Goal: Task Accomplishment & Management: Use online tool/utility

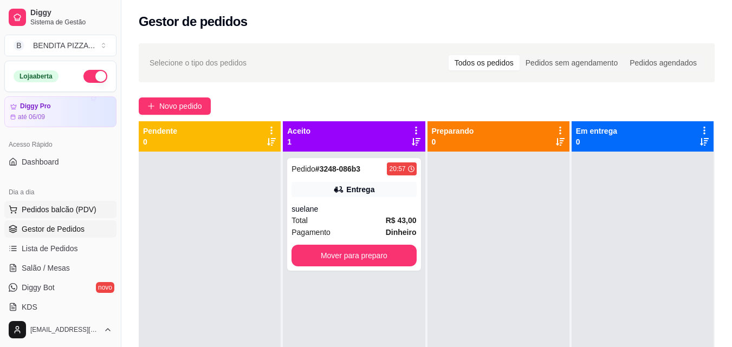
click at [64, 206] on span "Pedidos balcão (PDV)" at bounding box center [59, 209] width 75 height 11
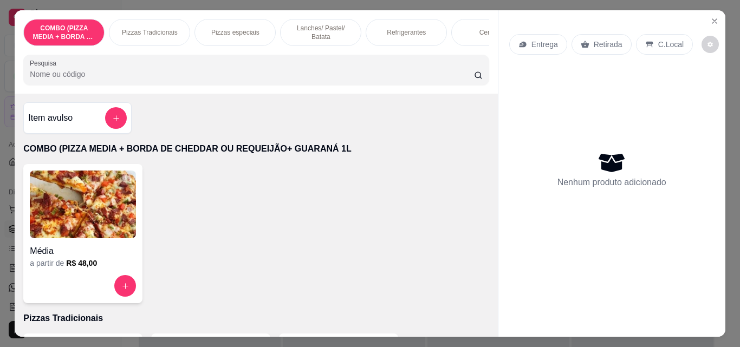
click at [152, 22] on div "Pizzas Tradicionais" at bounding box center [149, 32] width 81 height 27
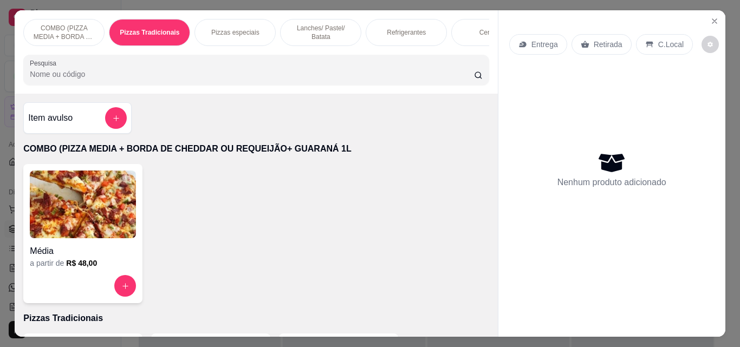
scroll to position [28, 0]
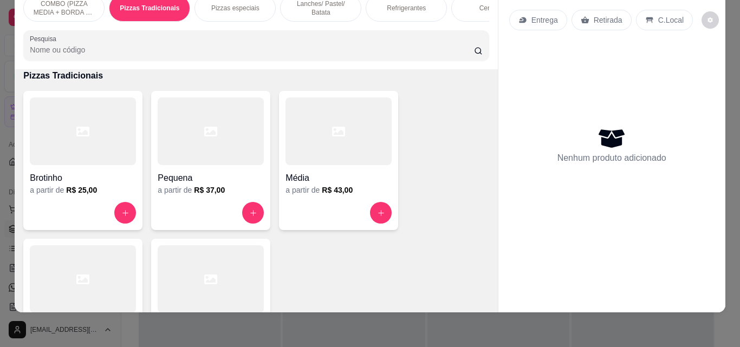
click at [92, 285] on div at bounding box center [83, 279] width 106 height 68
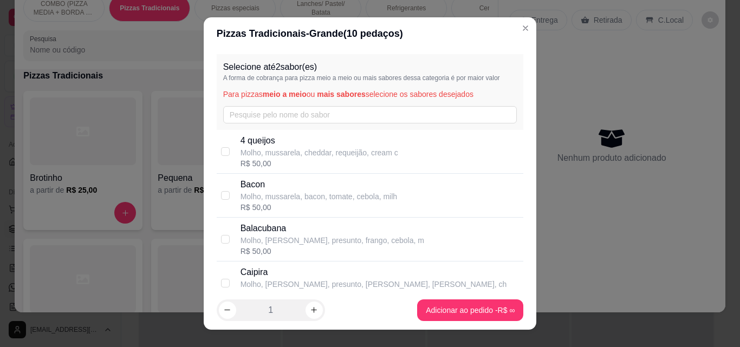
click at [290, 101] on div "Selecione até 2 sabor(es) A forma de cobrança para pizza meio a meio ou mais sa…" at bounding box center [370, 92] width 307 height 76
click at [277, 118] on input "text" at bounding box center [370, 114] width 294 height 17
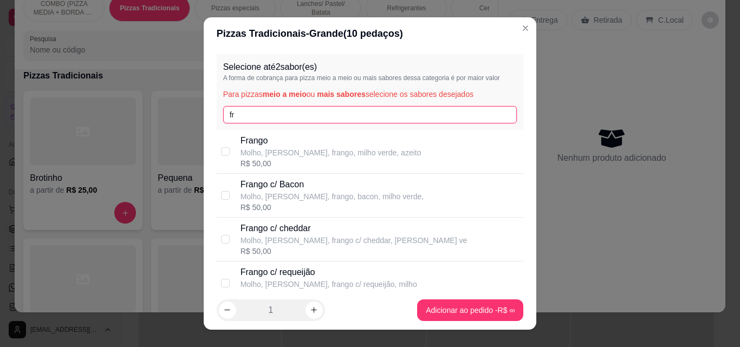
type input "fr"
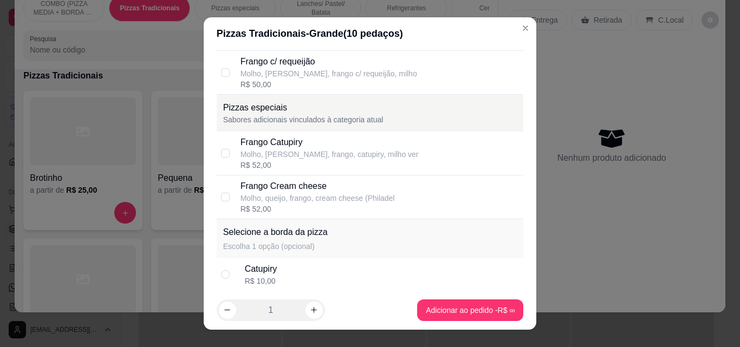
click at [412, 167] on div "Frango Catupiry Molho, [PERSON_NAME], frango, catupiry, milho ver R$ 52,00" at bounding box center [380, 153] width 279 height 35
checkbox input "true"
click at [385, 272] on div "Catupiry R$ 10,00" at bounding box center [382, 275] width 275 height 24
radio input "true"
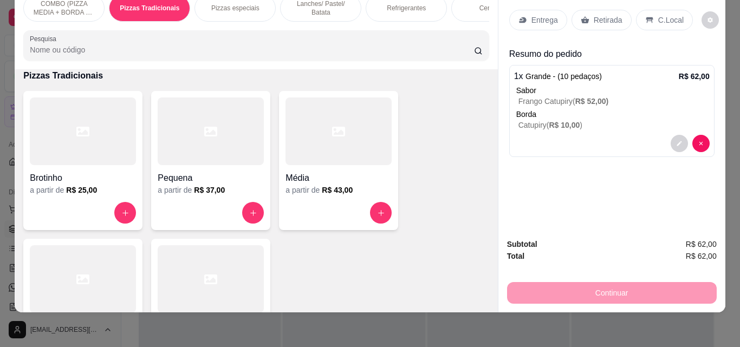
click at [390, 218] on div "Média a partir de R$ 43,00" at bounding box center [338, 160] width 119 height 139
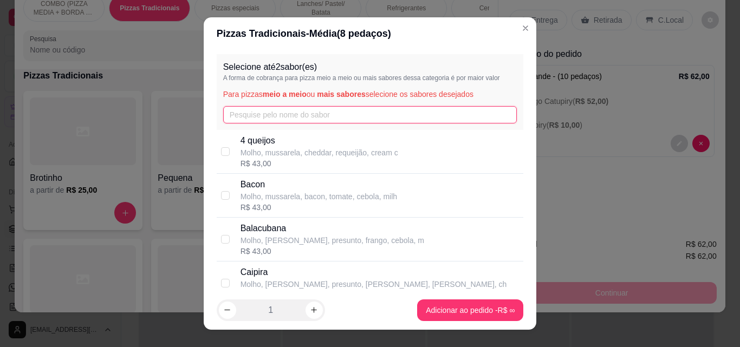
click at [243, 116] on input "text" at bounding box center [370, 114] width 294 height 17
type input "x"
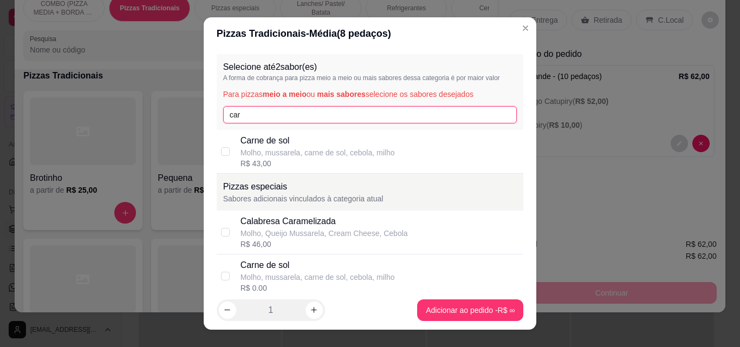
type input "car"
click at [269, 165] on div "R$ 43,00" at bounding box center [318, 163] width 154 height 11
checkbox input "true"
click at [448, 116] on input "car" at bounding box center [370, 114] width 294 height 17
type input "c"
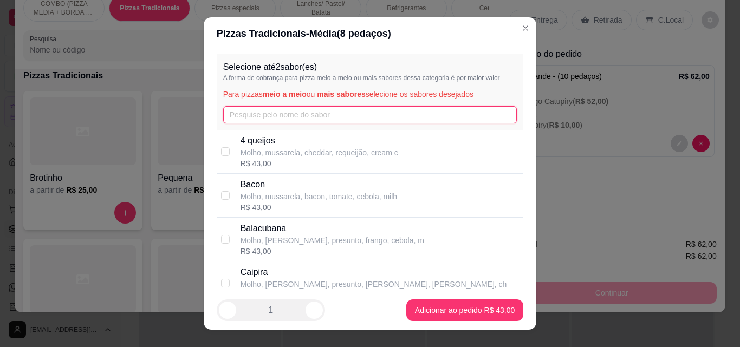
type input "o"
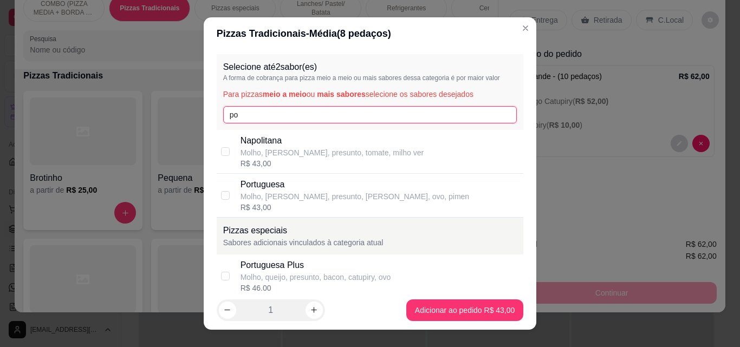
type input "po"
click at [318, 199] on p "Molho, [PERSON_NAME], presunto, [PERSON_NAME], ovo, pimen" at bounding box center [355, 196] width 229 height 11
checkbox input "true"
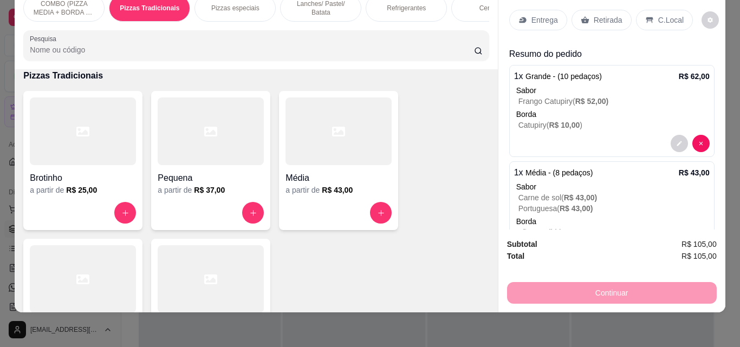
click at [607, 15] on p "Retirada" at bounding box center [608, 20] width 29 height 11
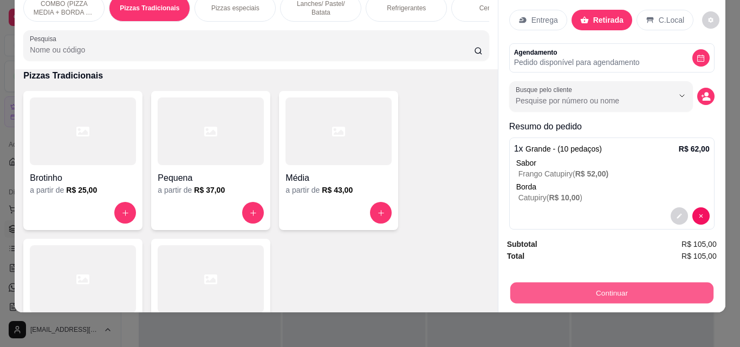
click at [651, 291] on button "Continuar" at bounding box center [611, 292] width 203 height 21
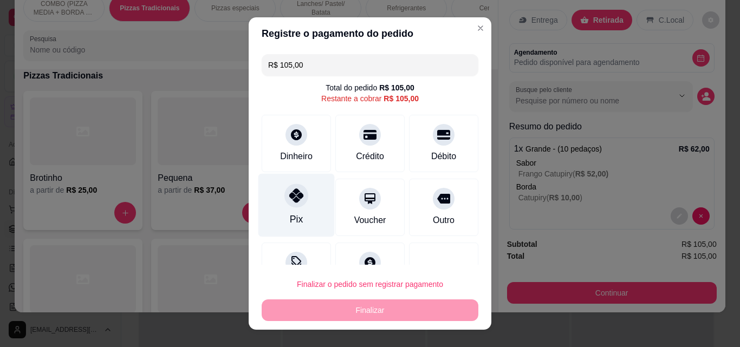
click at [309, 202] on div "Pix" at bounding box center [296, 205] width 76 height 63
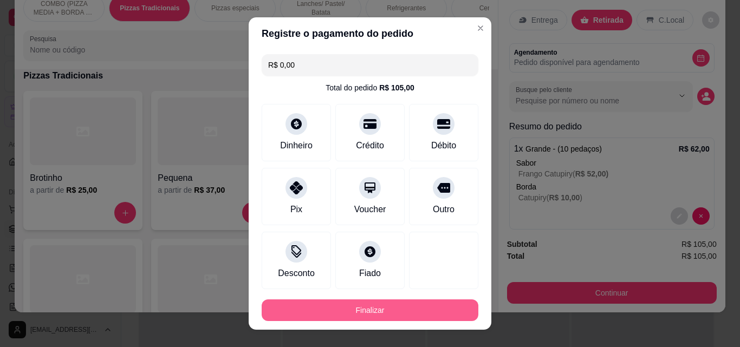
click at [398, 307] on button "Finalizar" at bounding box center [370, 311] width 217 height 22
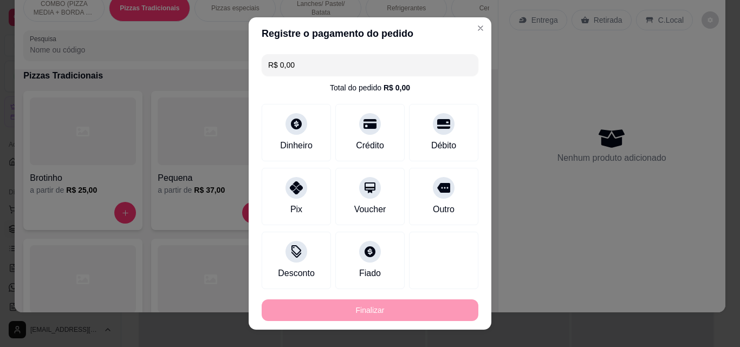
type input "-R$ 105,00"
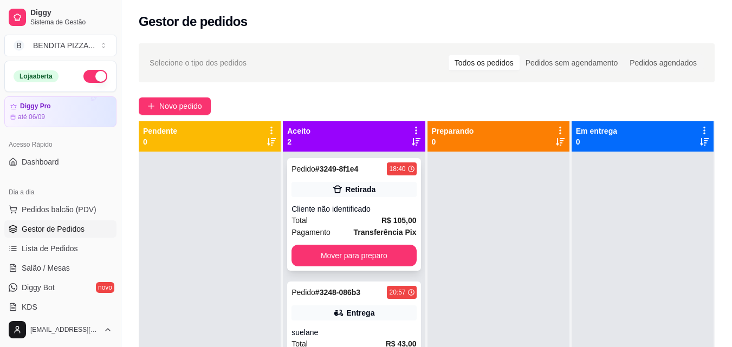
click at [387, 207] on div "Cliente não identificado" at bounding box center [353, 209] width 125 height 11
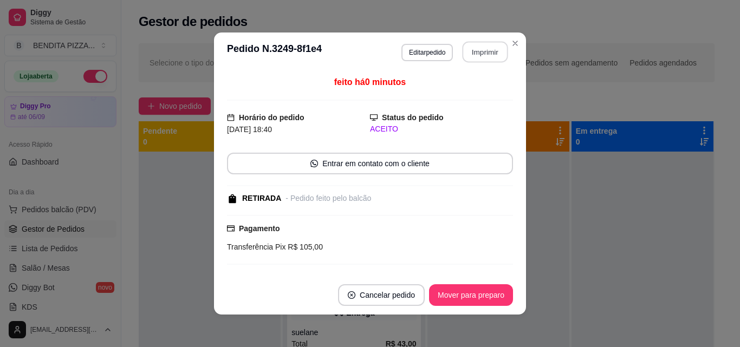
click at [474, 60] on button "Imprimir" at bounding box center [486, 52] width 46 height 21
click at [476, 46] on button "Imprimir" at bounding box center [486, 52] width 46 height 21
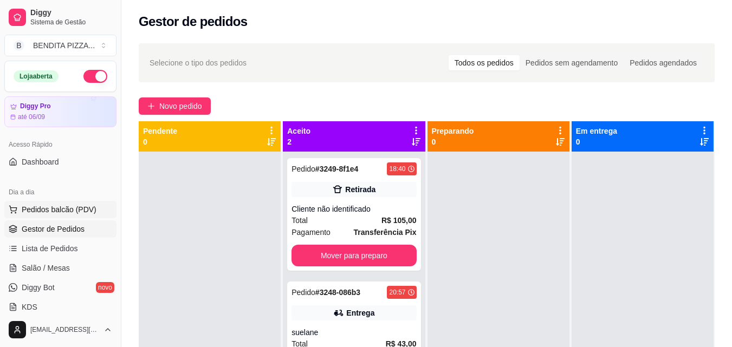
click at [79, 210] on span "Pedidos balcão (PDV)" at bounding box center [59, 209] width 75 height 11
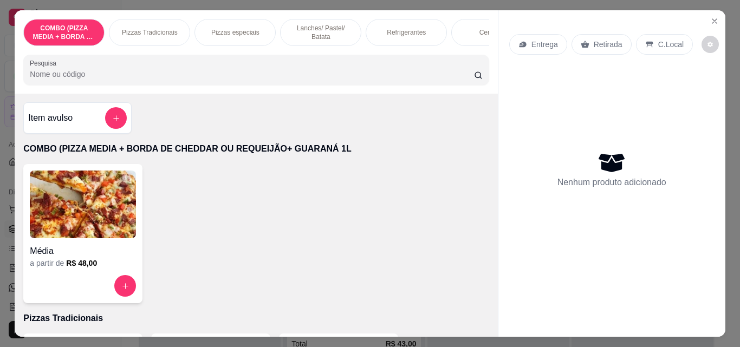
click at [303, 31] on p "Lanches/ Pastel/ Batata" at bounding box center [320, 32] width 63 height 17
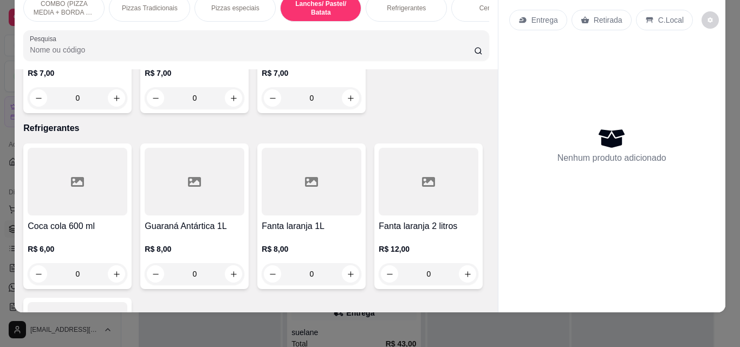
scroll to position [1469, 0]
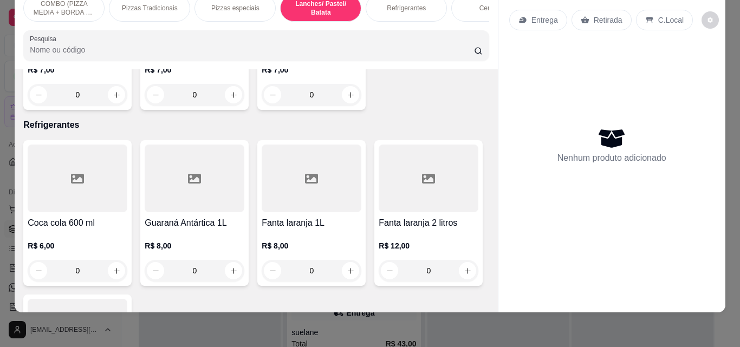
type input "1"
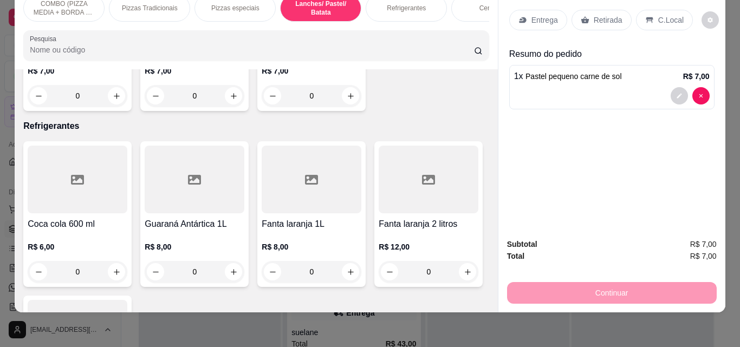
scroll to position [1470, 0]
click at [521, 10] on div "Entrega" at bounding box center [538, 20] width 58 height 21
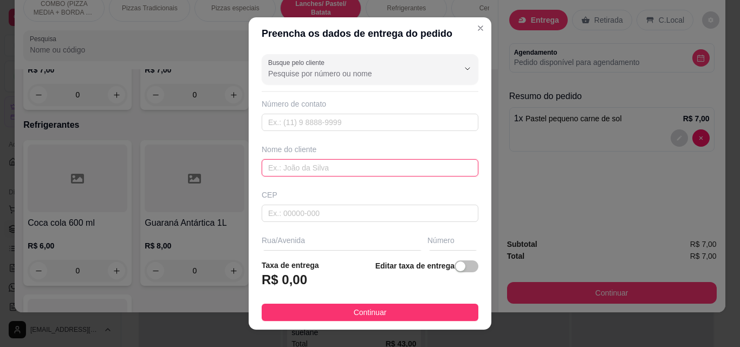
click at [324, 166] on input "text" at bounding box center [370, 167] width 217 height 17
type input "[PERSON_NAME]"
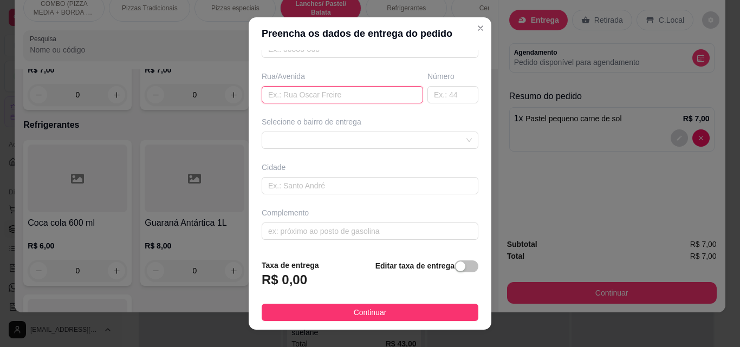
click at [283, 87] on input "text" at bounding box center [342, 94] width 161 height 17
click at [445, 137] on div at bounding box center [370, 140] width 217 height 17
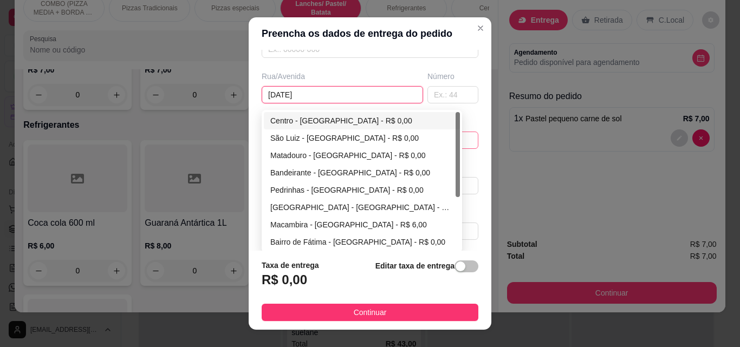
type input "[DATE]"
click at [300, 126] on div "Centro - [GEOGRAPHIC_DATA] - R$ 0,00" at bounding box center [361, 121] width 183 height 12
type input "São Miguel do Tapuio"
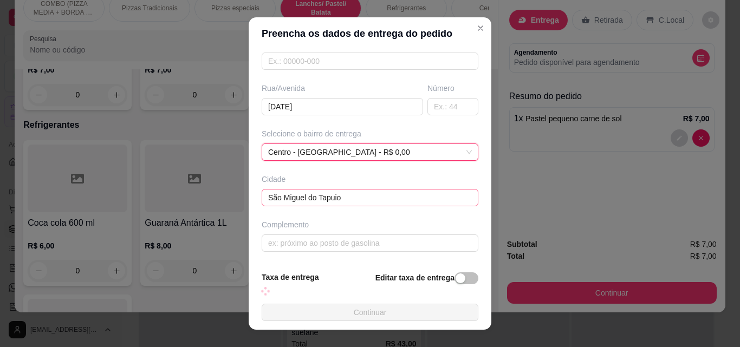
scroll to position [152, 0]
click at [399, 240] on input "text" at bounding box center [370, 243] width 217 height 17
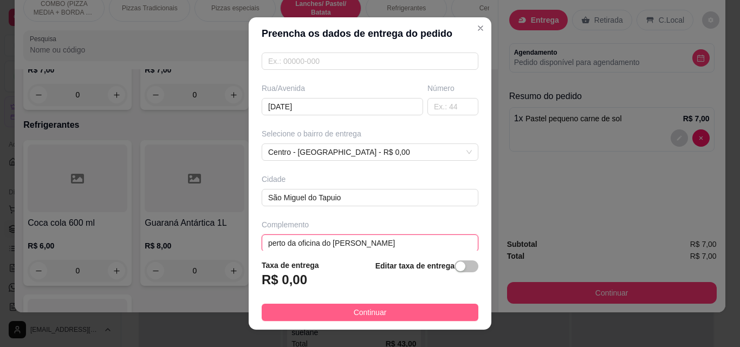
type input "perto da oficina do [PERSON_NAME]"
click at [354, 308] on span "Continuar" at bounding box center [370, 313] width 33 height 12
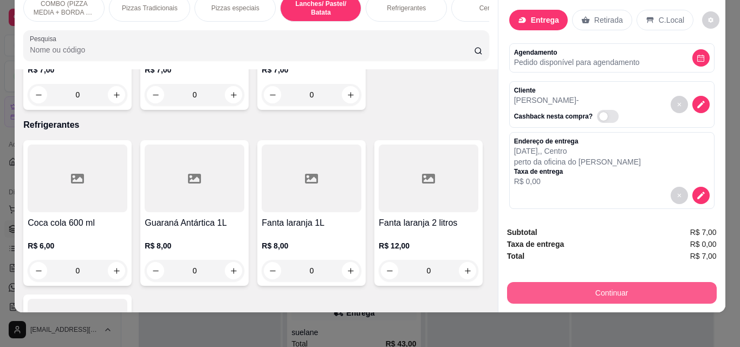
click at [548, 285] on button "Continuar" at bounding box center [612, 293] width 210 height 22
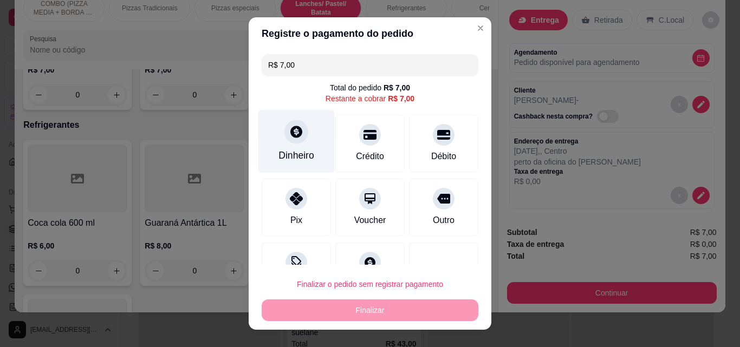
click at [300, 151] on div "Dinheiro" at bounding box center [296, 155] width 36 height 14
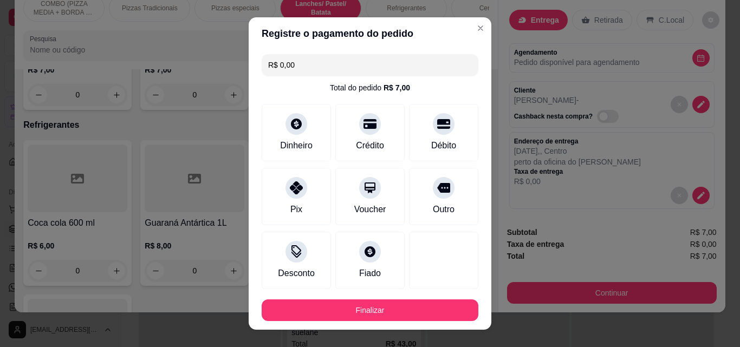
type input "R$ 0,00"
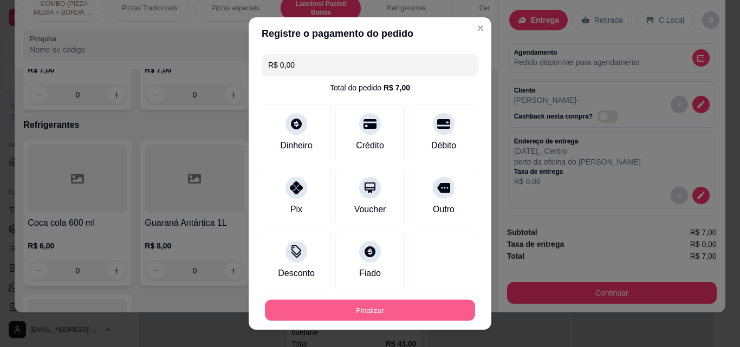
click at [419, 303] on button "Finalizar" at bounding box center [370, 310] width 210 height 21
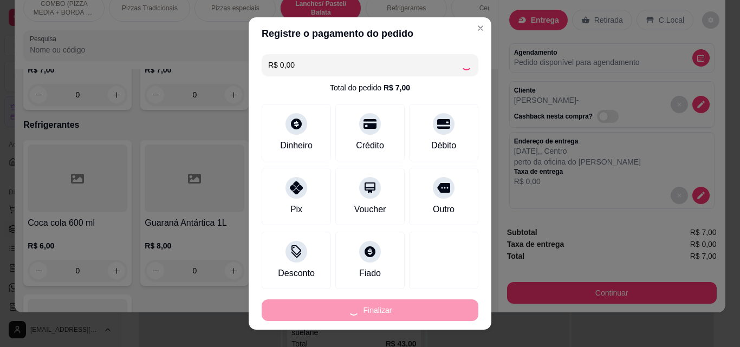
type input "0"
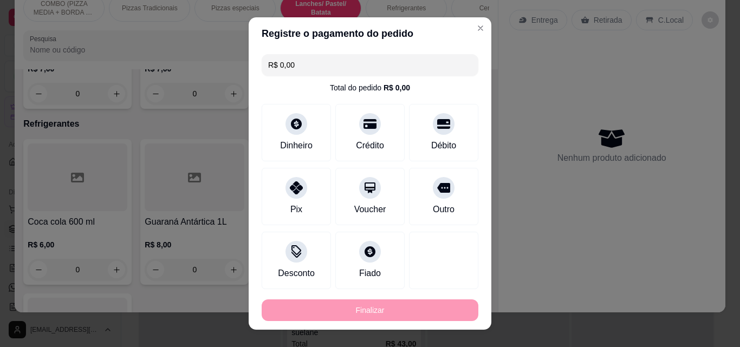
type input "-R$ 7,00"
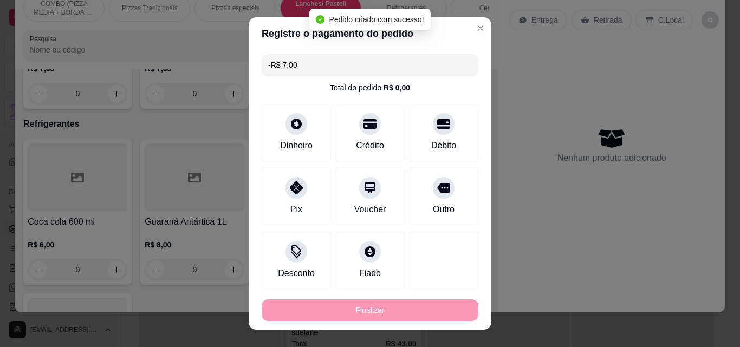
scroll to position [1469, 0]
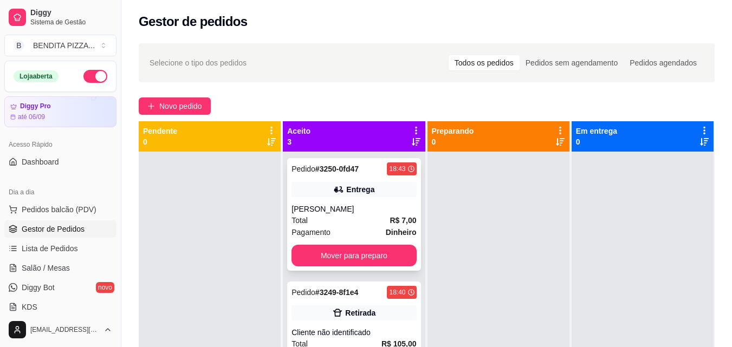
click at [350, 220] on div "Total R$ 7,00" at bounding box center [353, 221] width 125 height 12
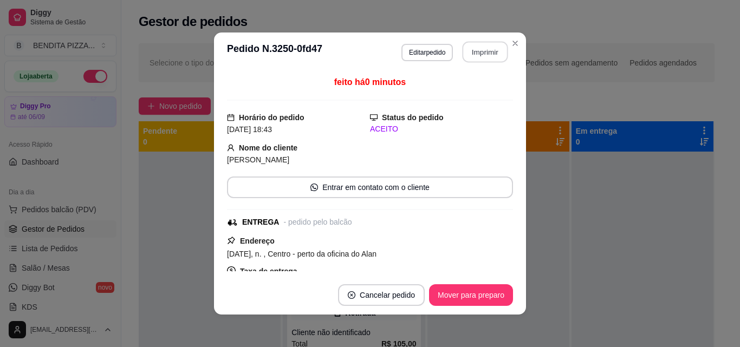
click at [475, 51] on button "Imprimir" at bounding box center [486, 52] width 46 height 21
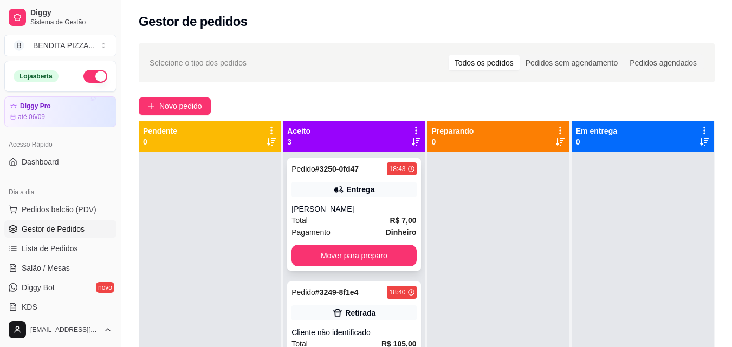
click at [352, 209] on div "[PERSON_NAME]" at bounding box center [353, 209] width 125 height 11
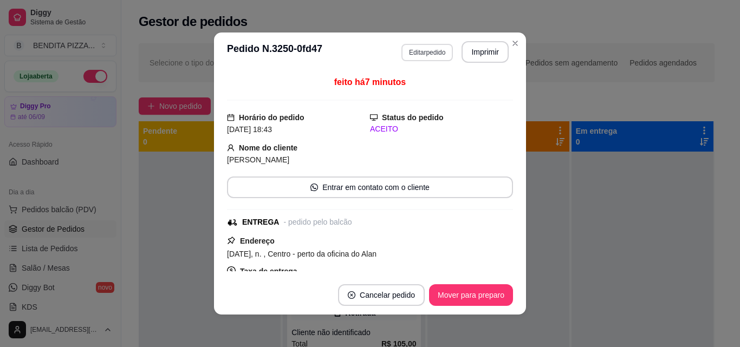
click at [428, 55] on button "Editar pedido" at bounding box center [426, 52] width 51 height 17
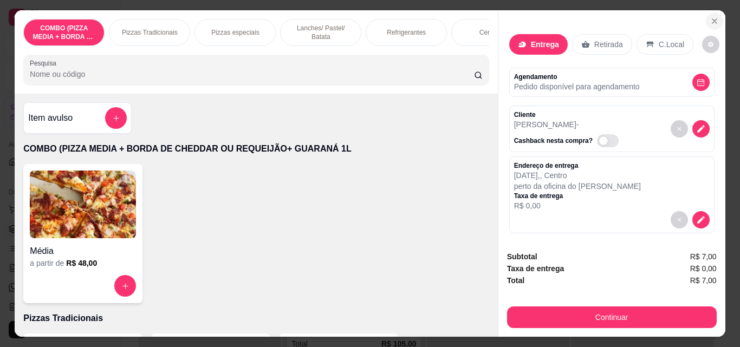
click at [717, 14] on button "Close" at bounding box center [714, 20] width 17 height 17
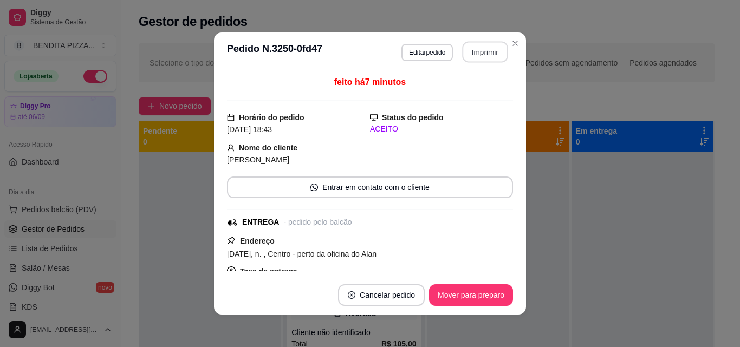
click at [482, 44] on button "Imprimir" at bounding box center [486, 52] width 46 height 21
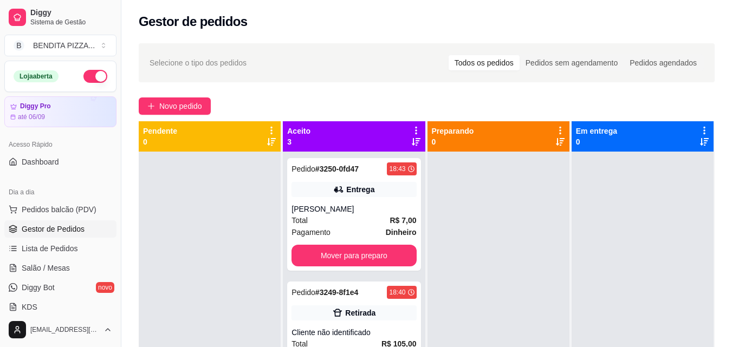
click at [729, 248] on div "Selecione o tipo dos pedidos Todos os pedidos Pedidos sem agendamento Pedidos a…" at bounding box center [426, 259] width 610 height 445
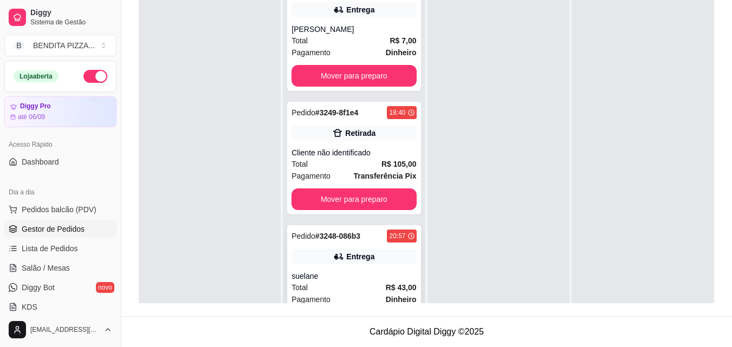
scroll to position [15, 0]
click at [336, 91] on div "Pedido # 3250-0fd47 18:43 Entrega [PERSON_NAME] Total R$ 7,00 Pagamento Dinheir…" at bounding box center [354, 159] width 142 height 347
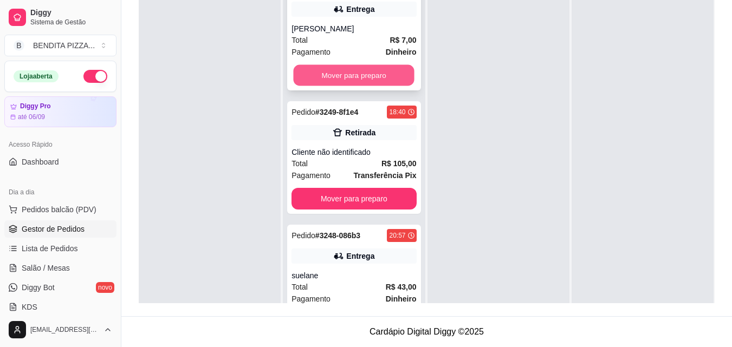
click at [336, 82] on button "Mover para preparo" at bounding box center [354, 75] width 121 height 21
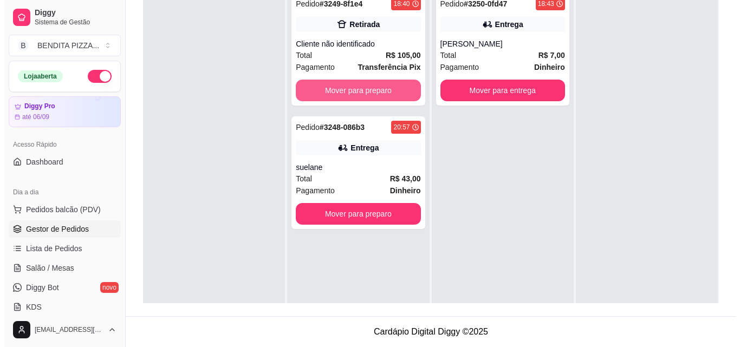
scroll to position [0, 0]
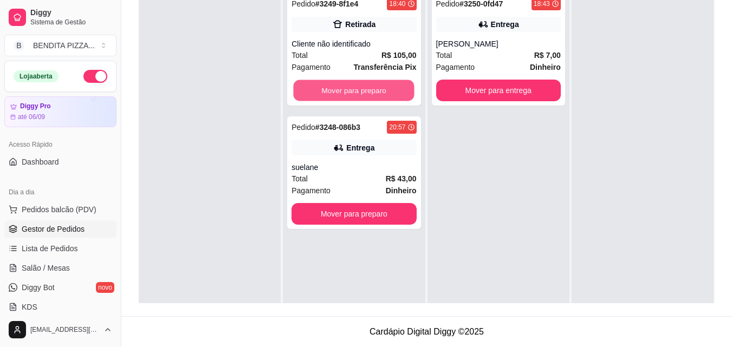
click at [336, 82] on button "Mover para preparo" at bounding box center [354, 90] width 121 height 21
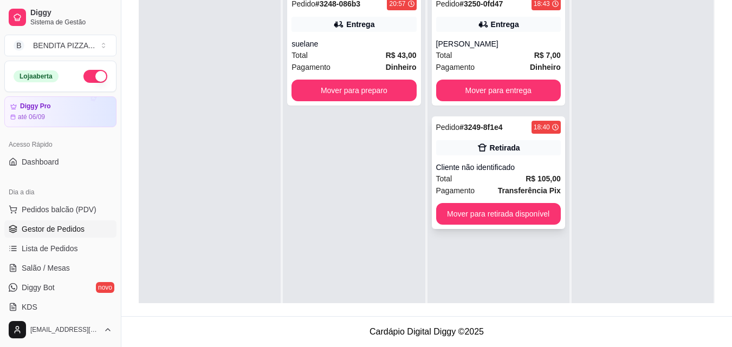
click at [512, 167] on div "Cliente não identificado" at bounding box center [498, 167] width 125 height 11
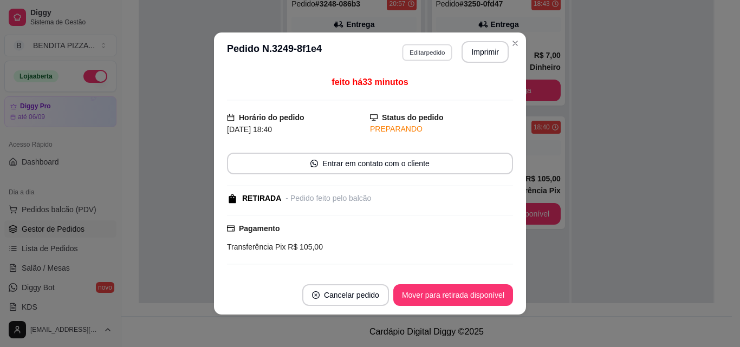
click at [411, 44] on button "Editar pedido" at bounding box center [427, 52] width 50 height 17
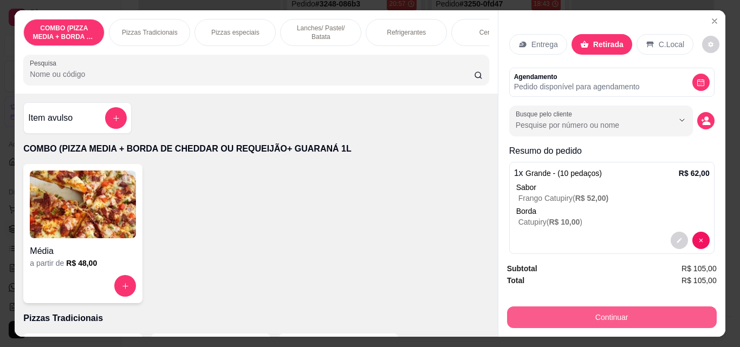
click at [623, 307] on button "Continuar" at bounding box center [612, 318] width 210 height 22
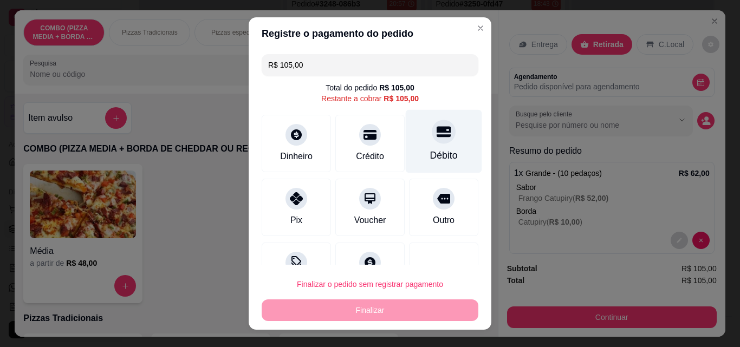
click at [430, 154] on div "Débito" at bounding box center [444, 155] width 28 height 14
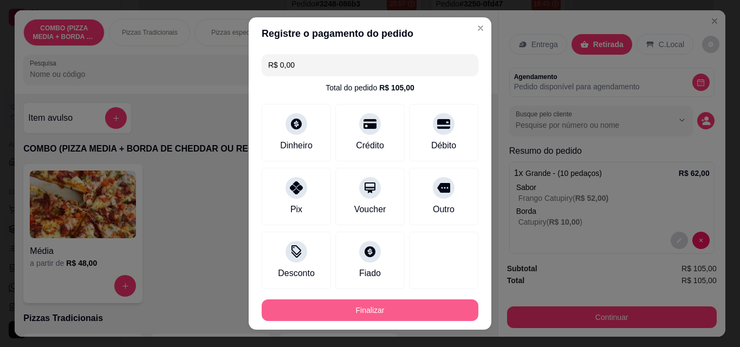
click at [412, 307] on button "Finalizar" at bounding box center [370, 311] width 217 height 22
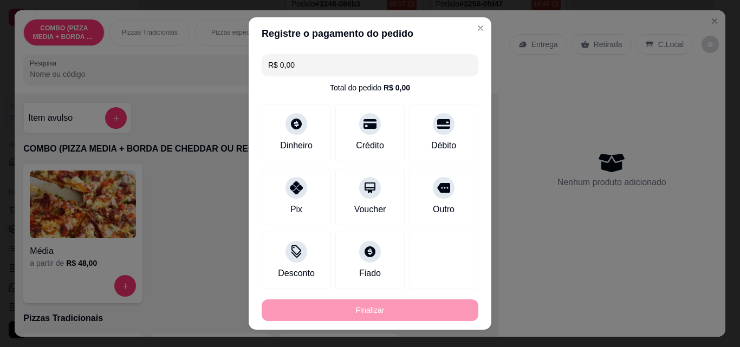
type input "-R$ 105,00"
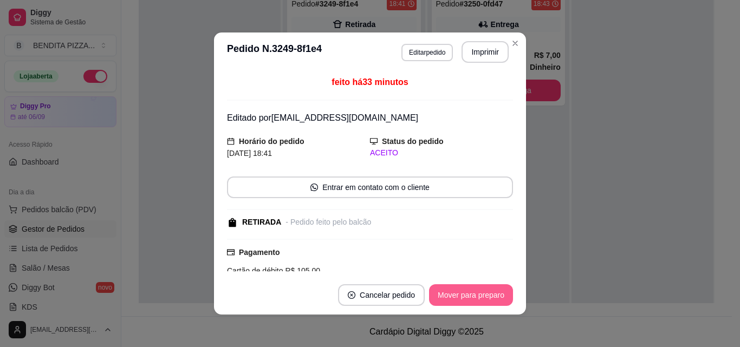
click at [495, 290] on button "Mover para preparo" at bounding box center [471, 295] width 84 height 22
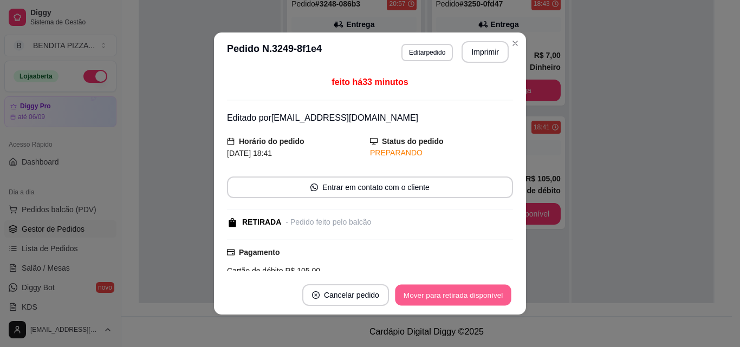
click at [495, 290] on button "Mover para retirada disponível" at bounding box center [453, 295] width 116 height 21
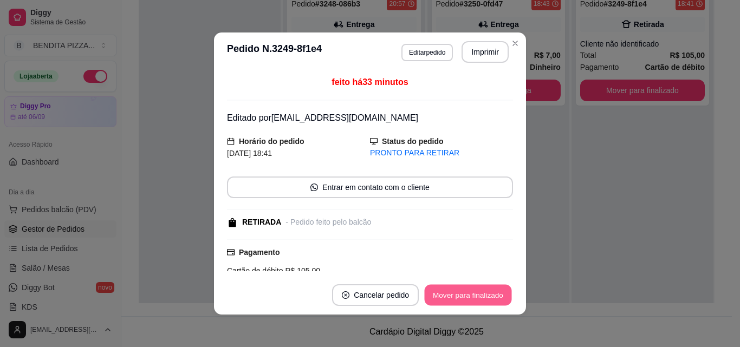
click at [495, 290] on button "Mover para finalizado" at bounding box center [468, 295] width 87 height 21
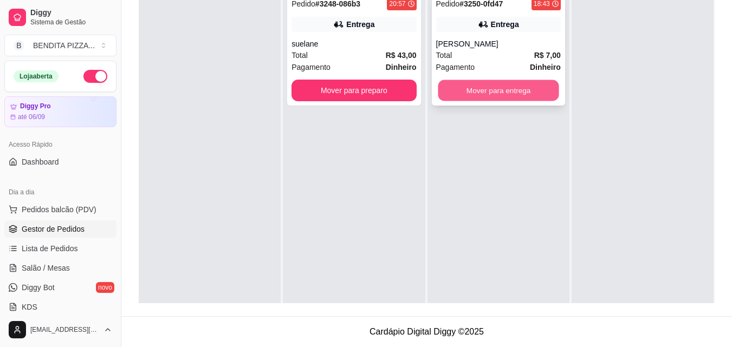
click at [538, 83] on button "Mover para entrega" at bounding box center [498, 90] width 121 height 21
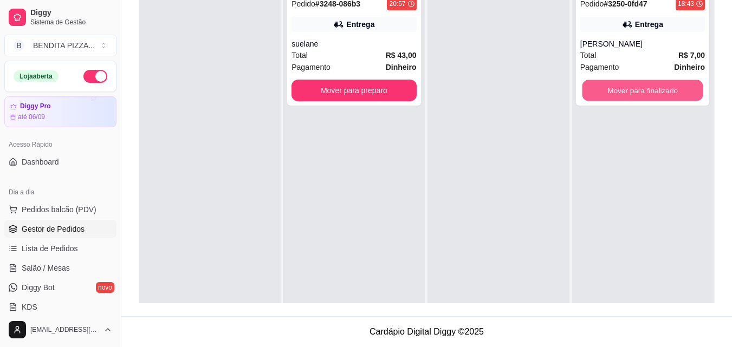
click at [609, 85] on button "Mover para finalizado" at bounding box center [642, 90] width 121 height 21
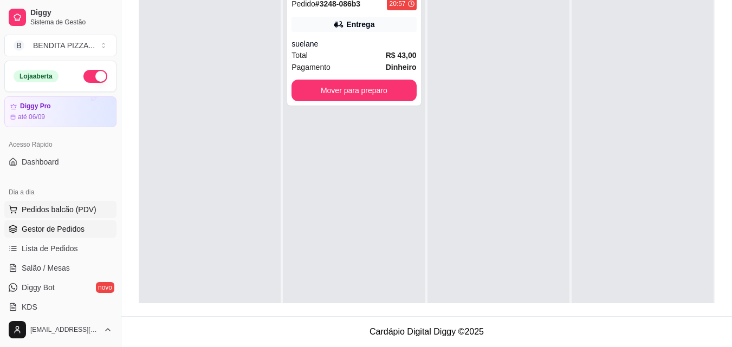
click at [62, 207] on span "Pedidos balcão (PDV)" at bounding box center [59, 209] width 75 height 11
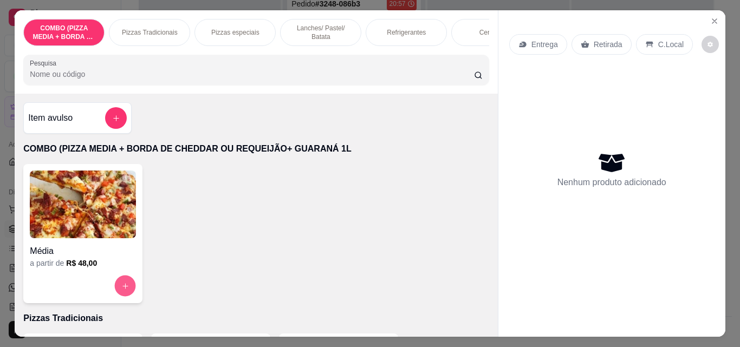
click at [121, 289] on icon "increase-product-quantity" at bounding box center [125, 286] width 8 height 8
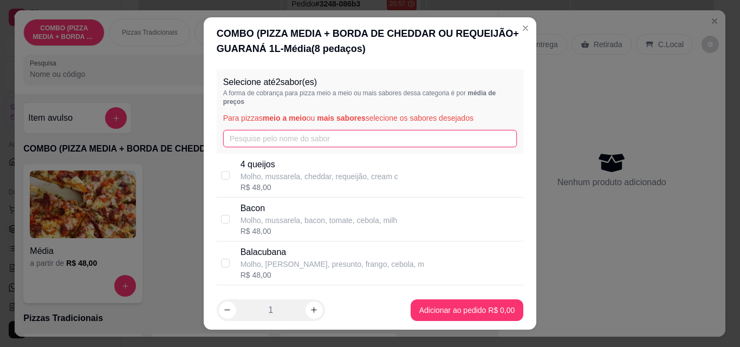
click at [256, 137] on input "text" at bounding box center [370, 138] width 294 height 17
type input "cal"
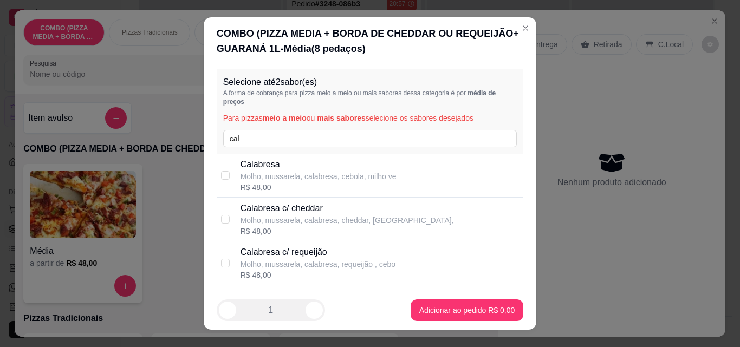
click at [277, 160] on p "Calabresa" at bounding box center [319, 164] width 156 height 13
checkbox input "true"
click at [268, 137] on input "cal" at bounding box center [370, 138] width 294 height 17
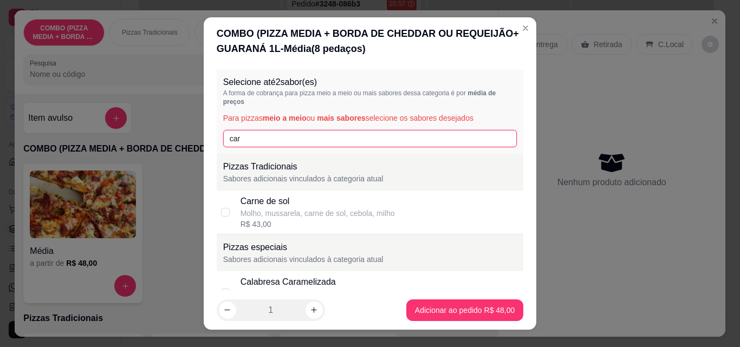
type input "car"
click at [269, 213] on div "Molho, mussarela, carne de sol, cebola, milho" at bounding box center [318, 213] width 154 height 11
checkbox input "true"
click at [511, 188] on div "Selecione até 2 sabor(es) A forma de cobrança para pizza meio a meio ou mais sa…" at bounding box center [370, 178] width 333 height 226
drag, startPoint x: 510, startPoint y: 159, endPoint x: 517, endPoint y: 220, distance: 61.6
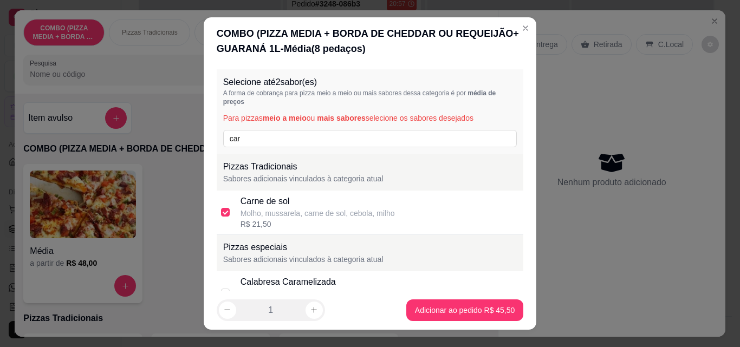
click at [517, 220] on div "Selecione até 2 sabor(es) A forma de cobrança para pizza meio a meio ou mais sa…" at bounding box center [370, 178] width 333 height 226
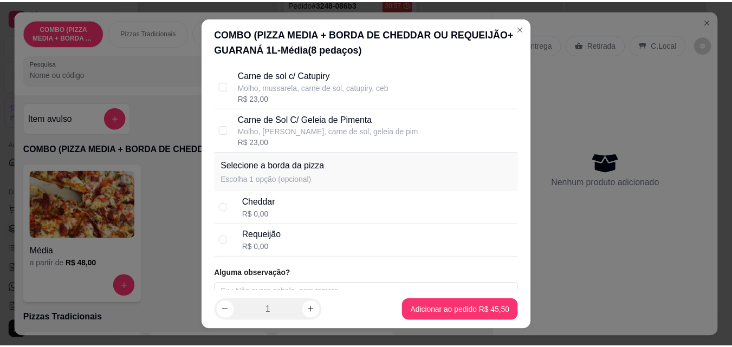
scroll to position [440, 0]
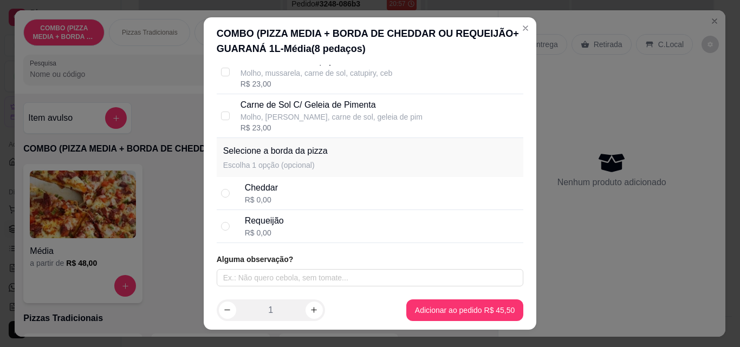
click at [263, 197] on div "R$ 0,00" at bounding box center [261, 199] width 33 height 11
radio input "true"
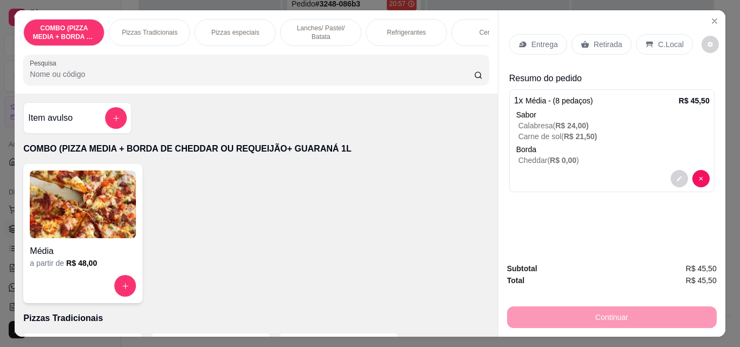
click at [114, 107] on div "Item avulso" at bounding box center [77, 117] width 108 height 31
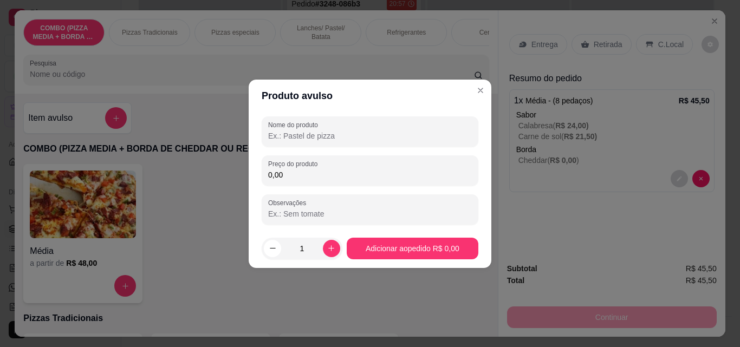
click at [311, 179] on input "0,00" at bounding box center [370, 175] width 204 height 11
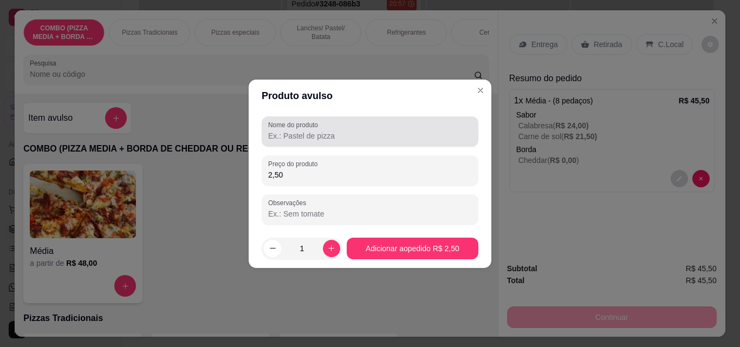
type input "2,50"
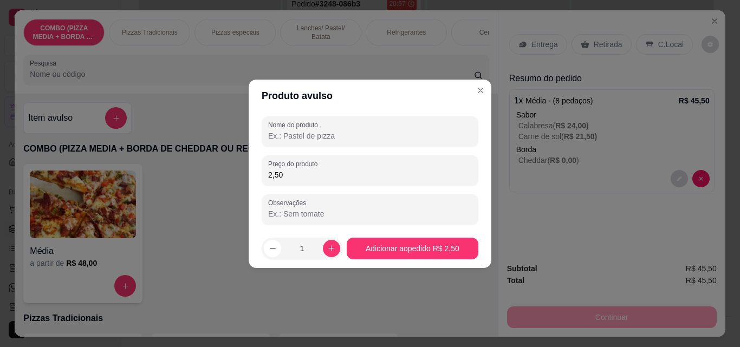
click at [313, 135] on input "Nome do produto" at bounding box center [370, 136] width 204 height 11
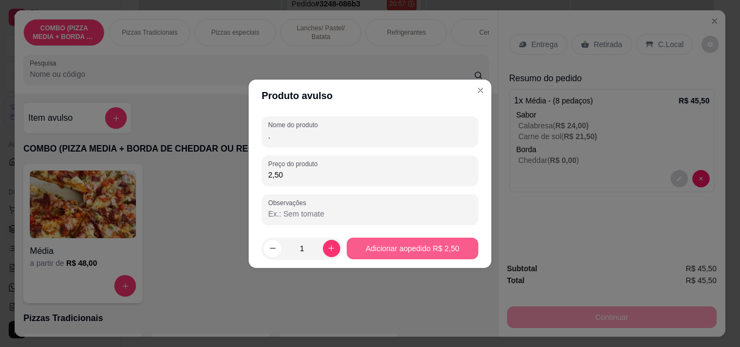
type input "."
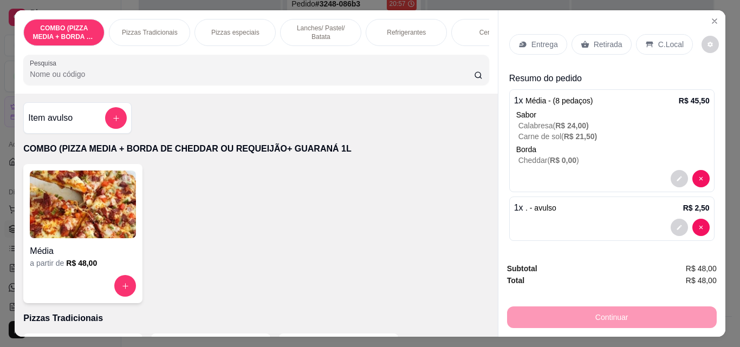
click at [532, 39] on p "Entrega" at bounding box center [544, 44] width 27 height 11
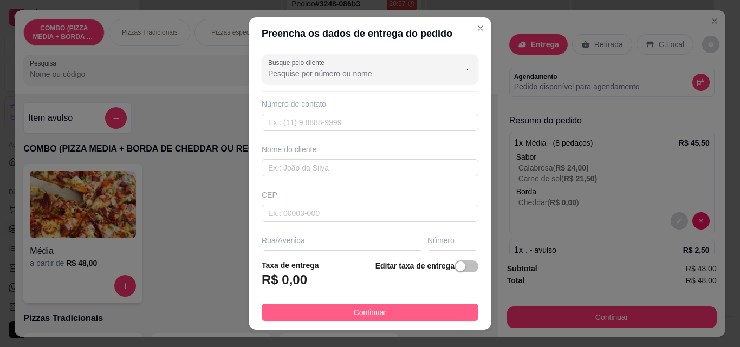
click at [447, 318] on button "Continuar" at bounding box center [370, 312] width 217 height 17
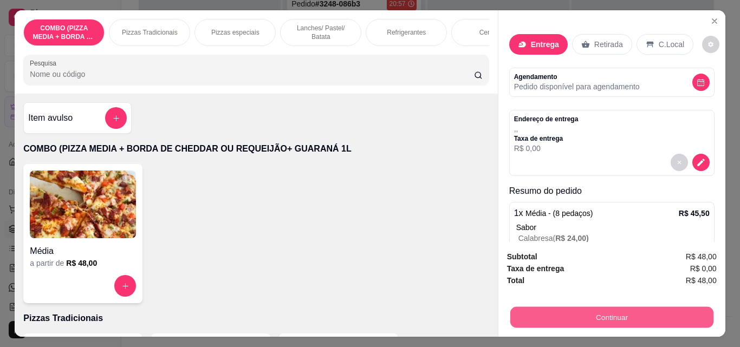
click at [576, 307] on button "Continuar" at bounding box center [611, 317] width 203 height 21
click at [599, 315] on button "Continuar" at bounding box center [612, 318] width 210 height 22
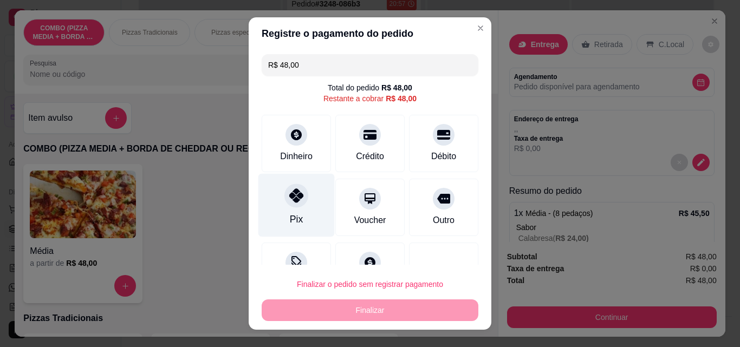
click at [315, 207] on div "Pix" at bounding box center [296, 205] width 76 height 63
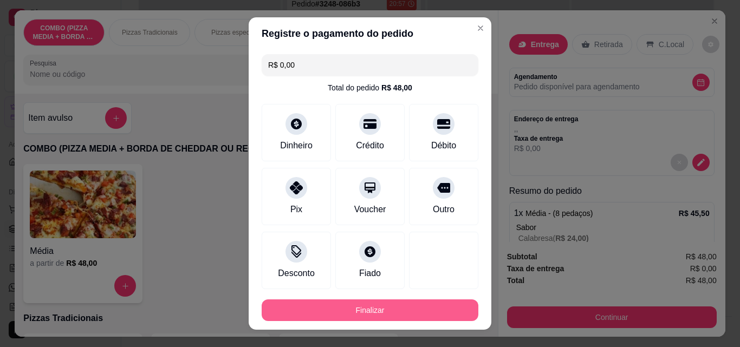
click at [385, 316] on button "Finalizar" at bounding box center [370, 311] width 217 height 22
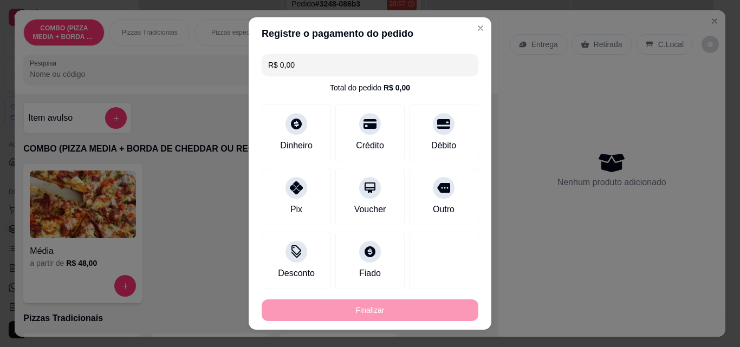
type input "-R$ 48,00"
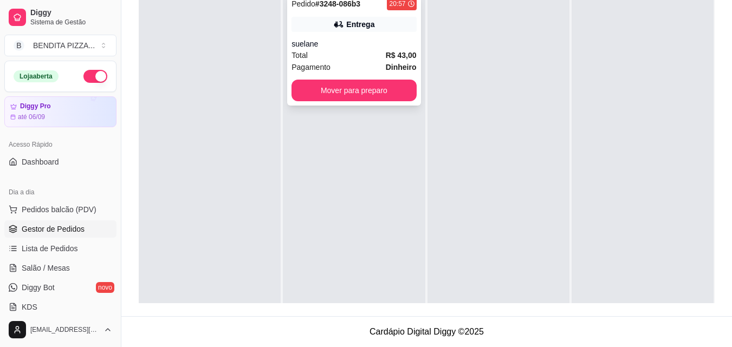
click at [332, 74] on div "Pedido # 3248-086b3 20:57 Entrega suelane Total R$ 43,00 Pagamento Dinheiro Mov…" at bounding box center [353, 49] width 133 height 113
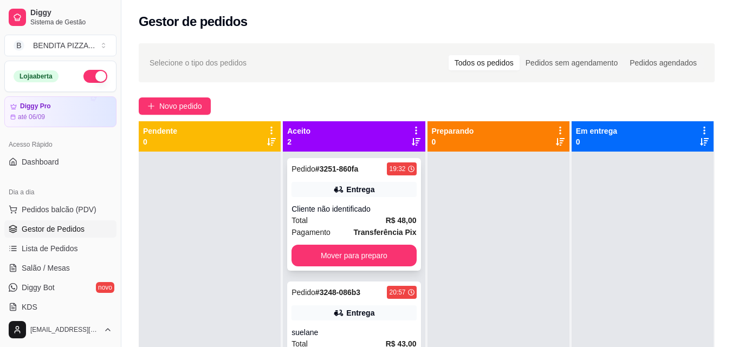
click at [361, 226] on div "Total R$ 48,00" at bounding box center [353, 221] width 125 height 12
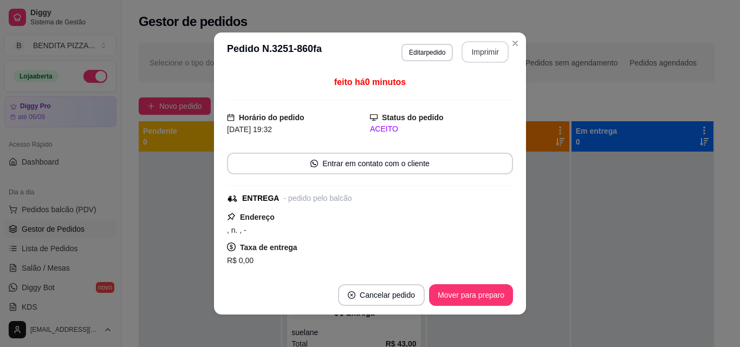
click at [474, 58] on button "Imprimir" at bounding box center [485, 52] width 47 height 22
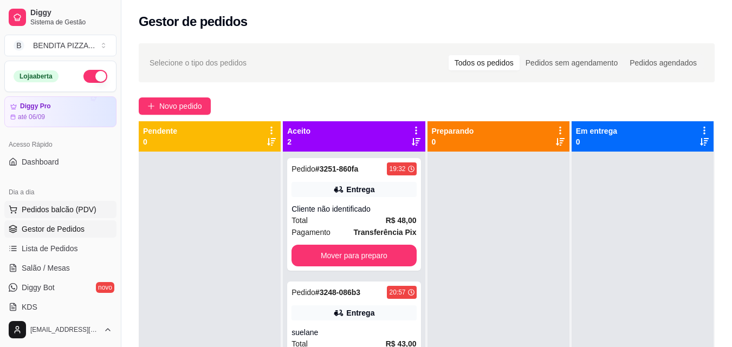
click at [59, 215] on button "Pedidos balcão (PDV)" at bounding box center [60, 209] width 112 height 17
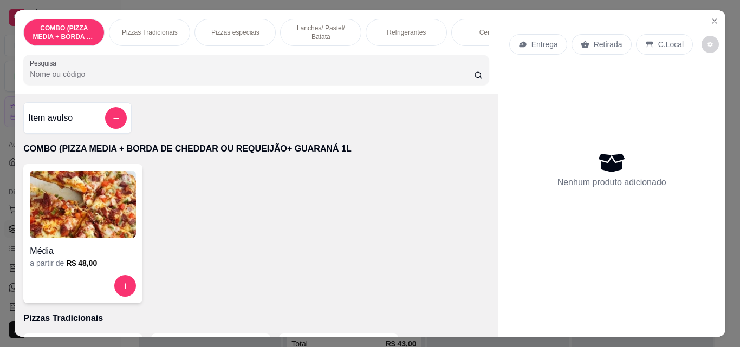
click at [138, 36] on div "Pizzas Tradicionais" at bounding box center [149, 32] width 81 height 27
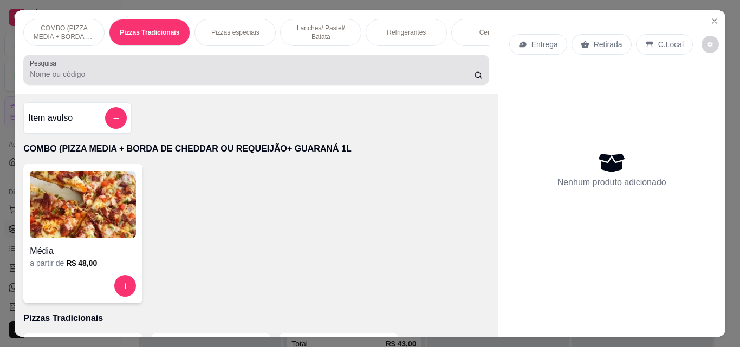
scroll to position [28, 0]
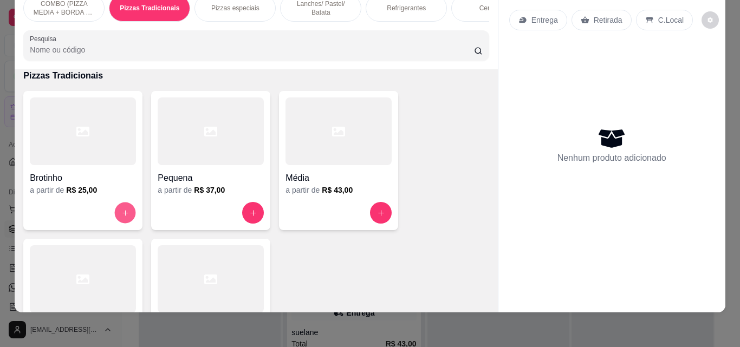
click at [119, 208] on button "increase-product-quantity" at bounding box center [125, 213] width 21 height 21
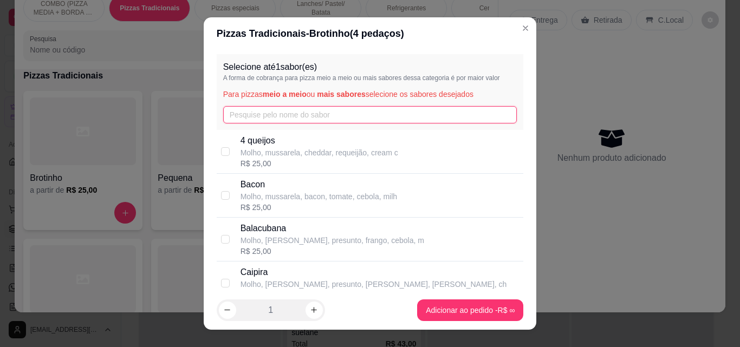
click at [268, 118] on input "text" at bounding box center [370, 114] width 294 height 17
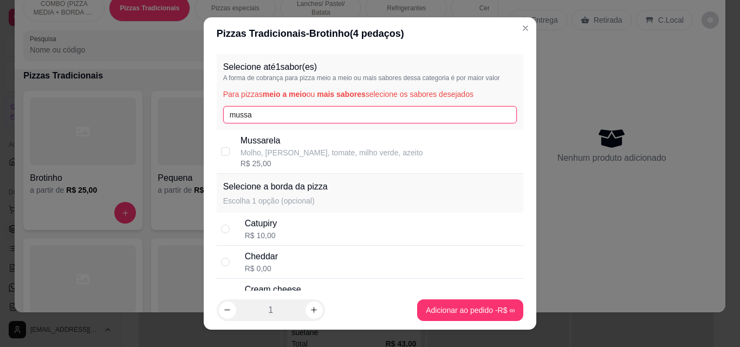
type input "mussa"
click at [225, 145] on div "Mussarela Molho, [PERSON_NAME], tomate, milho verde, azeito R$ 25,00" at bounding box center [370, 152] width 307 height 44
checkbox input "true"
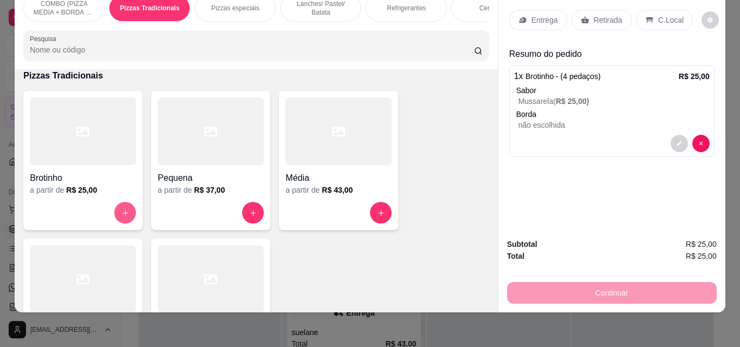
click at [115, 213] on button "increase-product-quantity" at bounding box center [125, 213] width 22 height 22
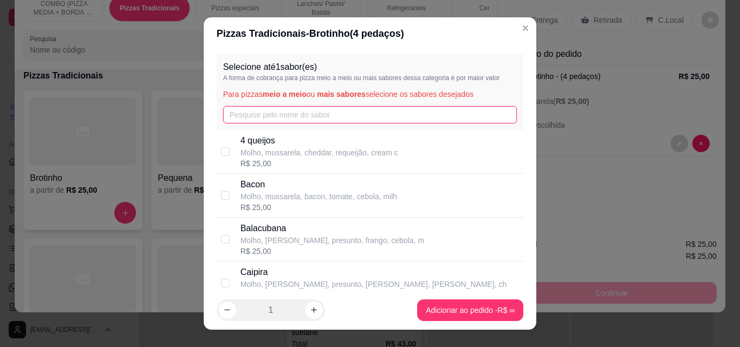
click at [271, 118] on input "text" at bounding box center [370, 114] width 294 height 17
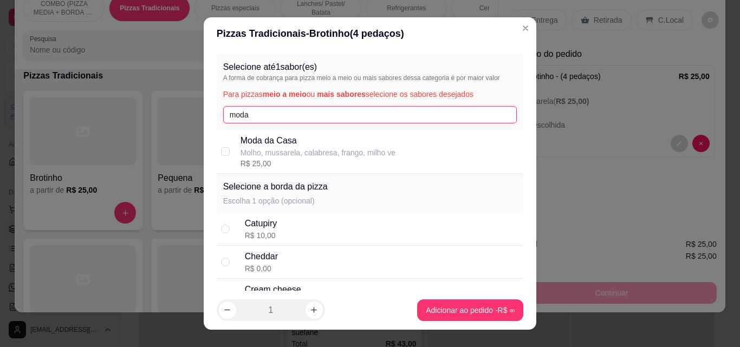
type input "moda"
drag, startPoint x: 235, startPoint y: 146, endPoint x: 461, endPoint y: 265, distance: 255.4
click at [237, 148] on div "Moda da Casa Molho, mussarela, calabresa, frango, [PERSON_NAME] ve R$ 25,00" at bounding box center [370, 152] width 307 height 44
checkbox input "true"
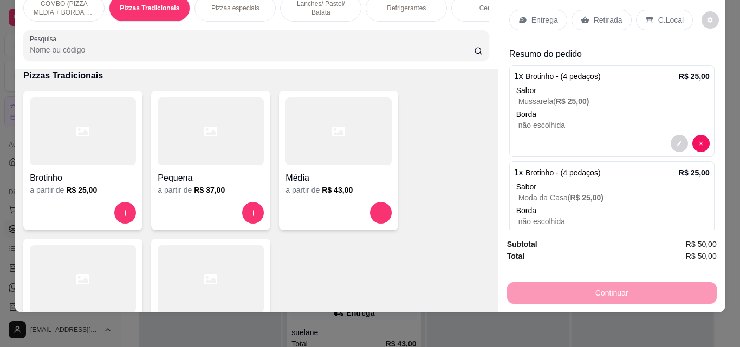
click at [543, 16] on p "Entrega" at bounding box center [544, 20] width 27 height 11
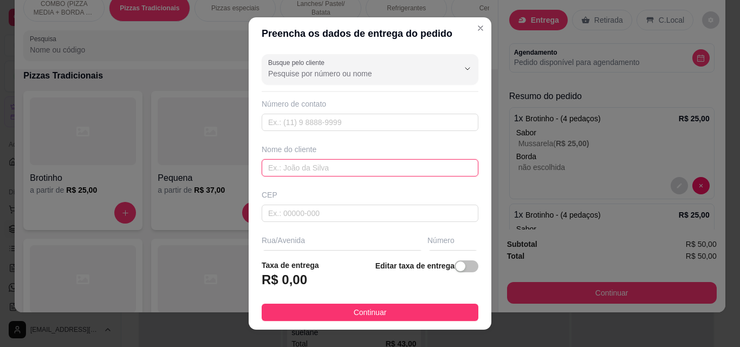
click at [451, 165] on input "text" at bounding box center [370, 167] width 217 height 17
type input "[PERSON_NAME]"
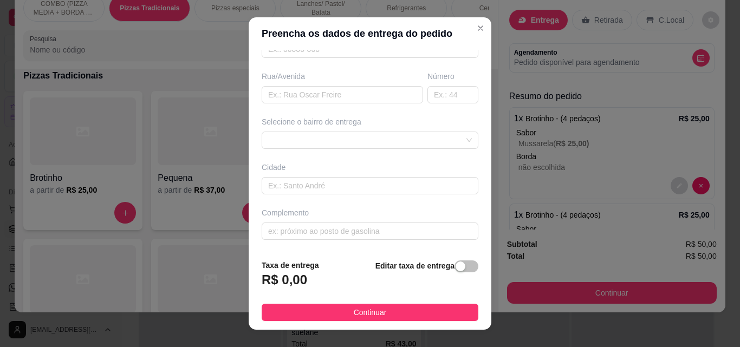
click at [311, 83] on div "Rua/Avenida" at bounding box center [342, 87] width 166 height 33
click at [309, 88] on input "text" at bounding box center [342, 94] width 161 height 17
type input "Altos"
click at [451, 139] on span at bounding box center [370, 140] width 204 height 16
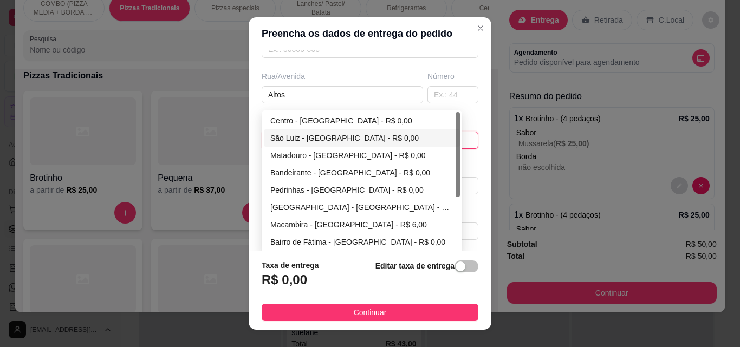
click at [300, 139] on div "São Luiz - [GEOGRAPHIC_DATA] - R$ 0,00" at bounding box center [361, 138] width 183 height 12
type input "São Miguel do Tapuio"
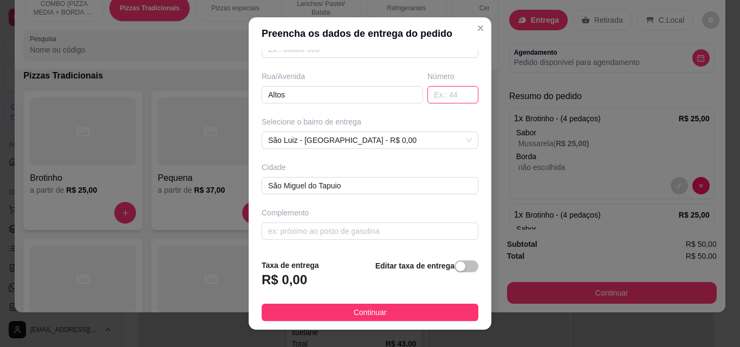
click at [427, 94] on input "text" at bounding box center [452, 94] width 51 height 17
type input "1799"
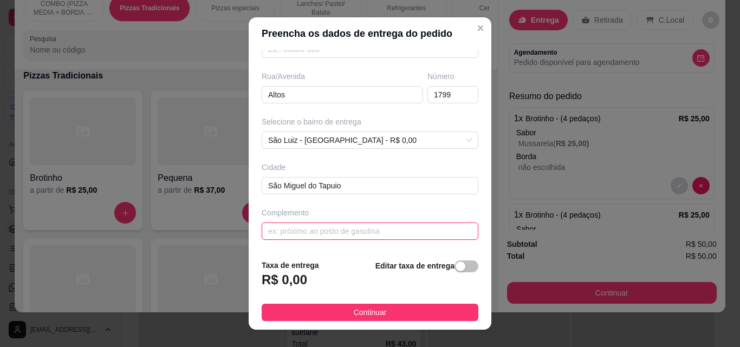
click at [399, 232] on input "text" at bounding box center [370, 231] width 217 height 17
type input "rua do chico rola, depois do caps"
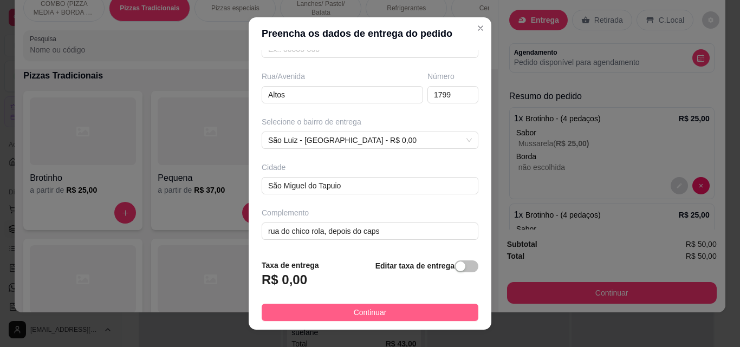
click at [407, 304] on button "Continuar" at bounding box center [370, 312] width 217 height 17
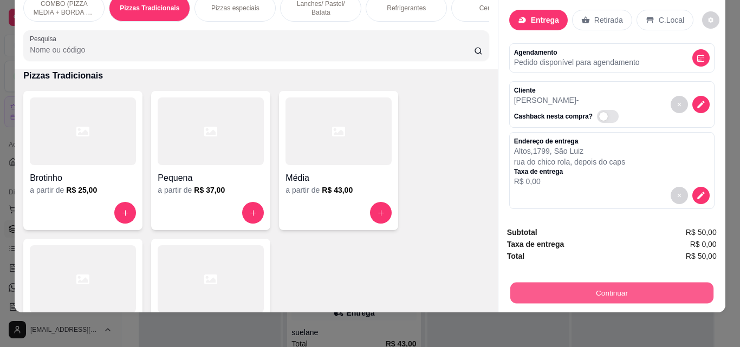
click at [550, 291] on button "Continuar" at bounding box center [611, 292] width 203 height 21
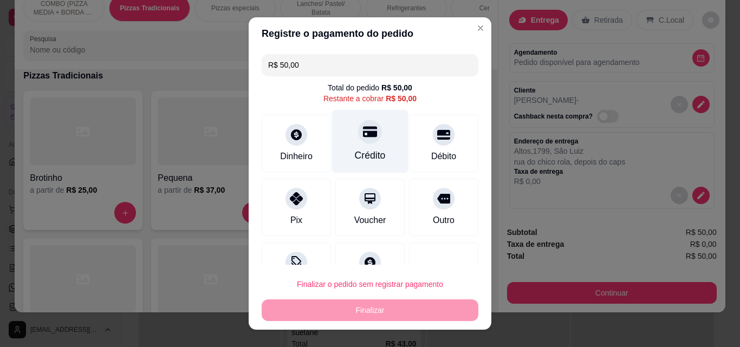
click at [358, 142] on div at bounding box center [370, 132] width 24 height 24
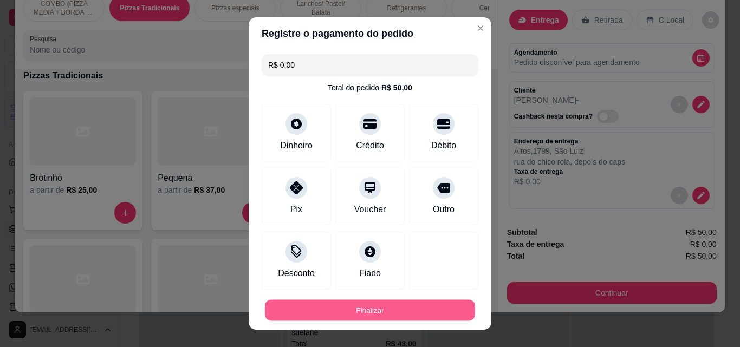
click at [408, 306] on button "Finalizar" at bounding box center [370, 310] width 210 height 21
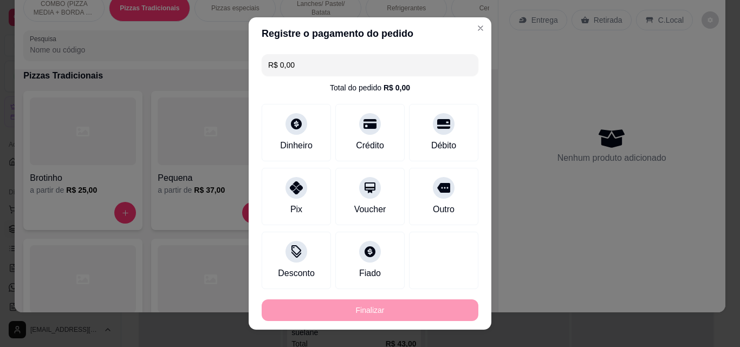
type input "-R$ 50,00"
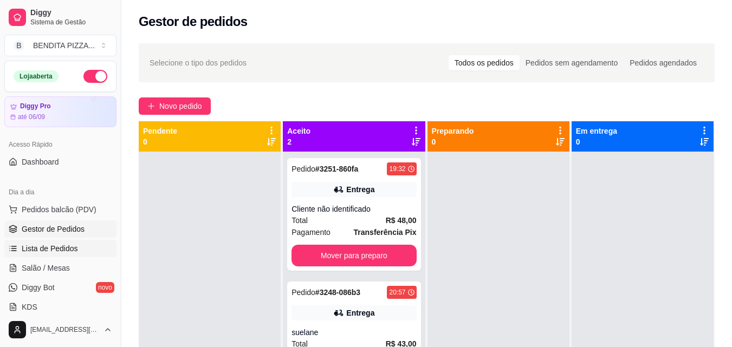
click at [75, 249] on span "Lista de Pedidos" at bounding box center [50, 248] width 56 height 11
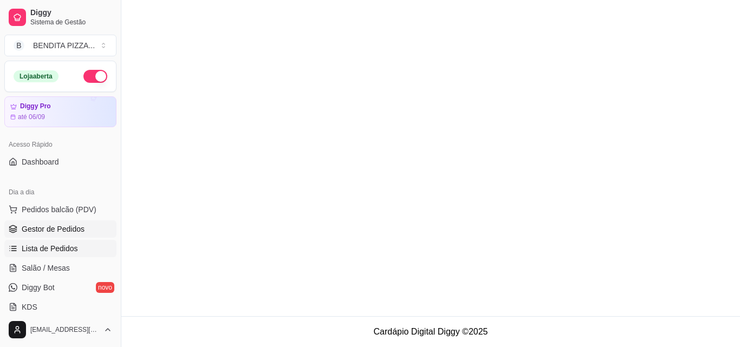
click at [74, 230] on span "Gestor de Pedidos" at bounding box center [53, 229] width 63 height 11
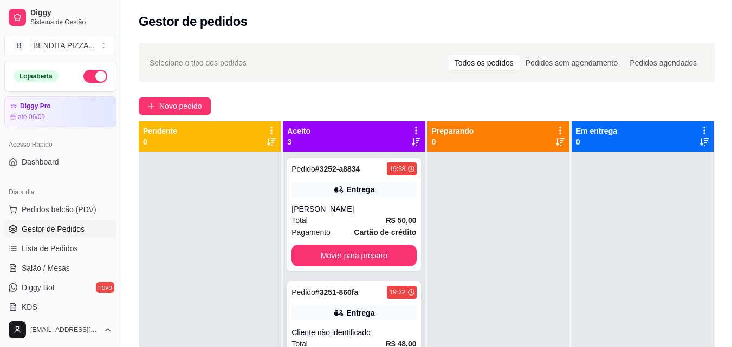
click at [344, 223] on div "Total R$ 50,00" at bounding box center [353, 221] width 125 height 12
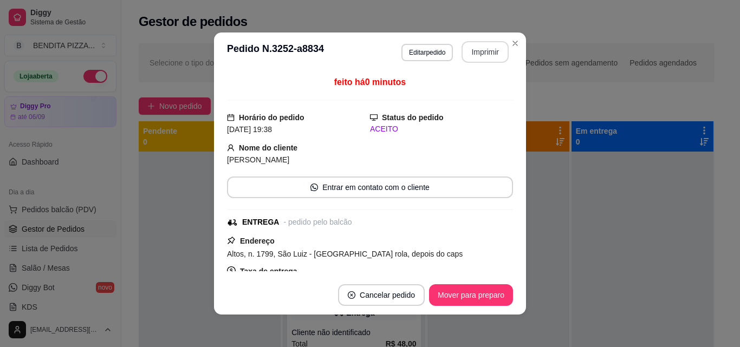
click at [479, 57] on button "Imprimir" at bounding box center [485, 52] width 47 height 22
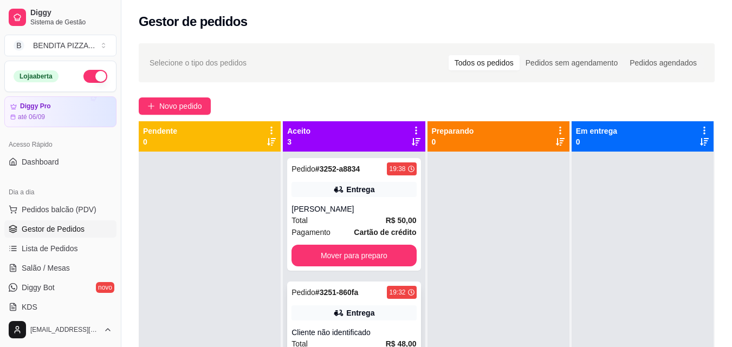
click at [338, 337] on div "Cliente não identificado" at bounding box center [353, 332] width 125 height 11
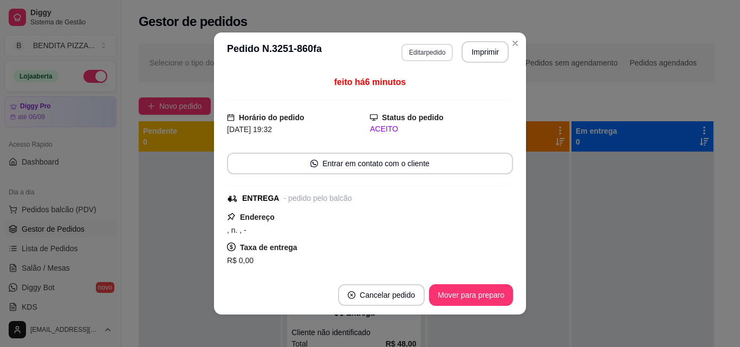
click at [411, 50] on button "Editar pedido" at bounding box center [426, 52] width 51 height 17
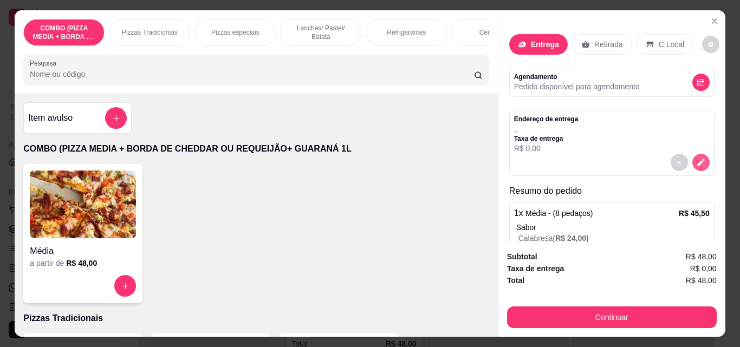
click at [692, 165] on button "decrease-product-quantity" at bounding box center [700, 162] width 17 height 17
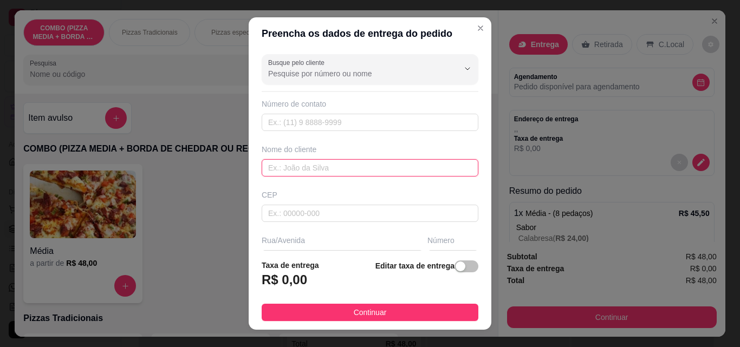
click at [293, 166] on input "text" at bounding box center [370, 167] width 217 height 17
type input "Graziele"
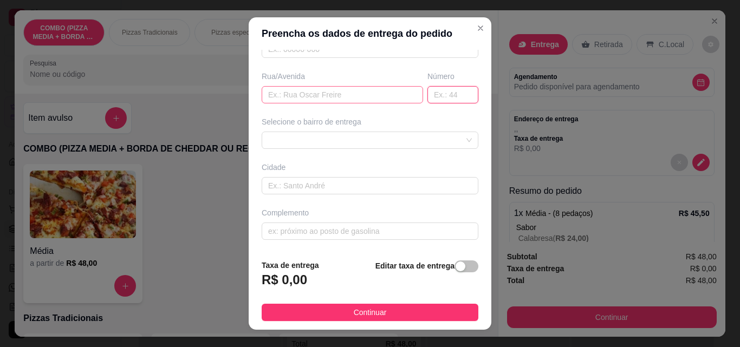
click at [275, 103] on input "text" at bounding box center [342, 94] width 161 height 17
type input "f"
click at [275, 103] on input "text" at bounding box center [342, 94] width 161 height 17
type input "[PERSON_NAME]"
click at [427, 88] on input "f" at bounding box center [452, 94] width 51 height 17
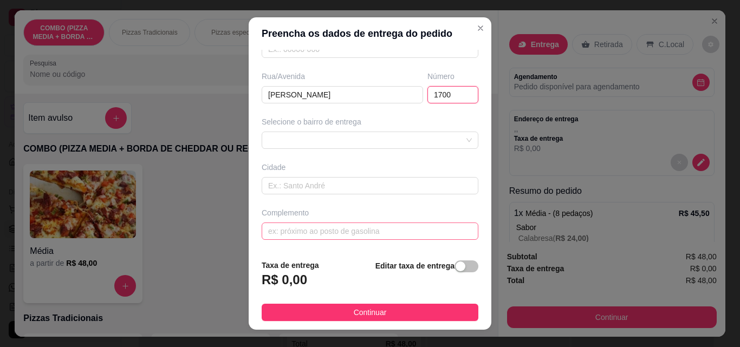
type input "1700"
click at [394, 232] on input "text" at bounding box center [370, 231] width 217 height 17
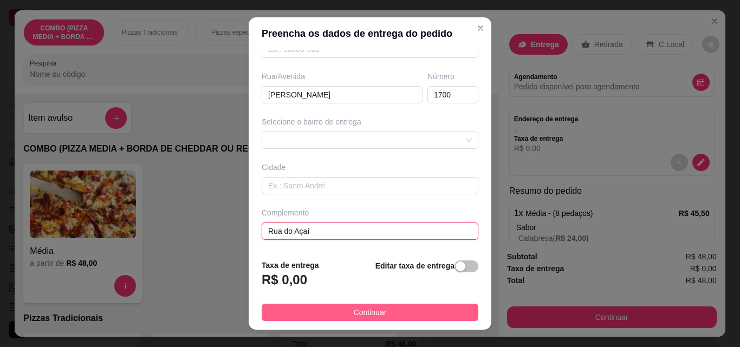
type input "Rua do Açaí"
click at [415, 305] on button "Continuar" at bounding box center [370, 312] width 217 height 17
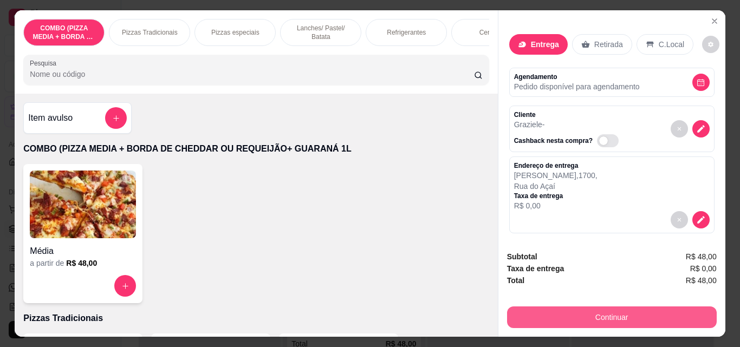
click at [548, 312] on button "Continuar" at bounding box center [612, 318] width 210 height 22
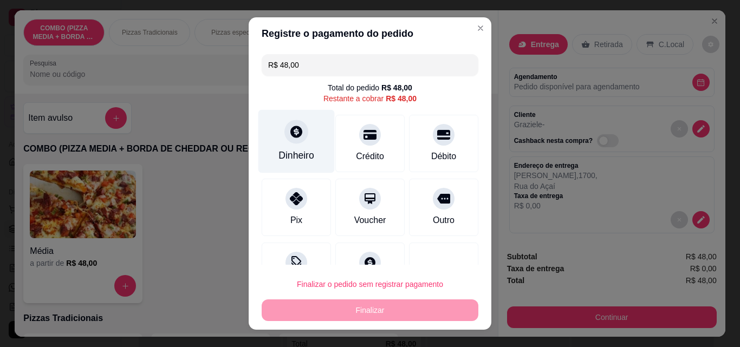
click at [310, 155] on div "Dinheiro" at bounding box center [296, 141] width 76 height 63
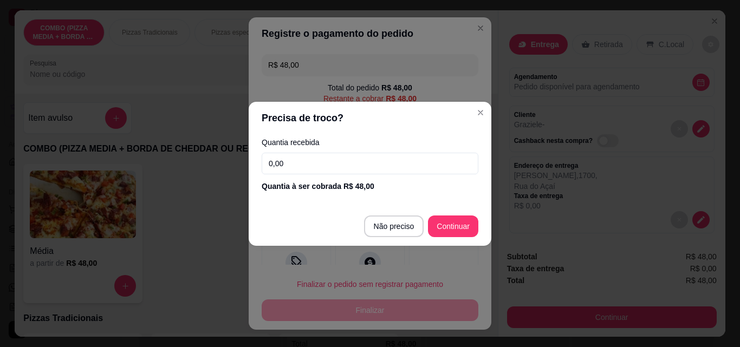
click at [311, 157] on input "0,00" at bounding box center [370, 164] width 217 height 22
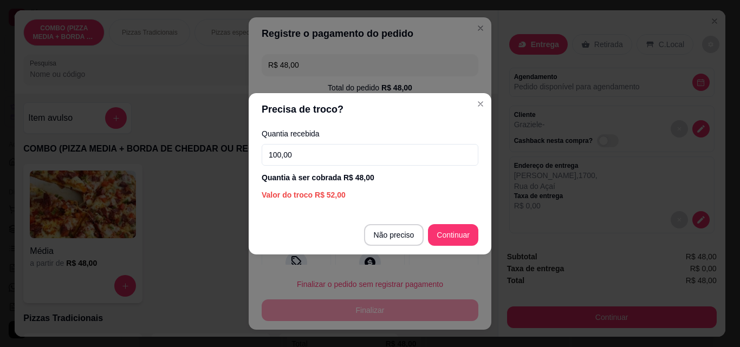
type input "100,00"
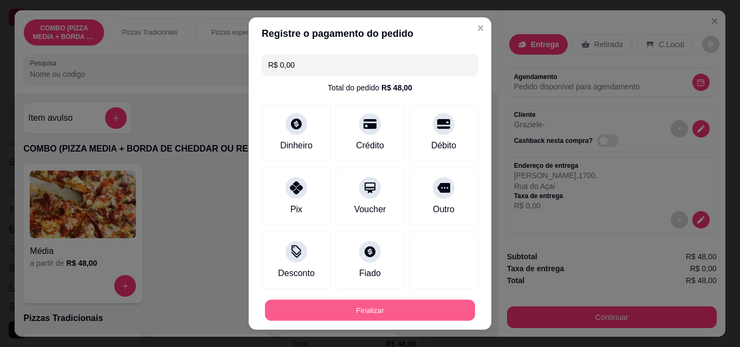
click at [384, 315] on button "Finalizar" at bounding box center [370, 310] width 210 height 21
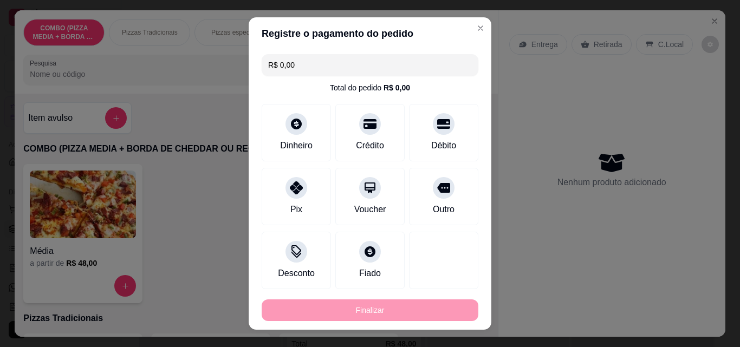
type input "-R$ 48,00"
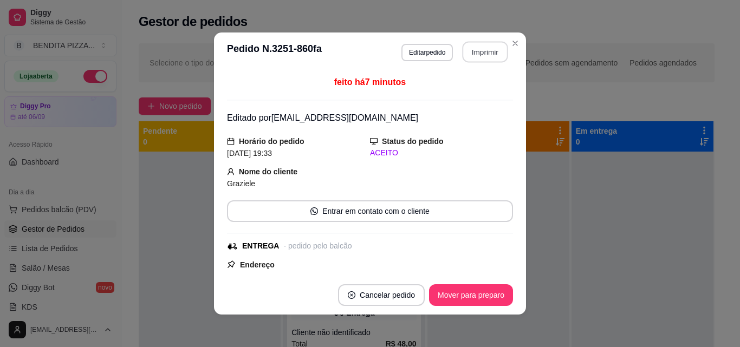
click at [488, 44] on button "Imprimir" at bounding box center [486, 52] width 46 height 21
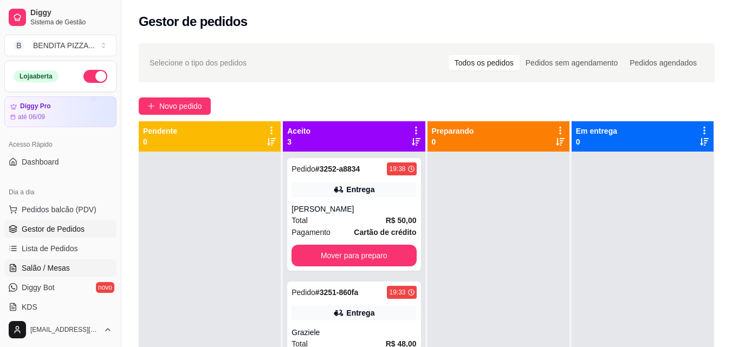
click at [60, 261] on link "Salão / Mesas" at bounding box center [60, 267] width 112 height 17
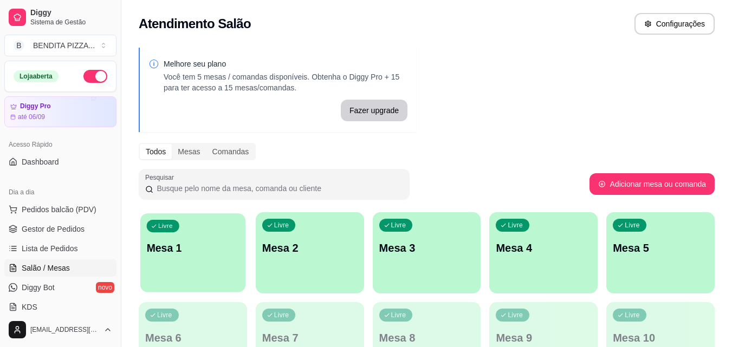
click at [205, 236] on div "Livre Mesa 1" at bounding box center [192, 246] width 105 height 66
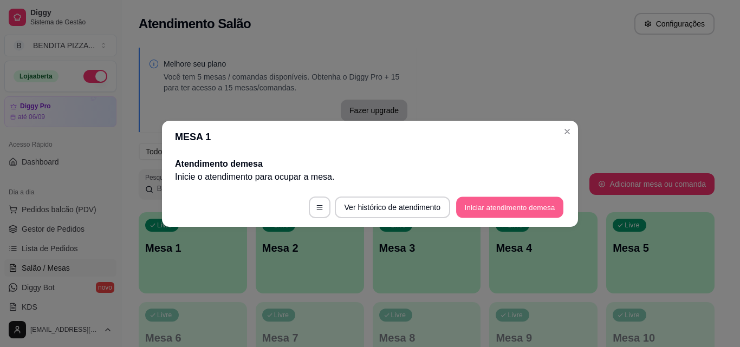
click at [484, 216] on button "Iniciar atendimento de mesa" at bounding box center [509, 207] width 107 height 21
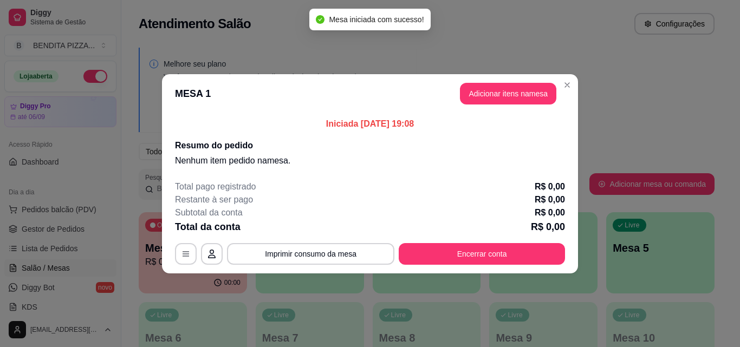
click at [492, 81] on header "MESA 1 Adicionar itens na mesa" at bounding box center [370, 93] width 416 height 39
click at [492, 94] on button "Adicionar itens na mesa" at bounding box center [508, 93] width 93 height 21
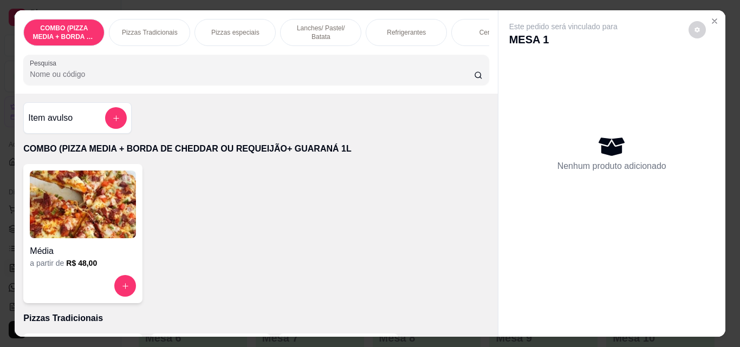
click at [148, 19] on div "Pizzas Tradicionais" at bounding box center [149, 32] width 81 height 27
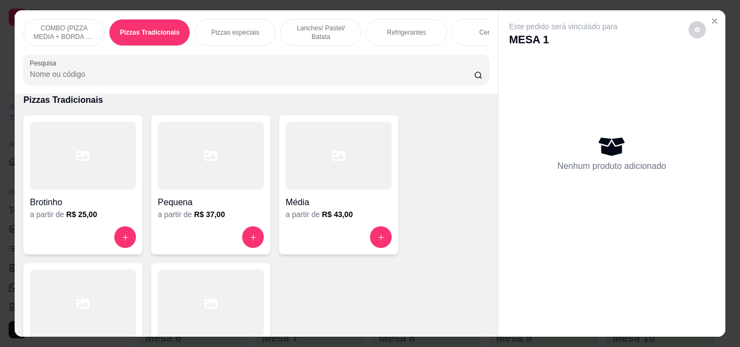
scroll to position [28, 0]
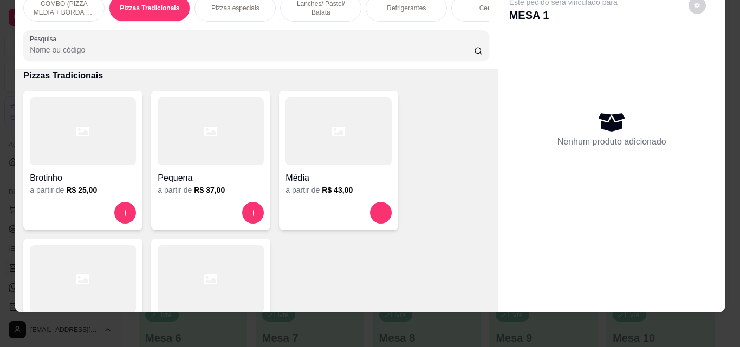
click at [72, 8] on p "COMBO (PIZZA MEDIA + BORDA DE CHEDDAR OU REQUEIJÃO+ GUARANÁ 1L" at bounding box center [64, 7] width 63 height 17
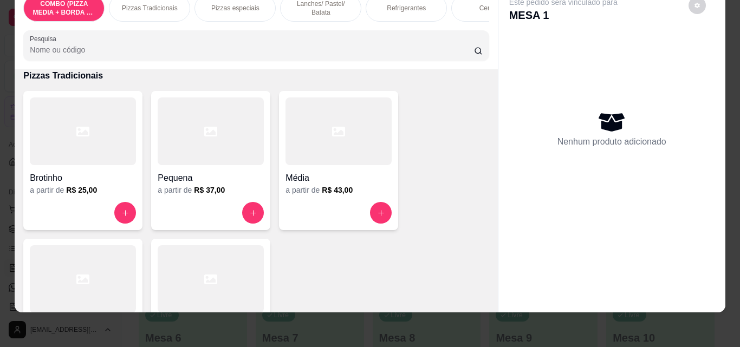
scroll to position [49, 0]
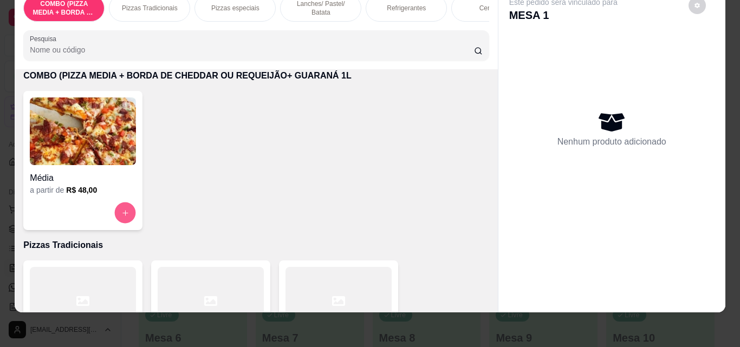
click at [116, 217] on button "increase-product-quantity" at bounding box center [125, 213] width 21 height 21
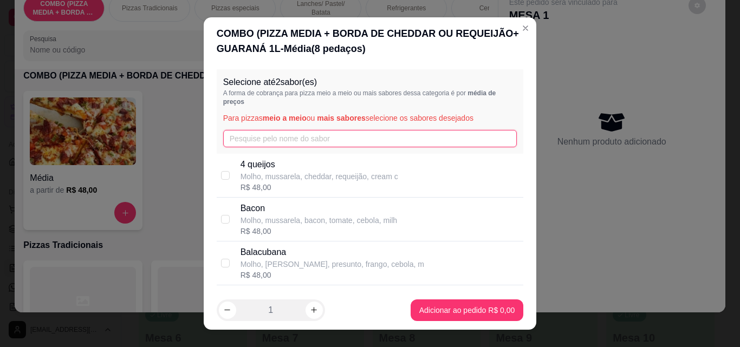
click at [306, 130] on input "text" at bounding box center [370, 138] width 294 height 17
type input "ca"
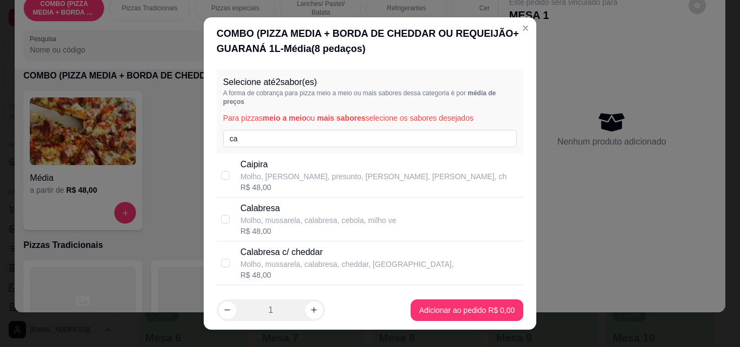
click at [278, 221] on p "Molho, mussarela, calabresa, cebola, milho ve" at bounding box center [319, 220] width 156 height 11
click at [275, 216] on p "Molho, mussarela, calabresa, cebola, milho ve" at bounding box center [319, 220] width 156 height 11
checkbox input "false"
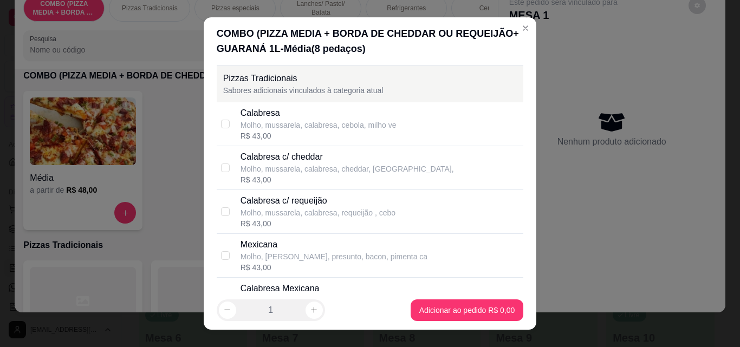
scroll to position [593, 0]
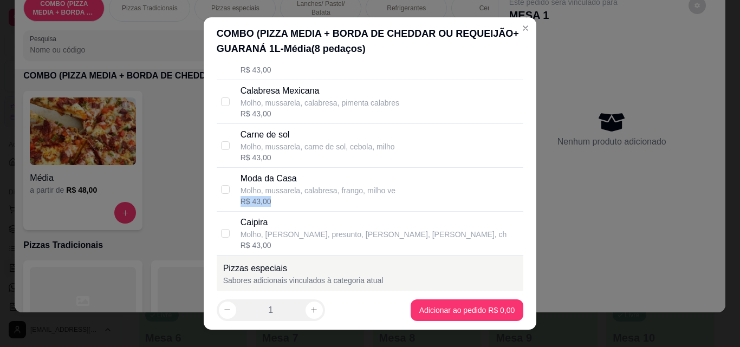
drag, startPoint x: 514, startPoint y: 194, endPoint x: 514, endPoint y: 207, distance: 13.5
click at [514, 207] on div "Selecione até 2 sabor(es) A forma de cobrança para pizza meio a meio ou mais sa…" at bounding box center [370, 178] width 333 height 226
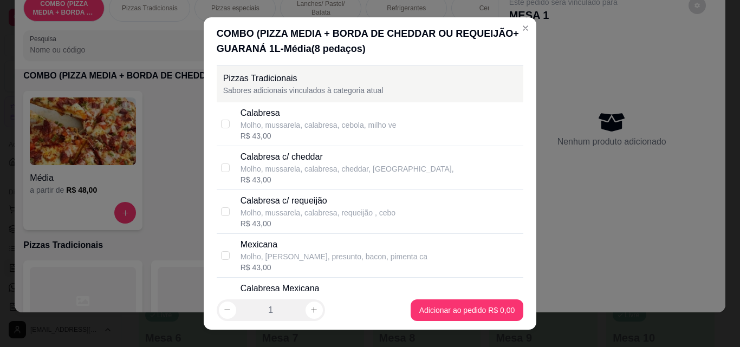
click at [301, 210] on div "Molho, mussarela, calabresa, requeijão , cebo" at bounding box center [318, 212] width 155 height 11
checkbox input "true"
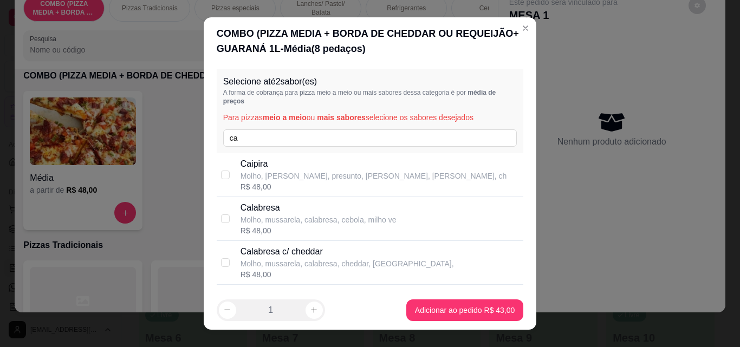
scroll to position [0, 0]
click at [491, 140] on input "ca" at bounding box center [370, 138] width 294 height 17
type input "c"
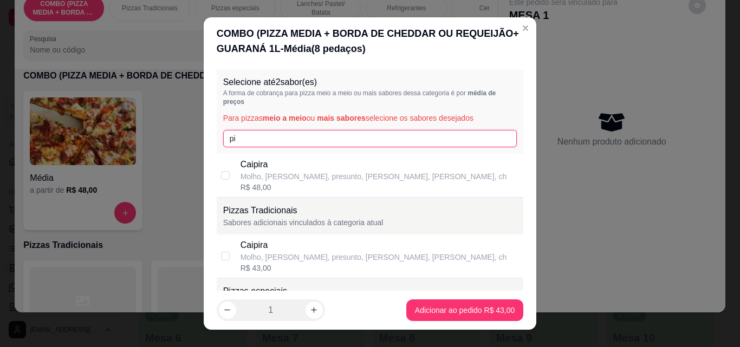
type input "pi"
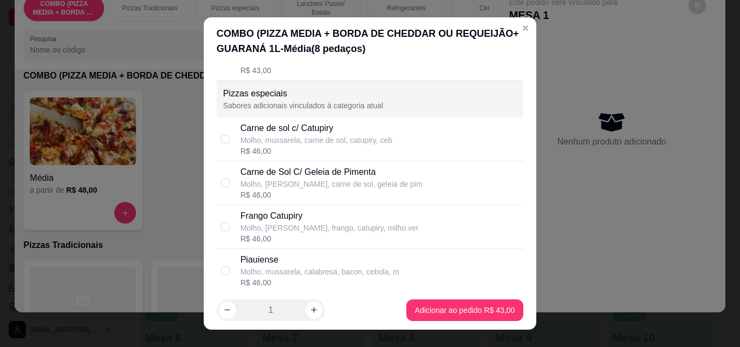
click at [341, 280] on div "R$ 46,00" at bounding box center [320, 282] width 159 height 11
checkbox input "true"
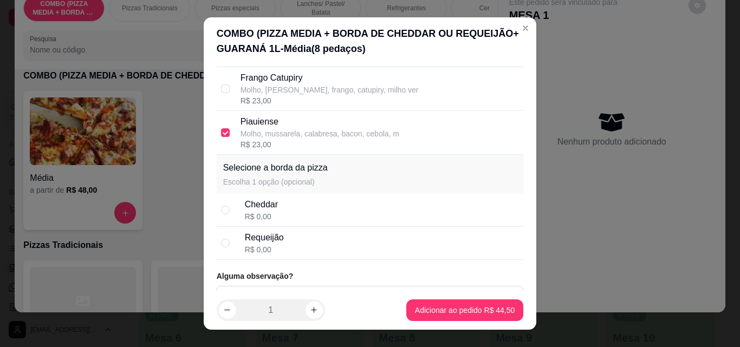
scroll to position [353, 0]
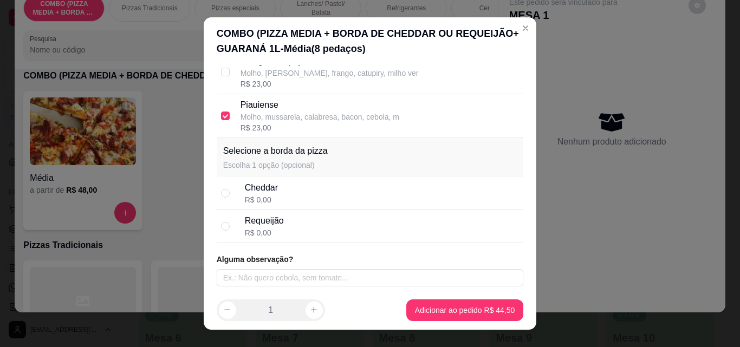
click at [278, 207] on div "Cheddar R$ 0,00" at bounding box center [370, 193] width 307 height 33
radio input "true"
click at [476, 321] on footer "1 Adicionar ao pedido R$ 44,50" at bounding box center [370, 310] width 333 height 39
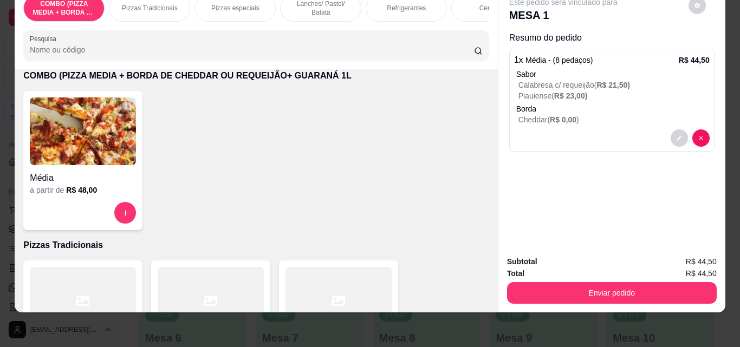
scroll to position [27, 0]
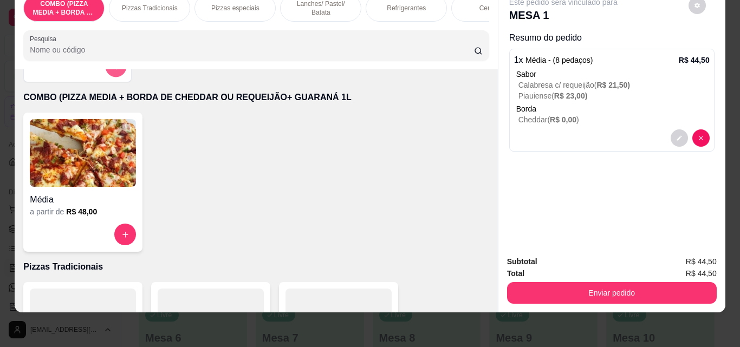
click at [113, 73] on button "add-separate-item" at bounding box center [116, 66] width 21 height 21
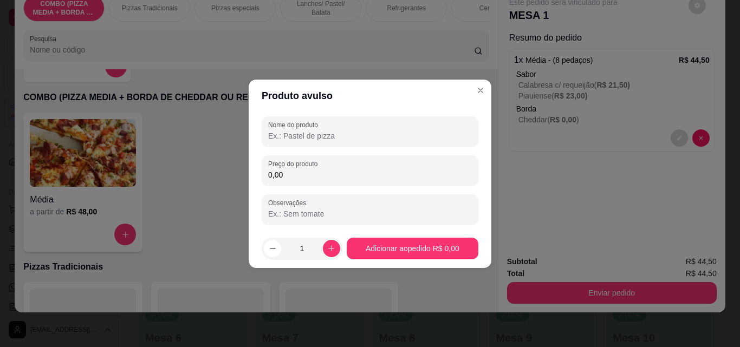
click at [387, 172] on input "0,00" at bounding box center [370, 175] width 204 height 11
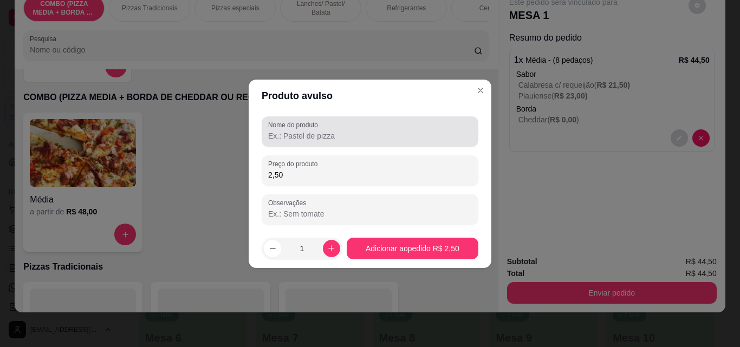
type input "2,50"
click at [374, 141] on div at bounding box center [370, 132] width 204 height 22
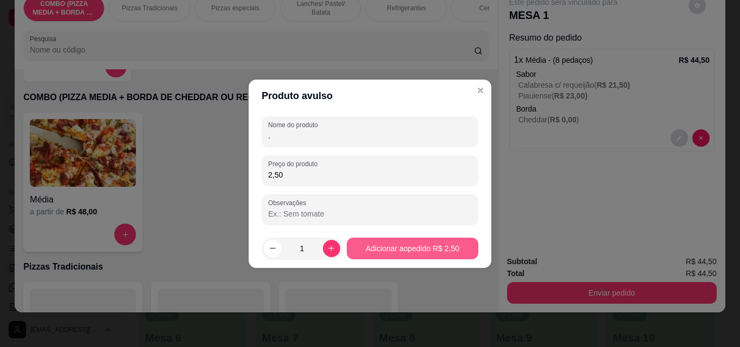
type input "."
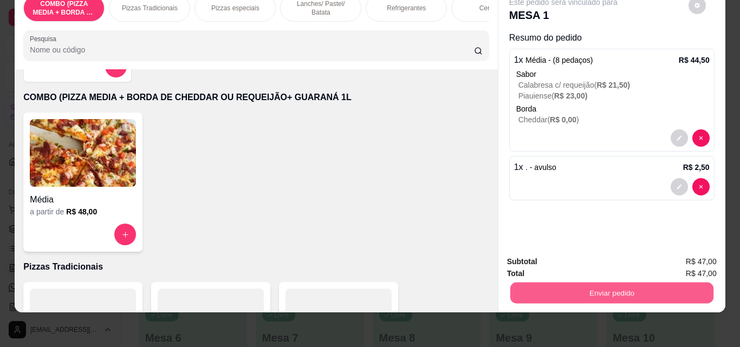
click at [587, 282] on button "Enviar pedido" at bounding box center [611, 292] width 203 height 21
click at [584, 255] on button "Não registrar e enviar pedido" at bounding box center [575, 258] width 109 height 20
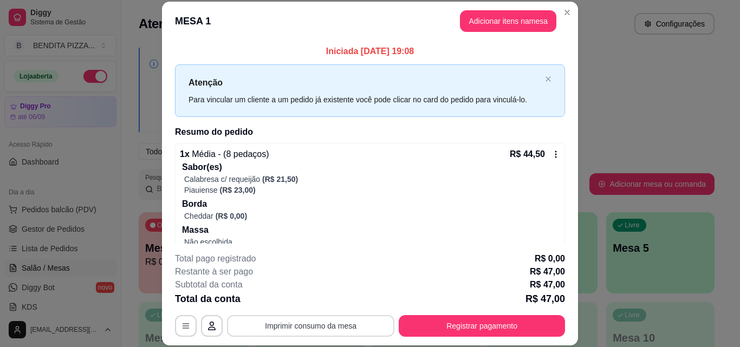
click at [328, 323] on button "Imprimir consumo da mesa" at bounding box center [310, 326] width 167 height 22
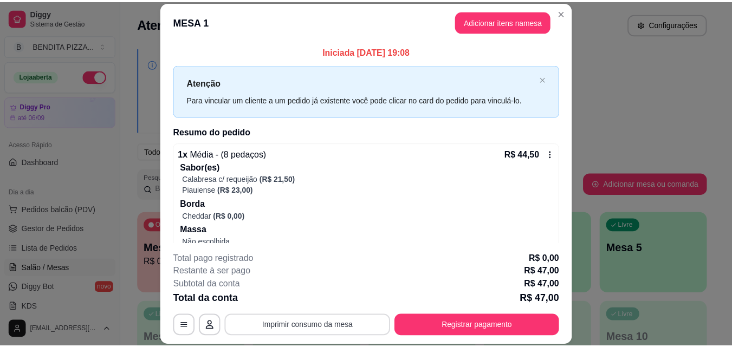
scroll to position [0, 0]
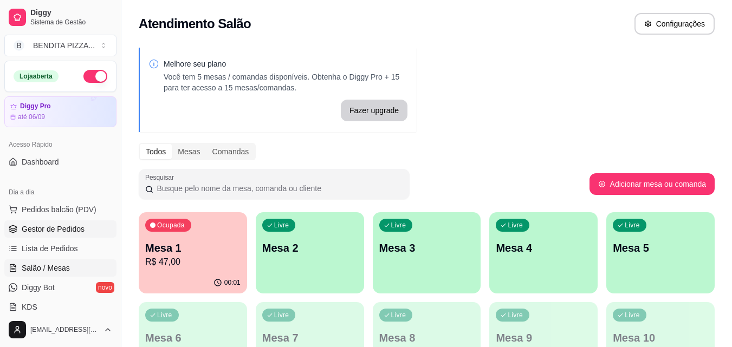
click at [78, 231] on span "Gestor de Pedidos" at bounding box center [53, 229] width 63 height 11
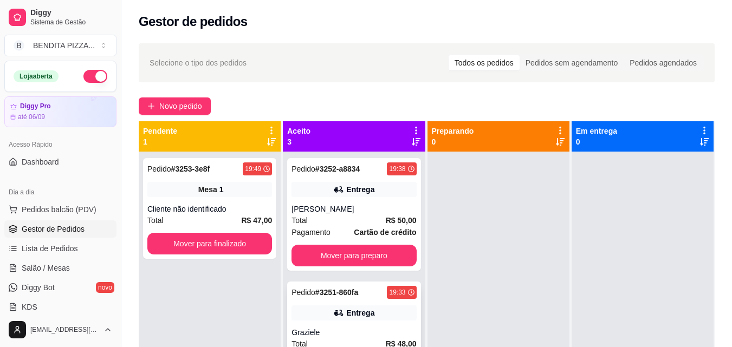
click at [380, 327] on div "Pedido # 3251-860fa 19:33 Entrega Graziele Total R$ 48,00 Pagamento Dinheiro Mo…" at bounding box center [353, 338] width 133 height 113
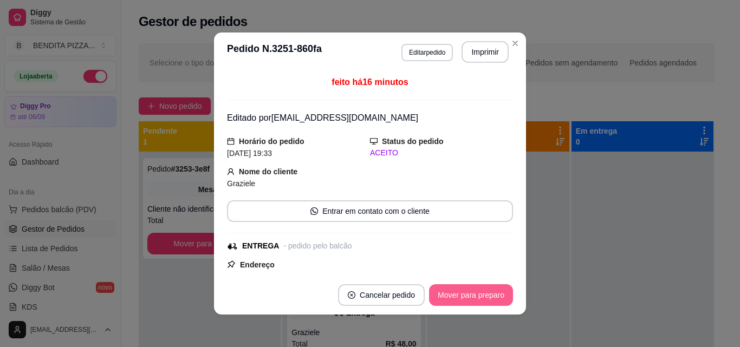
click at [474, 294] on button "Mover para preparo" at bounding box center [471, 295] width 84 height 22
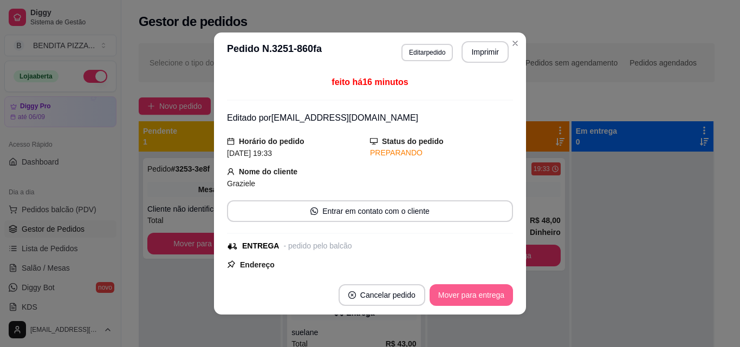
click at [474, 294] on button "Mover para entrega" at bounding box center [471, 295] width 83 height 22
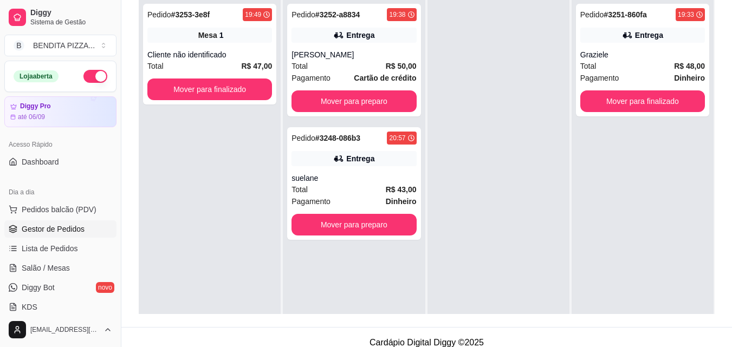
scroll to position [165, 0]
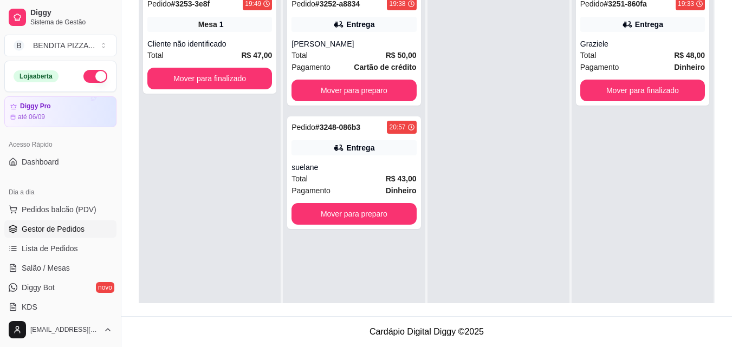
click at [74, 259] on ul "Pedidos balcão (PDV) Gestor de Pedidos Lista de Pedidos Salão / Mesas Diggy Bot…" at bounding box center [60, 258] width 112 height 115
click at [74, 261] on link "Salão / Mesas" at bounding box center [60, 267] width 112 height 17
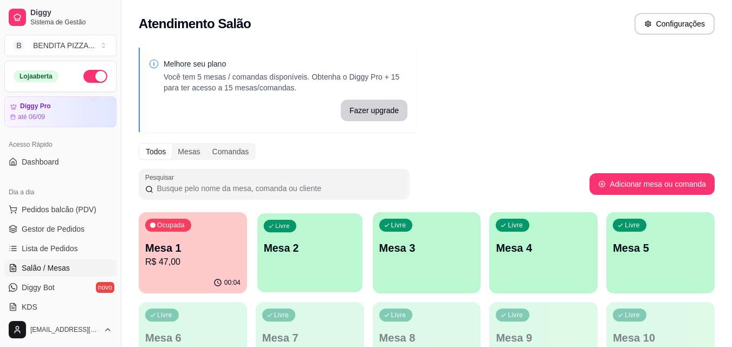
click at [282, 258] on div "Livre Mesa 2" at bounding box center [309, 246] width 105 height 66
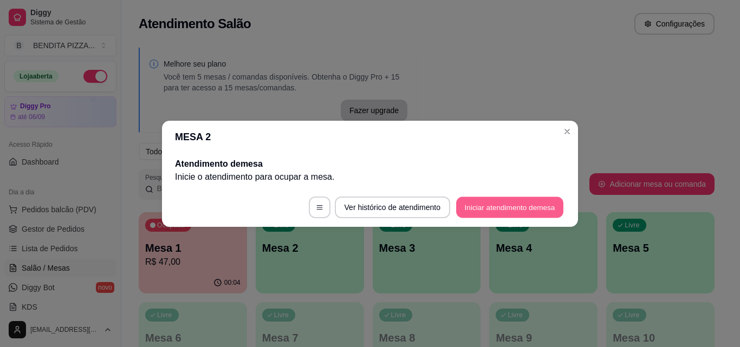
click at [500, 206] on button "Iniciar atendimento de mesa" at bounding box center [509, 207] width 107 height 21
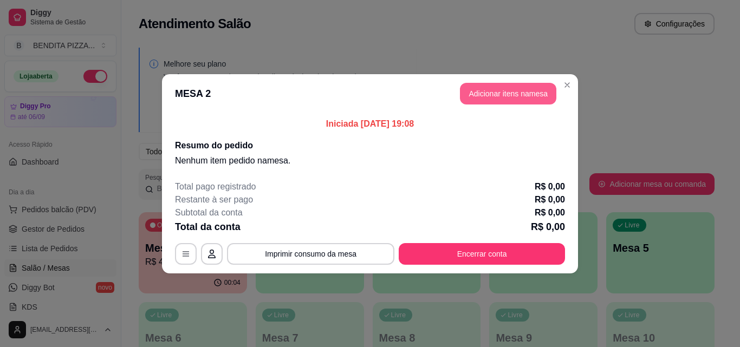
click at [520, 98] on button "Adicionar itens na mesa" at bounding box center [508, 94] width 96 height 22
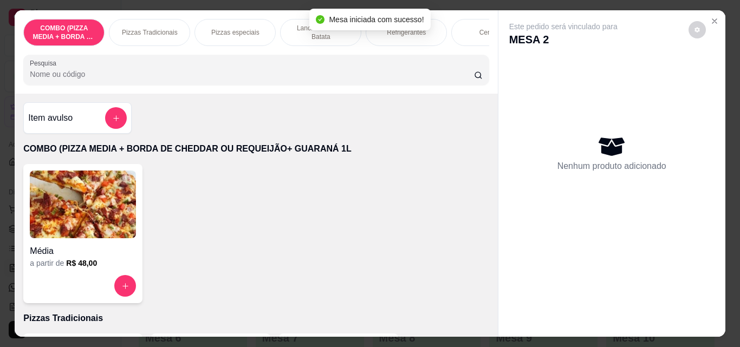
click at [319, 31] on p "Lanches/ Pastel/ Batata" at bounding box center [320, 32] width 63 height 17
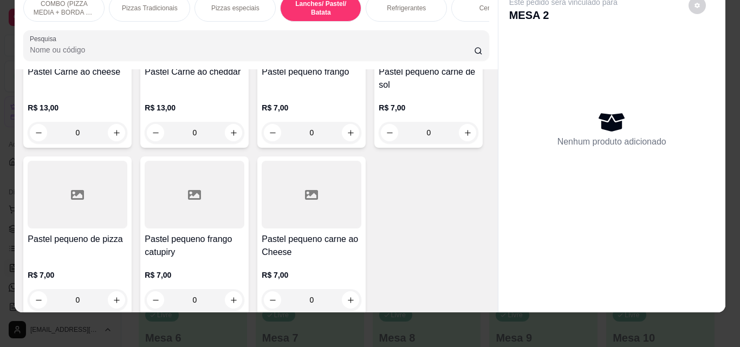
scroll to position [1315, 0]
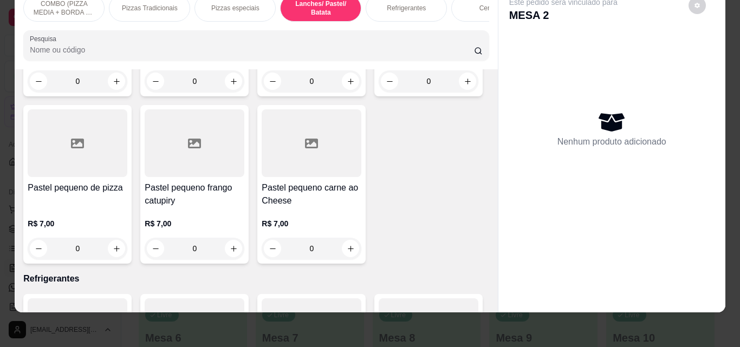
click at [484, 217] on div "Item avulso COMBO (PIZZA MEDIA + BORDA DE CHEDDAR OU REQUEIJÃO+ GUARANÁ 1L Médi…" at bounding box center [256, 190] width 483 height 243
click at [342, 90] on button "increase-product-quantity" at bounding box center [350, 81] width 17 height 17
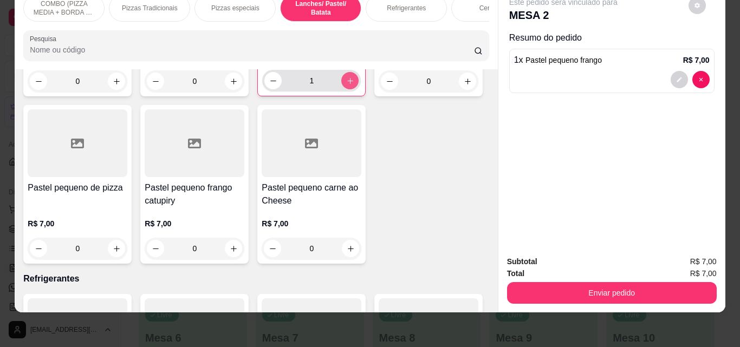
click at [346, 85] on icon "increase-product-quantity" at bounding box center [350, 81] width 8 height 8
type input "2"
click at [671, 73] on button "decrease-product-quantity" at bounding box center [679, 79] width 17 height 17
click at [671, 71] on div at bounding box center [690, 79] width 39 height 17
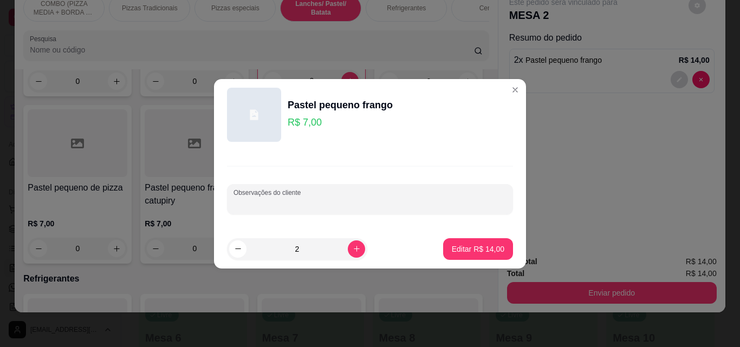
click at [281, 208] on input "Observações do cliente" at bounding box center [369, 203] width 273 height 11
click at [248, 202] on input "Comcheddar" at bounding box center [369, 203] width 273 height 11
type input "Com cheddar"
click at [444, 242] on button "Editar R$ 14,00" at bounding box center [478, 248] width 68 height 21
type input "0"
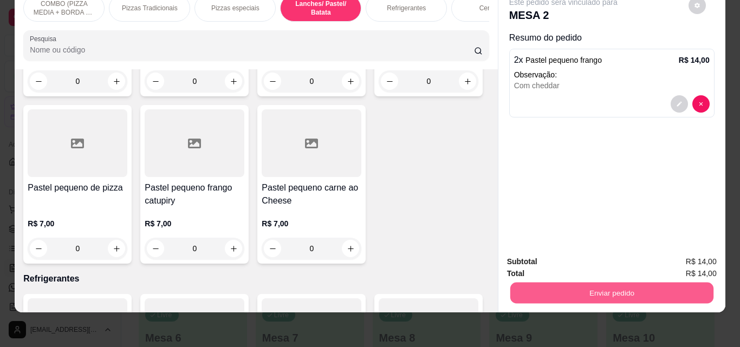
click at [607, 282] on button "Enviar pedido" at bounding box center [611, 292] width 203 height 21
click at [582, 255] on button "Não registrar e enviar pedido" at bounding box center [575, 258] width 109 height 20
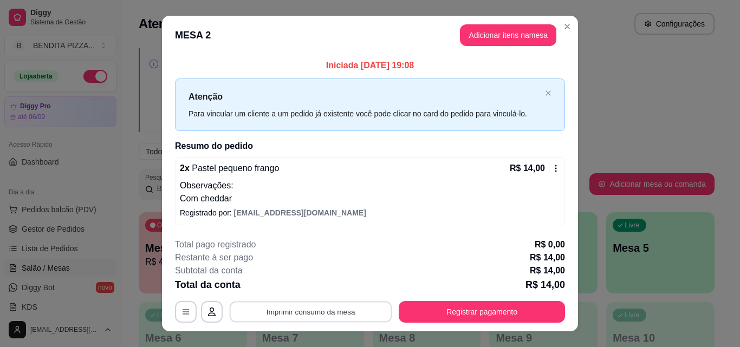
click at [337, 309] on button "Imprimir consumo da mesa" at bounding box center [311, 312] width 163 height 21
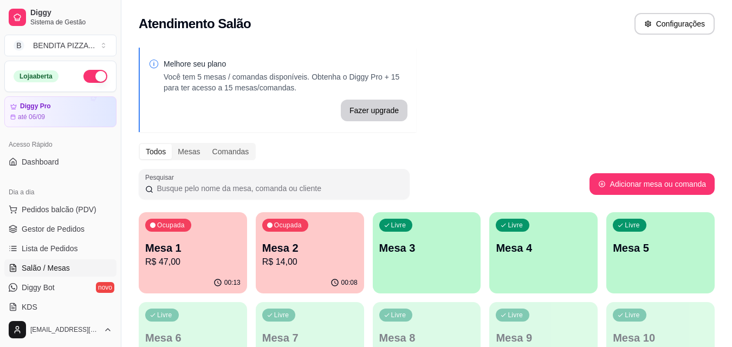
click at [381, 259] on div "Livre Mesa 3" at bounding box center [427, 246] width 108 height 68
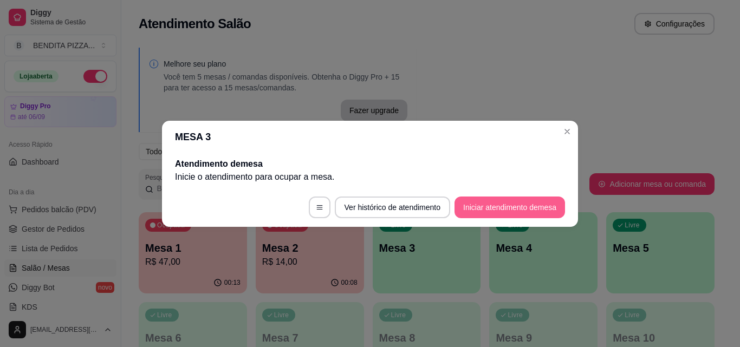
click at [503, 213] on button "Iniciar atendimento de mesa" at bounding box center [509, 208] width 111 height 22
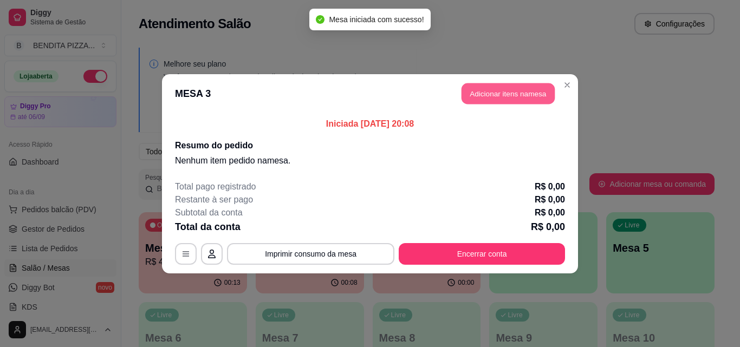
click at [493, 95] on button "Adicionar itens na mesa" at bounding box center [508, 93] width 93 height 21
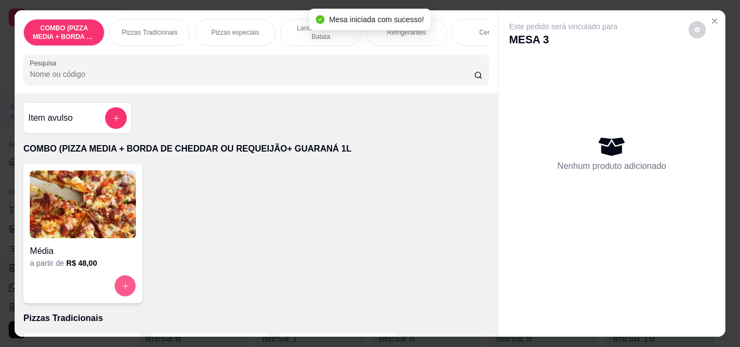
click at [121, 290] on icon "increase-product-quantity" at bounding box center [125, 286] width 8 height 8
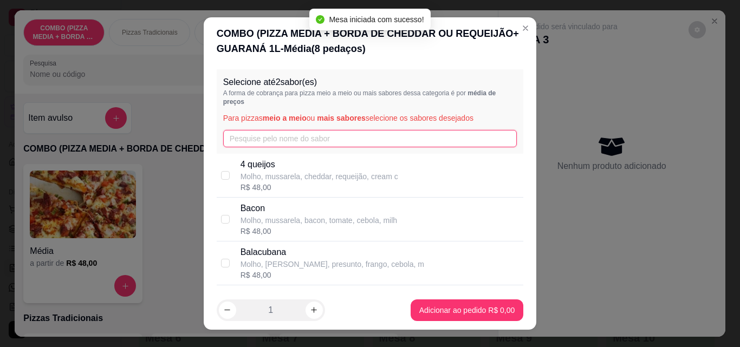
click at [325, 138] on input "text" at bounding box center [370, 138] width 294 height 17
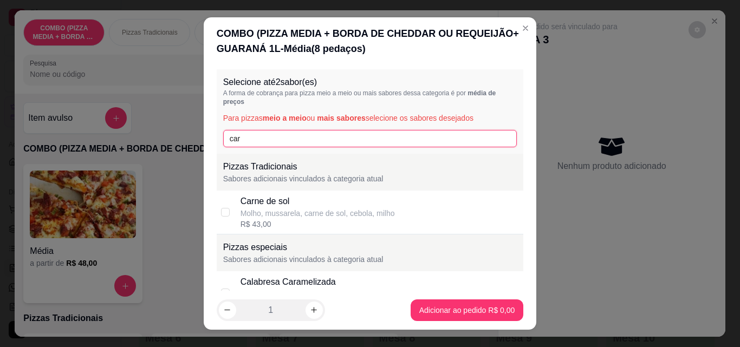
type input "car"
click at [276, 212] on div "Molho, mussarela, carne de sol, cebola, milho" at bounding box center [318, 213] width 154 height 11
checkbox input "true"
click at [270, 145] on input "car" at bounding box center [370, 138] width 294 height 17
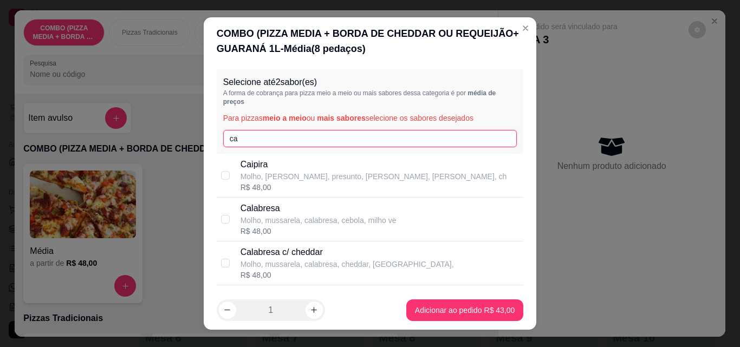
type input "c"
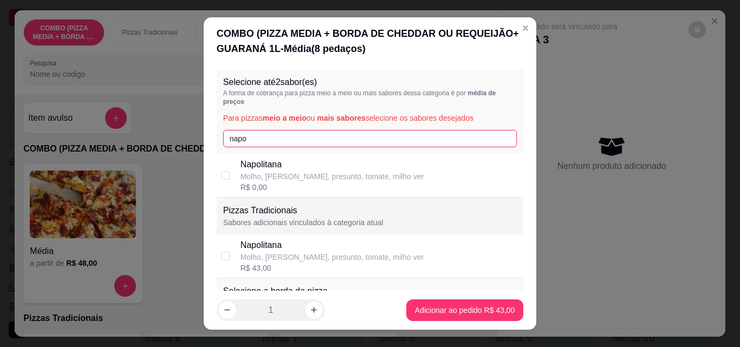
type input "napo"
click at [315, 164] on p "Napolitana" at bounding box center [332, 164] width 183 height 13
checkbox input "true"
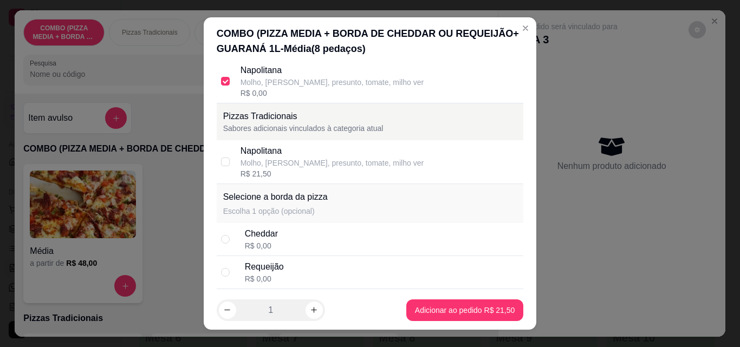
scroll to position [129, 0]
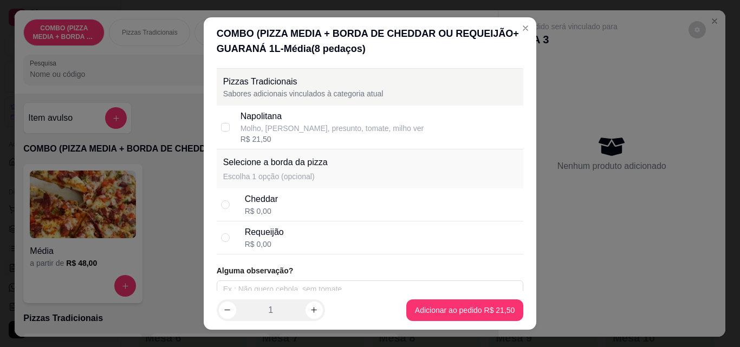
click at [263, 209] on div "R$ 0,00" at bounding box center [261, 211] width 33 height 11
radio input "true"
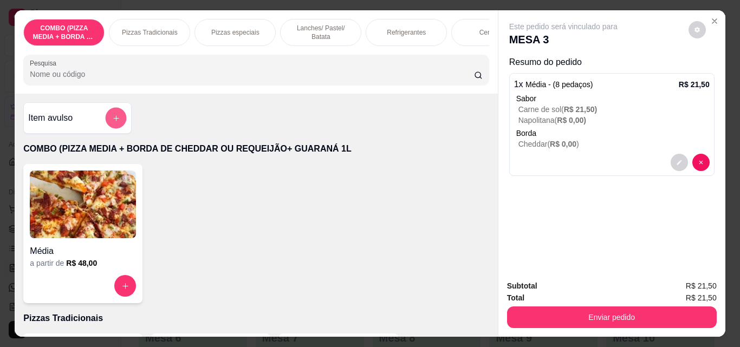
click at [106, 122] on button "add-separate-item" at bounding box center [116, 118] width 21 height 21
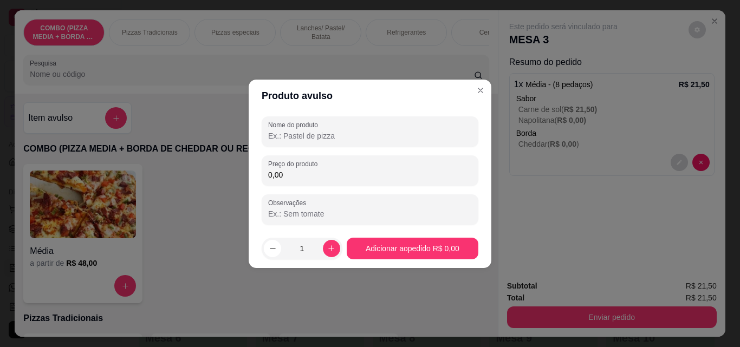
click at [391, 150] on div "Nome do produto Preço do produto 0,00 Observações" at bounding box center [370, 170] width 217 height 108
click at [391, 132] on input "Nome do produto" at bounding box center [370, 136] width 204 height 11
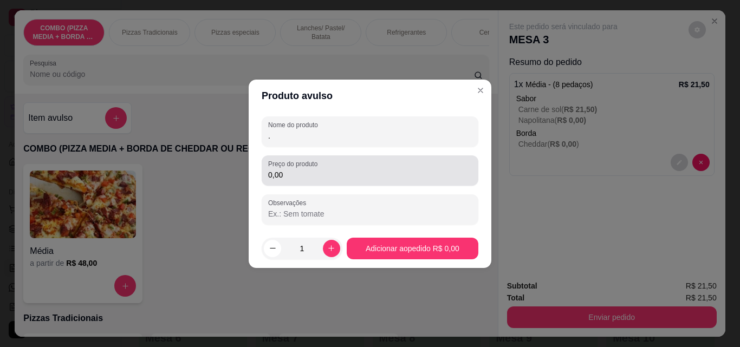
type input "."
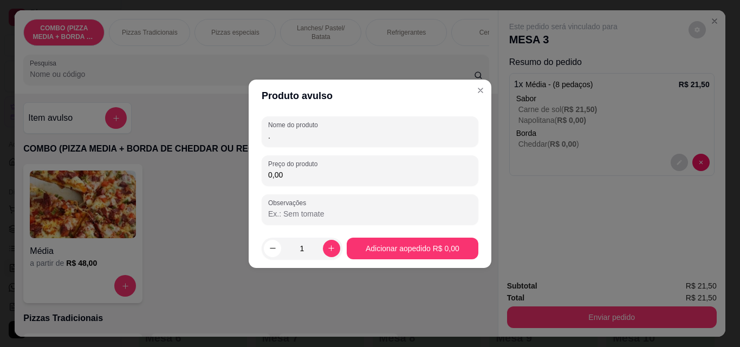
click at [379, 189] on div "Nome do produto . Preço do produto 0,00 Observações" at bounding box center [370, 170] width 217 height 108
click at [379, 178] on input "0,00" at bounding box center [370, 175] width 204 height 11
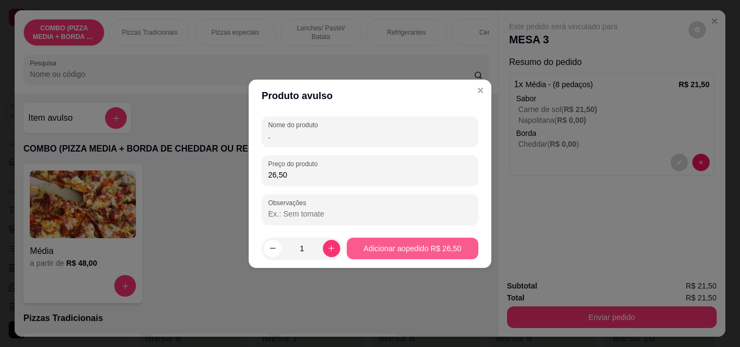
type input "26,50"
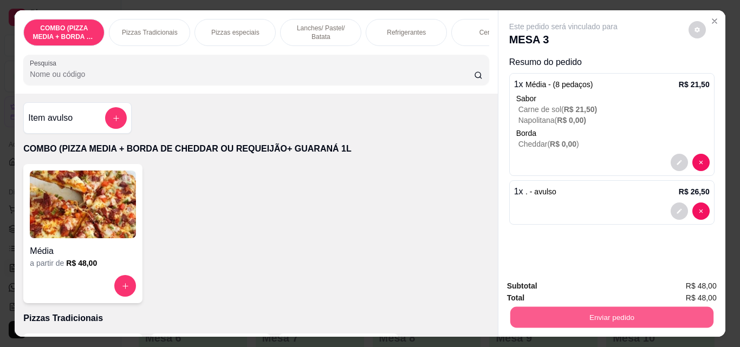
click at [611, 311] on button "Enviar pedido" at bounding box center [611, 317] width 203 height 21
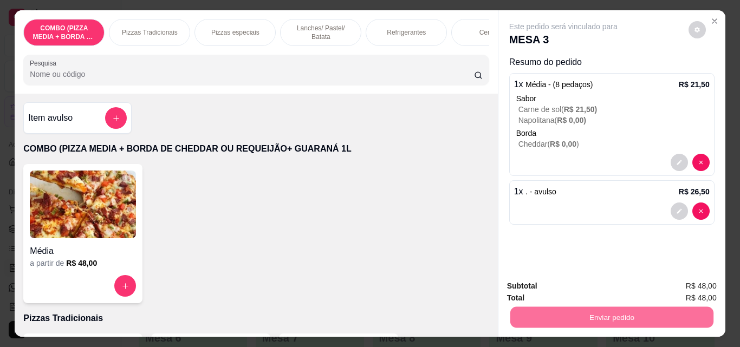
click at [588, 282] on button "Não registrar e enviar pedido" at bounding box center [575, 286] width 109 height 20
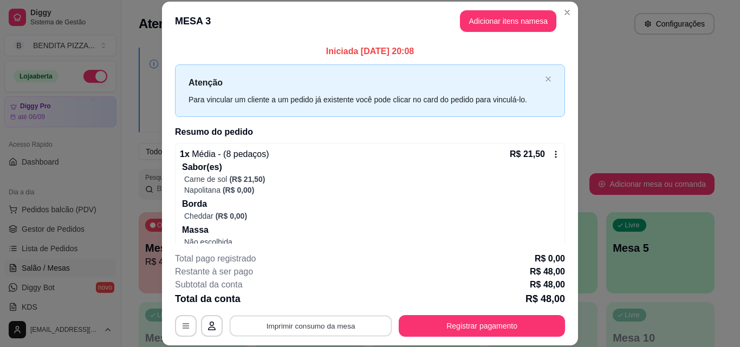
click at [316, 327] on button "Imprimir consumo da mesa" at bounding box center [311, 325] width 163 height 21
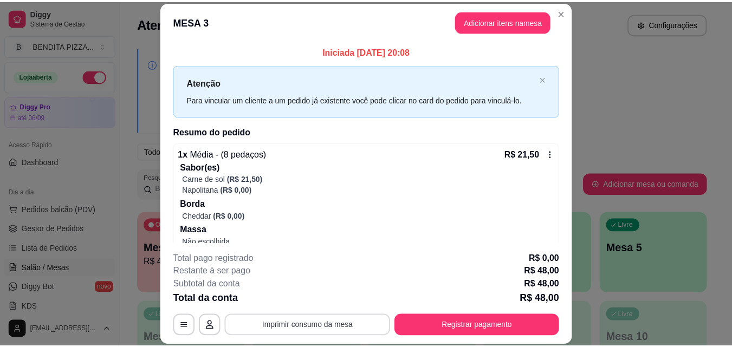
scroll to position [0, 0]
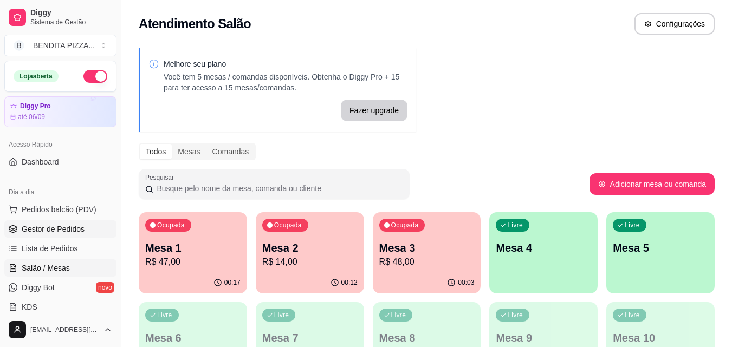
click at [40, 229] on span "Gestor de Pedidos" at bounding box center [53, 229] width 63 height 11
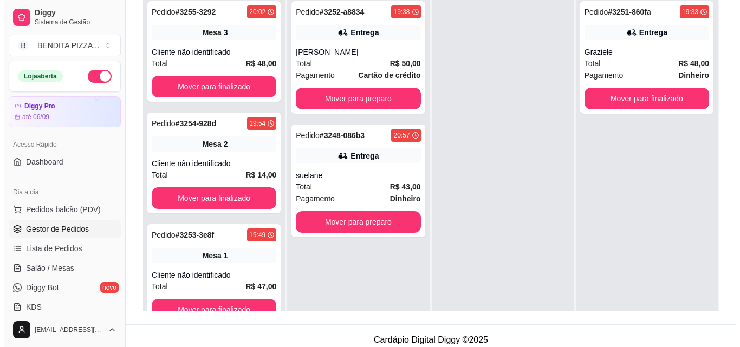
scroll to position [165, 0]
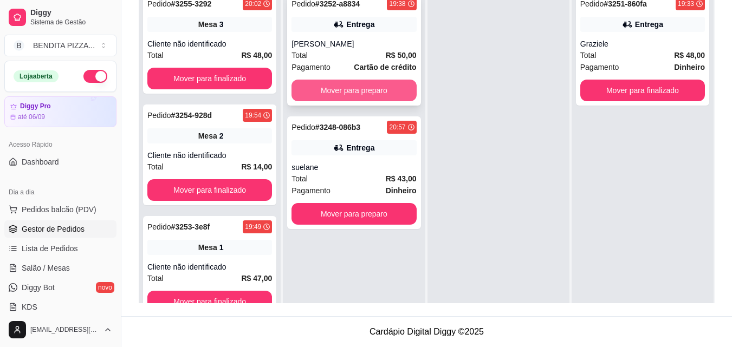
click at [395, 92] on button "Mover para preparo" at bounding box center [353, 91] width 125 height 22
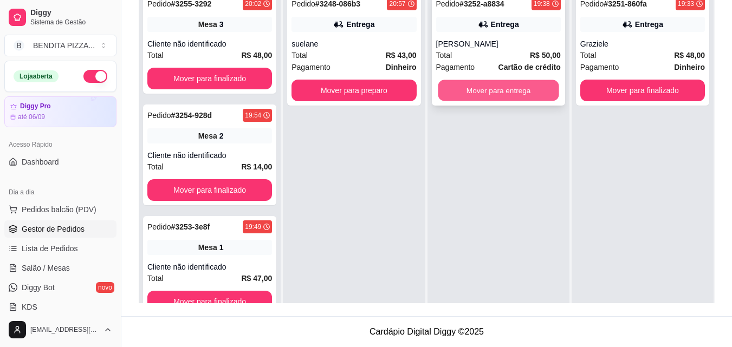
click at [473, 95] on button "Mover para entrega" at bounding box center [498, 90] width 121 height 21
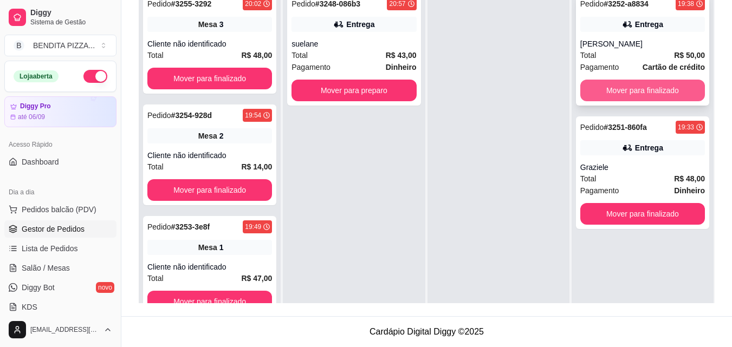
click at [637, 89] on button "Mover para finalizado" at bounding box center [642, 91] width 125 height 22
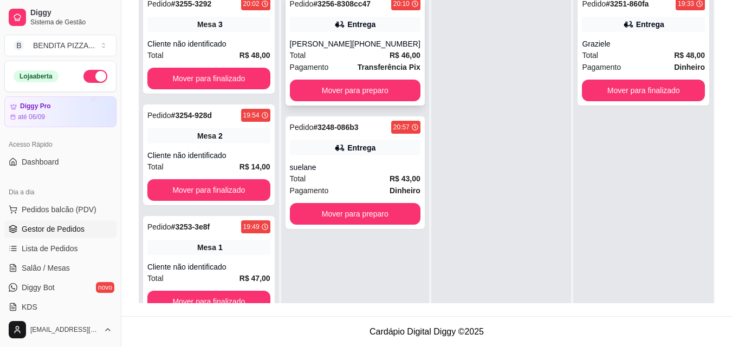
click at [341, 43] on div "[PERSON_NAME]" at bounding box center [321, 43] width 62 height 11
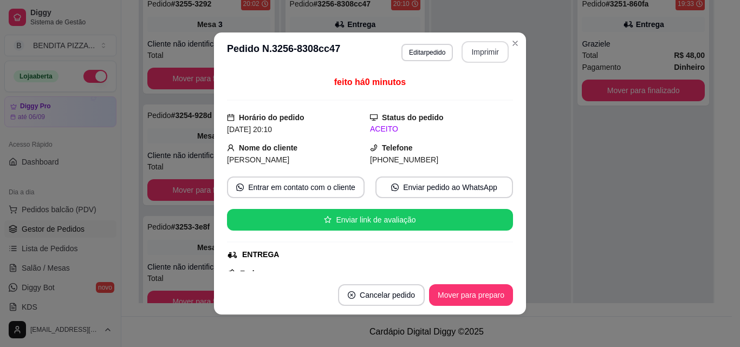
click at [462, 49] on button "Imprimir" at bounding box center [485, 52] width 47 height 22
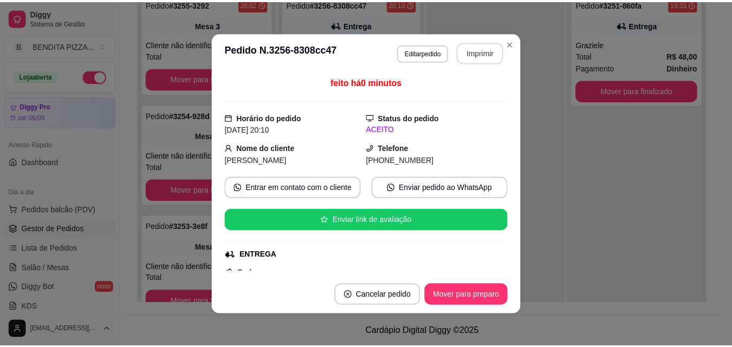
scroll to position [0, 0]
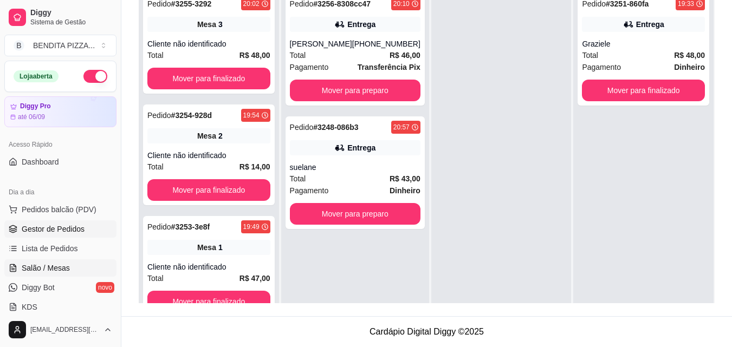
click at [60, 269] on span "Salão / Mesas" at bounding box center [46, 268] width 48 height 11
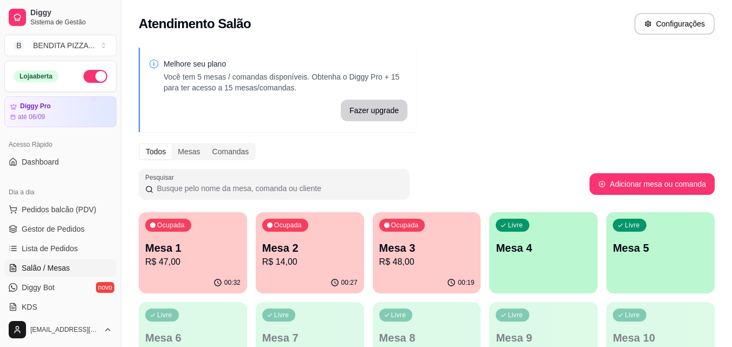
click at [558, 245] on p "Mesa 4" at bounding box center [543, 248] width 95 height 15
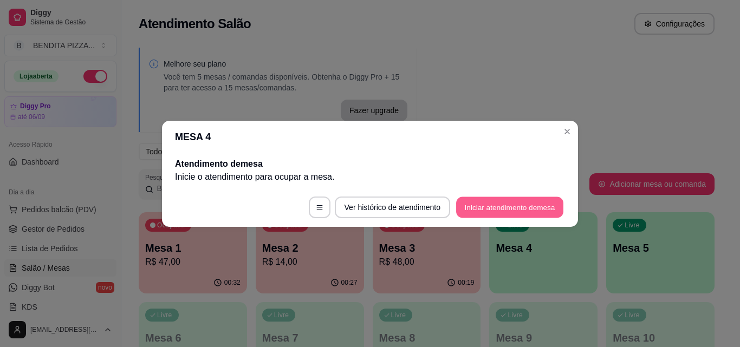
click at [512, 210] on button "Iniciar atendimento de mesa" at bounding box center [509, 207] width 107 height 21
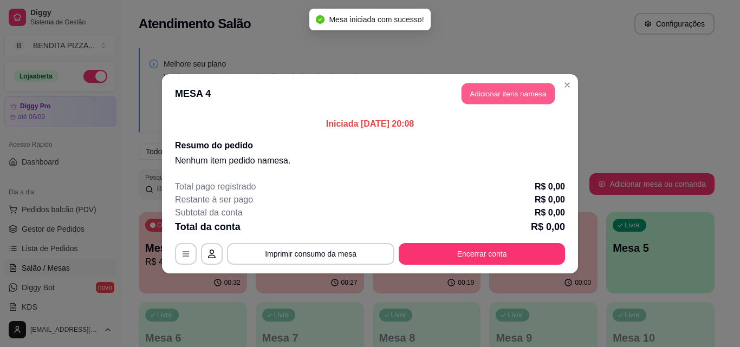
click at [506, 89] on button "Adicionar itens na mesa" at bounding box center [508, 93] width 93 height 21
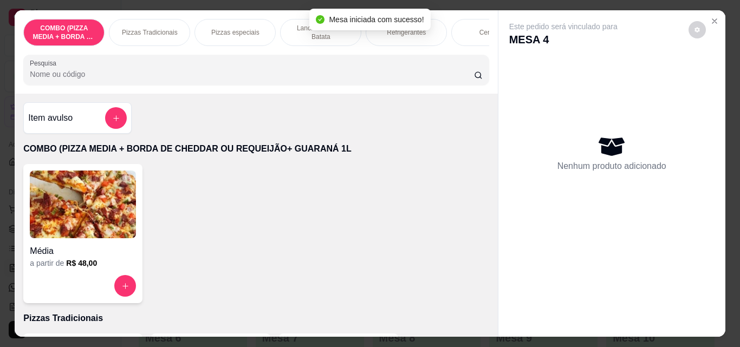
click at [237, 28] on p "Pizzas especiais" at bounding box center [235, 32] width 48 height 9
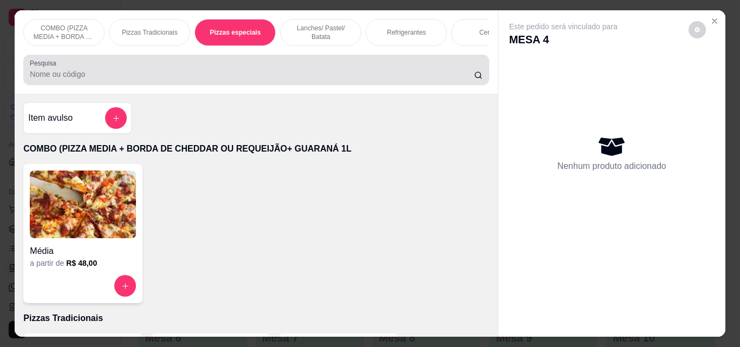
scroll to position [28, 0]
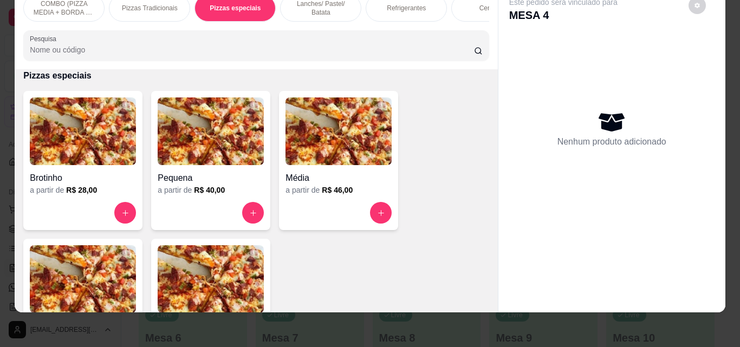
click at [169, 4] on p "Pizzas Tradicionais" at bounding box center [150, 8] width 56 height 9
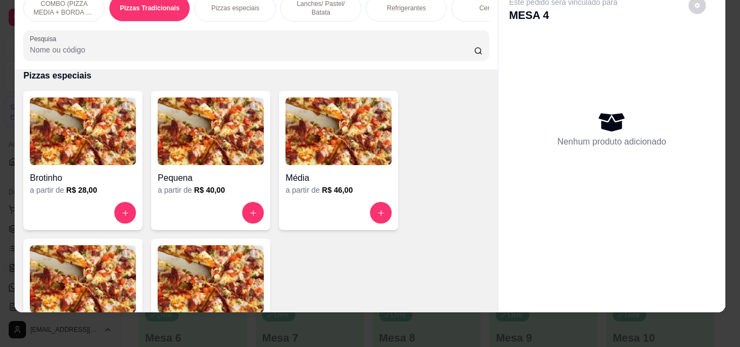
scroll to position [218, 0]
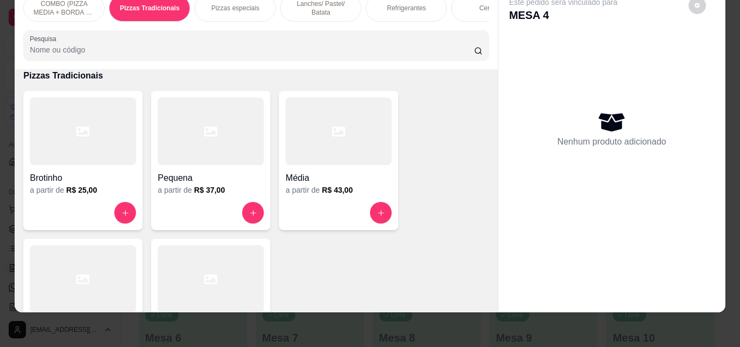
click at [256, 10] on div "Pizzas especiais" at bounding box center [234, 8] width 81 height 27
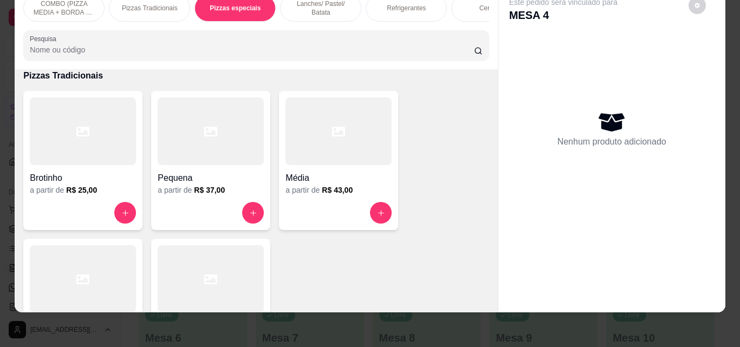
scroll to position [536, 0]
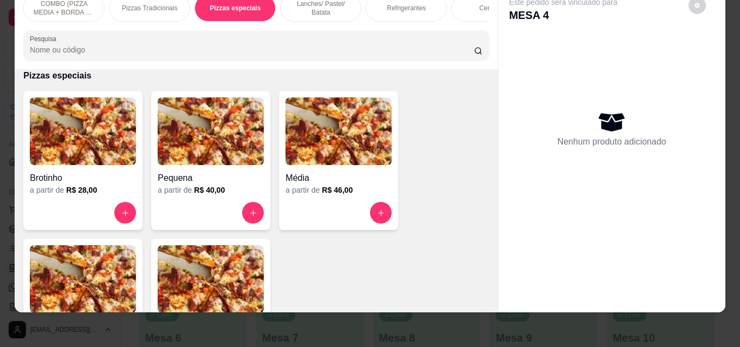
click at [209, 283] on img at bounding box center [211, 279] width 106 height 68
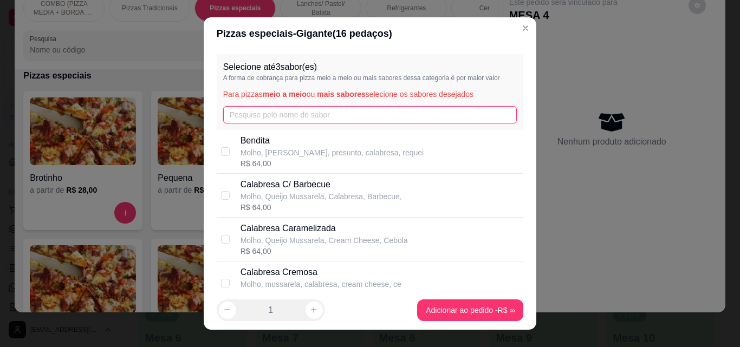
click at [304, 113] on input "text" at bounding box center [370, 114] width 294 height 17
type input "car"
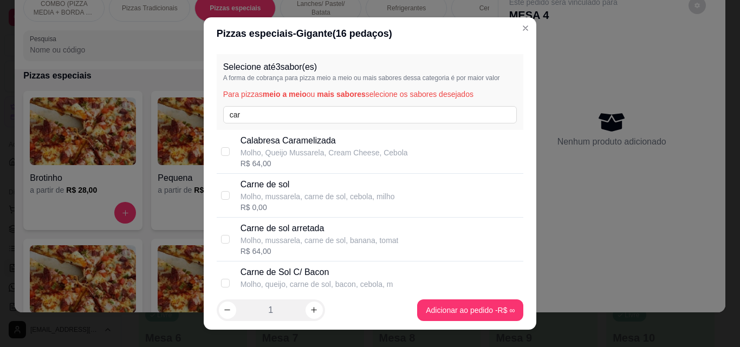
click at [515, 173] on div "Selecione até 3 sabor(es) A forma de cobrança para pizza meio a meio ou mais sa…" at bounding box center [370, 170] width 333 height 241
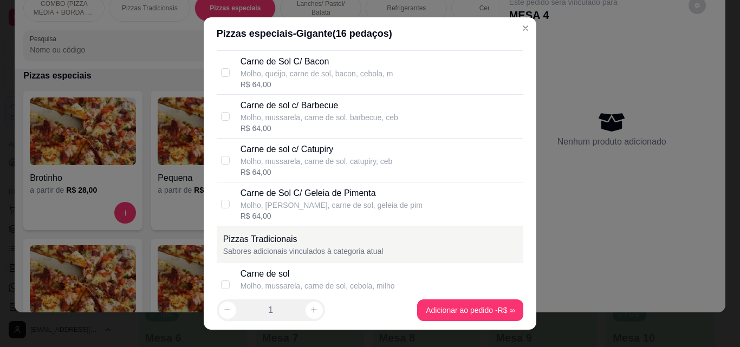
click at [401, 200] on div "Carne de Sol C/ Geleia de Pimenta Molho, mussarela, carne de sol, geleia de pim…" at bounding box center [380, 204] width 279 height 35
checkbox input "true"
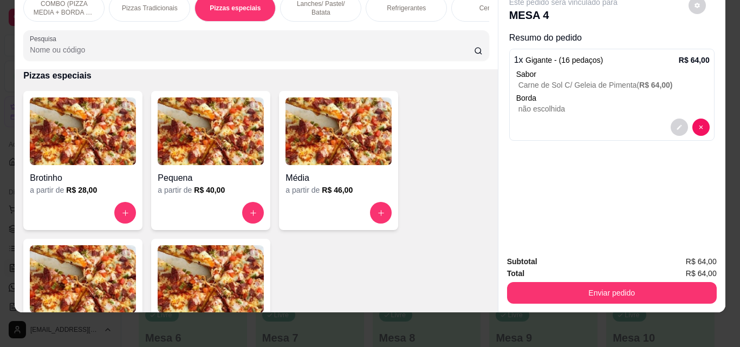
click at [138, 4] on p "Pizzas Tradicionais" at bounding box center [150, 8] width 56 height 9
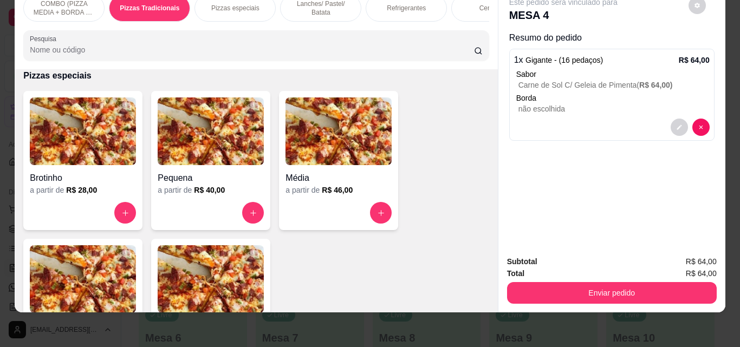
scroll to position [218, 0]
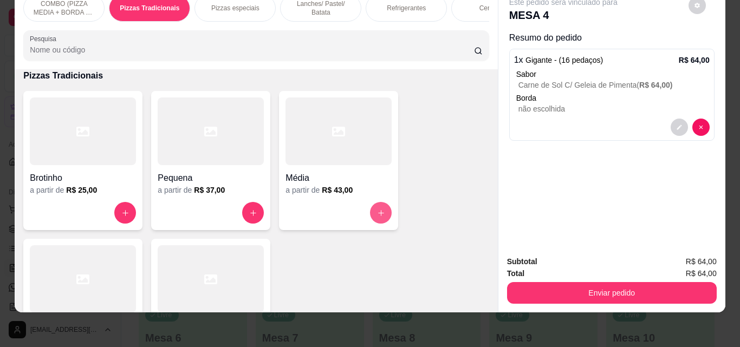
click at [379, 211] on icon "increase-product-quantity" at bounding box center [381, 213] width 8 height 8
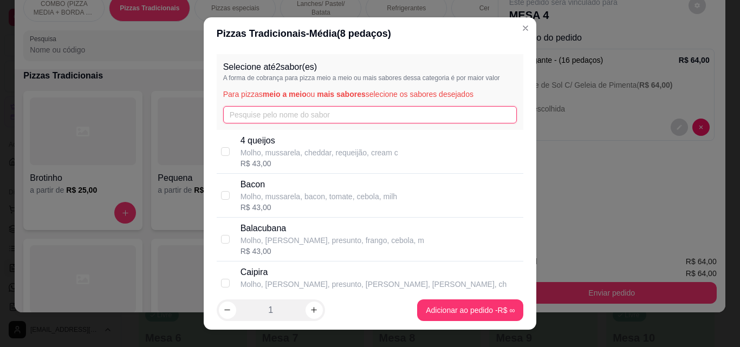
click at [346, 113] on input "text" at bounding box center [370, 114] width 294 height 17
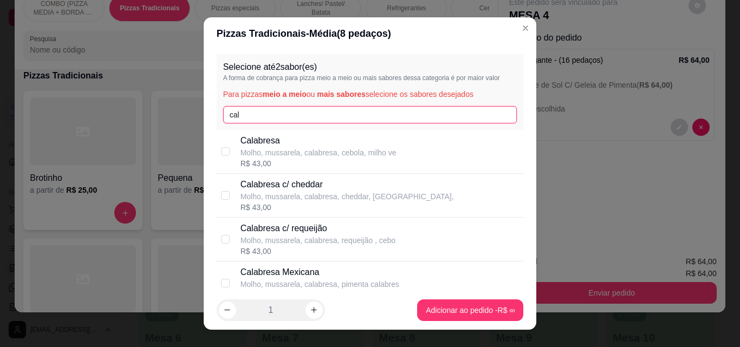
type input "cal"
click at [314, 159] on div "R$ 43,00" at bounding box center [319, 163] width 156 height 11
checkbox input "true"
click at [290, 119] on input "cal" at bounding box center [370, 114] width 294 height 17
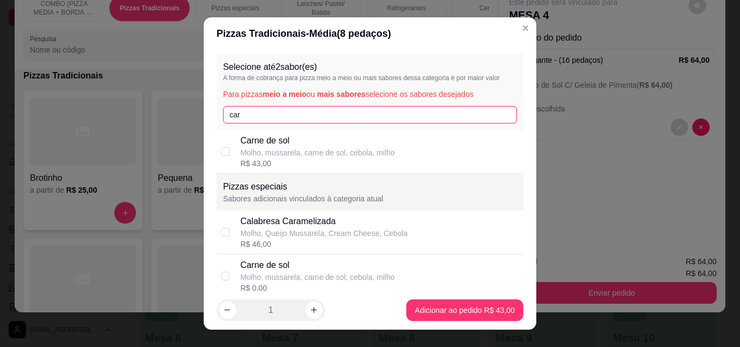
type input "car"
click at [289, 160] on div "R$ 43,00" at bounding box center [318, 163] width 154 height 11
checkbox input "true"
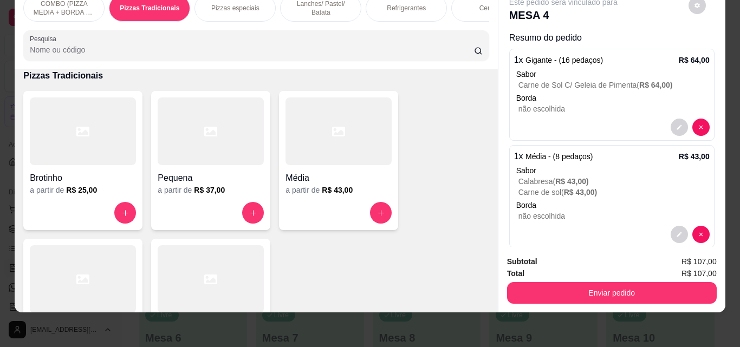
click at [398, 4] on p "Refrigerantes" at bounding box center [406, 8] width 39 height 9
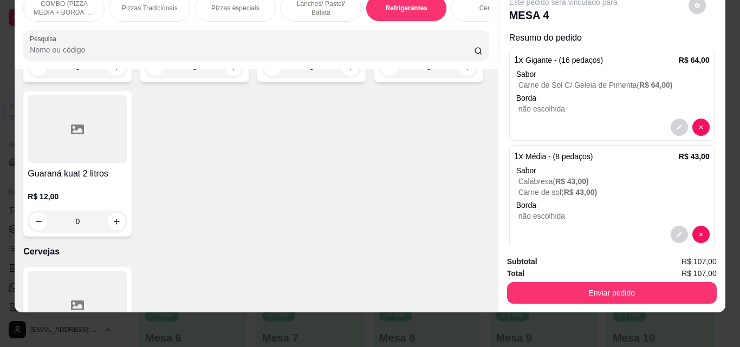
scroll to position [1878, 0]
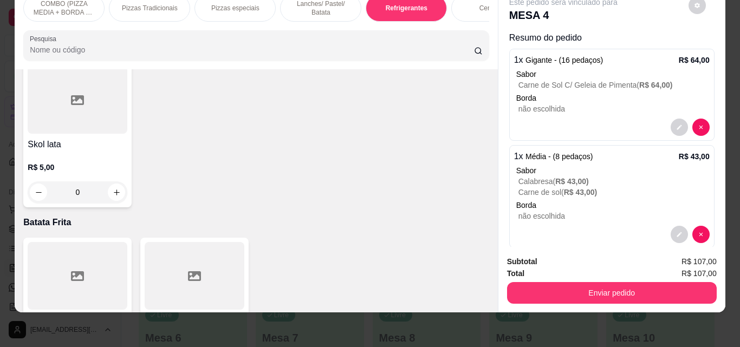
click at [125, 25] on button "increase-product-quantity" at bounding box center [116, 16] width 17 height 17
type input "1"
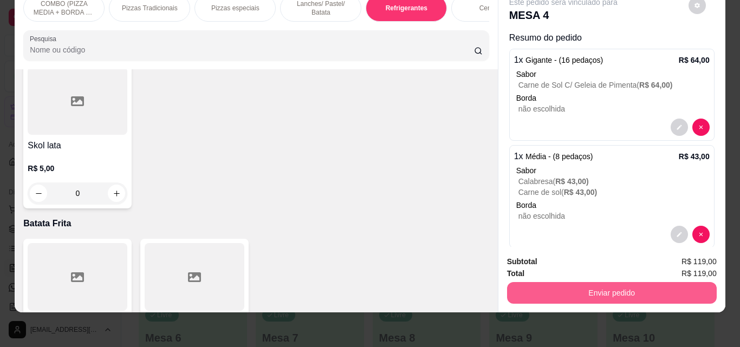
click at [554, 282] on button "Enviar pedido" at bounding box center [612, 293] width 210 height 22
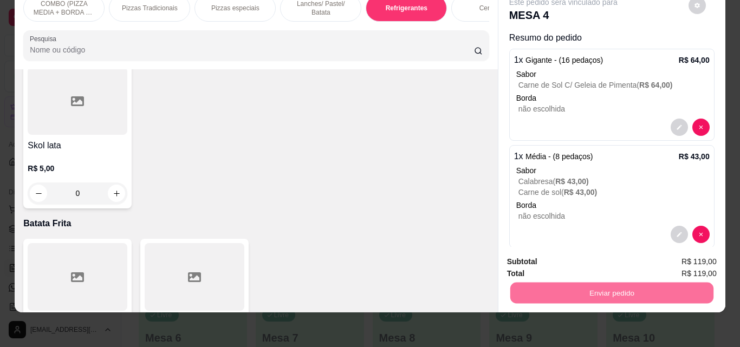
click at [549, 256] on button "Não registrar e enviar pedido" at bounding box center [575, 258] width 109 height 20
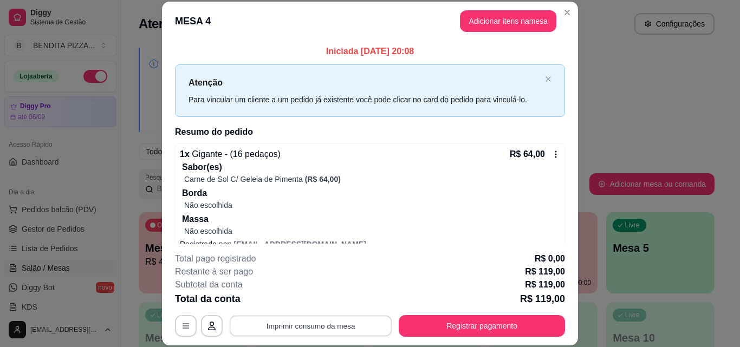
click at [344, 316] on button "Imprimir consumo da mesa" at bounding box center [311, 325] width 163 height 21
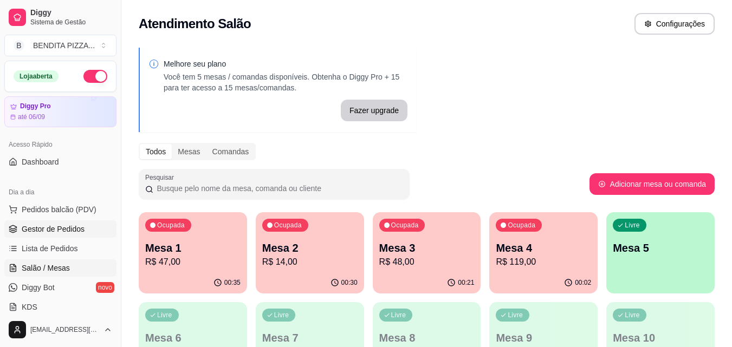
click at [40, 220] on link "Gestor de Pedidos" at bounding box center [60, 228] width 112 height 17
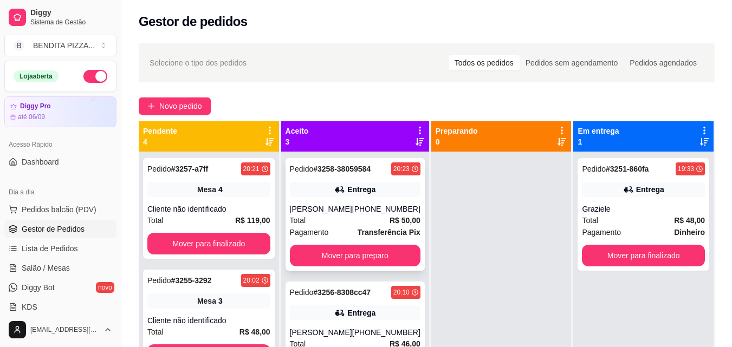
click at [314, 219] on div "Total R$ 50,00" at bounding box center [355, 221] width 131 height 12
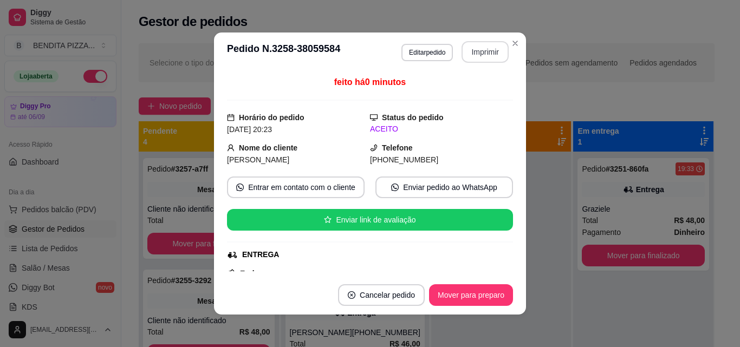
click at [464, 46] on button "Imprimir" at bounding box center [485, 52] width 47 height 22
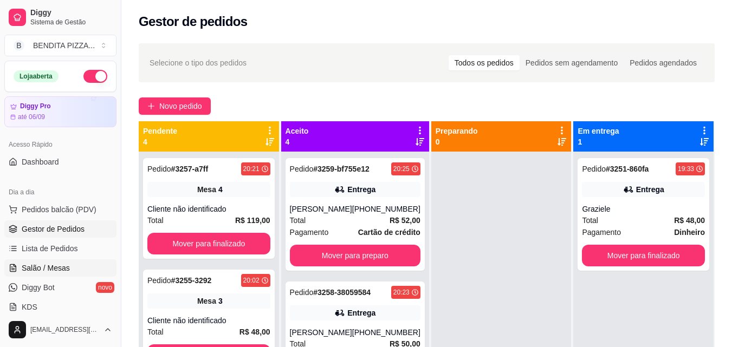
click at [56, 270] on span "Salão / Mesas" at bounding box center [46, 268] width 48 height 11
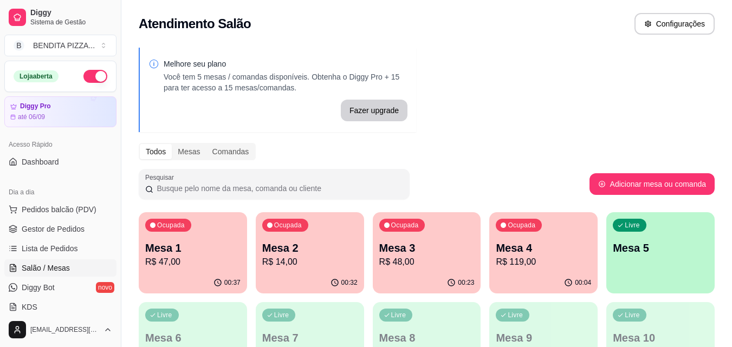
click at [527, 266] on p "R$ 119,00" at bounding box center [543, 262] width 95 height 13
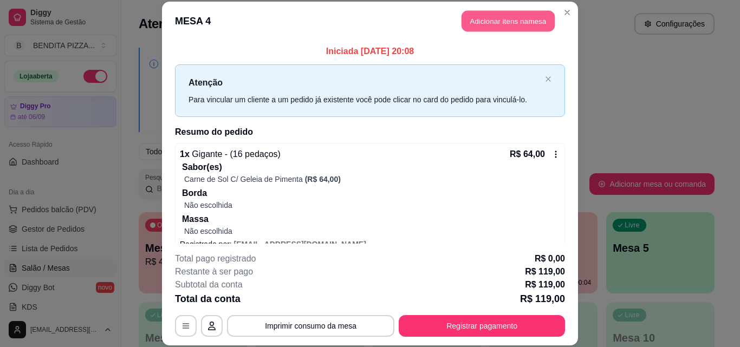
click at [480, 30] on button "Adicionar itens na mesa" at bounding box center [508, 21] width 93 height 21
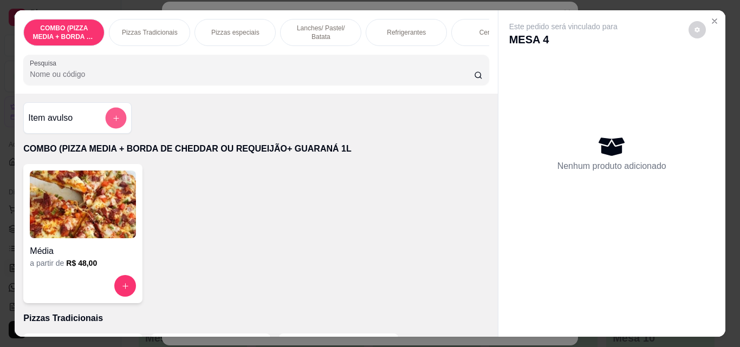
click at [111, 128] on button "add-separate-item" at bounding box center [116, 118] width 21 height 21
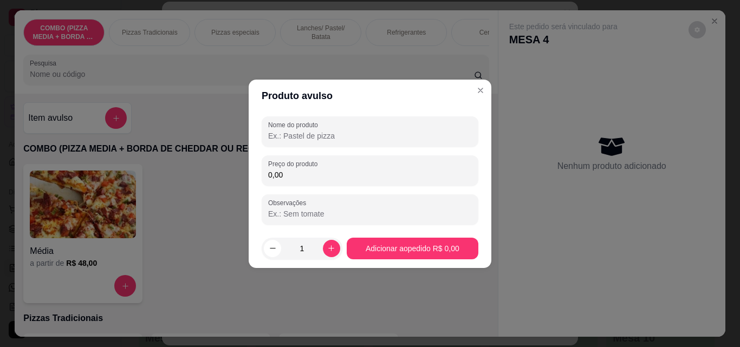
click at [278, 141] on input "Nome do produto" at bounding box center [370, 136] width 204 height 11
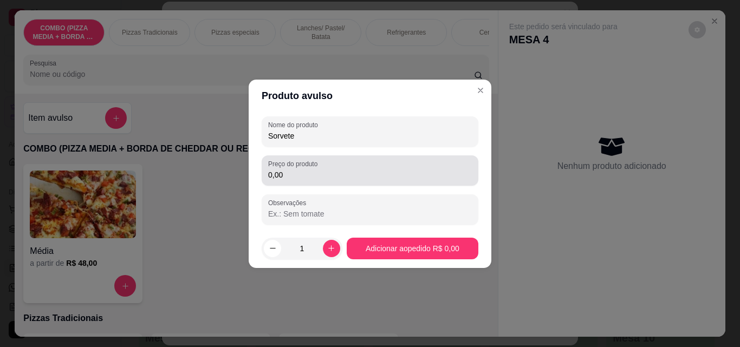
type input "Sorvete"
click at [333, 166] on div "0,00" at bounding box center [370, 171] width 204 height 22
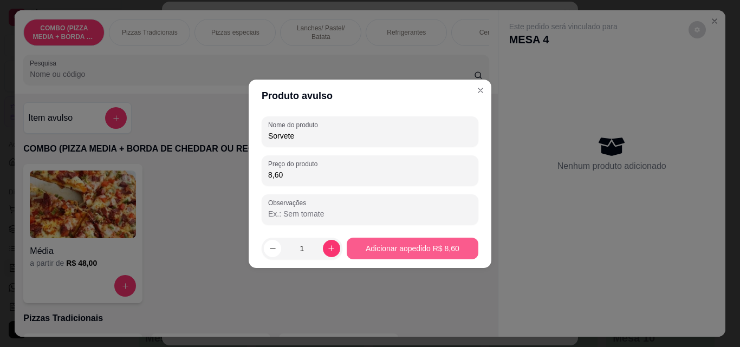
type input "8,60"
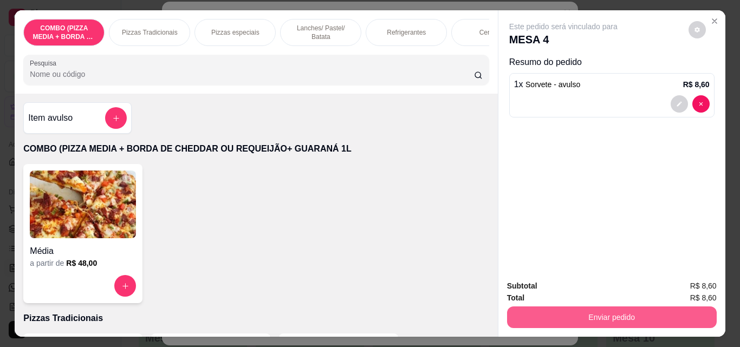
click at [555, 310] on button "Enviar pedido" at bounding box center [612, 318] width 210 height 22
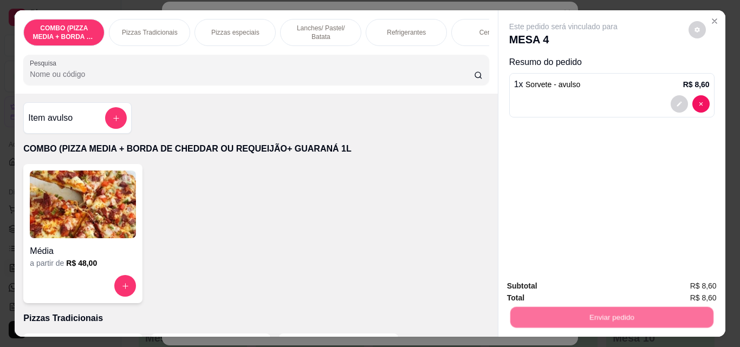
click at [549, 286] on button "Não registrar e enviar pedido" at bounding box center [575, 286] width 109 height 20
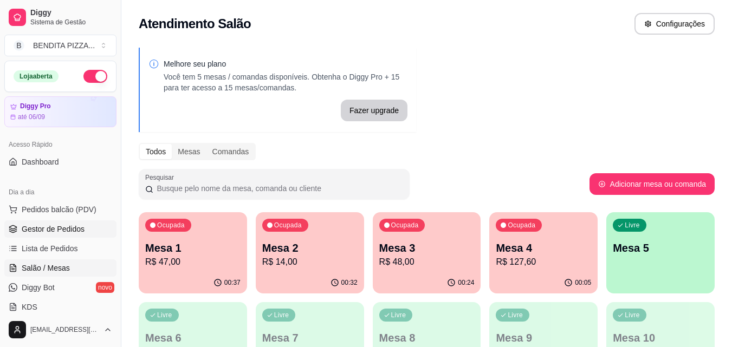
click at [82, 229] on span "Gestor de Pedidos" at bounding box center [53, 229] width 63 height 11
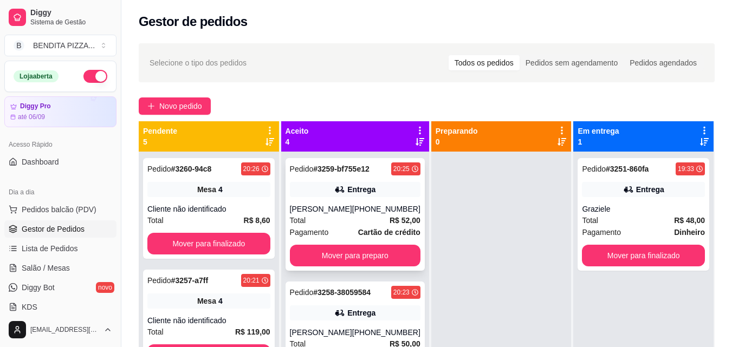
click at [358, 230] on strong "Cartão de crédito" at bounding box center [389, 232] width 62 height 9
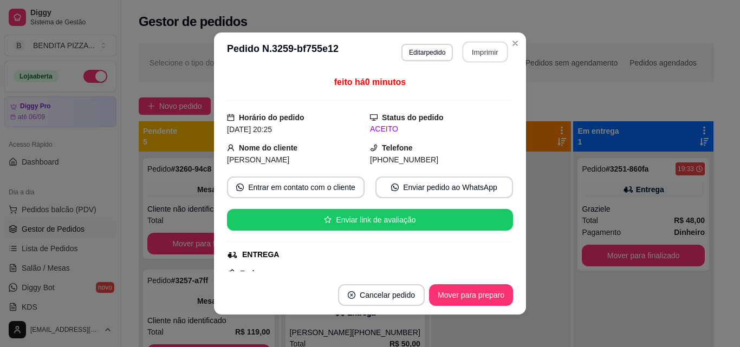
click at [475, 55] on button "Imprimir" at bounding box center [486, 52] width 46 height 21
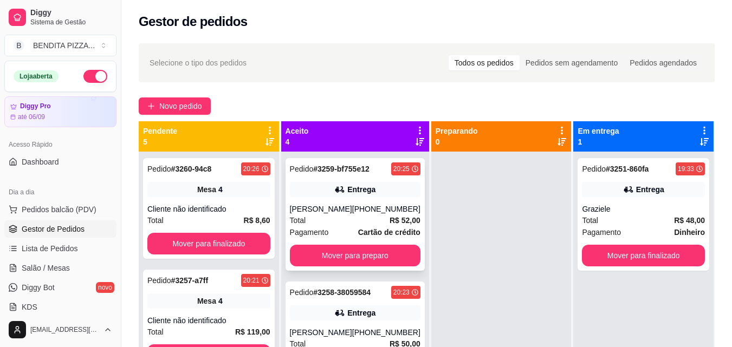
click at [358, 229] on strong "Cartão de crédito" at bounding box center [389, 232] width 62 height 9
click at [66, 262] on link "Salão / Mesas" at bounding box center [60, 267] width 112 height 17
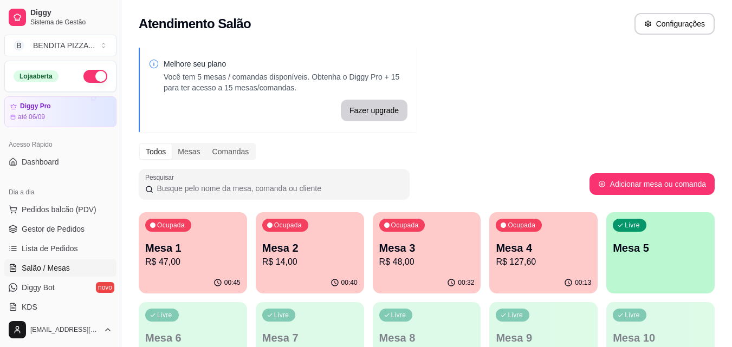
click at [635, 251] on p "Mesa 5" at bounding box center [660, 248] width 95 height 15
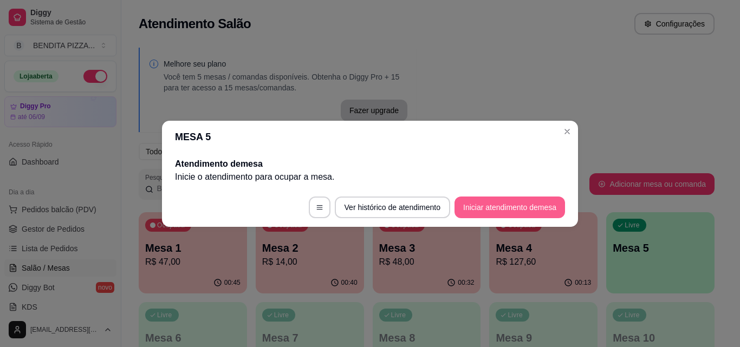
click at [518, 208] on button "Iniciar atendimento de mesa" at bounding box center [509, 208] width 111 height 22
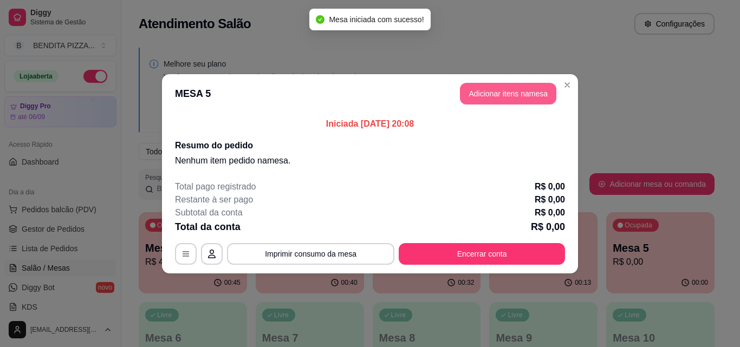
click at [486, 91] on button "Adicionar itens na mesa" at bounding box center [508, 94] width 96 height 22
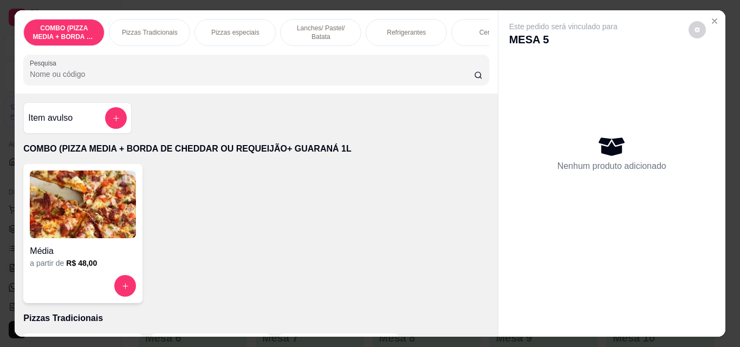
click at [326, 27] on p "Lanches/ Pastel/ Batata" at bounding box center [320, 32] width 63 height 17
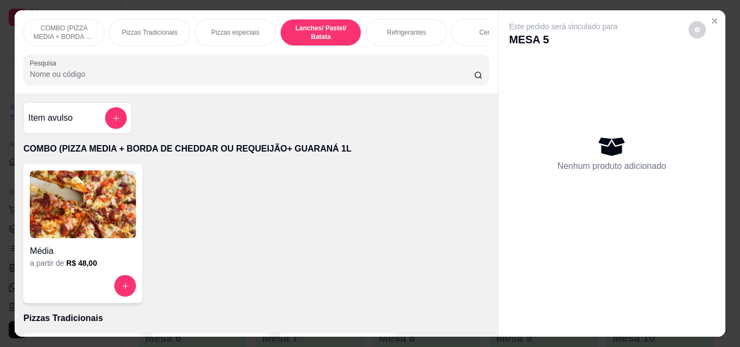
scroll to position [28, 0]
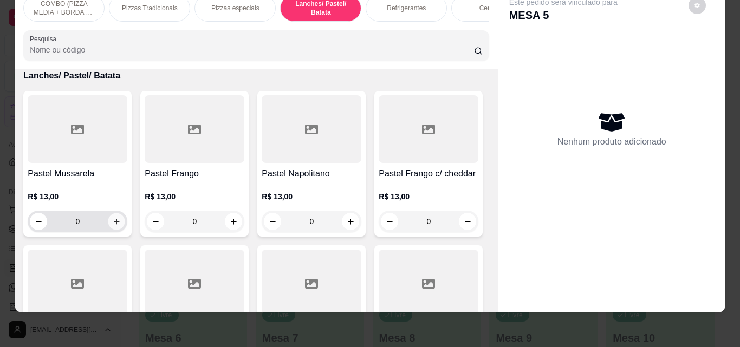
click at [113, 219] on icon "increase-product-quantity" at bounding box center [117, 222] width 8 height 8
type input "1"
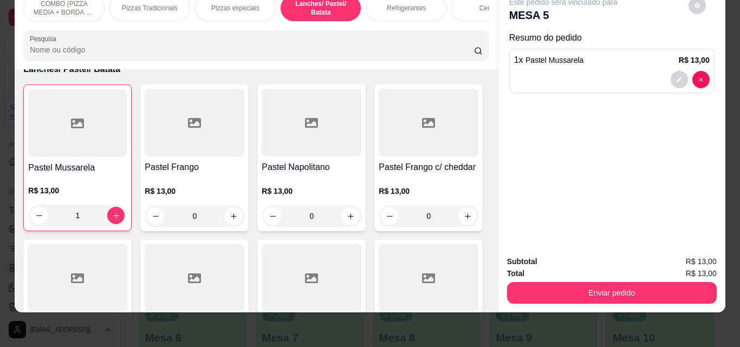
scroll to position [648, 0]
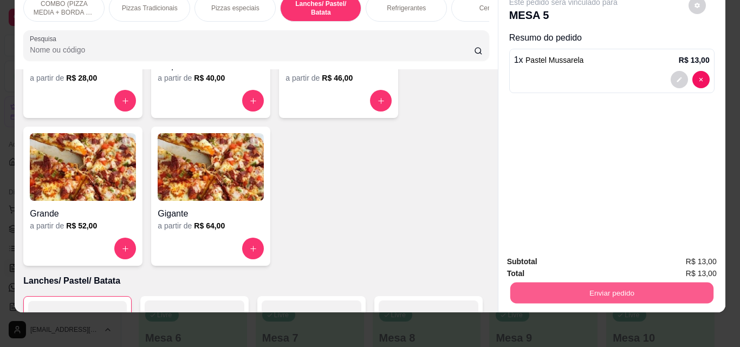
click at [577, 282] on button "Enviar pedido" at bounding box center [611, 292] width 203 height 21
click at [558, 257] on button "Não registrar e enviar pedido" at bounding box center [575, 258] width 109 height 20
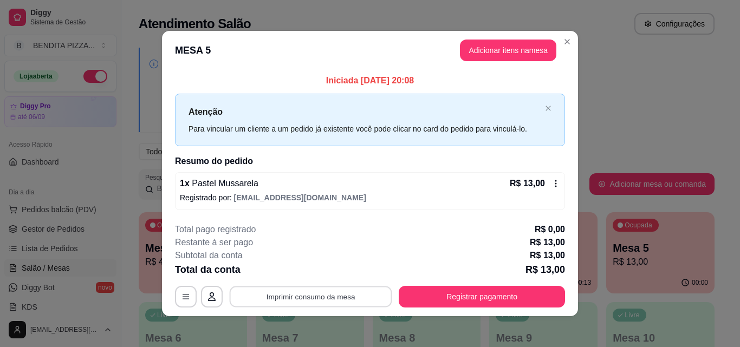
click at [319, 302] on button "Imprimir consumo da mesa" at bounding box center [311, 297] width 163 height 21
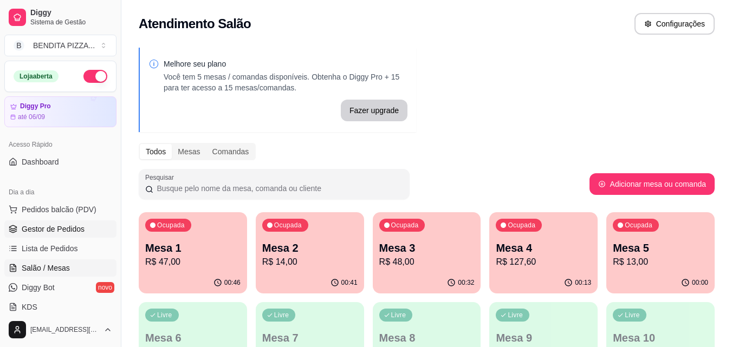
click at [77, 220] on link "Gestor de Pedidos" at bounding box center [60, 228] width 112 height 17
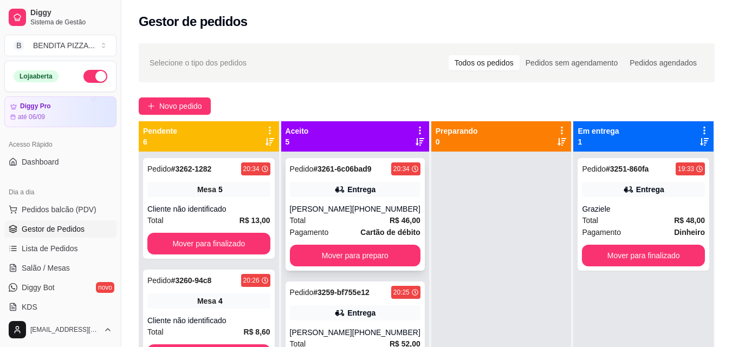
click at [319, 220] on div "Total R$ 46,00" at bounding box center [355, 221] width 131 height 12
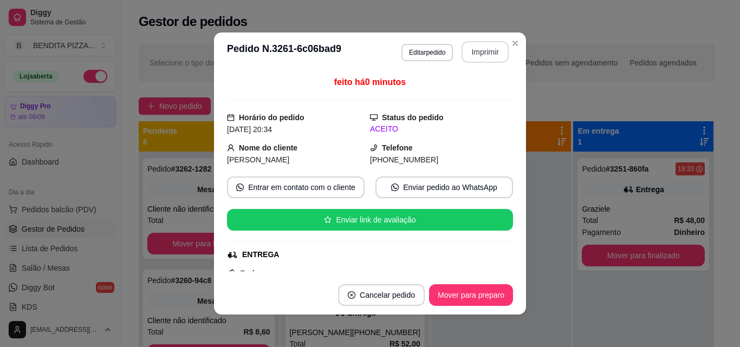
click at [477, 47] on button "Imprimir" at bounding box center [485, 52] width 47 height 22
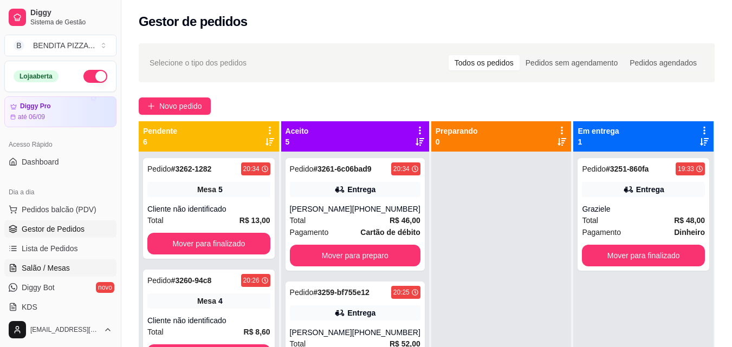
click at [50, 261] on link "Salão / Mesas" at bounding box center [60, 267] width 112 height 17
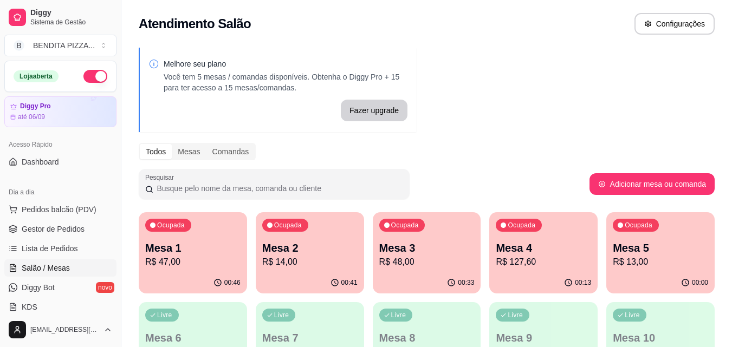
click at [164, 258] on p "R$ 47,00" at bounding box center [192, 262] width 95 height 13
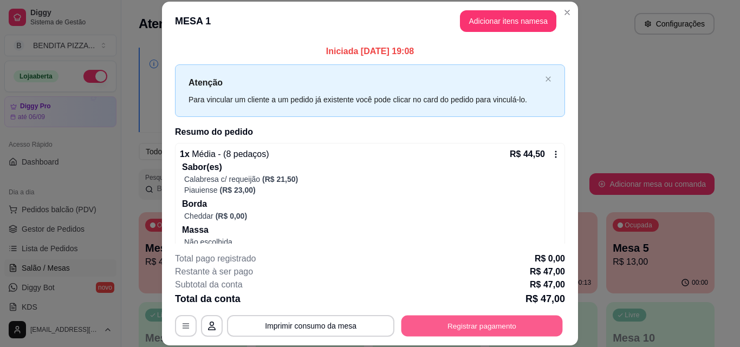
click at [453, 325] on button "Registrar pagamento" at bounding box center [481, 325] width 161 height 21
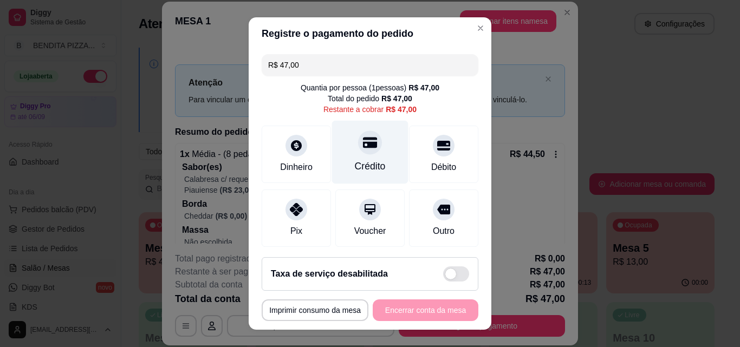
click at [355, 160] on div "Crédito" at bounding box center [370, 166] width 31 height 14
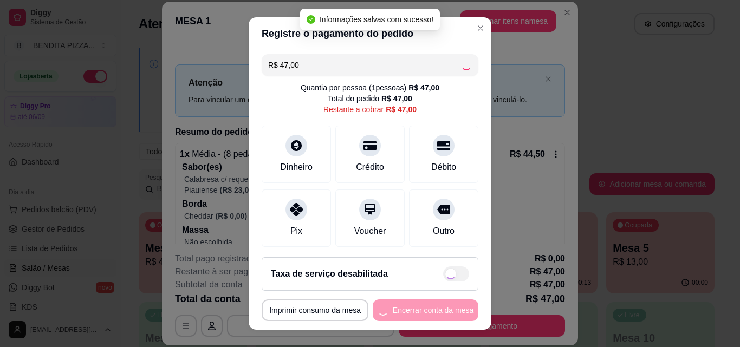
type input "R$ 0,00"
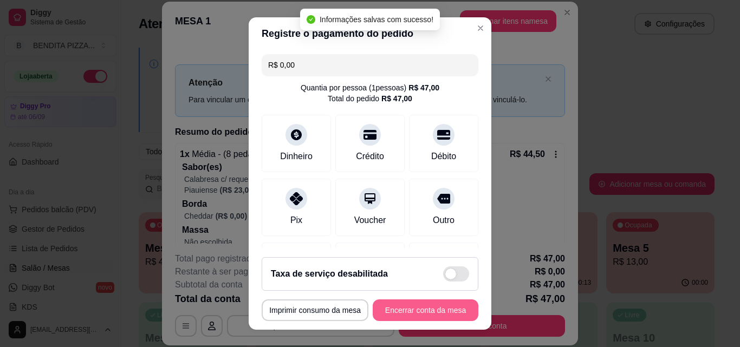
click at [402, 314] on button "Encerrar conta da mesa" at bounding box center [426, 311] width 106 height 22
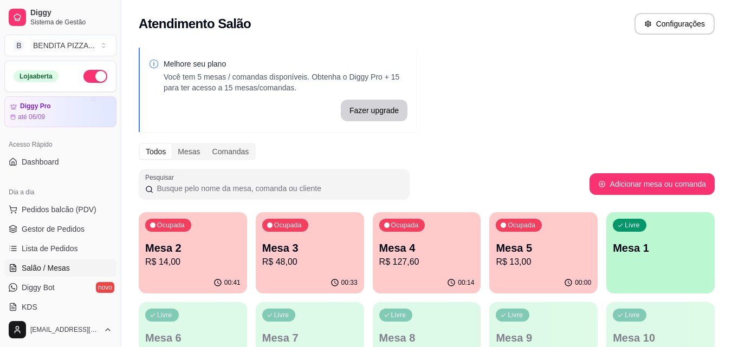
click at [203, 257] on p "R$ 14,00" at bounding box center [192, 262] width 95 height 13
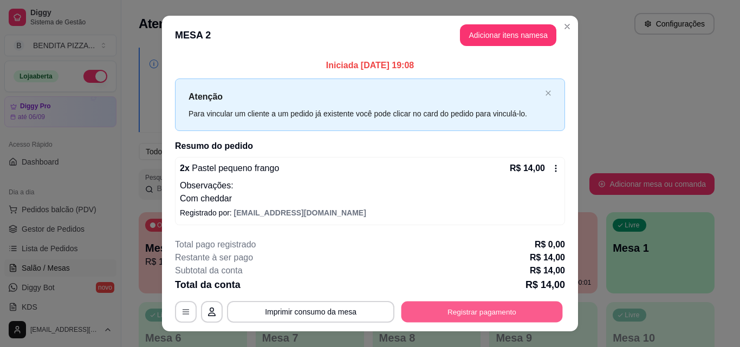
click at [493, 303] on button "Registrar pagamento" at bounding box center [481, 312] width 161 height 21
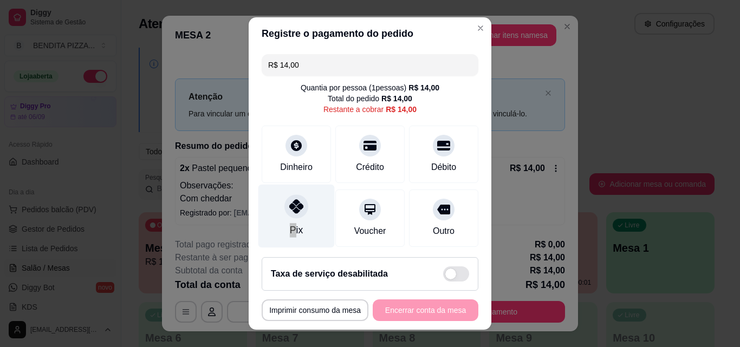
click at [288, 222] on div "Pix" at bounding box center [296, 216] width 76 height 63
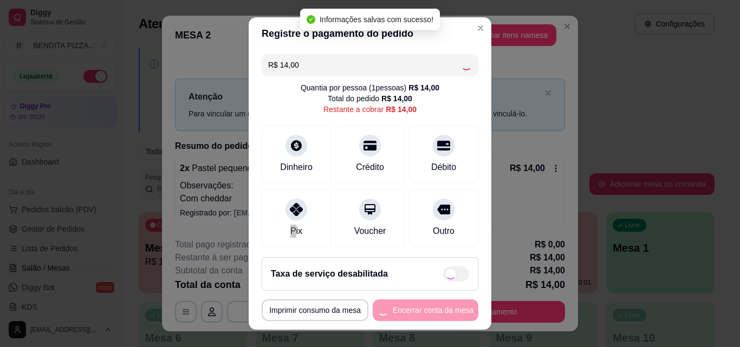
type input "R$ 0,00"
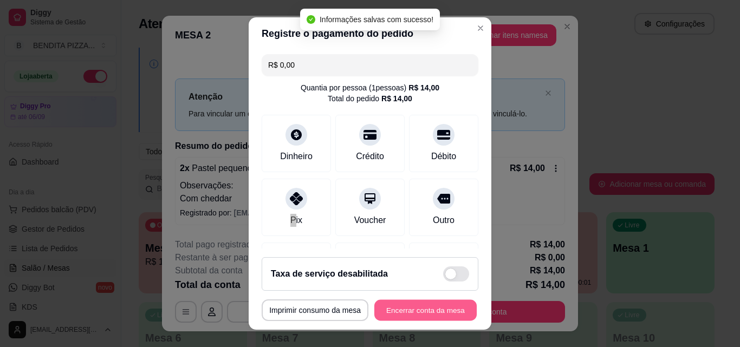
click at [425, 317] on button "Encerrar conta da mesa" at bounding box center [425, 310] width 102 height 21
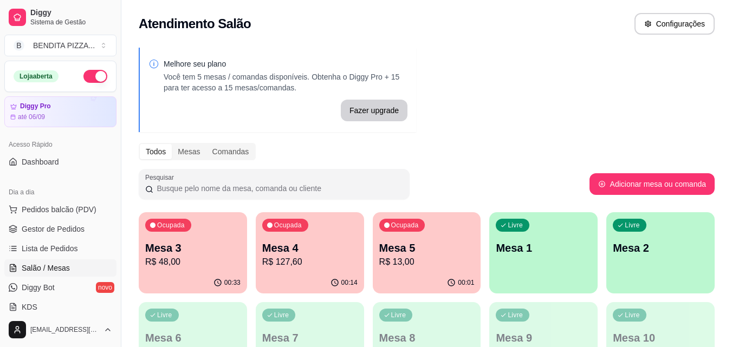
click at [202, 264] on p "R$ 48,00" at bounding box center [192, 262] width 95 height 13
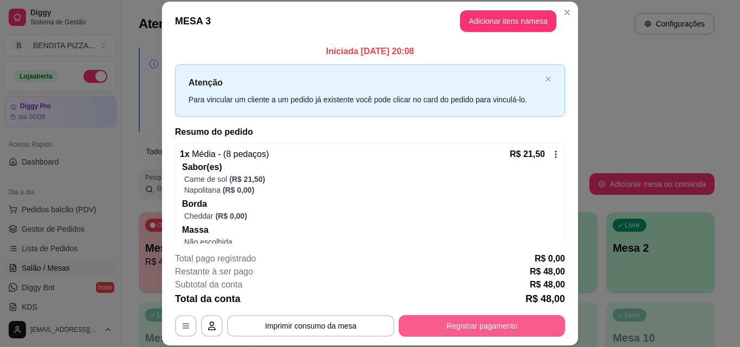
click at [425, 322] on button "Registrar pagamento" at bounding box center [482, 326] width 166 height 22
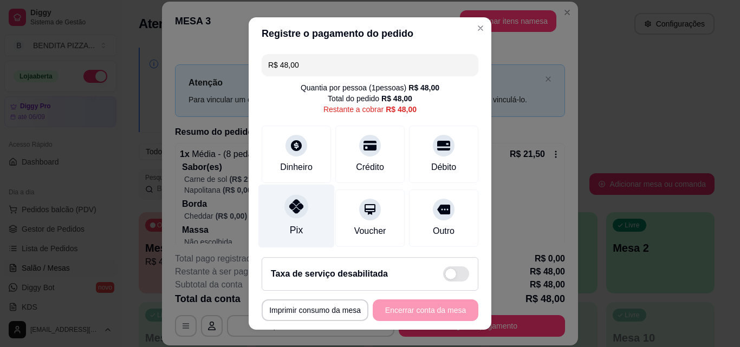
click at [303, 207] on div "Pix" at bounding box center [296, 216] width 76 height 63
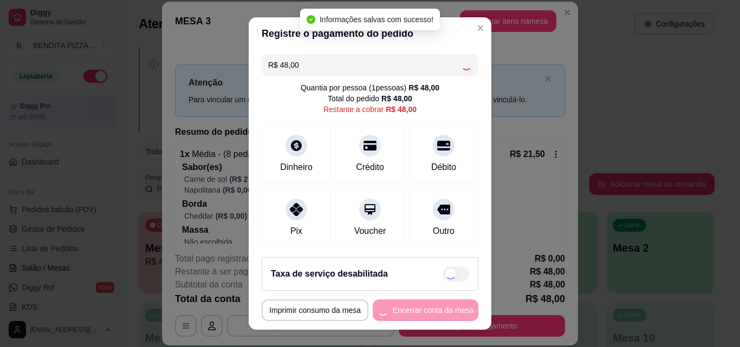
type input "R$ 0,00"
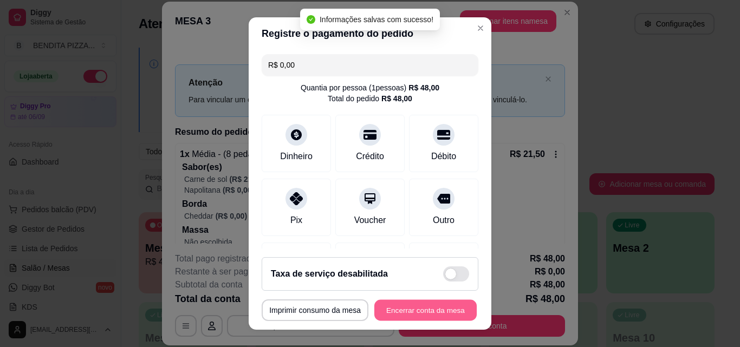
click at [417, 313] on button "Encerrar conta da mesa" at bounding box center [425, 310] width 102 height 21
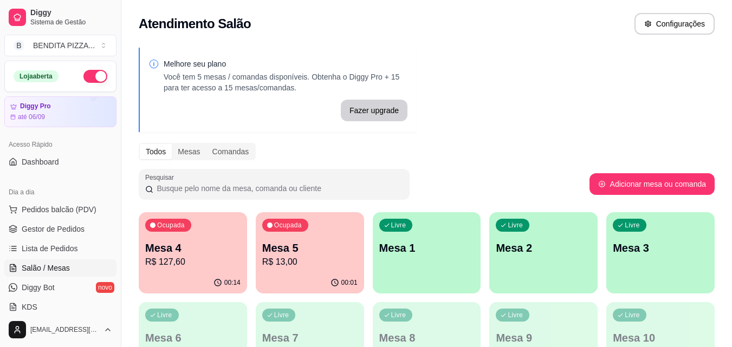
click at [179, 265] on p "R$ 127,60" at bounding box center [192, 262] width 95 height 13
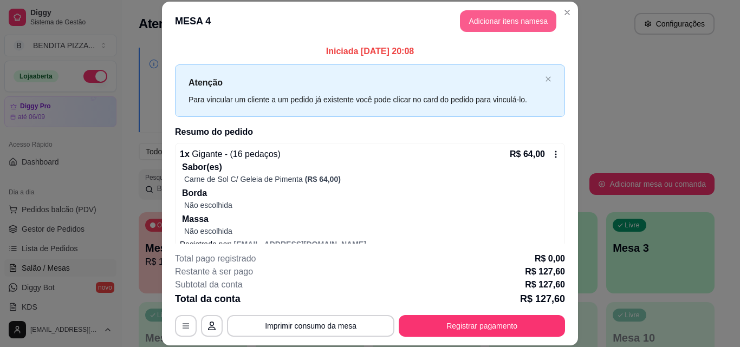
click at [483, 23] on button "Adicionar itens na mesa" at bounding box center [508, 21] width 96 height 22
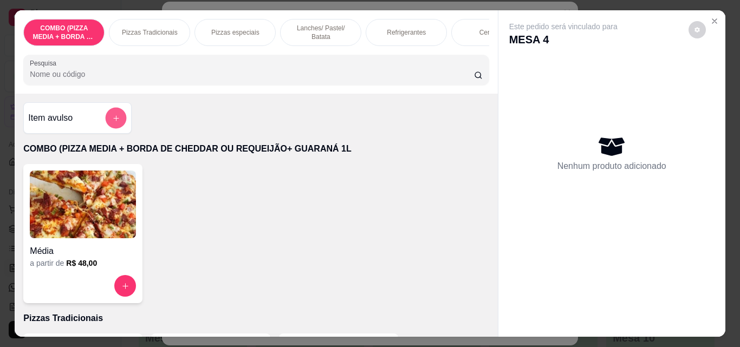
click at [121, 124] on button "add-separate-item" at bounding box center [116, 118] width 21 height 21
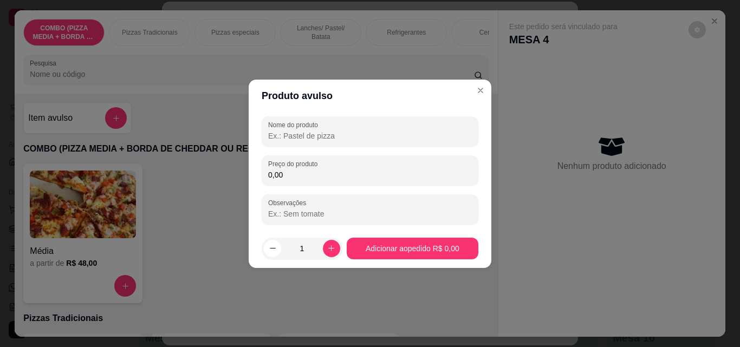
click at [336, 132] on input "Nome do produto" at bounding box center [370, 136] width 204 height 11
type input "7"
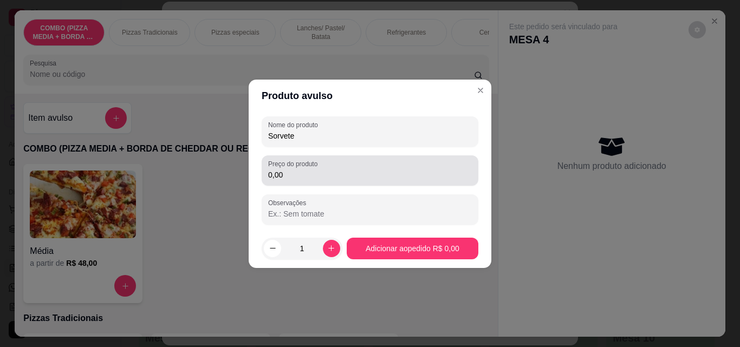
type input "Sorvete"
click at [339, 166] on div "0,00" at bounding box center [370, 171] width 204 height 22
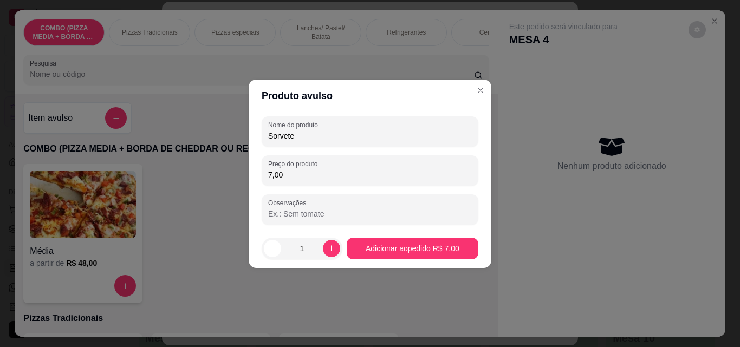
type input "7,00"
click at [414, 266] on footer "1 Adicionar ao pedido R$ 7,00" at bounding box center [370, 248] width 243 height 39
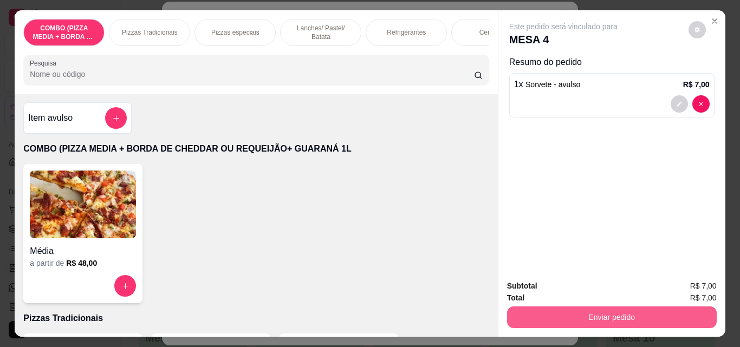
click at [624, 322] on button "Enviar pedido" at bounding box center [612, 318] width 210 height 22
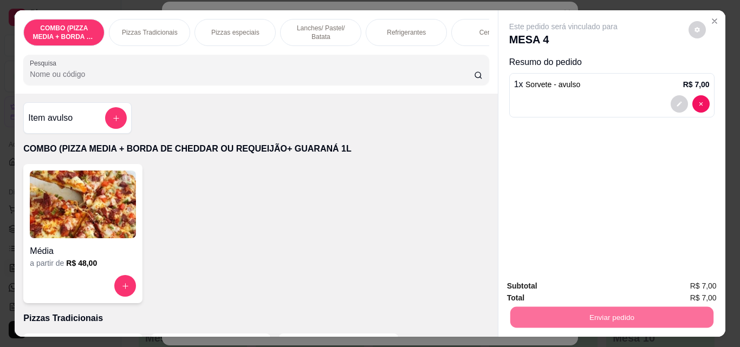
click at [574, 282] on button "Não registrar e enviar pedido" at bounding box center [575, 286] width 109 height 20
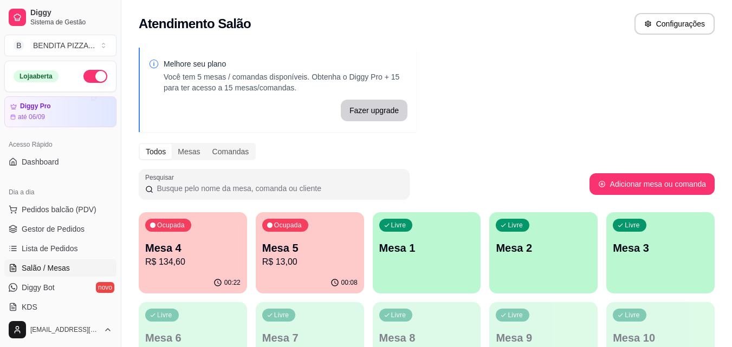
click at [197, 261] on p "R$ 134,60" at bounding box center [192, 262] width 95 height 13
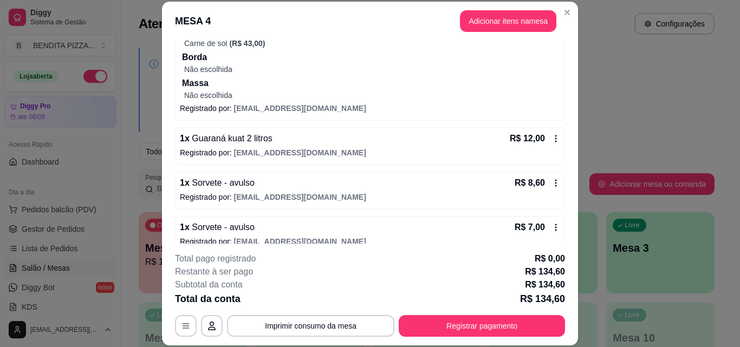
scroll to position [282, 0]
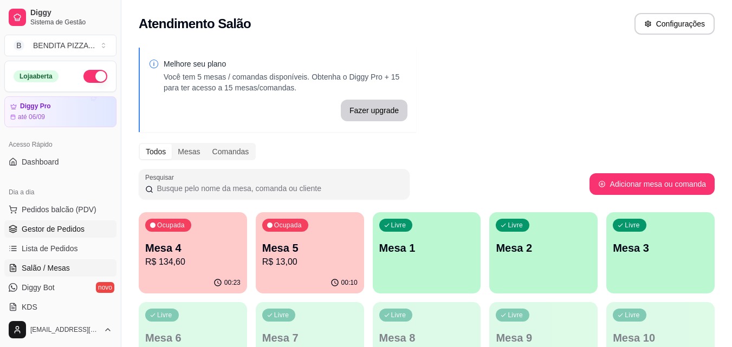
click at [56, 227] on span "Gestor de Pedidos" at bounding box center [53, 229] width 63 height 11
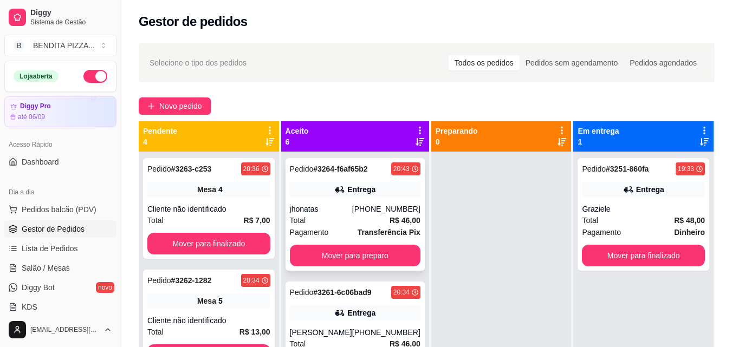
click at [316, 225] on div "Total R$ 46,00" at bounding box center [355, 221] width 131 height 12
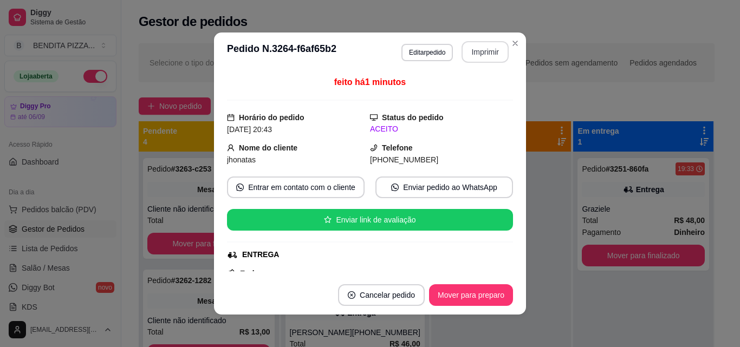
click at [484, 51] on button "Imprimir" at bounding box center [485, 52] width 47 height 22
click at [466, 58] on button "Imprimir" at bounding box center [486, 52] width 46 height 21
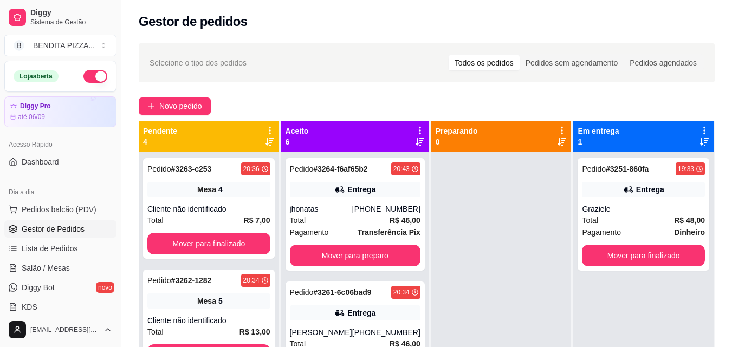
click at [76, 219] on ul "Pedidos balcão (PDV) Gestor de Pedidos Lista de Pedidos Salão / Mesas Diggy Bot…" at bounding box center [60, 258] width 112 height 115
click at [70, 213] on span "Pedidos balcão (PDV)" at bounding box center [59, 209] width 75 height 11
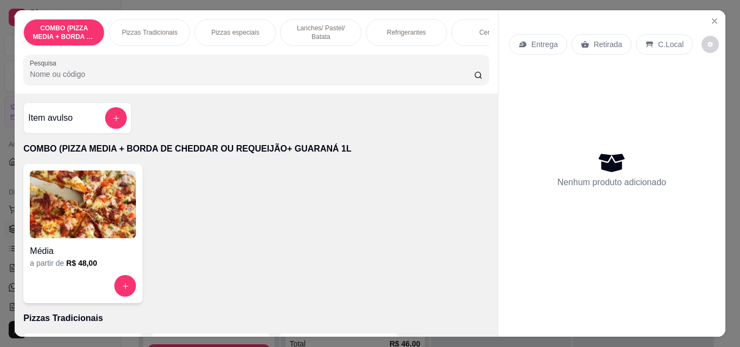
click at [154, 33] on p "Pizzas Tradicionais" at bounding box center [150, 32] width 56 height 9
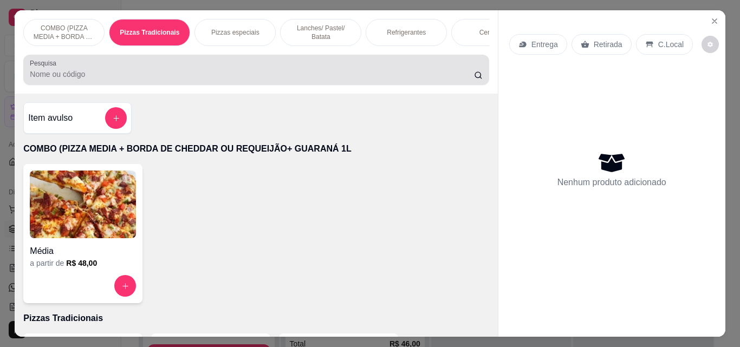
scroll to position [28, 0]
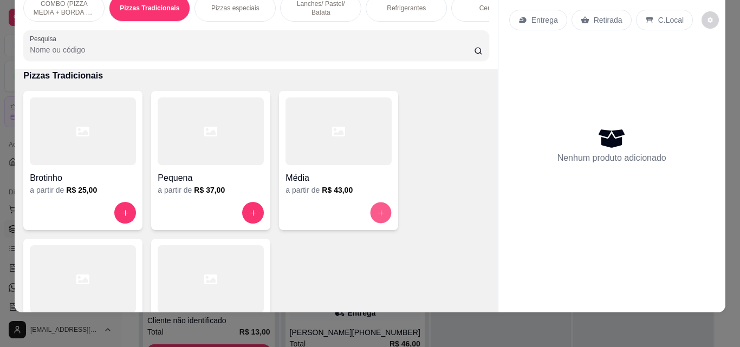
click at [381, 212] on icon "increase-product-quantity" at bounding box center [381, 213] width 8 height 8
click at [372, 212] on button "increase-product-quantity" at bounding box center [381, 213] width 21 height 21
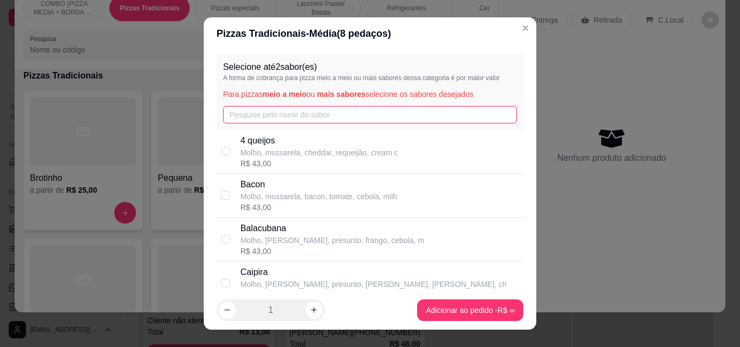
click at [271, 118] on input "text" at bounding box center [370, 114] width 294 height 17
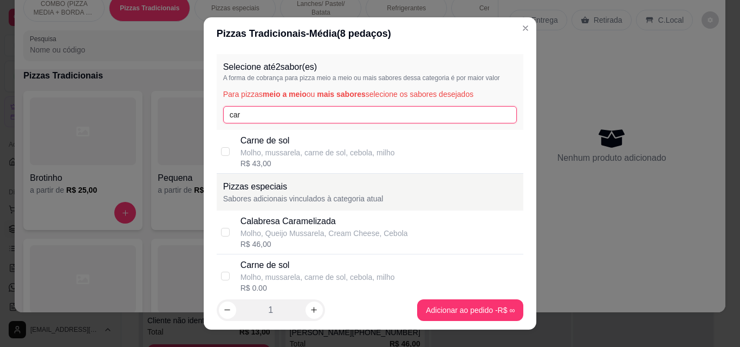
type input "car"
click at [267, 141] on p "Carne de sol" at bounding box center [318, 140] width 154 height 13
checkbox input "true"
click at [255, 109] on input "car" at bounding box center [370, 114] width 294 height 17
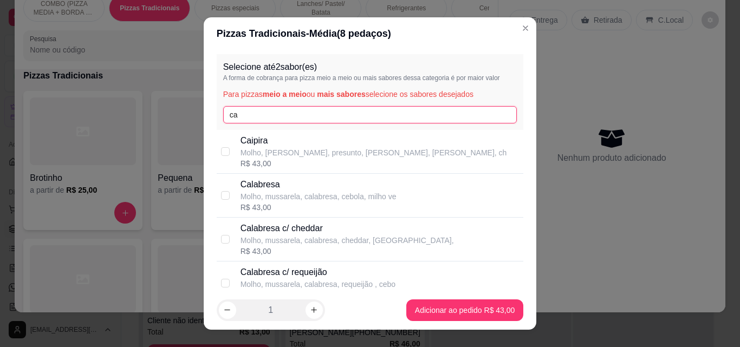
type input "c"
type input "fra"
click at [360, 177] on div "Frango c/ Bacon Molho, [PERSON_NAME], frango, bacon, milho verde, R$ 43,00" at bounding box center [370, 196] width 307 height 44
click at [359, 177] on div "Frango c/ Bacon Molho, [PERSON_NAME], frango, bacon, milho verde, R$ 43,00" at bounding box center [370, 196] width 307 height 44
checkbox input "false"
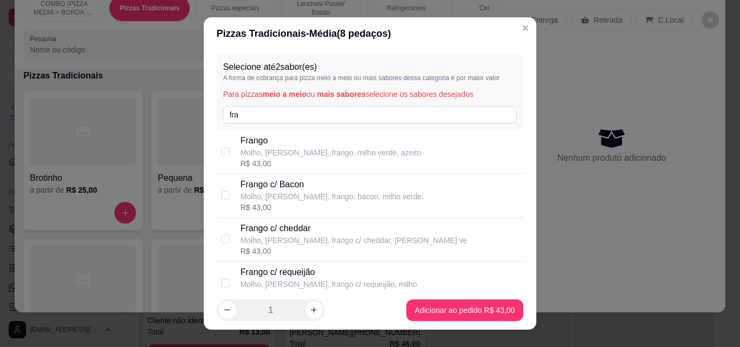
click at [352, 168] on div "R$ 43,00" at bounding box center [331, 163] width 181 height 11
checkbox input "true"
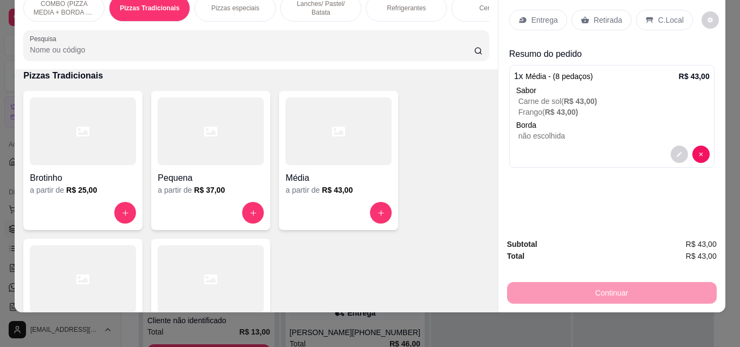
click at [526, 10] on div "Entrega" at bounding box center [538, 20] width 58 height 21
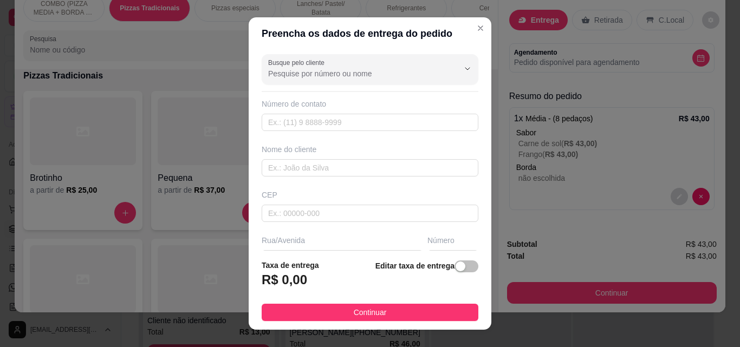
scroll to position [164, 0]
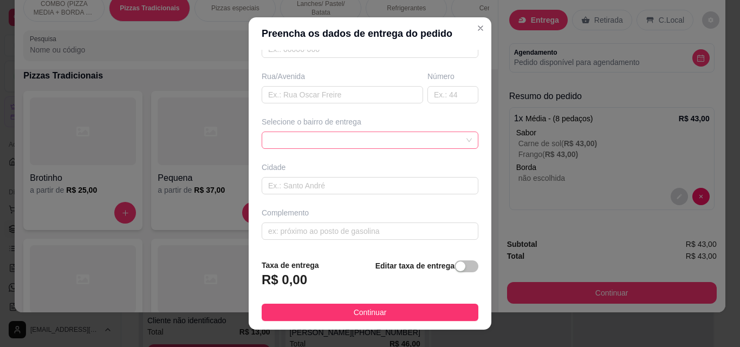
click at [450, 140] on span at bounding box center [370, 140] width 204 height 16
drag, startPoint x: 456, startPoint y: 196, endPoint x: 452, endPoint y: 226, distance: 30.1
click at [452, 226] on div "Busque pelo cliente Número de contato Nome do cliente CEP Rua/[GEOGRAPHIC_DATA]…" at bounding box center [370, 150] width 243 height 201
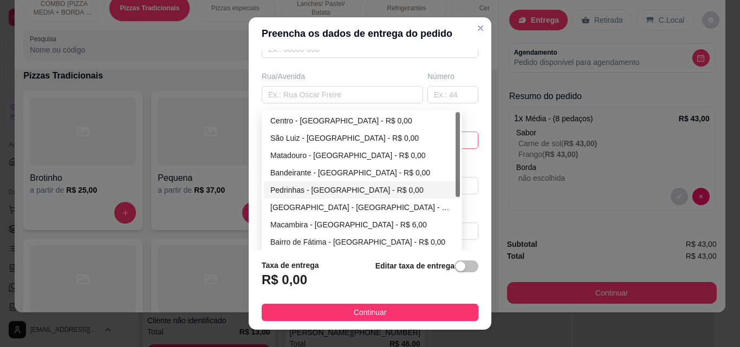
click at [453, 145] on div "65d437ceb6f0d4bdbaa348ac 65d437e5b6f0d4bdbaa348af 65d437f6b6f0d4bdbaa348b2 [GEO…" at bounding box center [370, 140] width 217 height 17
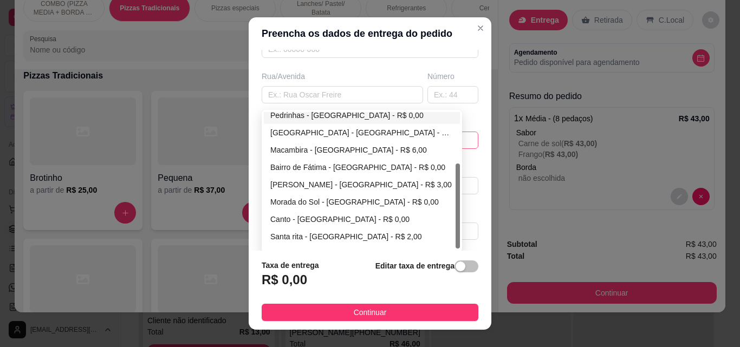
scroll to position [83, 0]
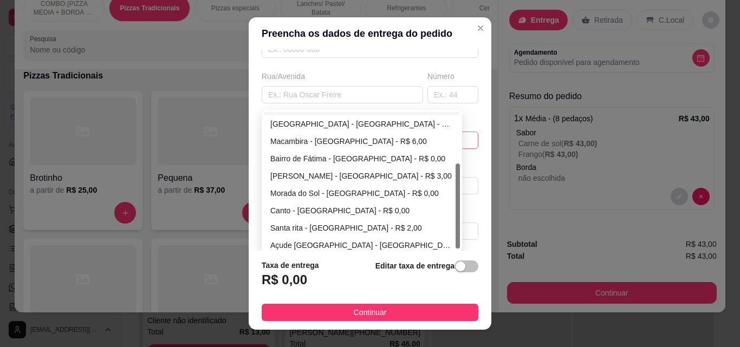
drag, startPoint x: 454, startPoint y: 192, endPoint x: 449, endPoint y: 244, distance: 51.7
click at [451, 244] on div "Pedrinhas - [GEOGRAPHIC_DATA] - R$ 0,00 [GEOGRAPHIC_DATA] - [GEOGRAPHIC_DATA] -…" at bounding box center [362, 181] width 196 height 139
click at [375, 144] on div "Macambira - [GEOGRAPHIC_DATA] - R$ 6,00" at bounding box center [361, 141] width 183 height 12
type input "São Miguel do Tapuio"
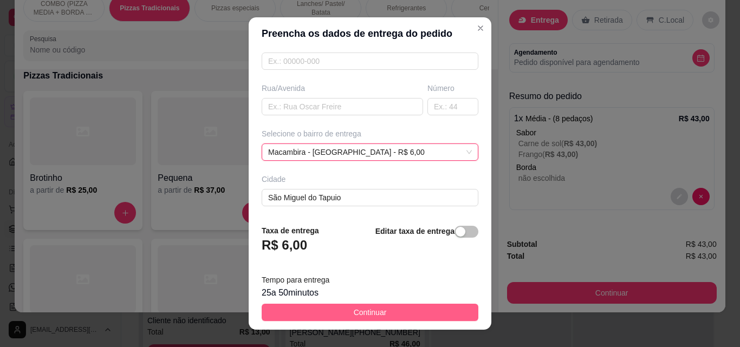
scroll to position [164, 0]
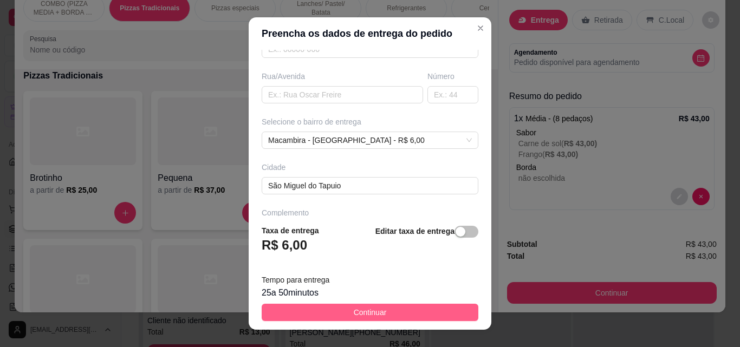
click at [437, 306] on button "Continuar" at bounding box center [370, 312] width 217 height 17
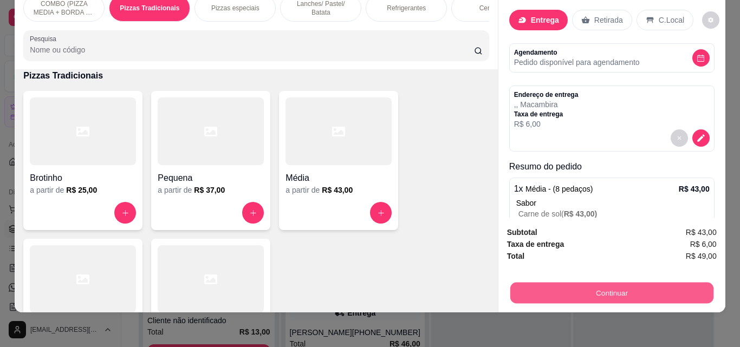
click at [562, 287] on button "Continuar" at bounding box center [611, 292] width 203 height 21
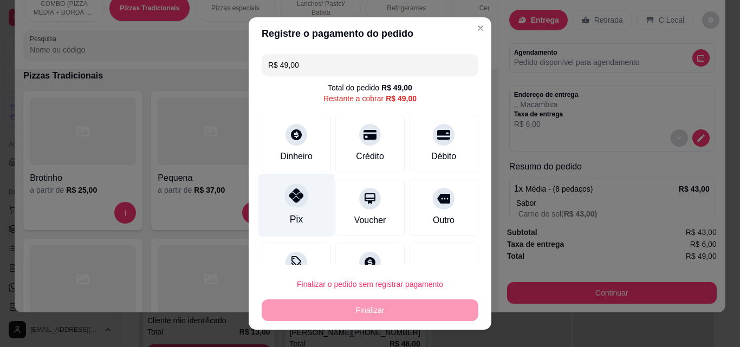
click at [304, 206] on div "Pix" at bounding box center [296, 205] width 76 height 63
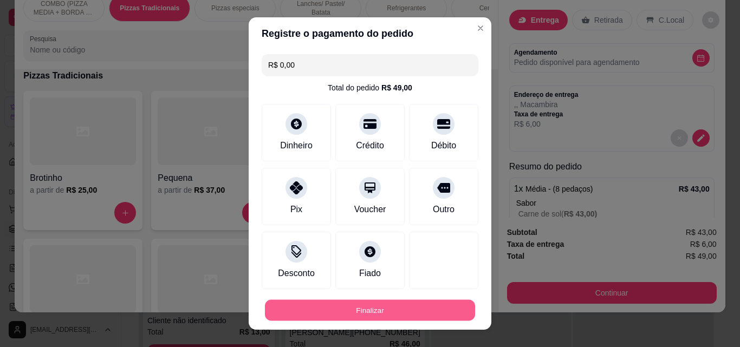
click at [443, 306] on button "Finalizar" at bounding box center [370, 310] width 210 height 21
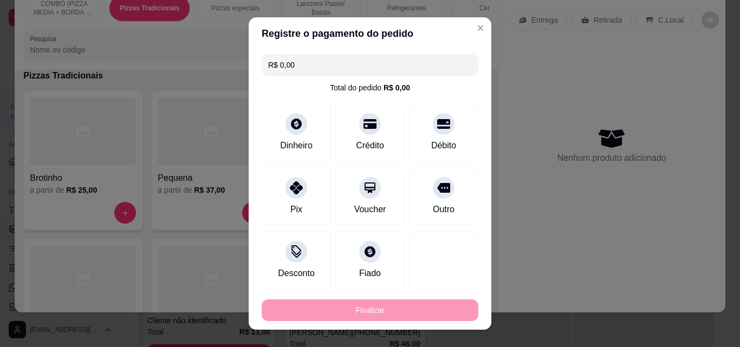
type input "-R$ 49,00"
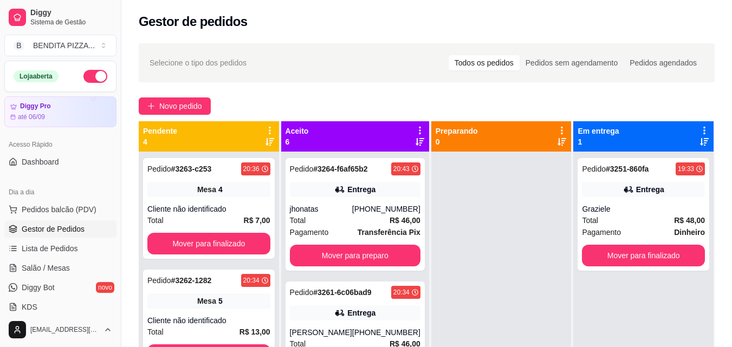
click at [50, 238] on ul "Pedidos balcão (PDV) Gestor de Pedidos Lista de Pedidos Salão / Mesas Diggy Bot…" at bounding box center [60, 258] width 112 height 115
click at [36, 212] on span "Pedidos balcão (PDV)" at bounding box center [59, 209] width 75 height 11
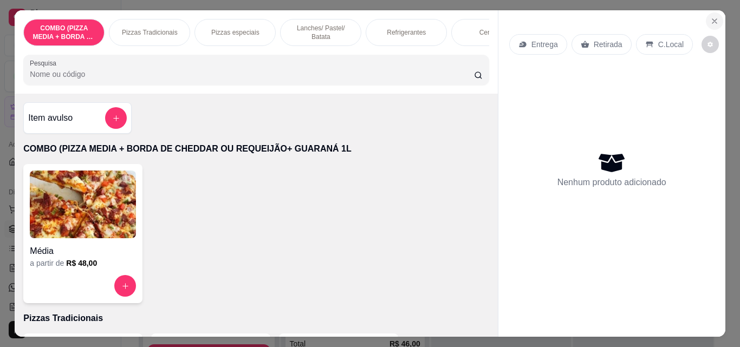
click at [710, 17] on icon "Close" at bounding box center [714, 21] width 9 height 9
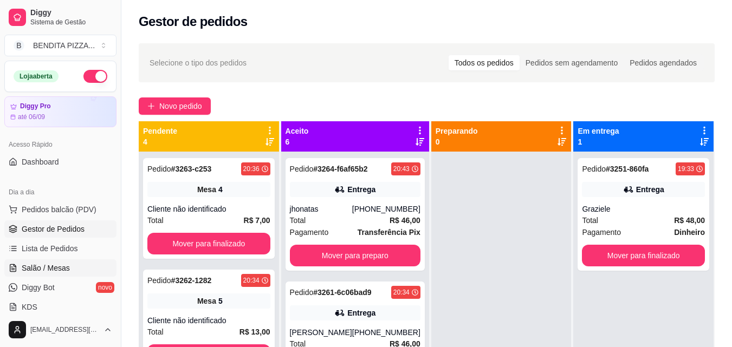
click at [53, 261] on link "Salão / Mesas" at bounding box center [60, 267] width 112 height 17
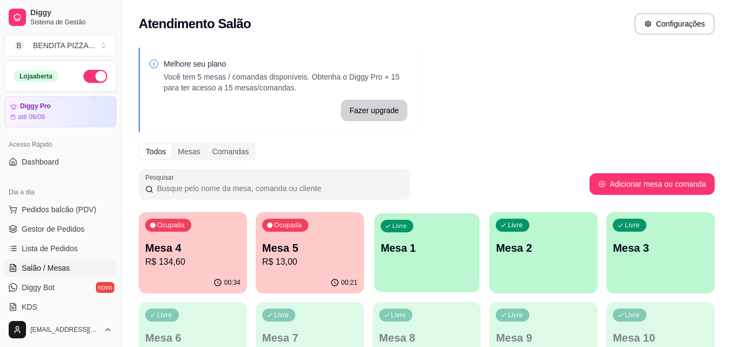
click at [377, 256] on div "Livre Mesa 1" at bounding box center [426, 246] width 105 height 66
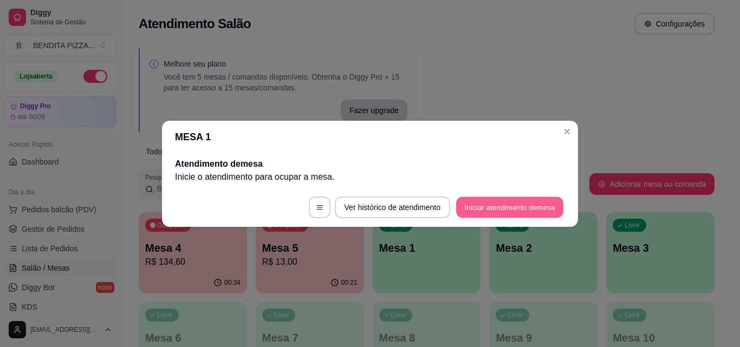
click at [494, 211] on button "Iniciar atendimento de mesa" at bounding box center [509, 207] width 107 height 21
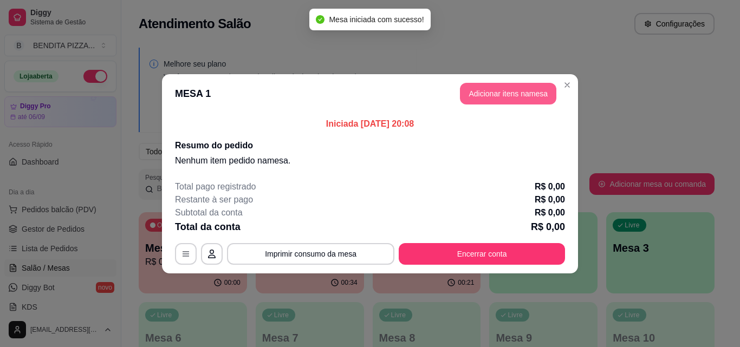
click at [505, 88] on button "Adicionar itens na mesa" at bounding box center [508, 94] width 96 height 22
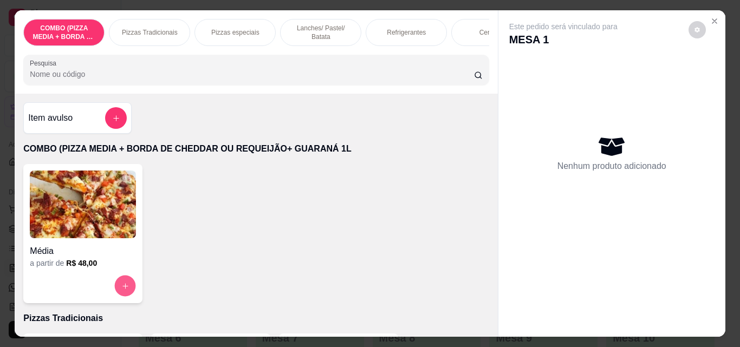
click at [127, 287] on button "increase-product-quantity" at bounding box center [125, 286] width 21 height 21
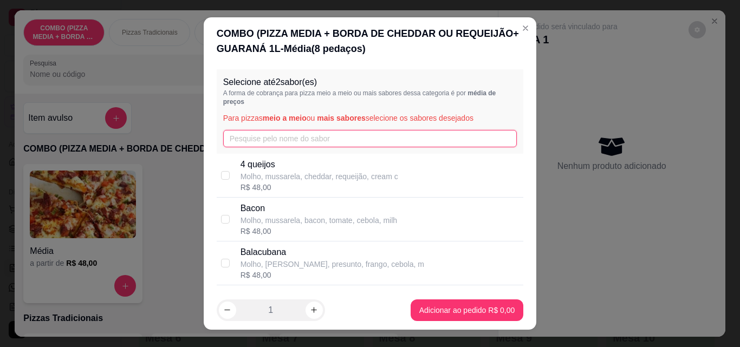
click at [329, 138] on input "text" at bounding box center [370, 138] width 294 height 17
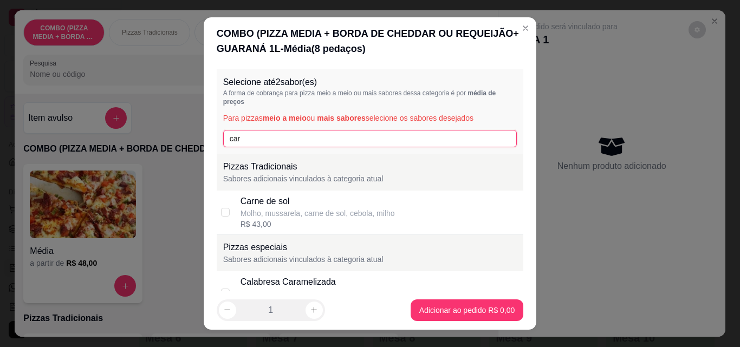
type input "car"
click at [270, 207] on div "Carne de sol" at bounding box center [318, 201] width 154 height 13
checkbox input "true"
click at [271, 131] on input "car" at bounding box center [370, 138] width 294 height 17
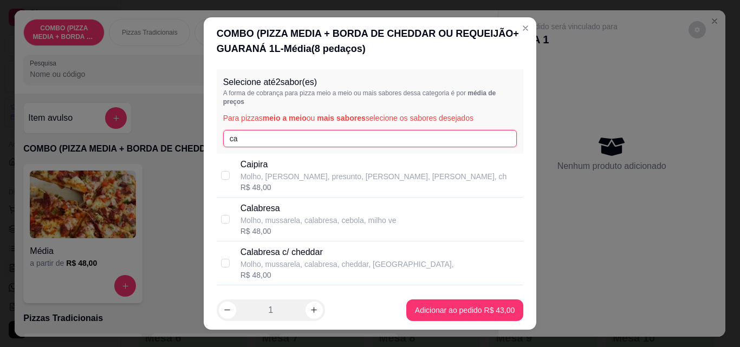
type input "c"
type input "fr"
drag, startPoint x: 262, startPoint y: 179, endPoint x: 249, endPoint y: 183, distance: 13.7
click at [253, 181] on p "Molho, [PERSON_NAME], frango, milho verde, azeito" at bounding box center [331, 176] width 181 height 11
checkbox input "true"
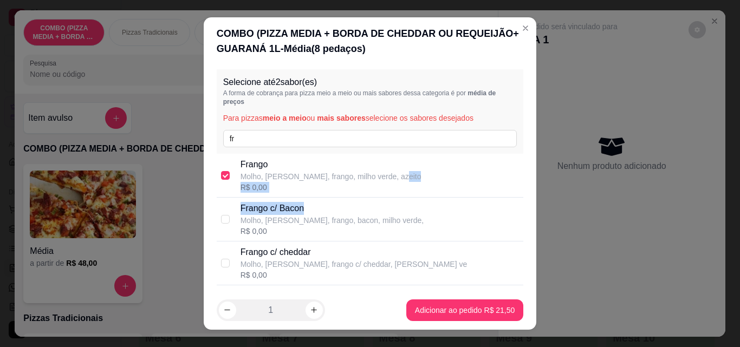
drag, startPoint x: 516, startPoint y: 181, endPoint x: 516, endPoint y: 211, distance: 29.8
click at [516, 211] on div "Selecione até 2 sabor(es) A forma de cobrança para pizza meio a meio ou mais sa…" at bounding box center [370, 178] width 333 height 226
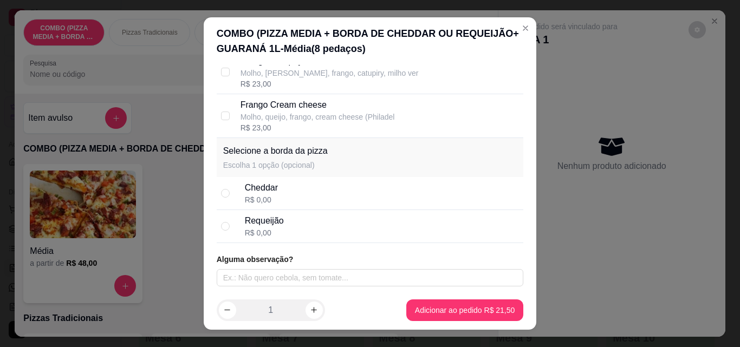
scroll to position [471, 0]
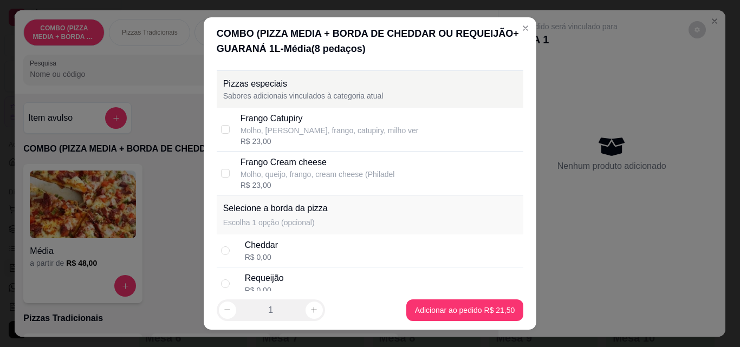
click at [297, 261] on div "Cheddar R$ 0,00" at bounding box center [382, 251] width 275 height 24
radio input "true"
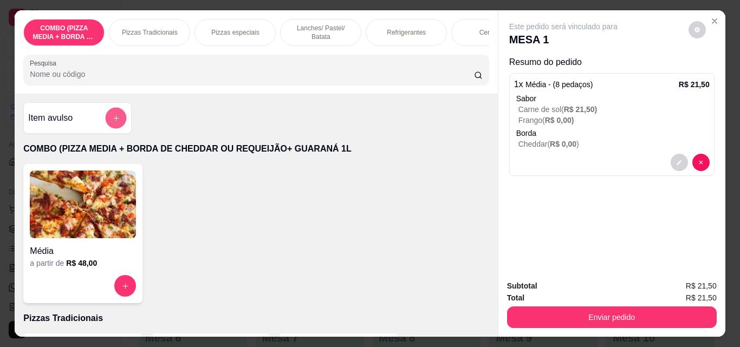
click at [112, 120] on icon "add-separate-item" at bounding box center [116, 118] width 8 height 8
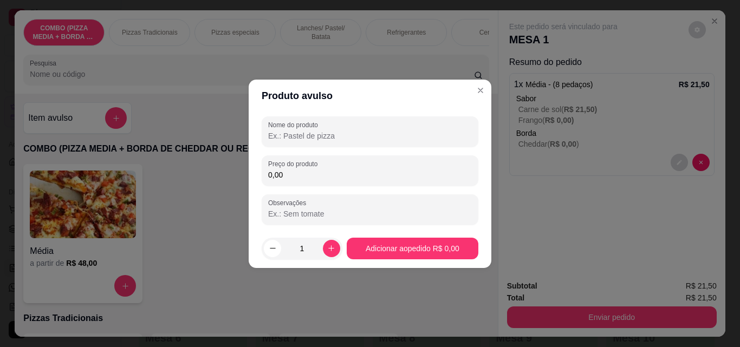
click at [341, 170] on input "0,00" at bounding box center [370, 175] width 204 height 11
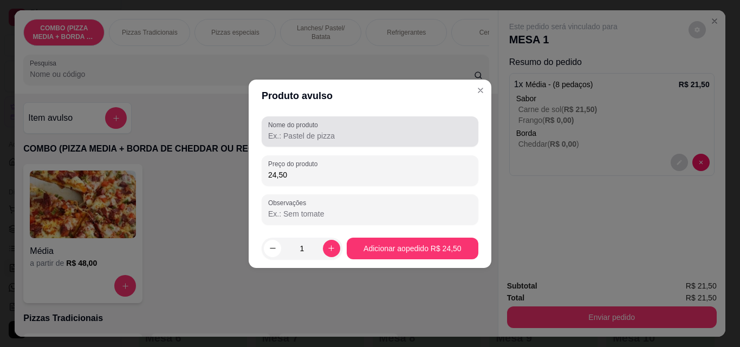
type input "24,50"
click at [339, 137] on input "Nome do produto" at bounding box center [370, 136] width 204 height 11
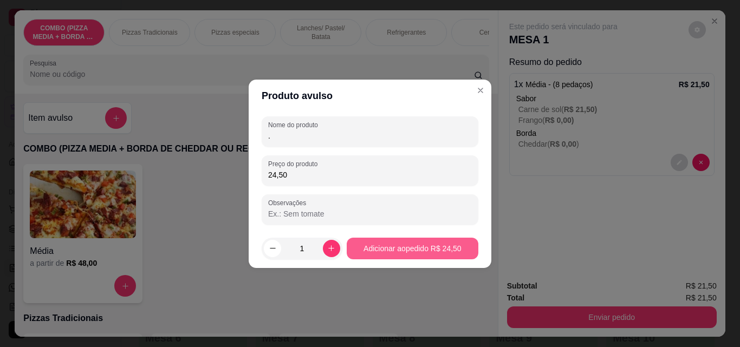
type input "."
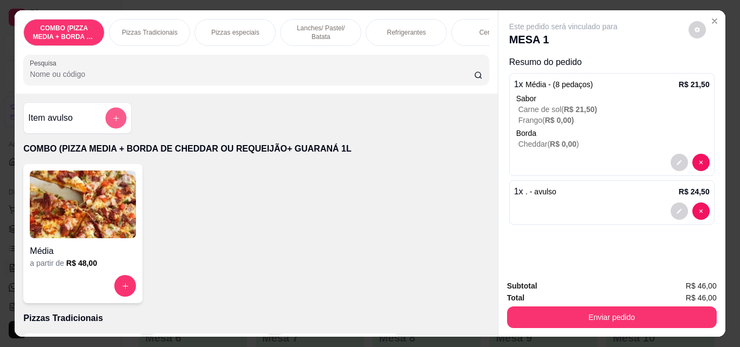
click at [119, 120] on button "add-separate-item" at bounding box center [116, 118] width 21 height 21
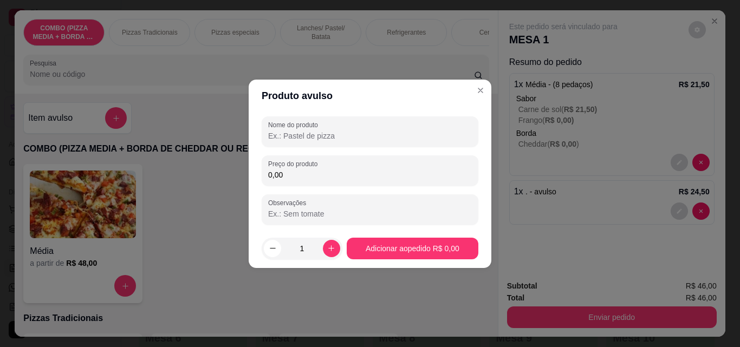
click at [335, 178] on input "0,00" at bounding box center [370, 175] width 204 height 11
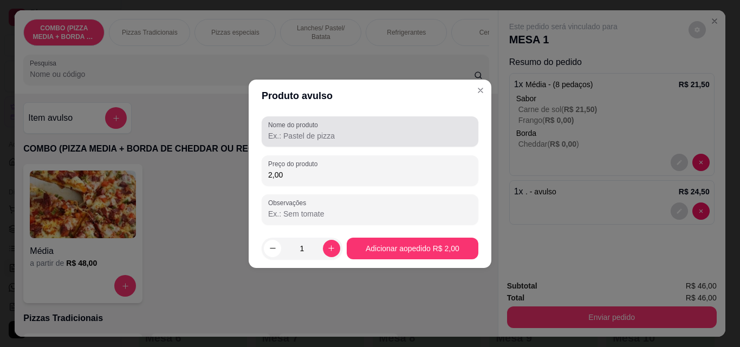
type input "2,00"
click at [308, 118] on div "Nome do produto" at bounding box center [370, 131] width 217 height 30
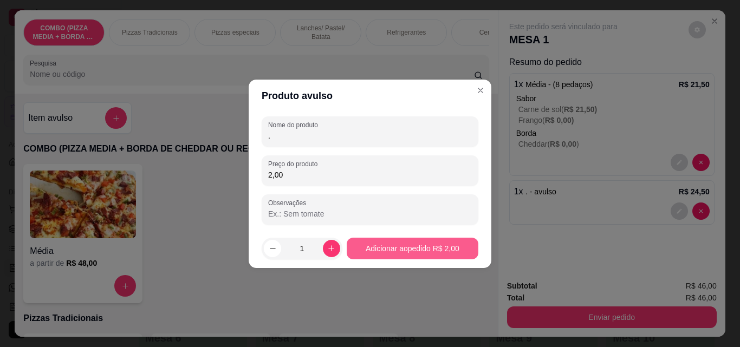
type input "."
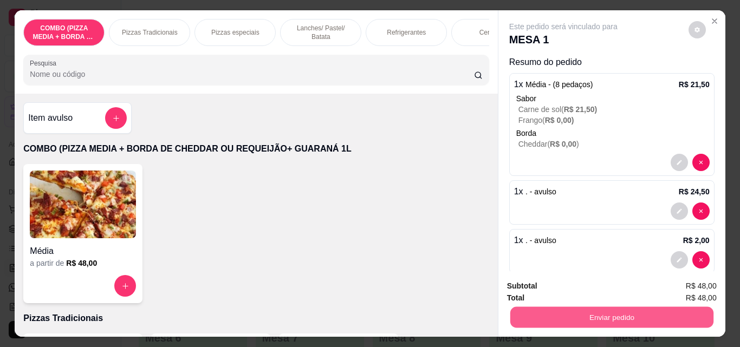
click at [569, 315] on button "Enviar pedido" at bounding box center [611, 317] width 203 height 21
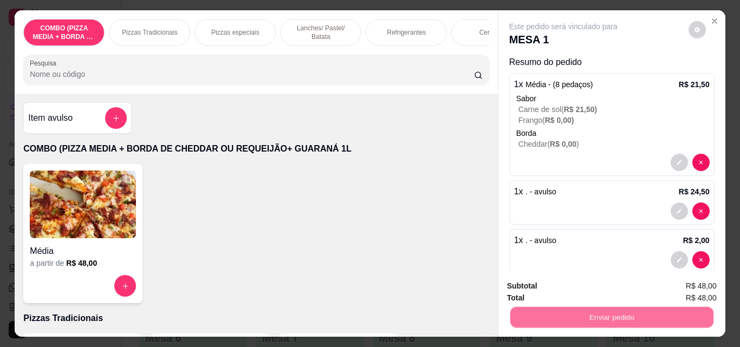
click at [525, 287] on button "Não registrar e enviar pedido" at bounding box center [575, 286] width 113 height 21
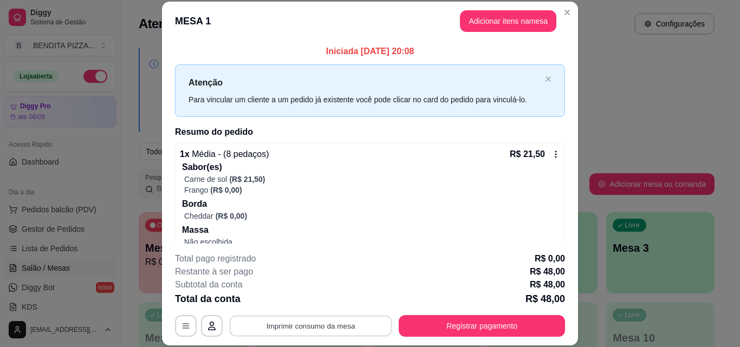
click at [282, 319] on button "Imprimir consumo da mesa" at bounding box center [311, 325] width 163 height 21
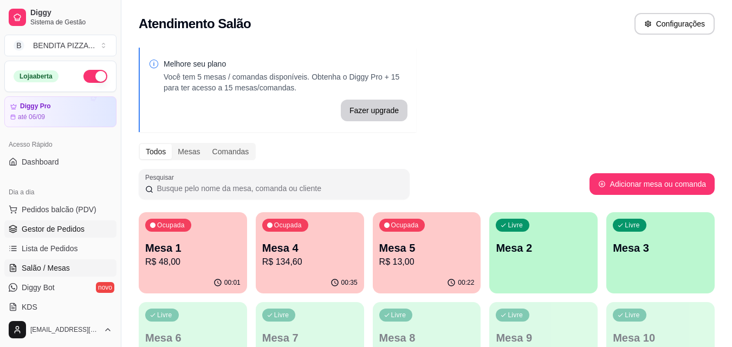
click at [50, 235] on link "Gestor de Pedidos" at bounding box center [60, 228] width 112 height 17
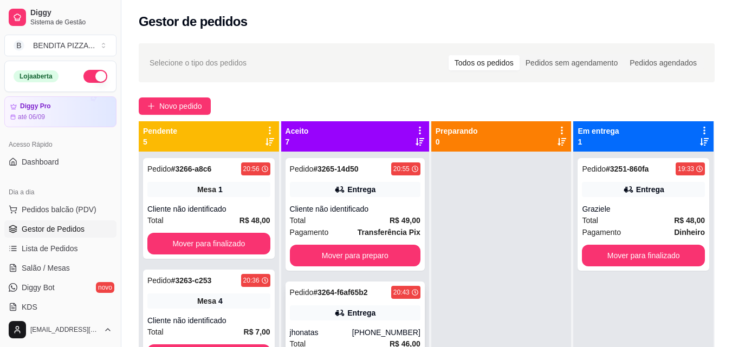
click at [356, 327] on div "[PHONE_NUMBER]" at bounding box center [386, 332] width 68 height 11
click at [369, 219] on div "Total R$ 49,00" at bounding box center [355, 221] width 131 height 12
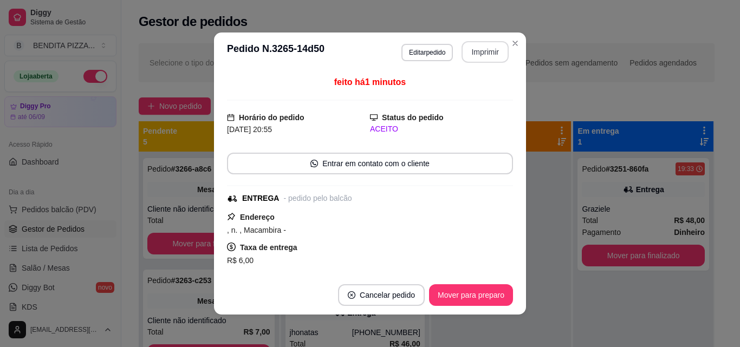
click at [467, 55] on button "Imprimir" at bounding box center [485, 52] width 47 height 22
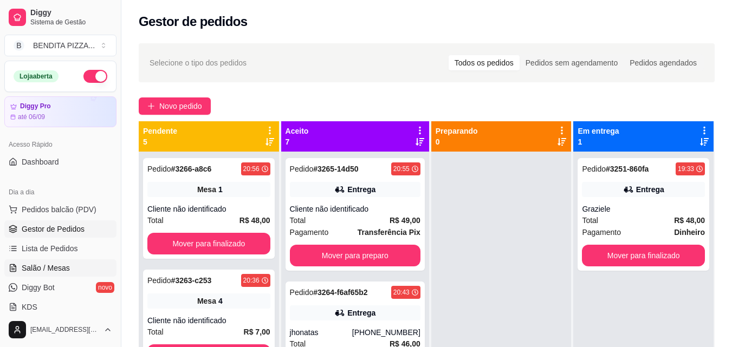
click at [59, 267] on span "Salão / Mesas" at bounding box center [46, 268] width 48 height 11
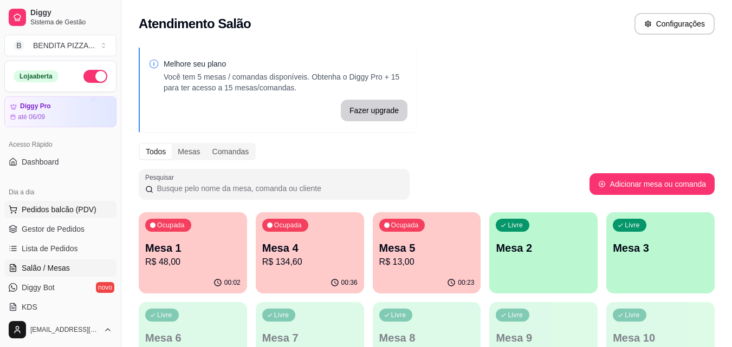
click at [48, 206] on span "Pedidos balcão (PDV)" at bounding box center [59, 209] width 75 height 11
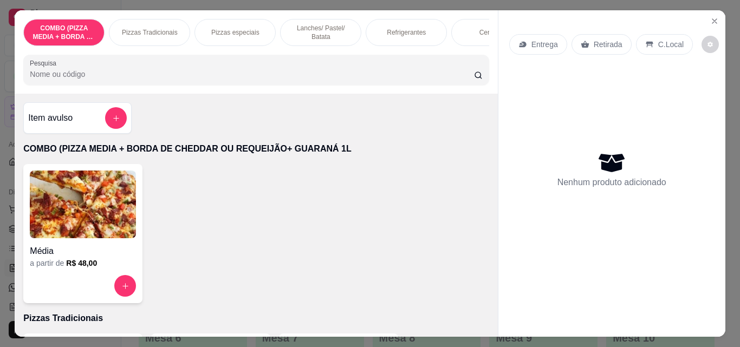
click at [313, 28] on p "Lanches/ Pastel/ Batata" at bounding box center [320, 32] width 63 height 17
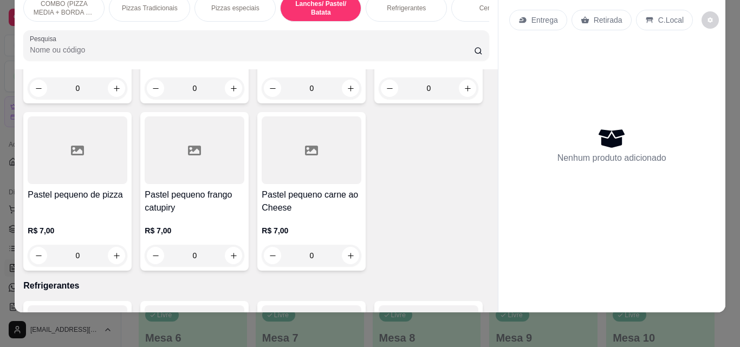
scroll to position [1353, 0]
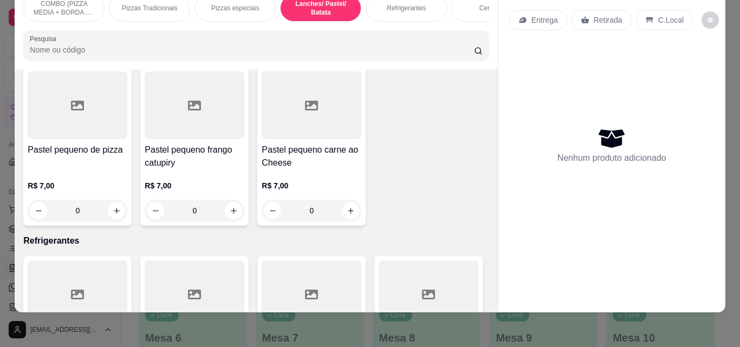
click at [347, 48] on icon "increase-product-quantity" at bounding box center [351, 44] width 8 height 8
type input "2"
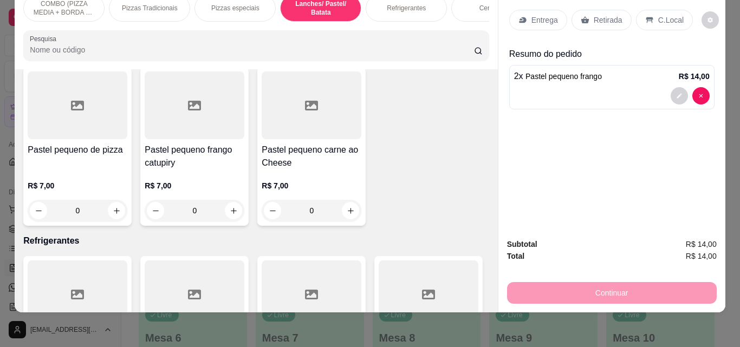
click at [230, 48] on icon "increase-product-quantity" at bounding box center [234, 44] width 8 height 8
type input "1"
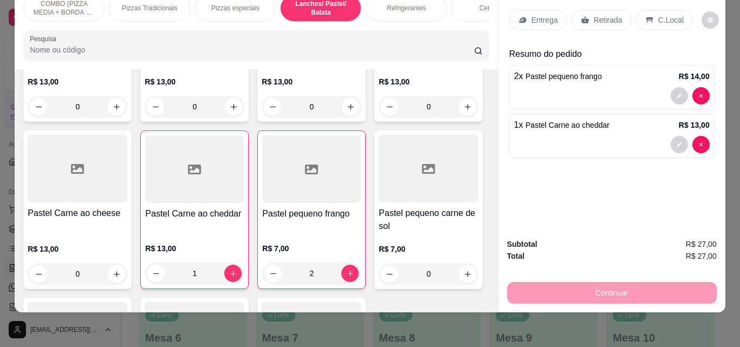
scroll to position [1097, 0]
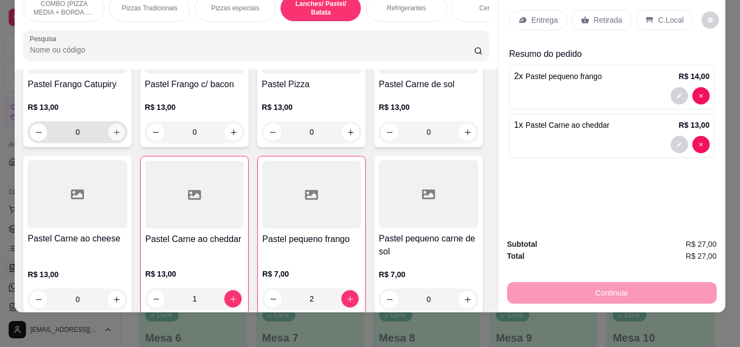
click at [121, 135] on icon "increase-product-quantity" at bounding box center [117, 132] width 8 height 8
type input "1"
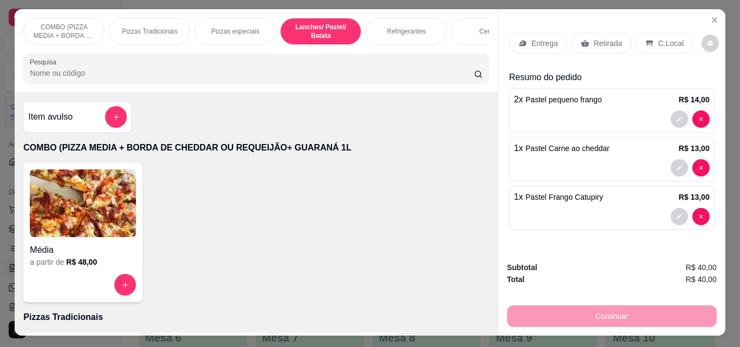
scroll to position [0, 0]
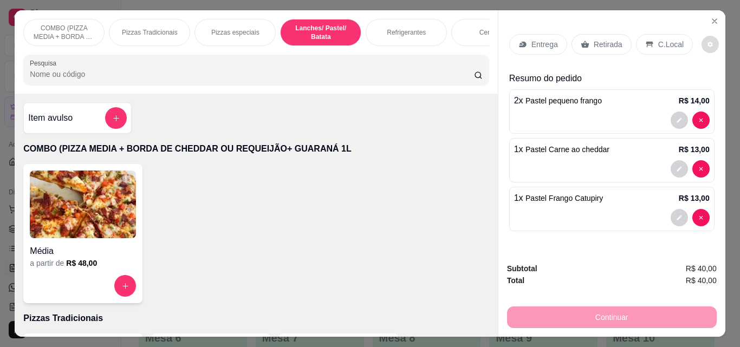
click at [704, 44] on button "decrease-product-quantity" at bounding box center [709, 44] width 17 height 17
click at [630, 219] on div at bounding box center [612, 217] width 196 height 17
click at [547, 46] on div "Entrega" at bounding box center [538, 44] width 58 height 21
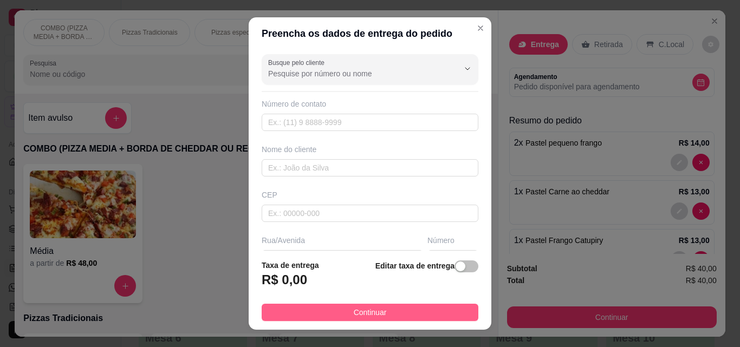
click at [354, 308] on span "Continuar" at bounding box center [370, 313] width 33 height 12
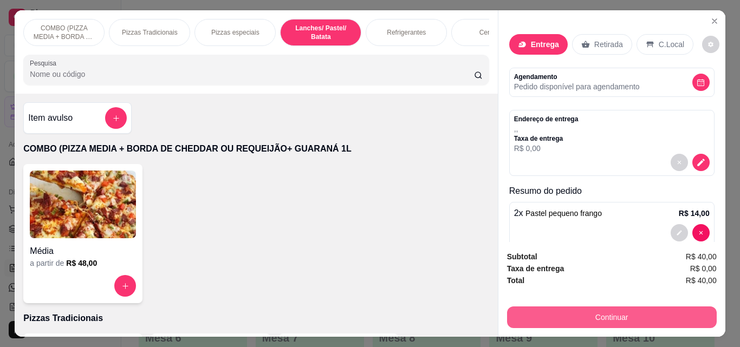
click at [559, 311] on button "Continuar" at bounding box center [612, 318] width 210 height 22
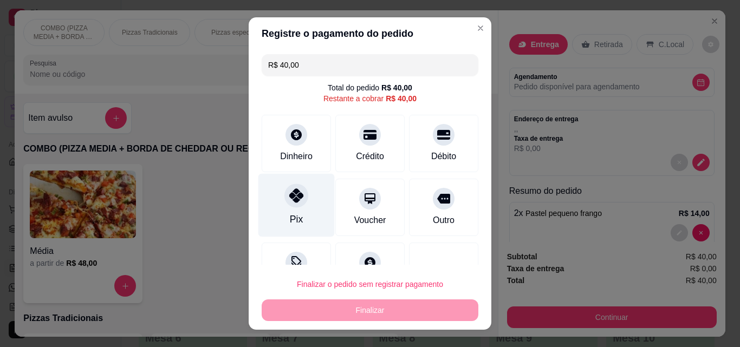
click at [263, 212] on div "Pix" at bounding box center [296, 205] width 76 height 63
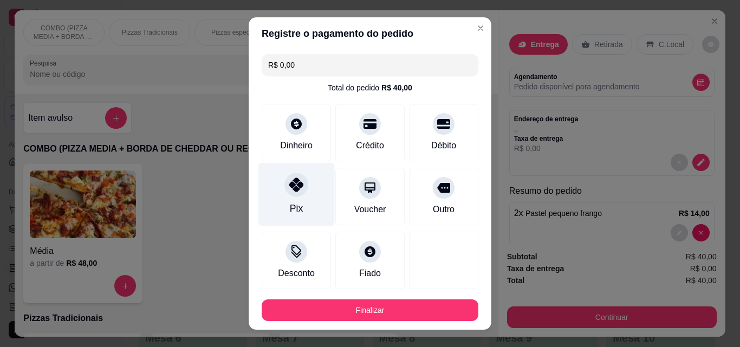
type input "R$ 0,00"
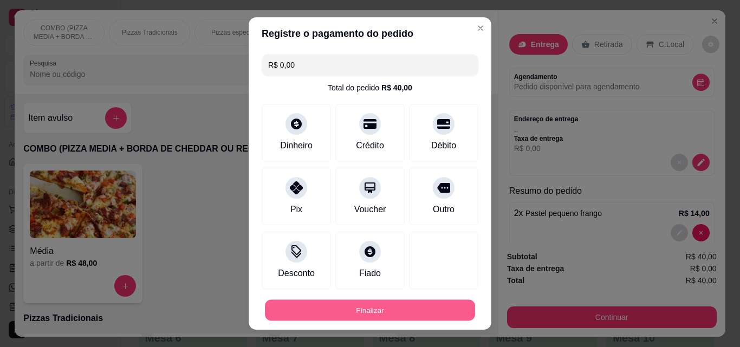
click at [348, 303] on button "Finalizar" at bounding box center [370, 310] width 210 height 21
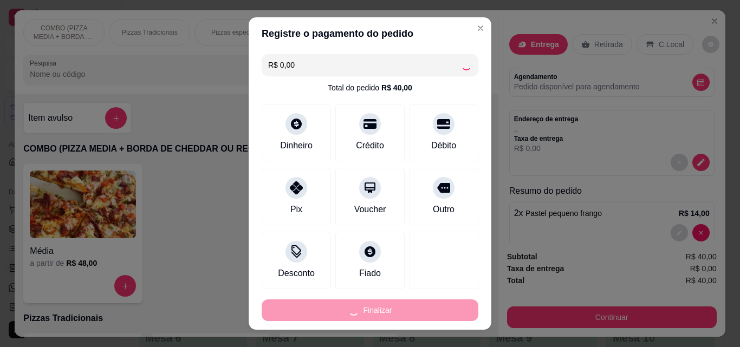
type input "0"
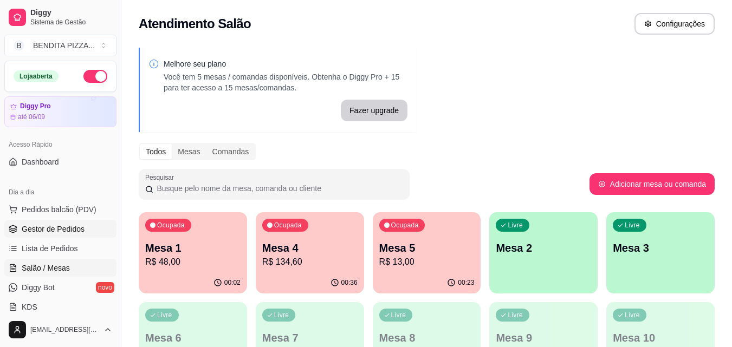
click at [70, 228] on span "Gestor de Pedidos" at bounding box center [53, 229] width 63 height 11
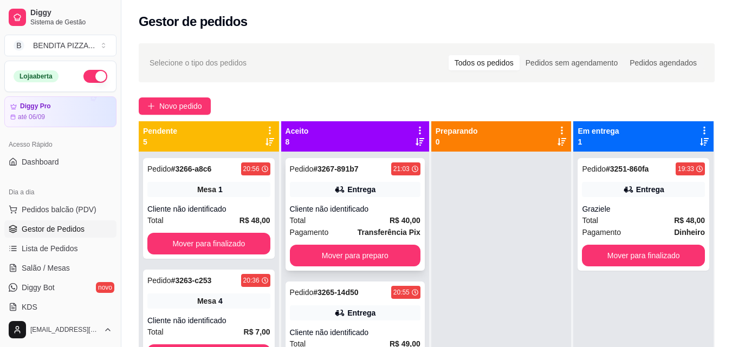
click at [359, 195] on div "Entrega" at bounding box center [355, 189] width 131 height 15
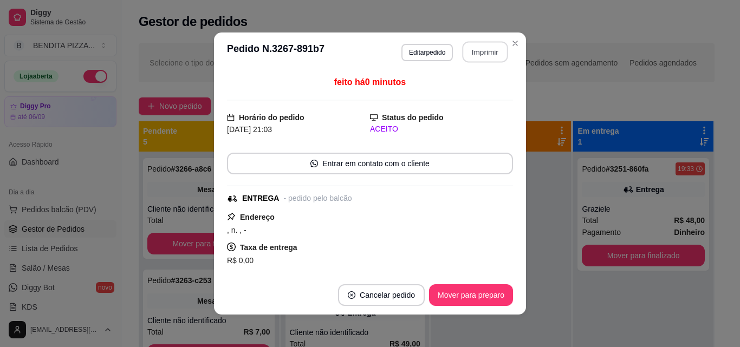
click at [472, 55] on button "Imprimir" at bounding box center [486, 52] width 46 height 21
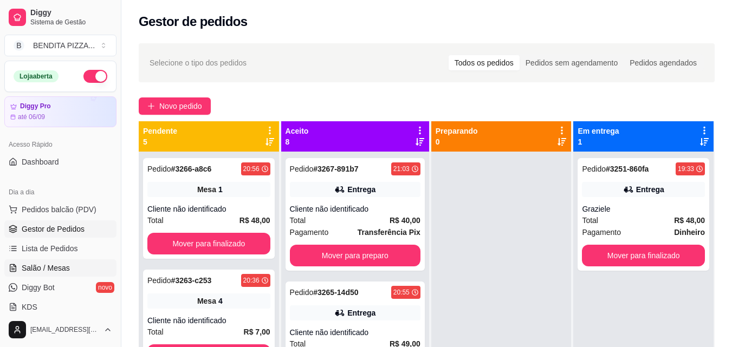
click at [59, 274] on link "Salão / Mesas" at bounding box center [60, 267] width 112 height 17
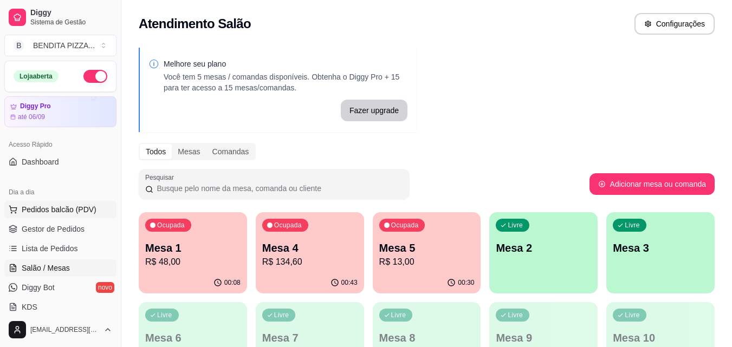
click at [69, 213] on span "Pedidos balcão (PDV)" at bounding box center [59, 209] width 75 height 11
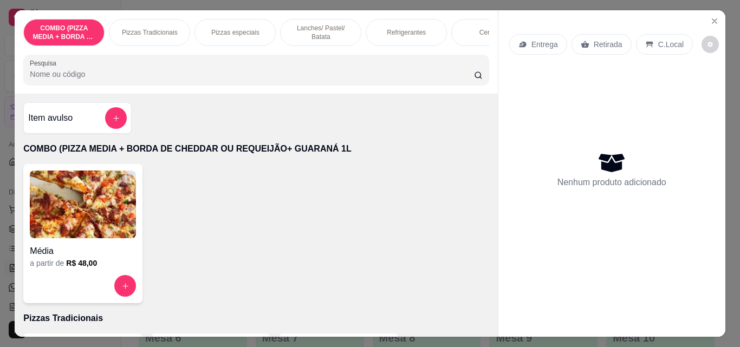
click at [300, 26] on p "Lanches/ Pastel/ Batata" at bounding box center [320, 32] width 63 height 17
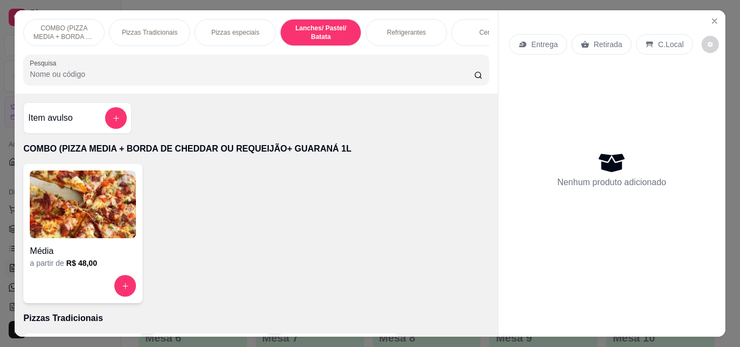
scroll to position [28, 0]
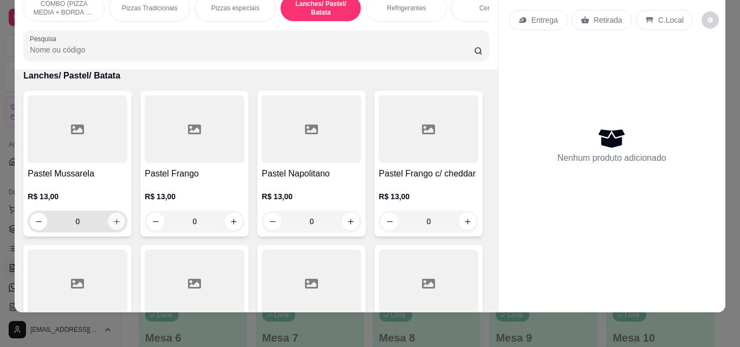
click at [114, 223] on icon "increase-product-quantity" at bounding box center [117, 222] width 6 height 6
type input "1"
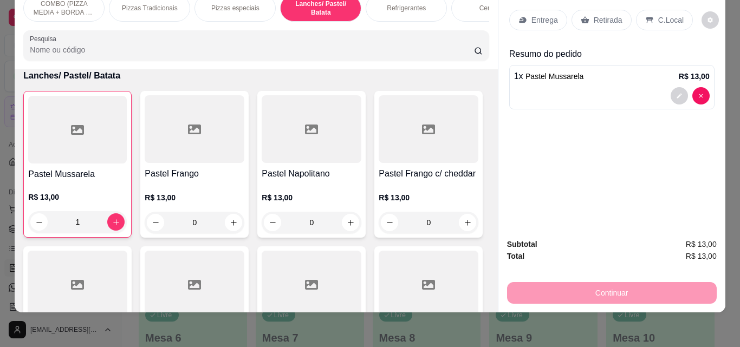
click at [597, 15] on p "Retirada" at bounding box center [608, 20] width 29 height 11
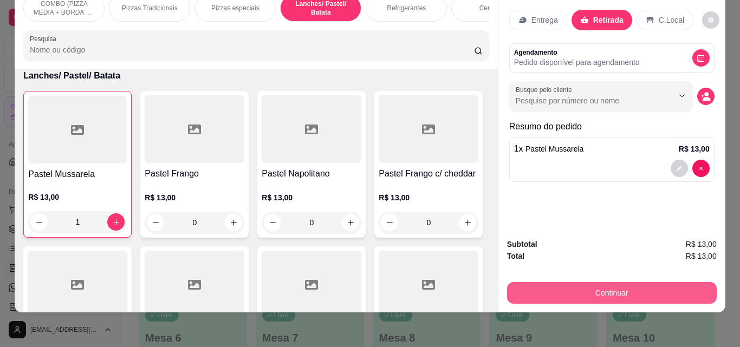
click at [607, 285] on button "Continuar" at bounding box center [612, 293] width 210 height 22
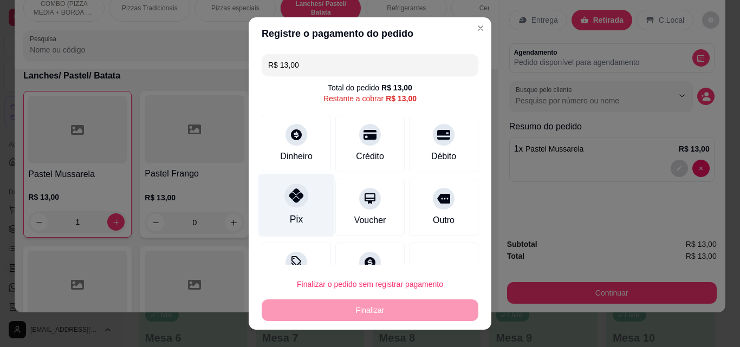
click at [284, 190] on div at bounding box center [296, 196] width 24 height 24
type input "R$ 0,00"
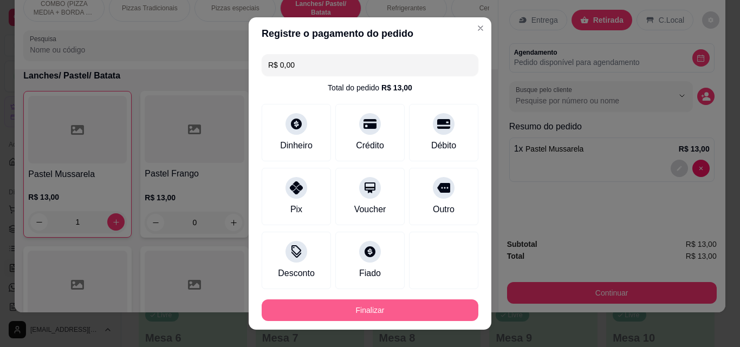
click at [355, 302] on button "Finalizar" at bounding box center [370, 311] width 217 height 22
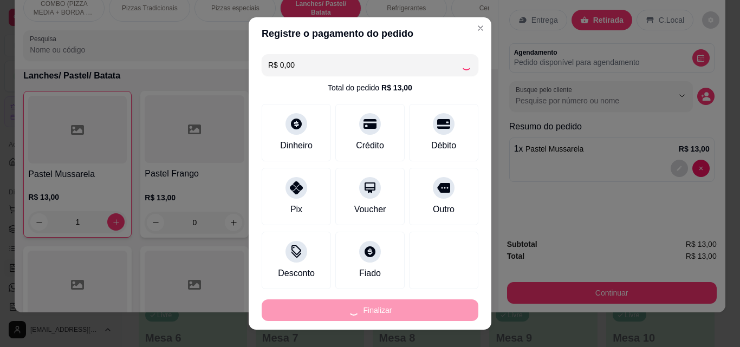
type input "0"
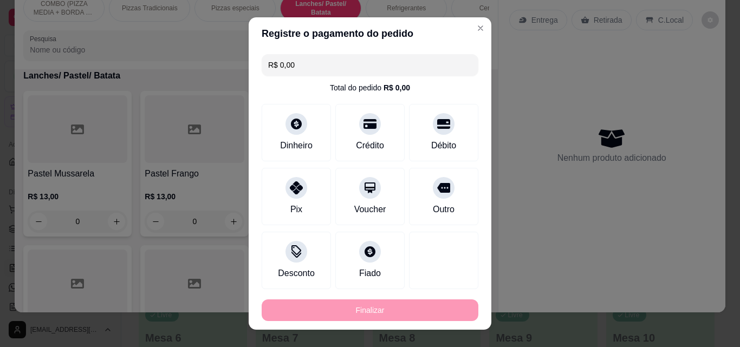
type input "-R$ 13,00"
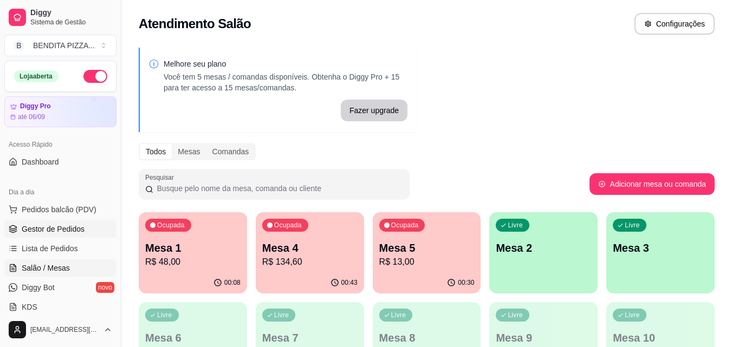
click at [75, 228] on span "Gestor de Pedidos" at bounding box center [53, 229] width 63 height 11
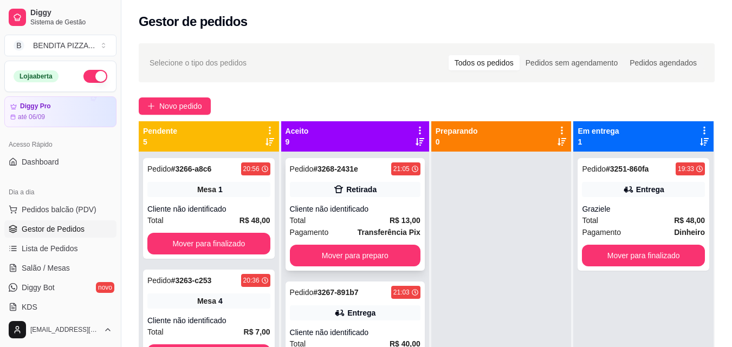
click at [391, 214] on div "Cliente não identificado" at bounding box center [355, 209] width 131 height 11
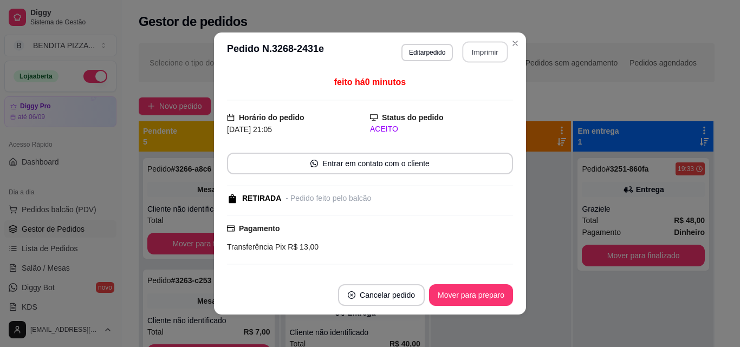
click at [495, 46] on button "Imprimir" at bounding box center [486, 52] width 46 height 21
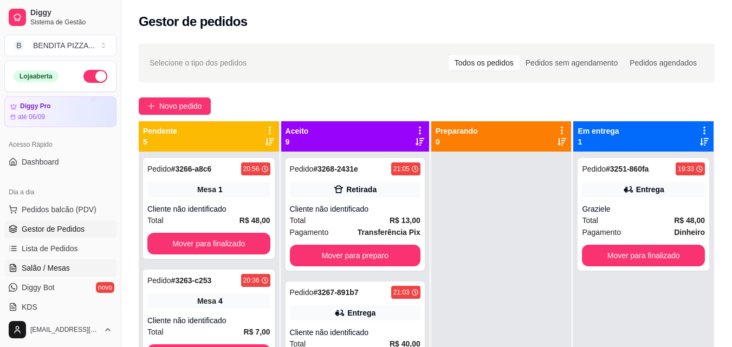
click at [74, 262] on link "Salão / Mesas" at bounding box center [60, 267] width 112 height 17
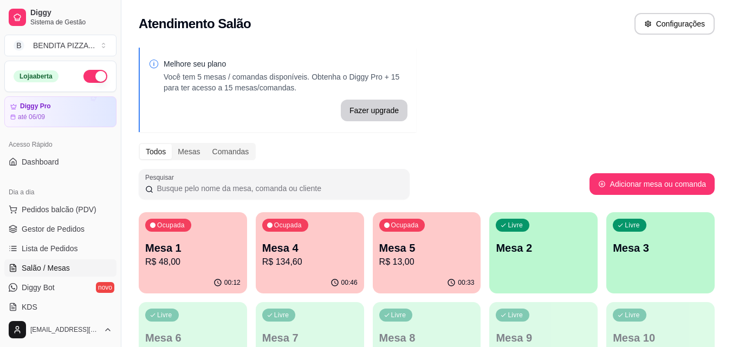
click at [307, 268] on p "R$ 134,60" at bounding box center [309, 262] width 95 height 13
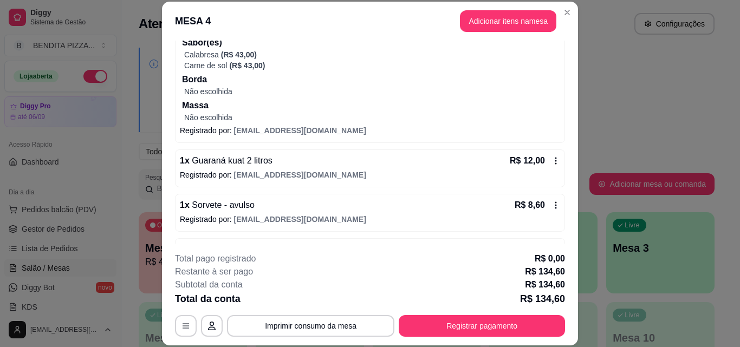
scroll to position [282, 0]
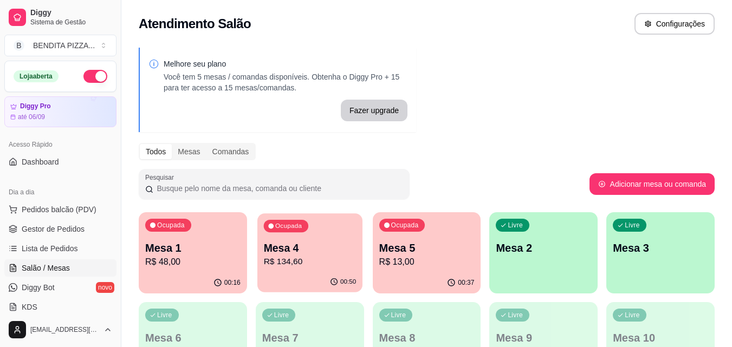
click at [320, 258] on p "R$ 134,60" at bounding box center [309, 262] width 93 height 12
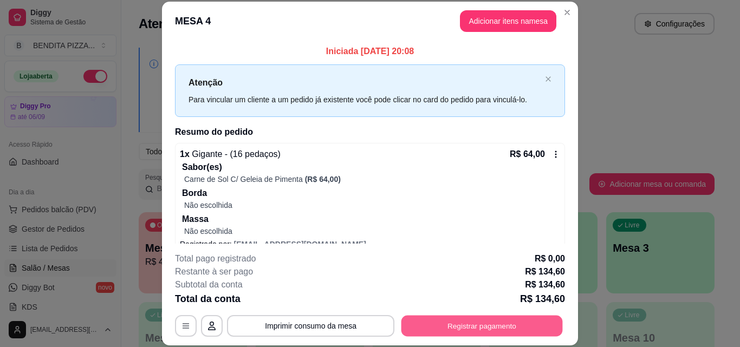
click at [445, 327] on button "Registrar pagamento" at bounding box center [481, 325] width 161 height 21
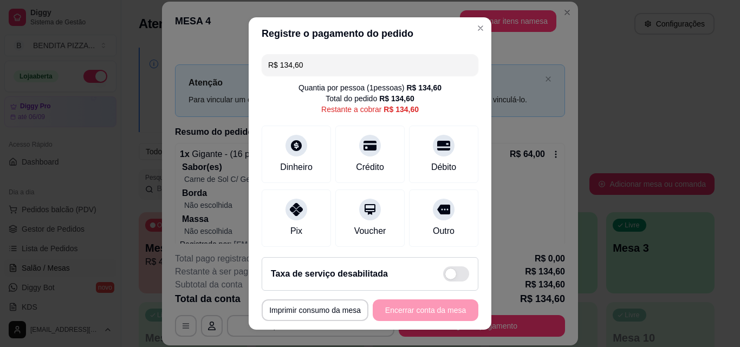
click at [324, 68] on input "R$ 134,60" at bounding box center [370, 65] width 204 height 22
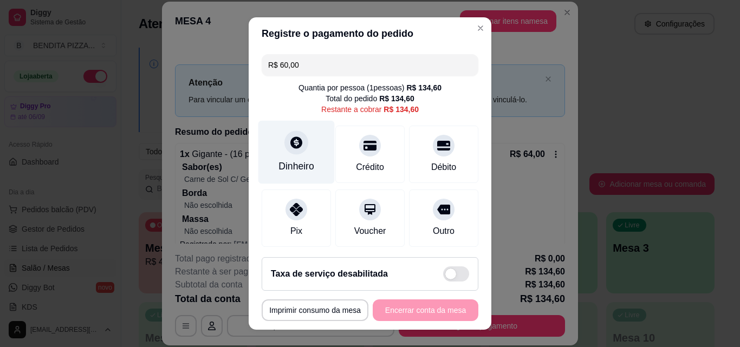
click at [303, 146] on div "Dinheiro" at bounding box center [296, 152] width 76 height 63
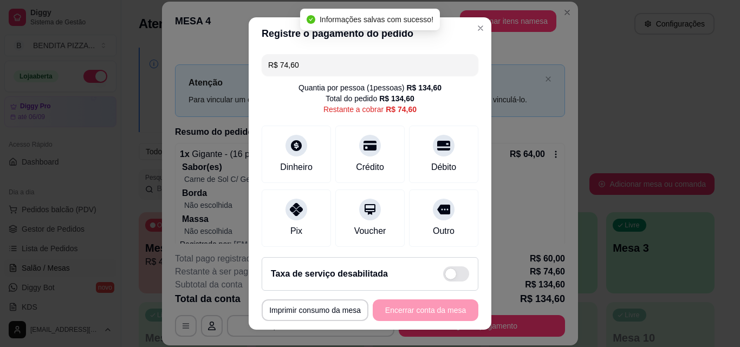
click at [337, 57] on input "R$ 74,60" at bounding box center [370, 65] width 204 height 22
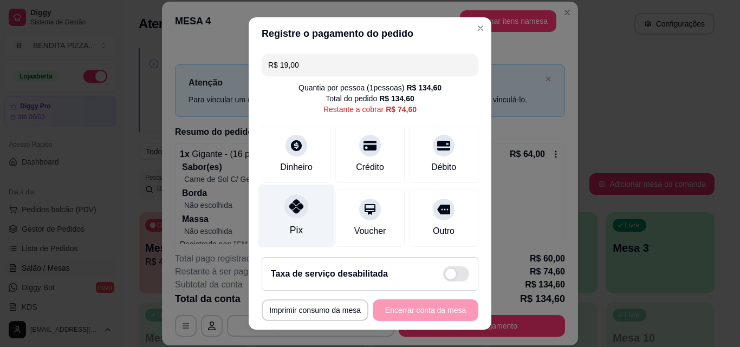
click at [284, 212] on div at bounding box center [296, 206] width 24 height 24
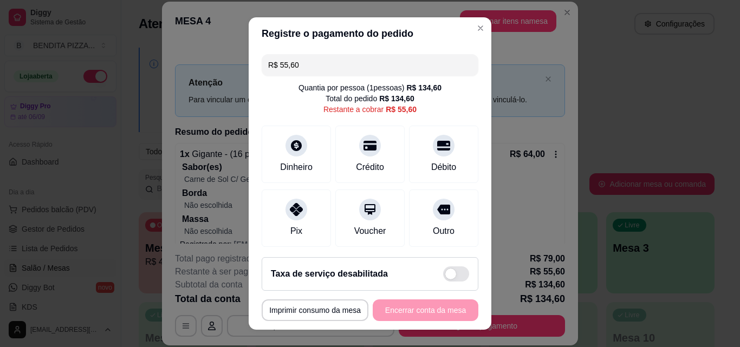
click at [373, 73] on input "R$ 55,60" at bounding box center [370, 65] width 204 height 22
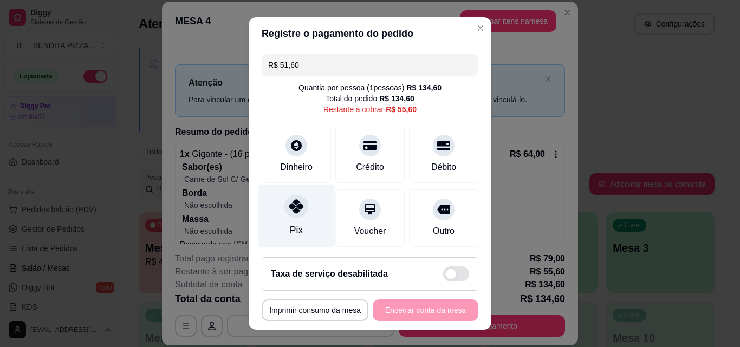
click at [270, 212] on div "Pix" at bounding box center [296, 216] width 76 height 63
click at [294, 203] on icon at bounding box center [296, 206] width 14 height 14
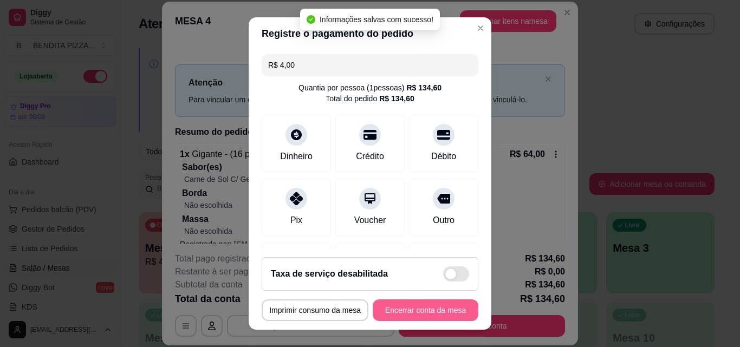
type input "R$ 0,00"
click at [415, 316] on button "Encerrar conta da mesa" at bounding box center [426, 311] width 106 height 22
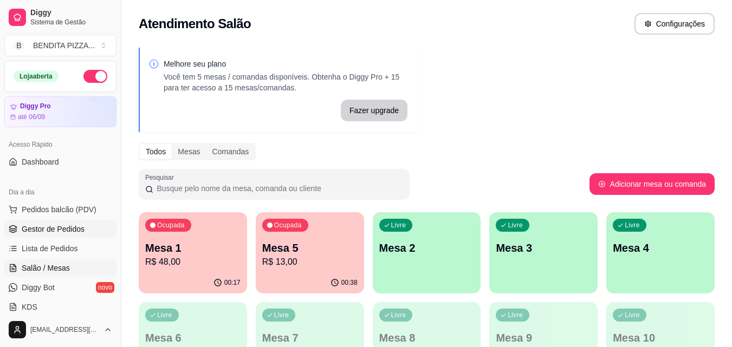
click at [63, 221] on link "Gestor de Pedidos" at bounding box center [60, 228] width 112 height 17
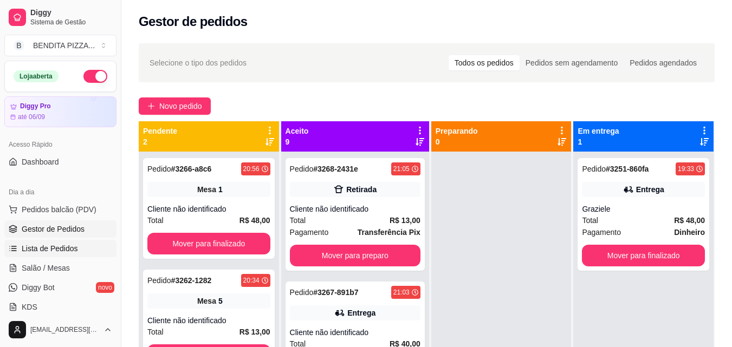
click at [77, 248] on link "Lista de Pedidos" at bounding box center [60, 248] width 112 height 17
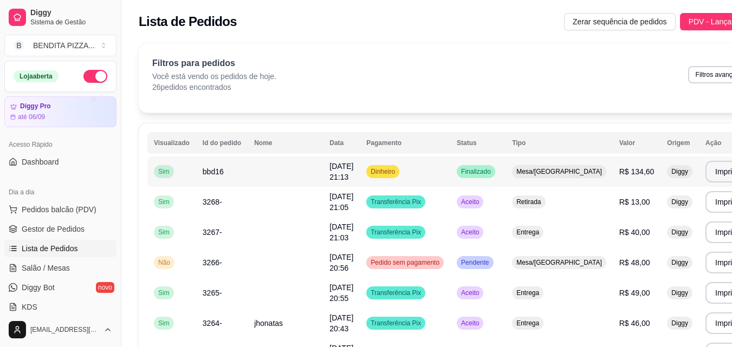
click at [332, 184] on td "[DATE] 21:13" at bounding box center [341, 172] width 37 height 30
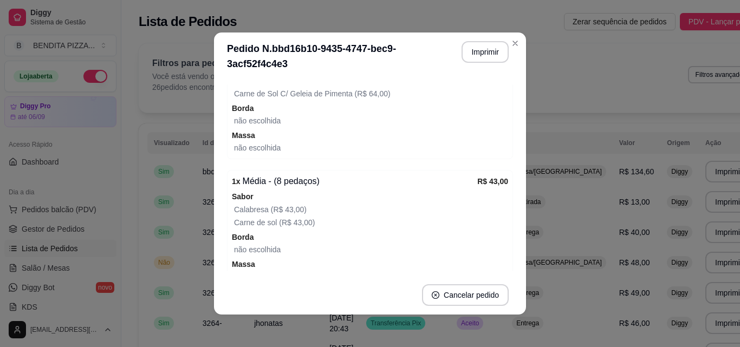
scroll to position [298, 0]
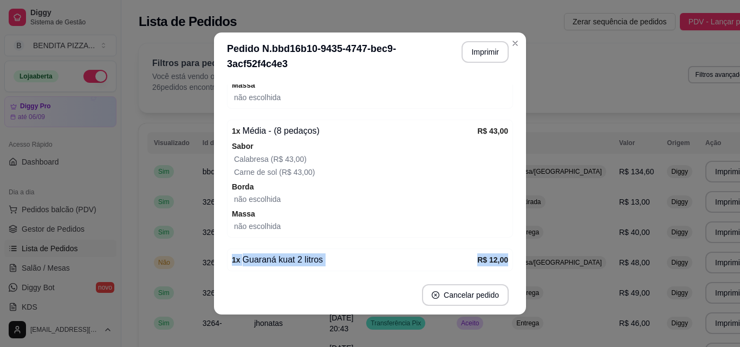
drag, startPoint x: 513, startPoint y: 228, endPoint x: 507, endPoint y: 216, distance: 13.8
click at [508, 246] on div "Número da Mesa 4 Tipo Mesa Horário do pedido [DATE] 21:13 Status do pedido FINA…" at bounding box center [370, 178] width 312 height 196
drag, startPoint x: 510, startPoint y: 158, endPoint x: 510, endPoint y: 143, distance: 15.2
click at [510, 143] on div "Número da Mesa 4 Tipo Mesa Horário do pedido [DATE] 21:13 Status do pedido FINA…" at bounding box center [370, 178] width 312 height 196
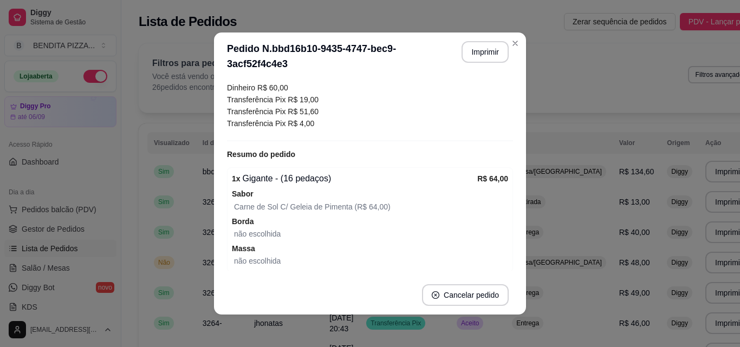
scroll to position [0, 0]
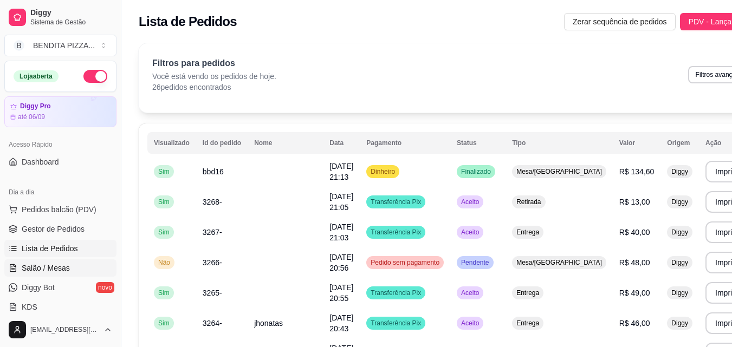
click at [43, 268] on span "Salão / Mesas" at bounding box center [46, 268] width 48 height 11
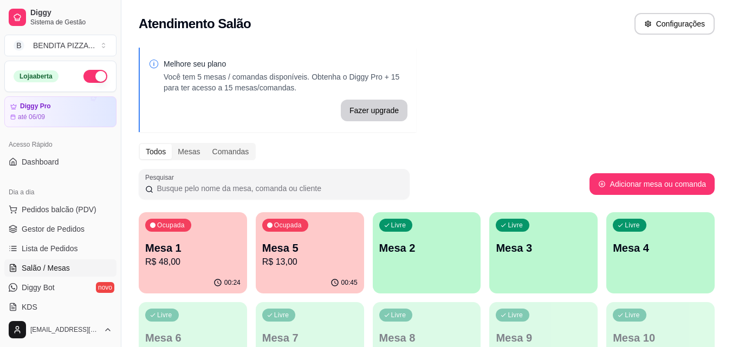
click at [294, 270] on div "Ocupada Mesa 5 R$ 13,00" at bounding box center [310, 242] width 108 height 60
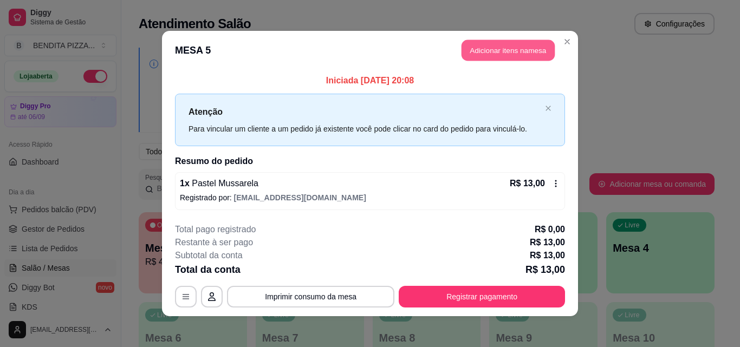
click at [488, 54] on button "Adicionar itens na mesa" at bounding box center [508, 50] width 93 height 21
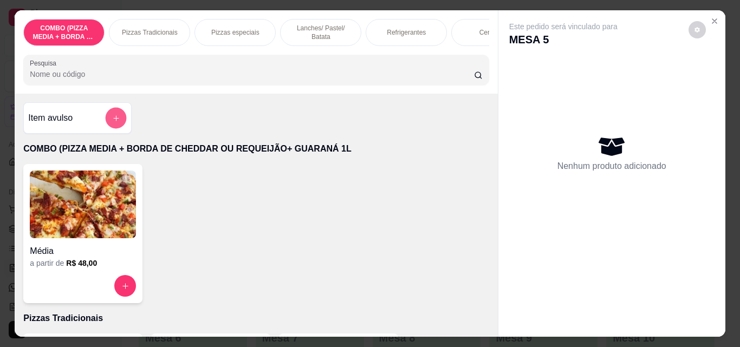
click at [107, 120] on button "add-separate-item" at bounding box center [116, 118] width 21 height 21
click at [410, 28] on p "Refrigerantes" at bounding box center [406, 32] width 39 height 9
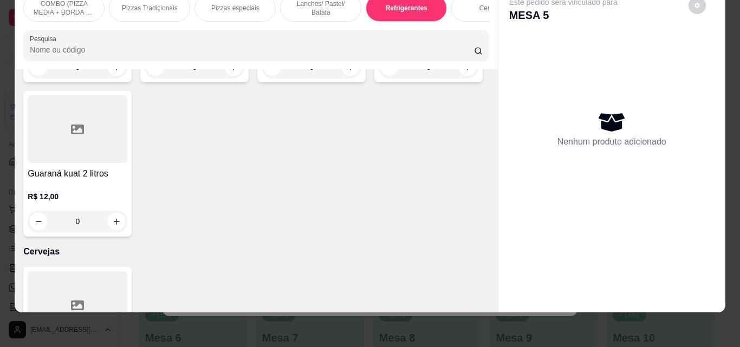
scroll to position [1878, 0]
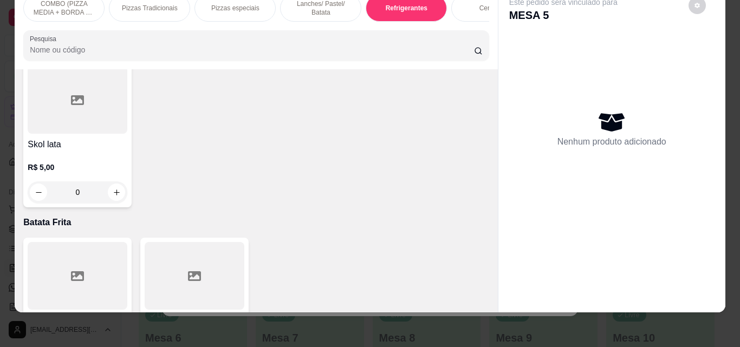
click at [483, 148] on div "Item avulso COMBO (PIZZA MEDIA + BORDA DE CHEDDAR OU REQUEIJÃO+ GUARANÁ 1L Médi…" at bounding box center [256, 190] width 483 height 243
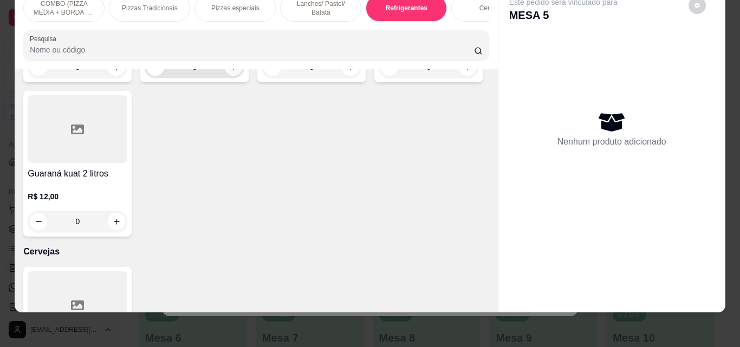
click at [232, 76] on button "increase-product-quantity" at bounding box center [233, 67] width 17 height 17
type input "1"
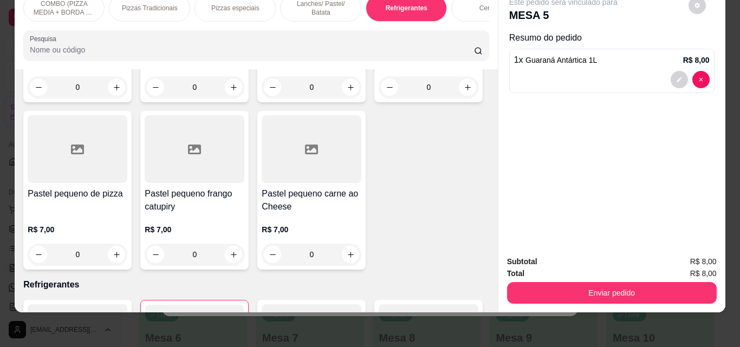
scroll to position [1026, 0]
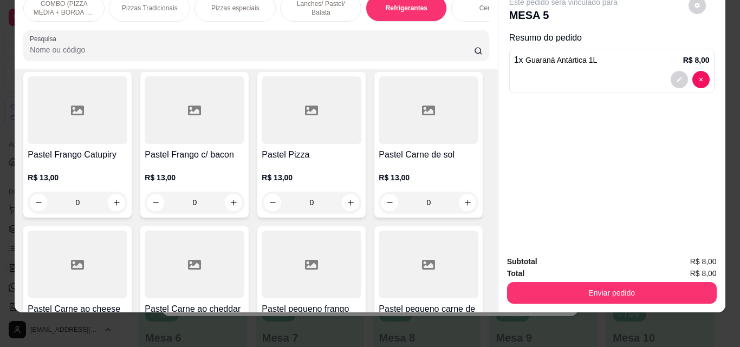
click at [319, 9] on div "Lanches/ Pastel/ Batata" at bounding box center [320, 8] width 81 height 27
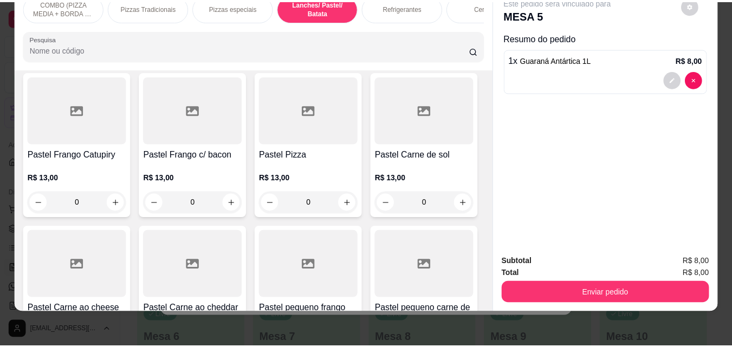
scroll to position [853, 0]
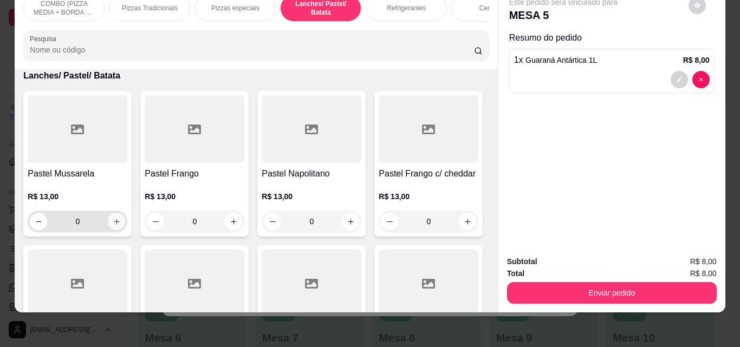
click at [116, 217] on button "increase-product-quantity" at bounding box center [116, 221] width 17 height 17
type input "1"
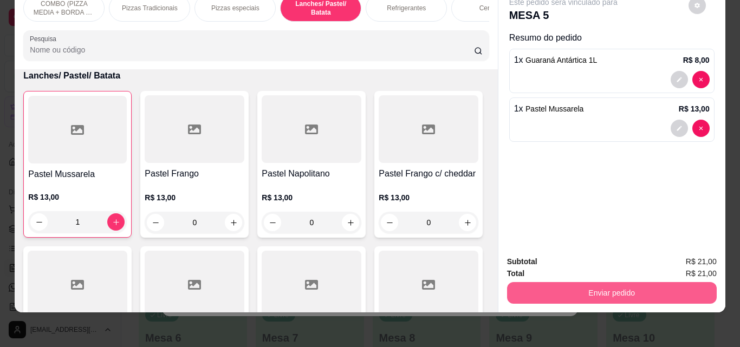
click at [554, 282] on button "Enviar pedido" at bounding box center [612, 293] width 210 height 22
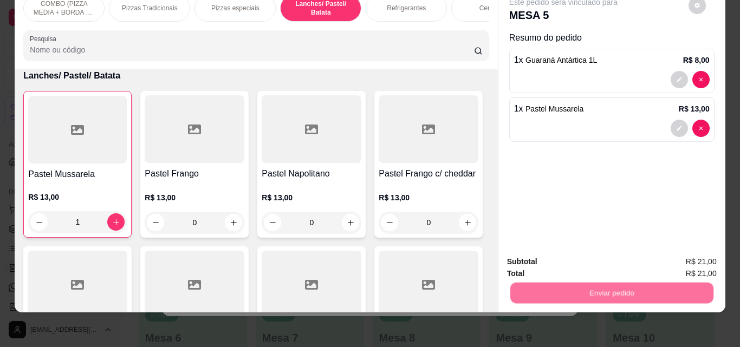
click at [556, 260] on button "Não registrar e enviar pedido" at bounding box center [575, 258] width 109 height 20
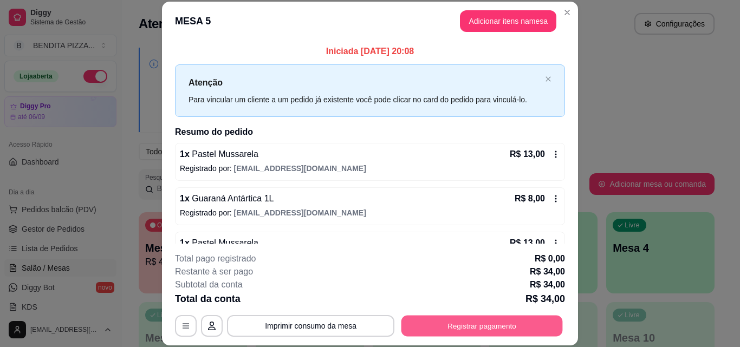
click at [477, 324] on button "Registrar pagamento" at bounding box center [481, 325] width 161 height 21
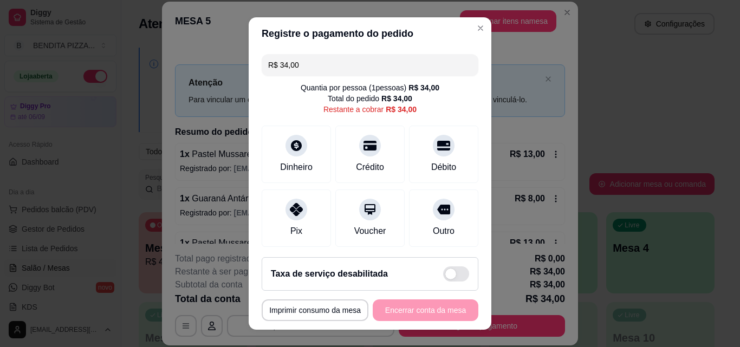
click at [328, 66] on input "R$ 34,00" at bounding box center [370, 65] width 204 height 22
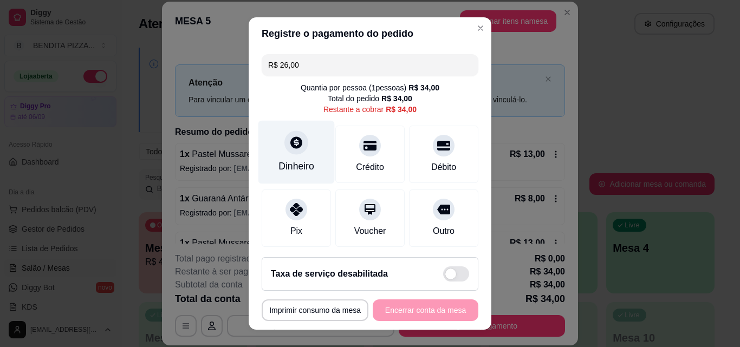
click at [311, 175] on div "Dinheiro" at bounding box center [296, 152] width 76 height 63
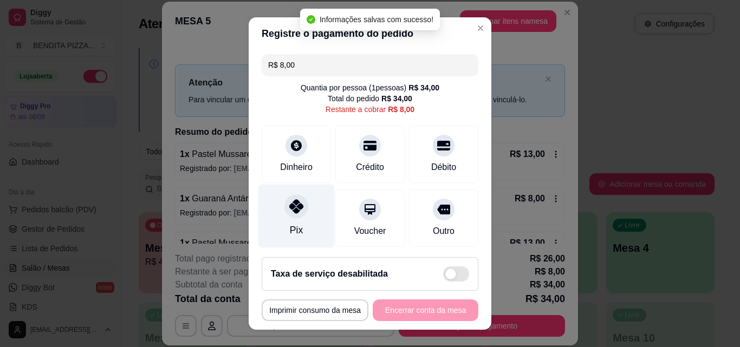
click at [304, 224] on div "Pix" at bounding box center [296, 216] width 76 height 63
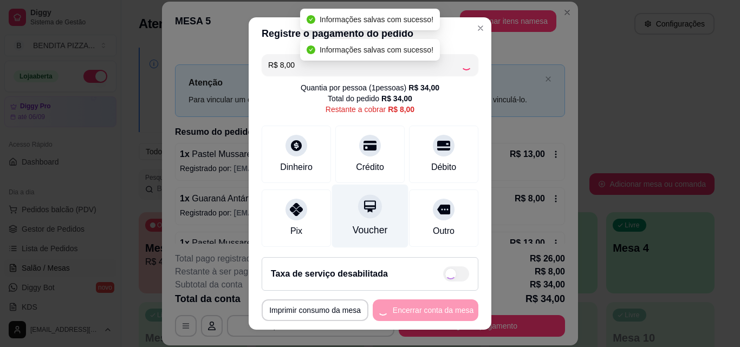
type input "R$ 0,00"
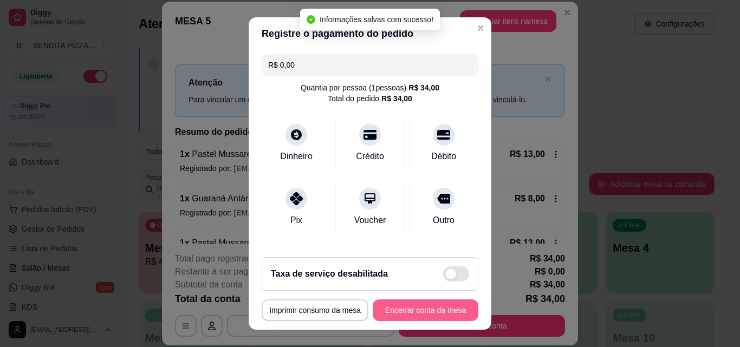
click at [416, 303] on button "Encerrar conta da mesa" at bounding box center [426, 311] width 106 height 22
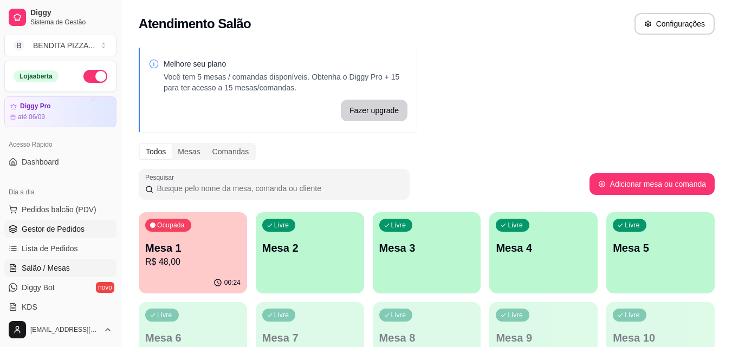
click at [54, 222] on link "Gestor de Pedidos" at bounding box center [60, 228] width 112 height 17
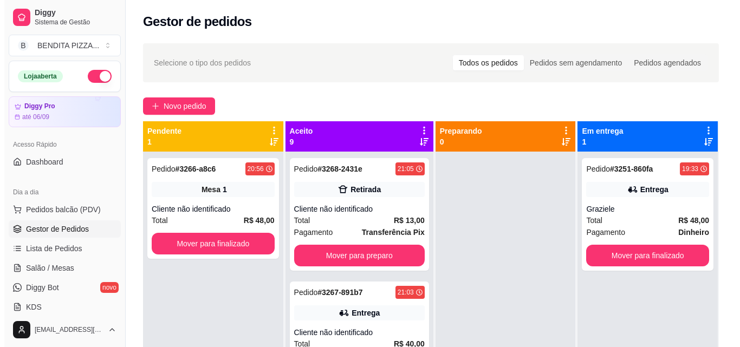
scroll to position [165, 0]
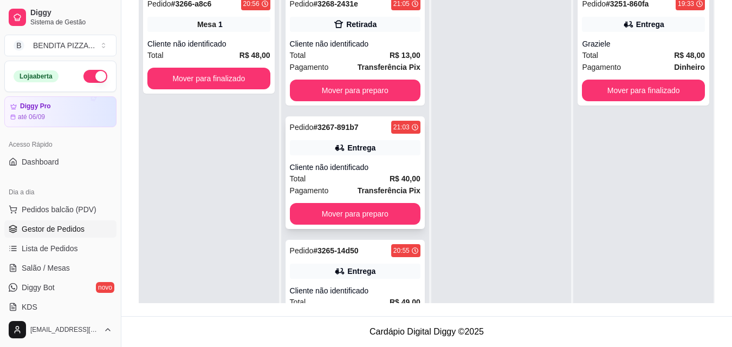
click at [367, 173] on div "Total R$ 40,00" at bounding box center [355, 179] width 131 height 12
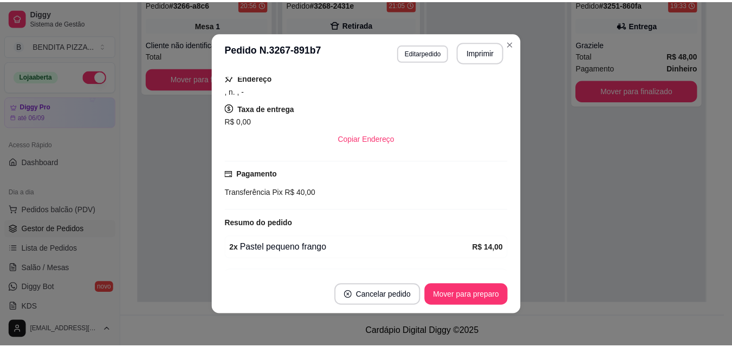
scroll to position [167, 0]
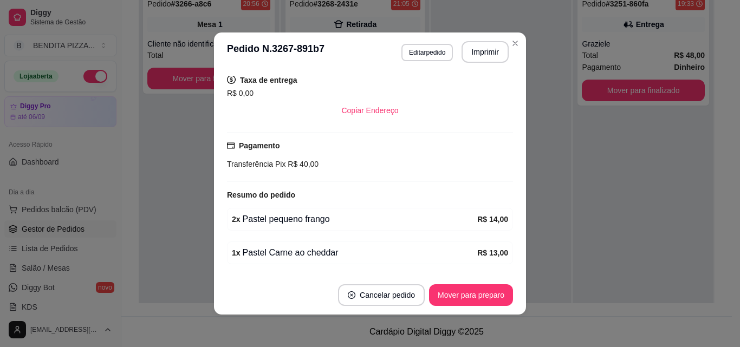
click at [372, 282] on footer "Cancelar pedido Mover para preparo" at bounding box center [370, 295] width 312 height 39
click at [386, 299] on button "Cancelar pedido" at bounding box center [381, 295] width 87 height 22
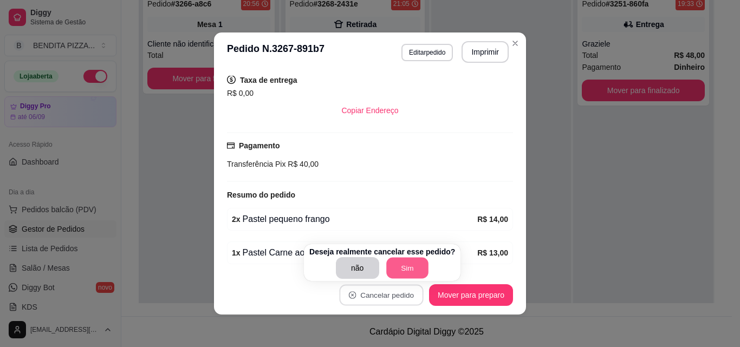
click at [418, 273] on button "Sim" at bounding box center [407, 268] width 42 height 21
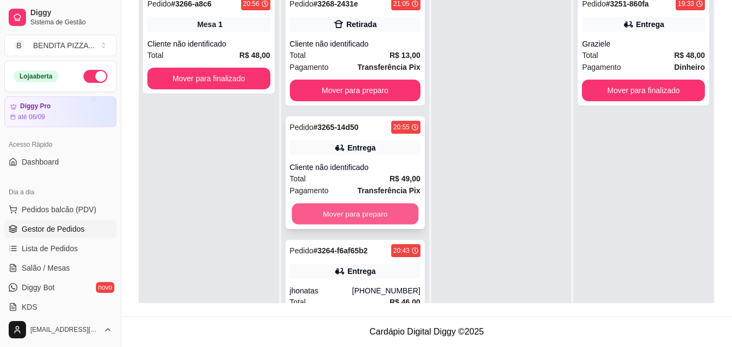
click at [385, 220] on button "Mover para preparo" at bounding box center [354, 214] width 127 height 21
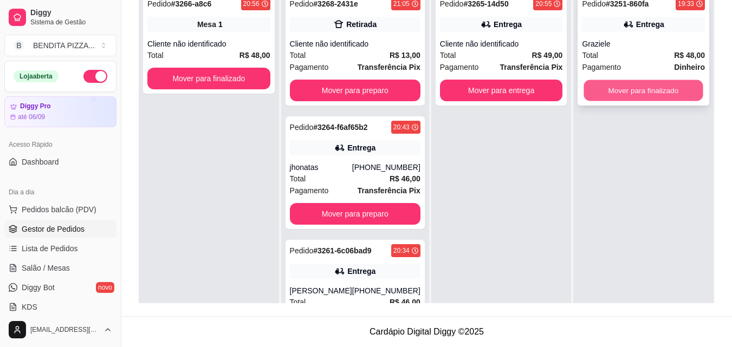
click at [629, 95] on button "Mover para finalizado" at bounding box center [643, 90] width 119 height 21
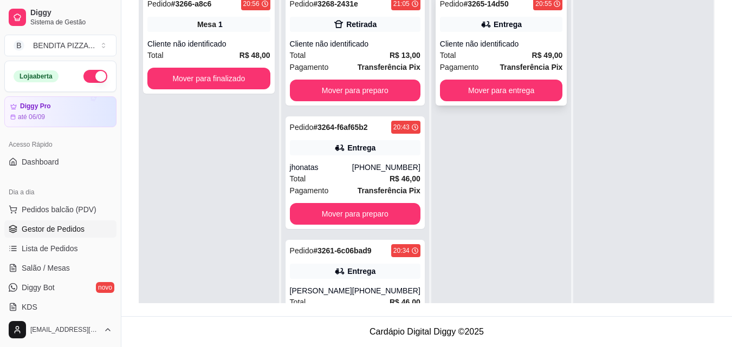
click at [517, 43] on div "Cliente não identificado" at bounding box center [501, 43] width 123 height 11
drag, startPoint x: 423, startPoint y: 224, endPoint x: 420, endPoint y: 235, distance: 11.6
click at [420, 235] on div "Aceito 7 Pedido # 3268-2431e 21:05 Retirada Cliente não identificado Total R$ 1…" at bounding box center [356, 129] width 150 height 347
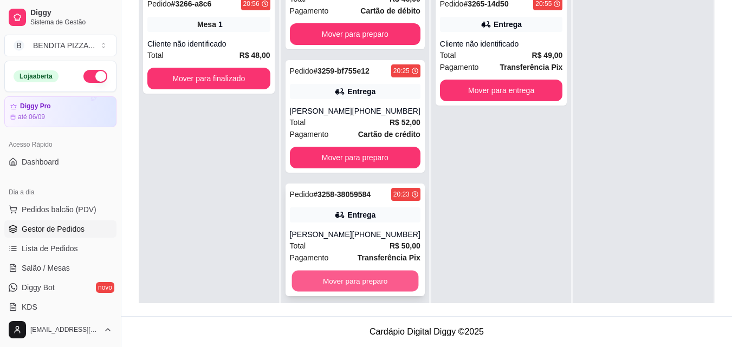
click at [378, 280] on button "Mover para preparo" at bounding box center [354, 281] width 127 height 21
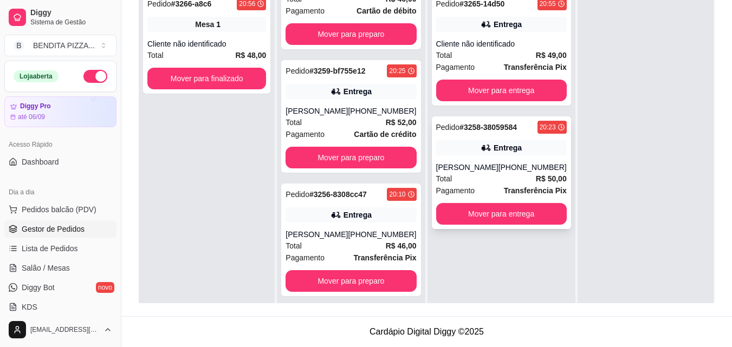
click at [514, 202] on div "Pedido # 3258-38059584 20:23 Entrega [PERSON_NAME] [PHONE_NUMBER] Total R$ 50,0…" at bounding box center [501, 172] width 139 height 113
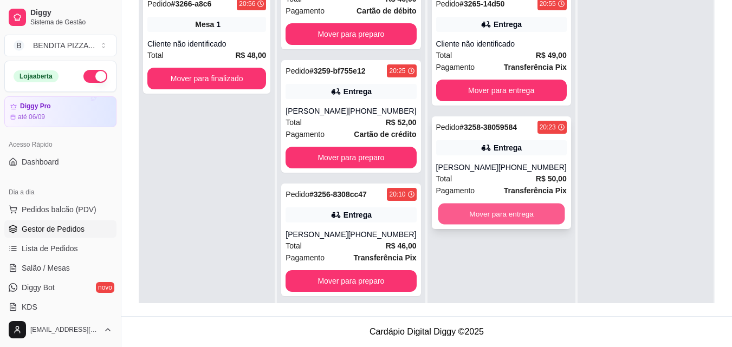
click at [512, 224] on button "Mover para entrega" at bounding box center [501, 214] width 127 height 21
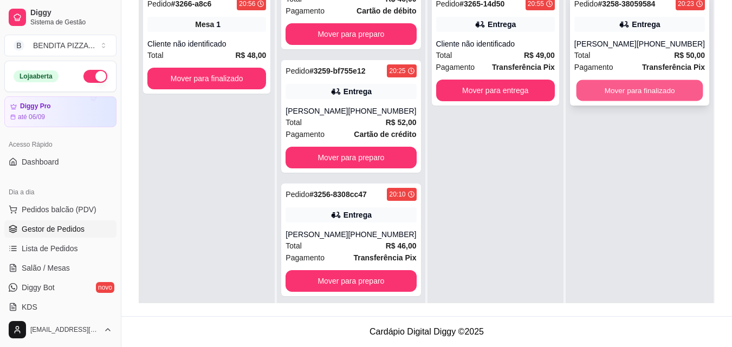
click at [647, 99] on button "Mover para finalizado" at bounding box center [639, 90] width 127 height 21
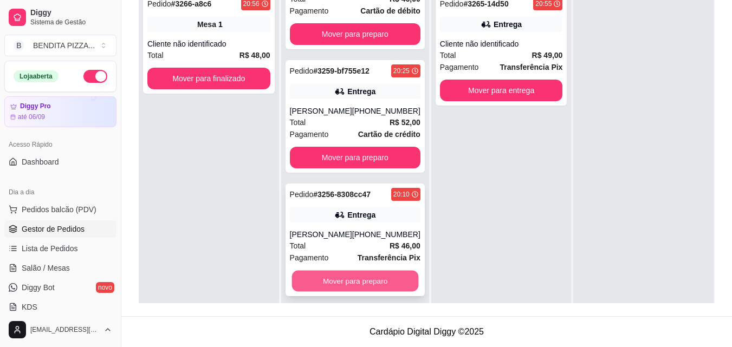
click at [374, 285] on button "Mover para preparo" at bounding box center [354, 281] width 127 height 21
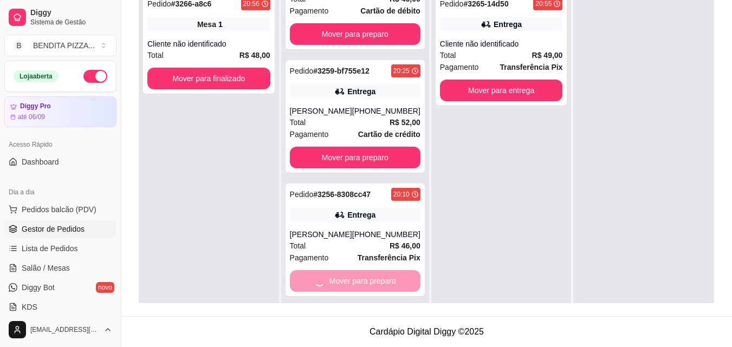
scroll to position [281, 0]
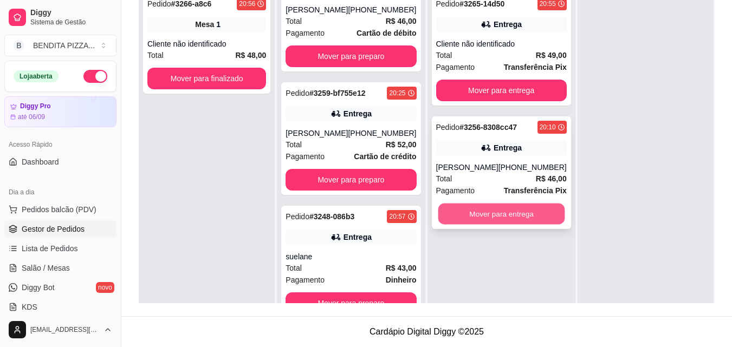
click at [504, 216] on button "Mover para entrega" at bounding box center [501, 214] width 127 height 21
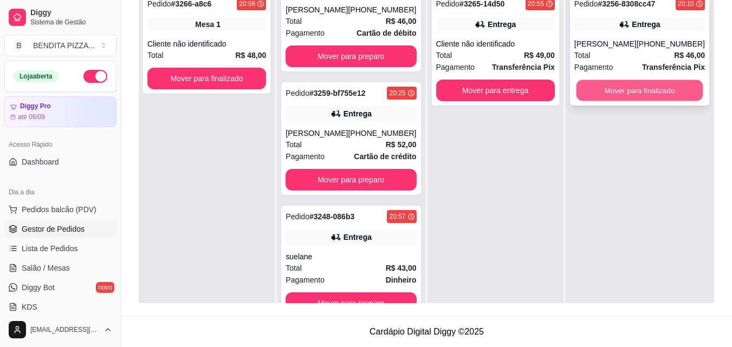
click at [626, 94] on button "Mover para finalizado" at bounding box center [639, 90] width 127 height 21
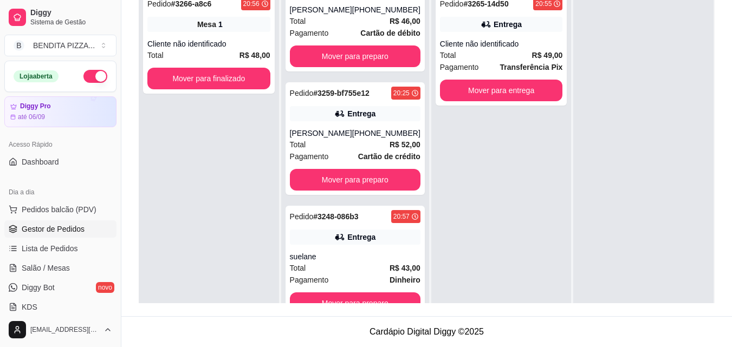
scroll to position [30, 0]
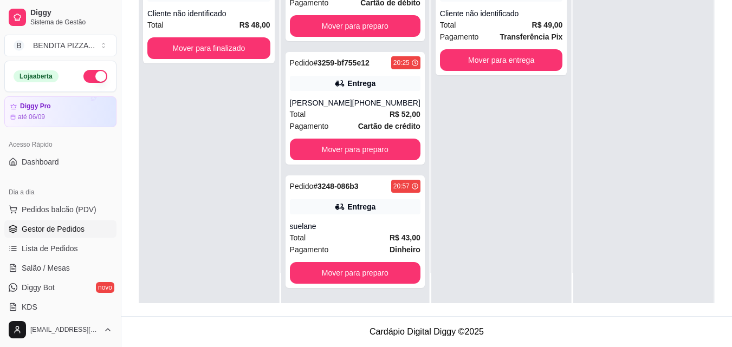
click at [726, 83] on div "Selecione o tipo dos pedidos Todos os pedidos Pedidos sem agendamento Pedidos a…" at bounding box center [426, 94] width 610 height 445
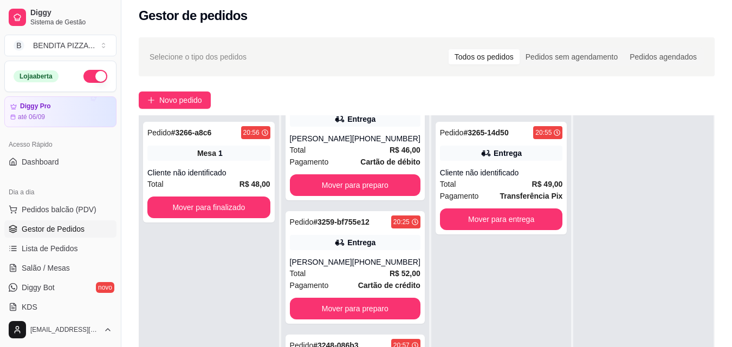
scroll to position [0, 0]
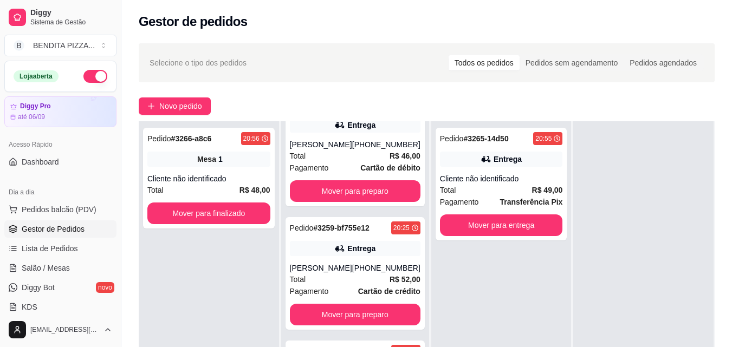
click at [730, 85] on div "Selecione o tipo dos pedidos Todos os pedidos Pedidos sem agendamento Pedidos a…" at bounding box center [426, 259] width 610 height 445
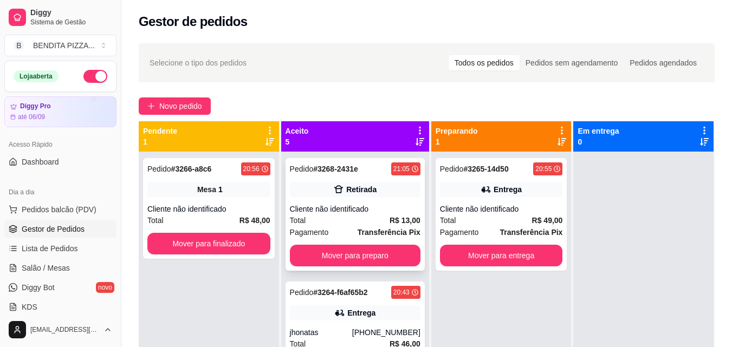
click at [361, 229] on strong "Transferência Pix" at bounding box center [389, 232] width 63 height 9
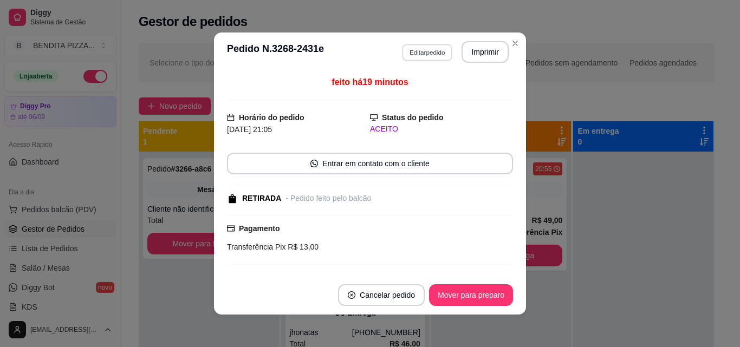
click at [424, 52] on button "Editar pedido" at bounding box center [427, 52] width 50 height 17
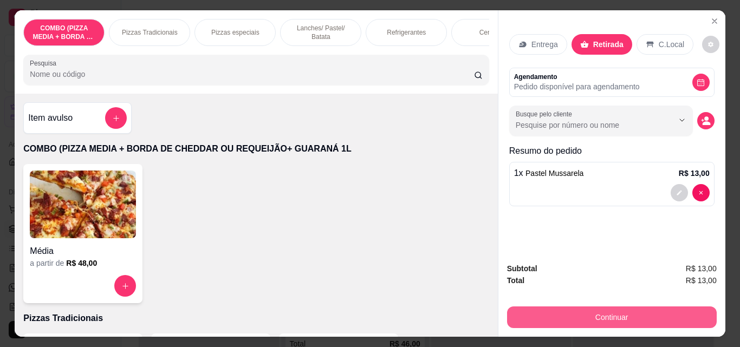
click at [540, 307] on button "Continuar" at bounding box center [612, 318] width 210 height 22
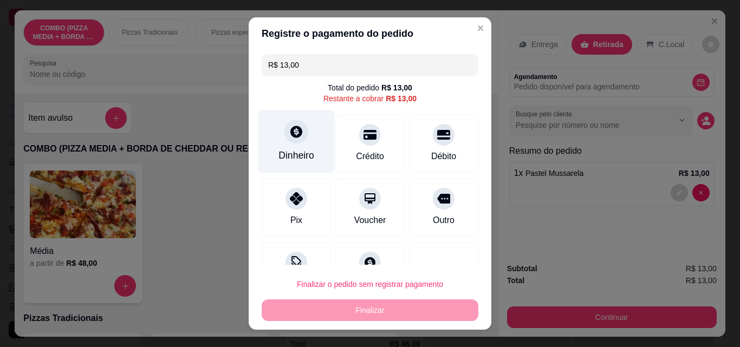
click at [305, 156] on div "Dinheiro" at bounding box center [296, 155] width 36 height 14
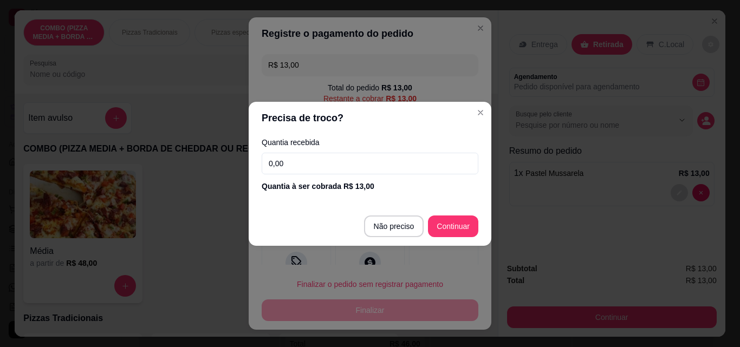
click at [306, 171] on input "0,00" at bounding box center [370, 164] width 217 height 22
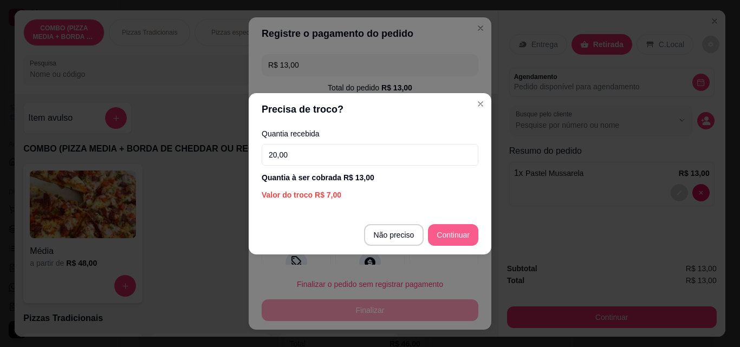
type input "20,00"
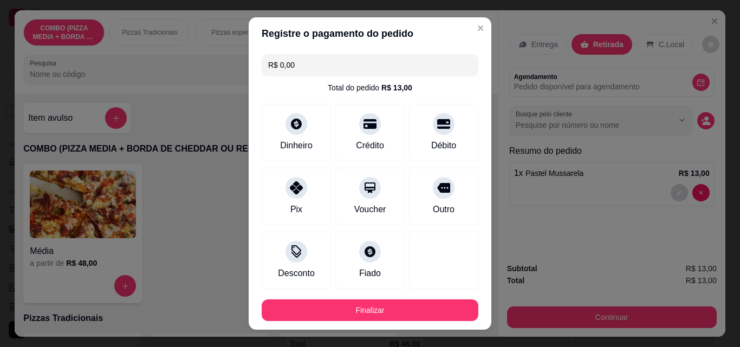
type input "R$ 0,00"
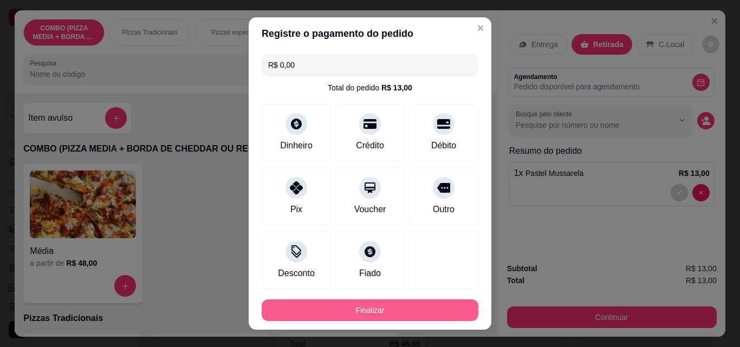
click at [450, 315] on button "Finalizar" at bounding box center [370, 311] width 217 height 22
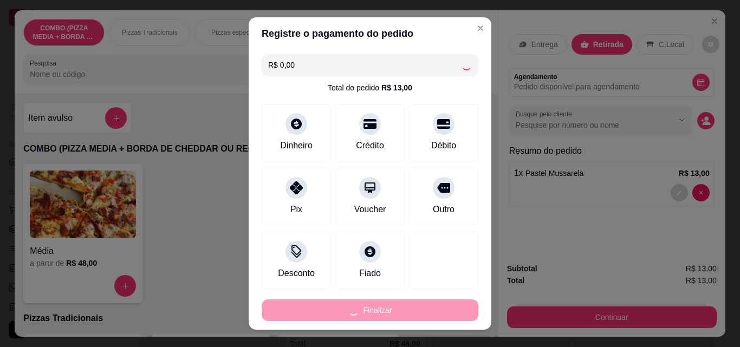
type input "0"
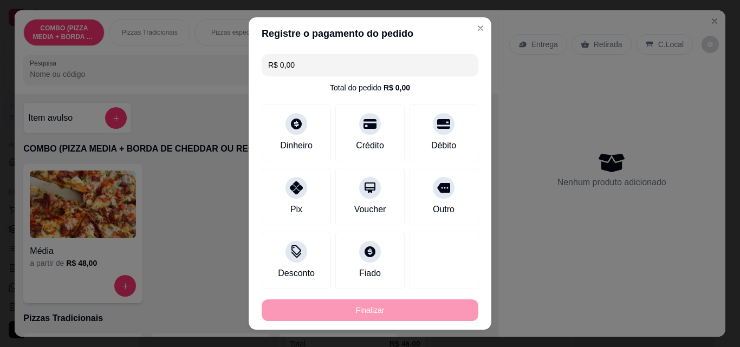
type input "-R$ 13,00"
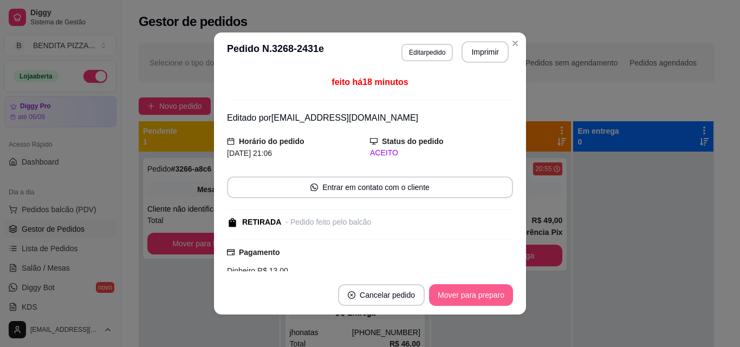
click at [463, 291] on button "Mover para preparo" at bounding box center [471, 295] width 84 height 22
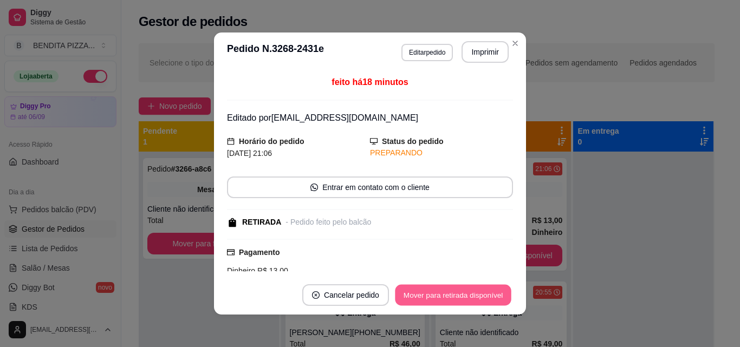
click at [463, 291] on button "Mover para retirada disponível" at bounding box center [453, 295] width 116 height 21
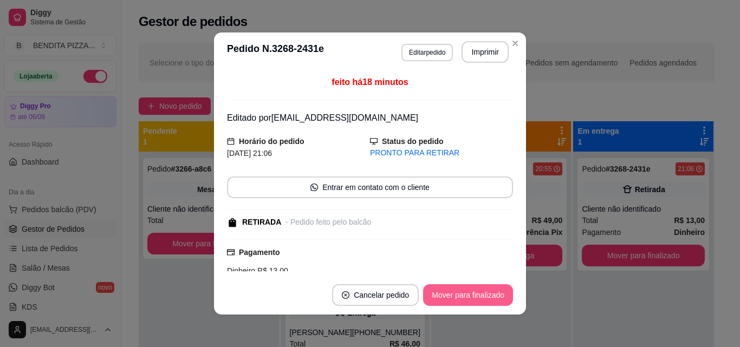
click at [463, 291] on button "Mover para finalizado" at bounding box center [468, 295] width 90 height 22
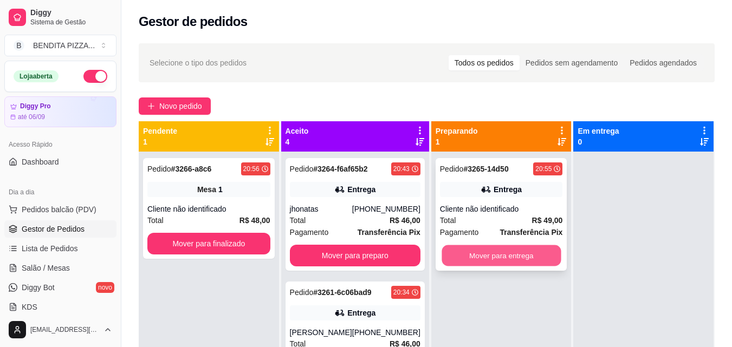
click at [534, 253] on button "Mover para entrega" at bounding box center [500, 255] width 119 height 21
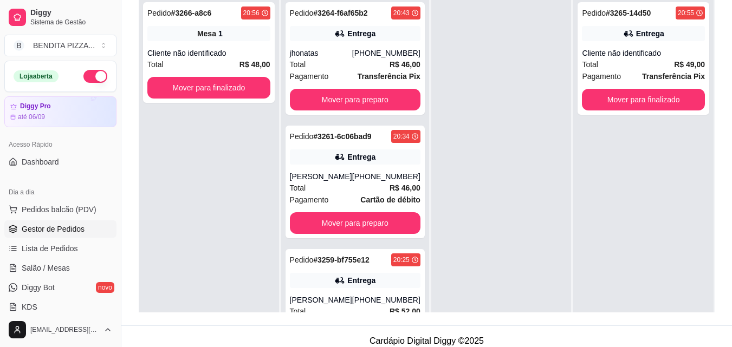
scroll to position [165, 0]
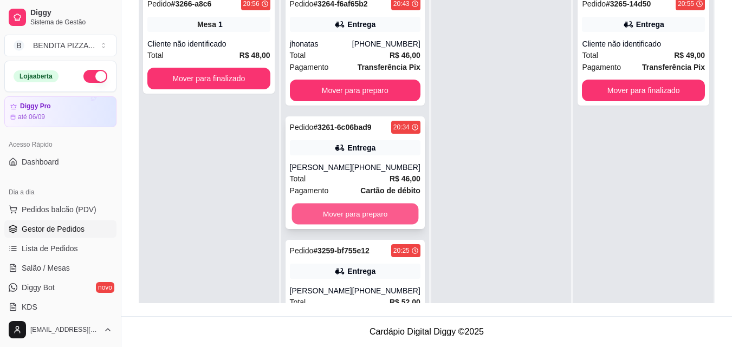
click at [402, 216] on button "Mover para preparo" at bounding box center [354, 214] width 127 height 21
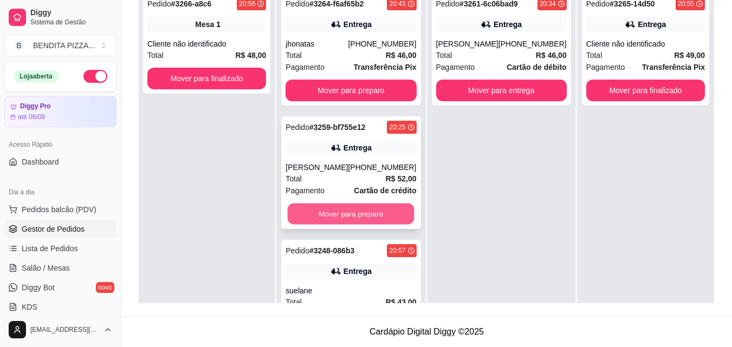
click at [361, 208] on button "Mover para preparo" at bounding box center [351, 214] width 127 height 21
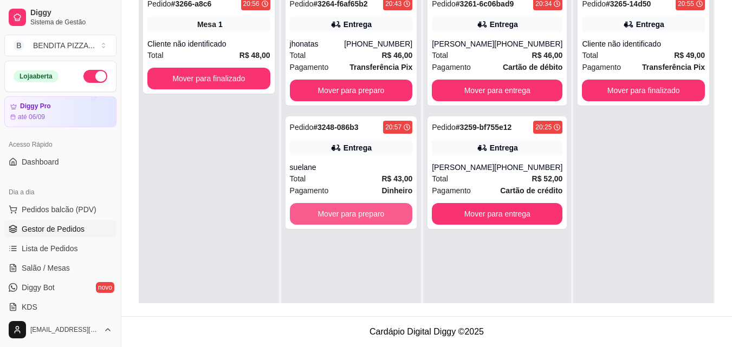
click at [361, 208] on button "Mover para preparo" at bounding box center [351, 214] width 123 height 22
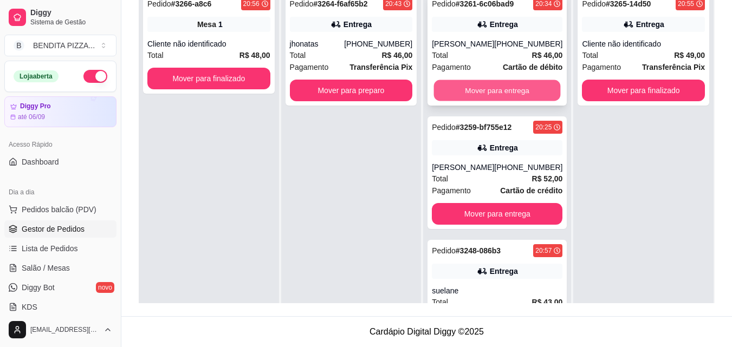
click at [503, 89] on button "Mover para entrega" at bounding box center [497, 90] width 127 height 21
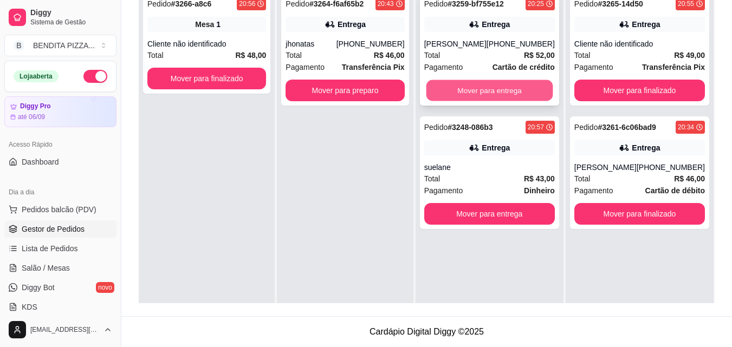
click at [502, 81] on button "Mover para entrega" at bounding box center [489, 90] width 127 height 21
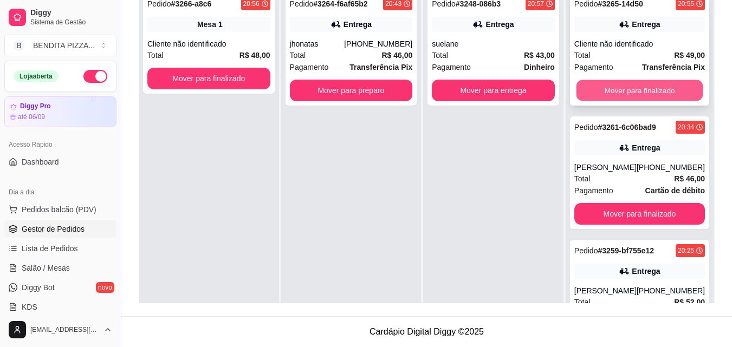
click at [625, 80] on button "Mover para finalizado" at bounding box center [639, 90] width 127 height 21
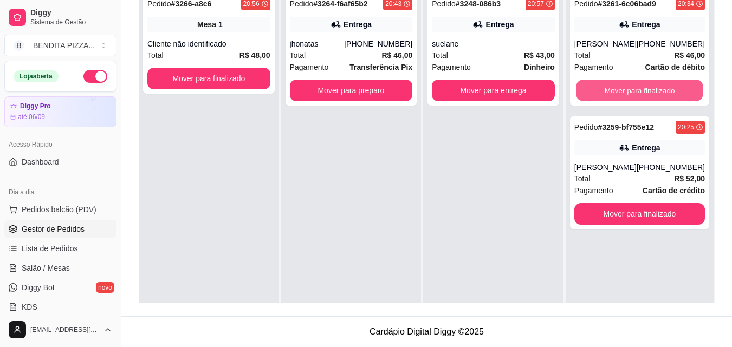
click at [625, 80] on button "Mover para finalizado" at bounding box center [639, 90] width 127 height 21
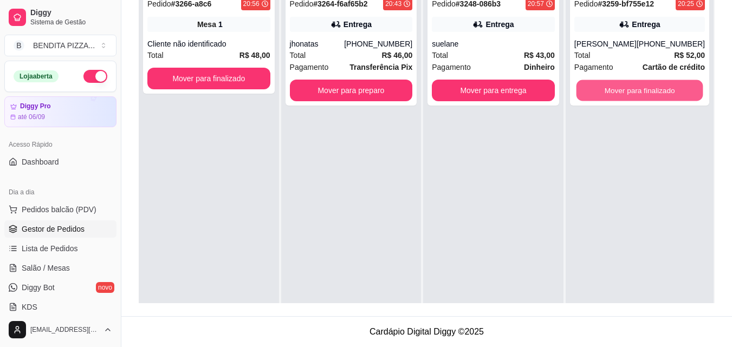
click at [625, 80] on button "Mover para finalizado" at bounding box center [639, 90] width 127 height 21
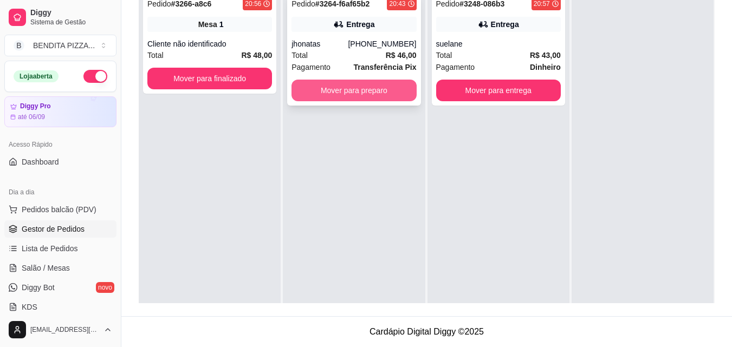
click at [345, 94] on button "Mover para preparo" at bounding box center [353, 91] width 125 height 22
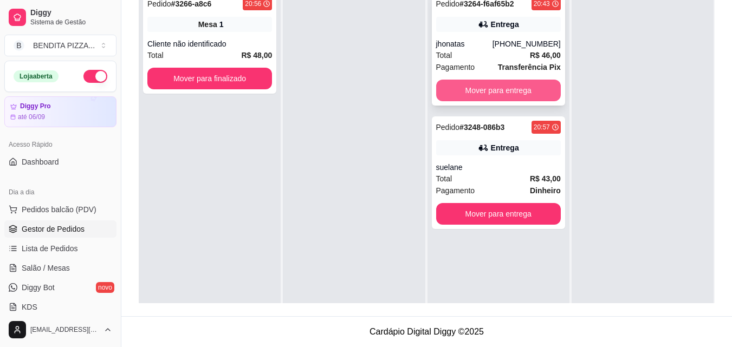
click at [490, 81] on button "Mover para entrega" at bounding box center [498, 91] width 125 height 22
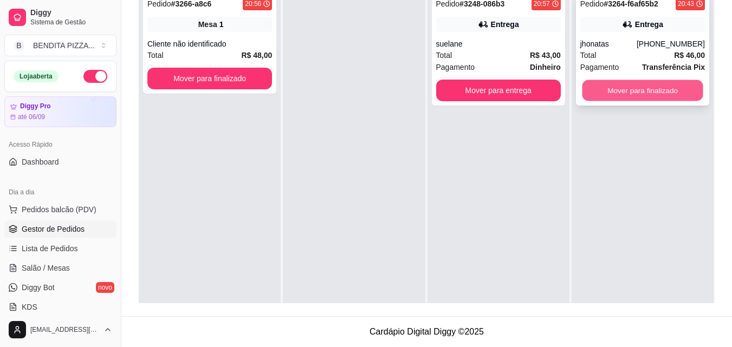
click at [601, 90] on button "Mover para finalizado" at bounding box center [642, 90] width 121 height 21
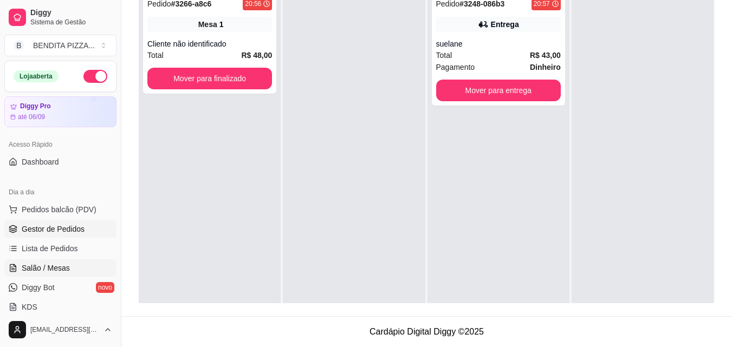
click at [53, 271] on span "Salão / Mesas" at bounding box center [46, 268] width 48 height 11
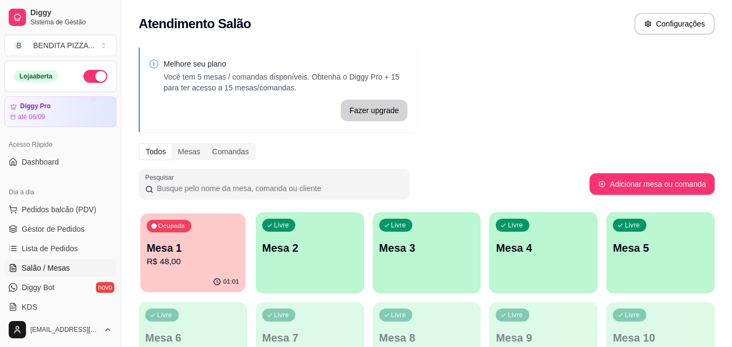
click at [213, 255] on p "Mesa 1" at bounding box center [193, 248] width 93 height 15
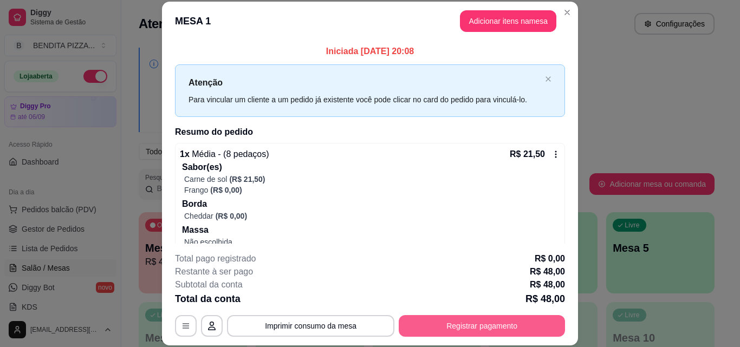
click at [491, 326] on button "Registrar pagamento" at bounding box center [482, 326] width 166 height 22
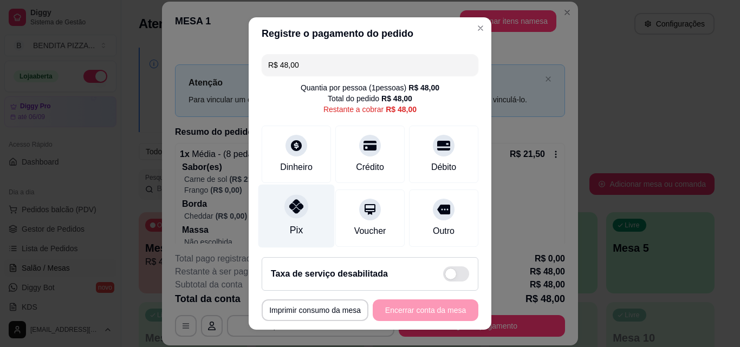
click at [295, 217] on div at bounding box center [296, 206] width 24 height 24
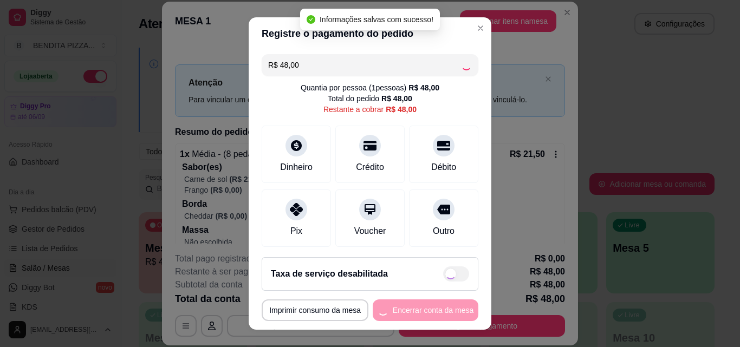
type input "R$ 0,00"
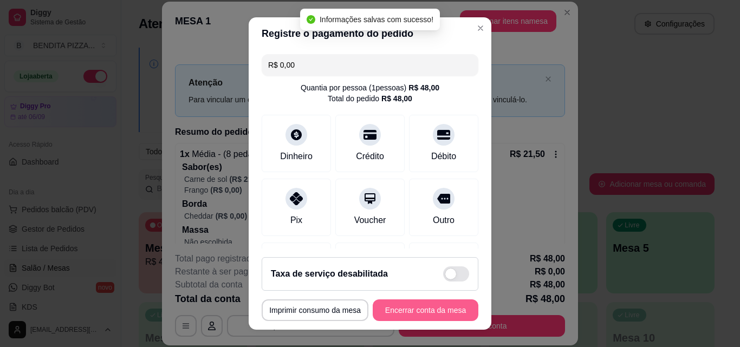
click at [422, 315] on button "Encerrar conta da mesa" at bounding box center [426, 311] width 106 height 22
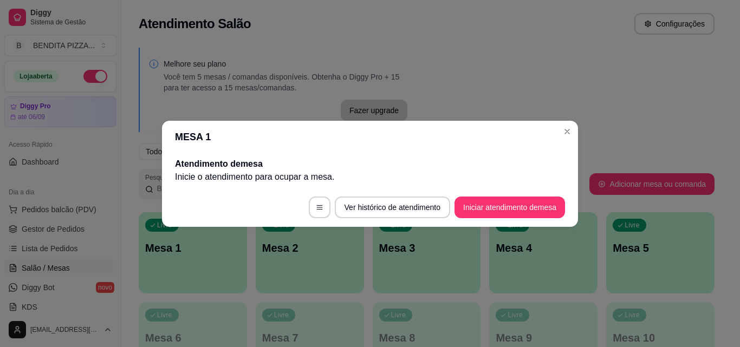
click at [184, 126] on div "MESA 1 Atendimento de mesa Inicie o atendimento para ocupar a mesa . Ver histór…" at bounding box center [370, 173] width 740 height 347
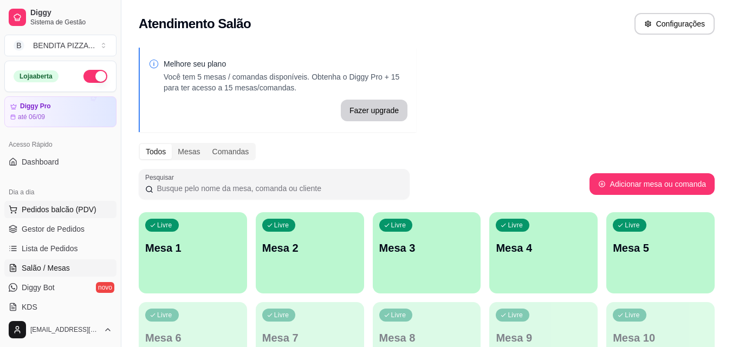
click at [103, 209] on button "Pedidos balcão (PDV)" at bounding box center [60, 209] width 112 height 17
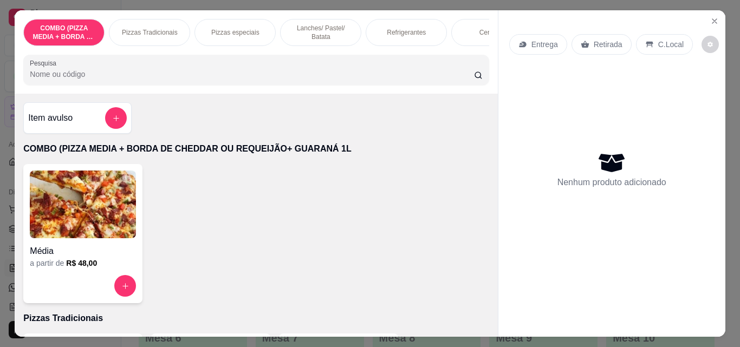
click at [172, 24] on div "Pizzas Tradicionais" at bounding box center [149, 32] width 81 height 27
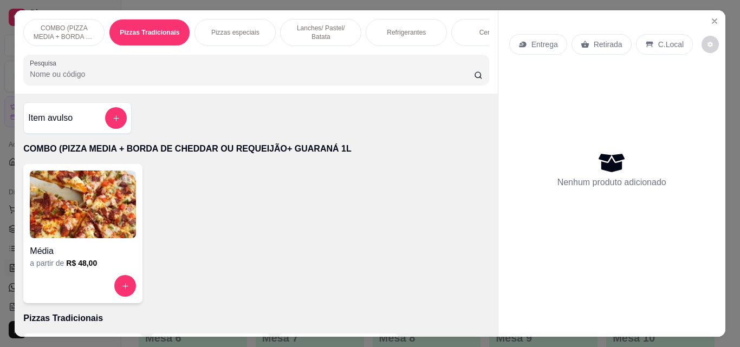
scroll to position [28, 0]
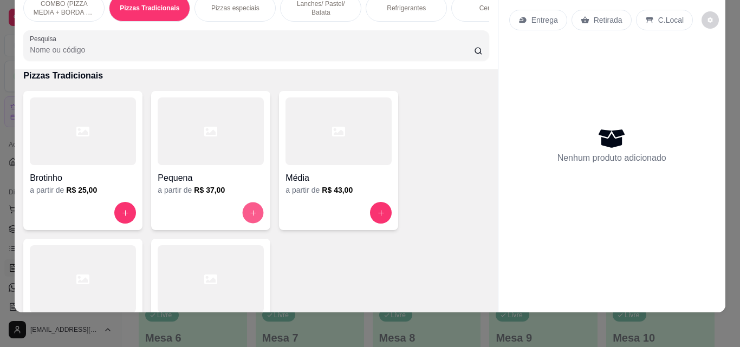
click at [246, 203] on div at bounding box center [211, 213] width 106 height 22
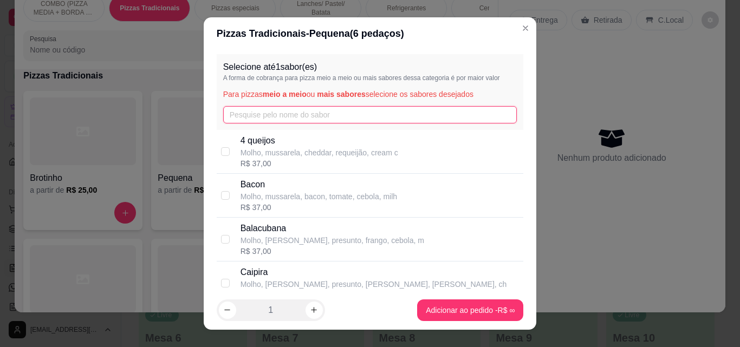
click at [244, 108] on input "text" at bounding box center [370, 114] width 294 height 17
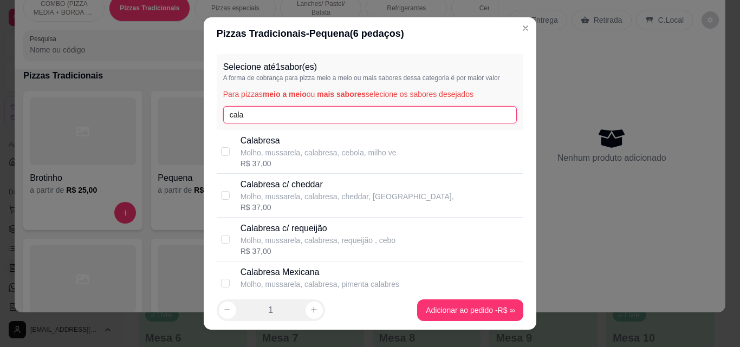
type input "cala"
click at [258, 152] on p "Molho, mussarela, calabresa, cebola, milho ve" at bounding box center [319, 152] width 156 height 11
checkbox input "true"
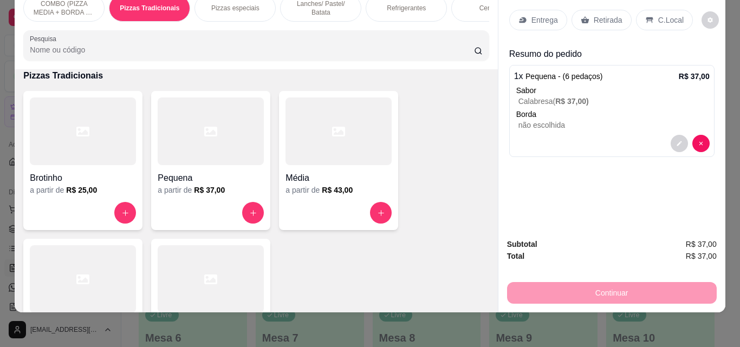
click at [599, 22] on div "Retirada" at bounding box center [601, 20] width 60 height 21
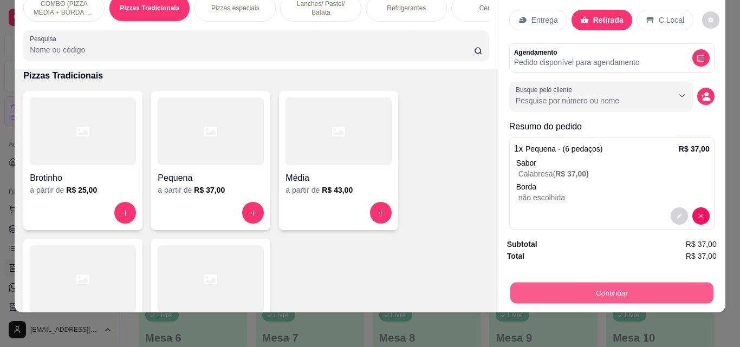
click at [594, 290] on button "Continuar" at bounding box center [611, 292] width 203 height 21
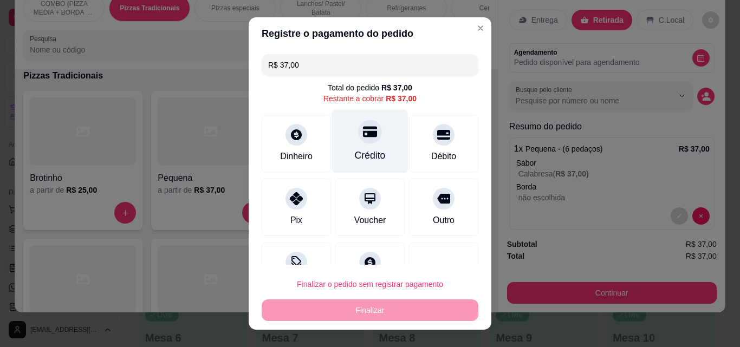
click at [340, 157] on div "Crédito" at bounding box center [370, 141] width 76 height 63
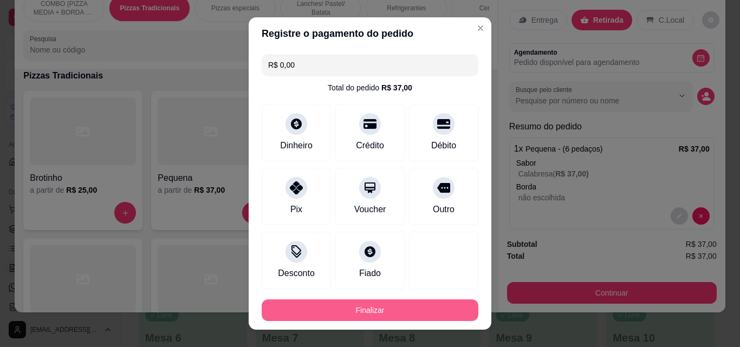
click at [374, 313] on button "Finalizar" at bounding box center [370, 311] width 217 height 22
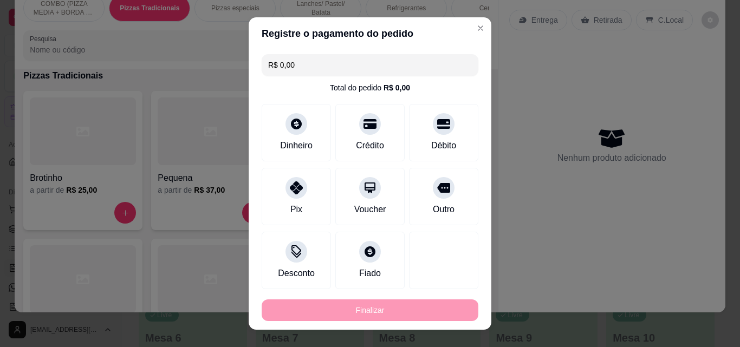
type input "-R$ 37,00"
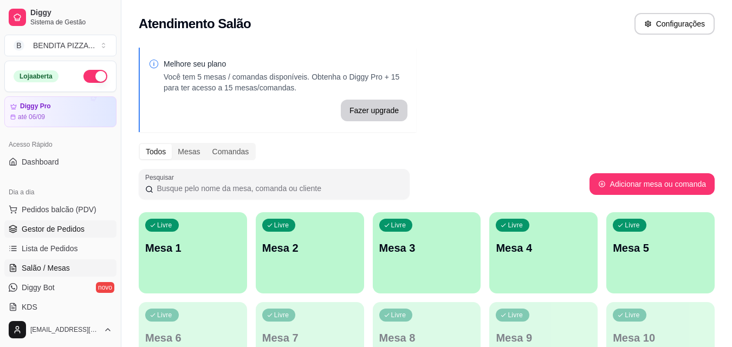
click at [61, 220] on link "Gestor de Pedidos" at bounding box center [60, 228] width 112 height 17
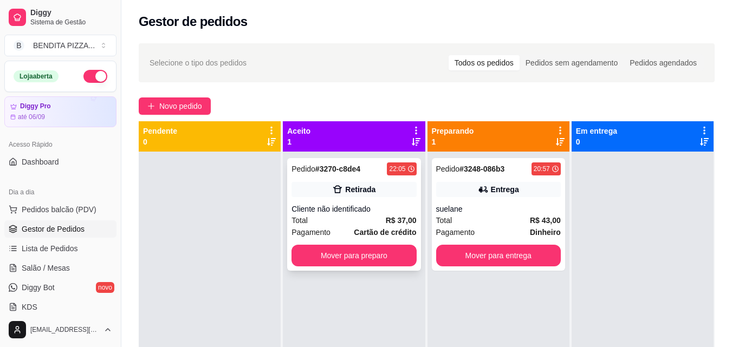
click at [353, 219] on div "Total R$ 37,00" at bounding box center [353, 221] width 125 height 12
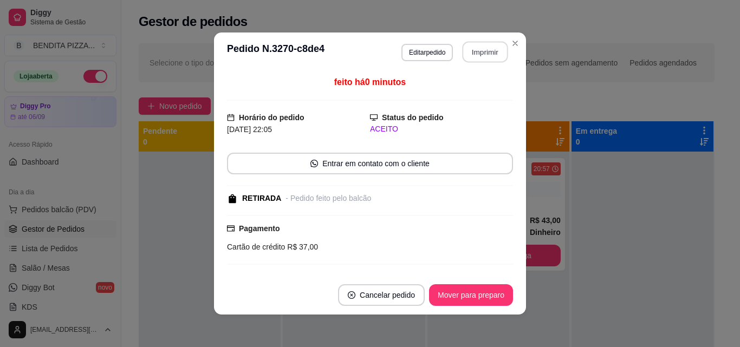
click at [474, 56] on button "Imprimir" at bounding box center [486, 52] width 46 height 21
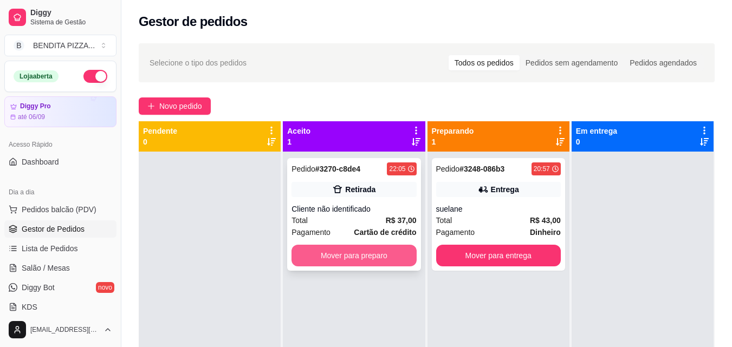
click at [374, 254] on button "Mover para preparo" at bounding box center [353, 256] width 125 height 22
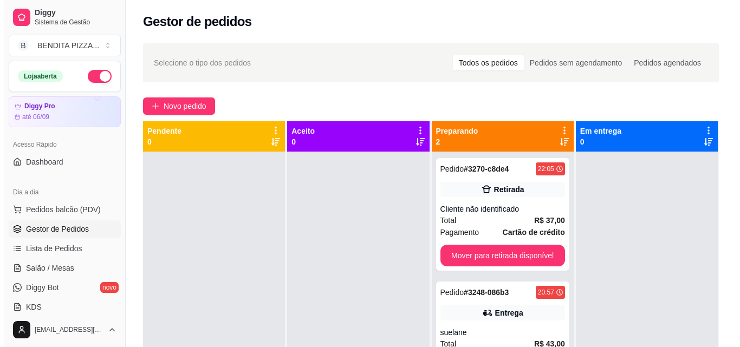
scroll to position [165, 0]
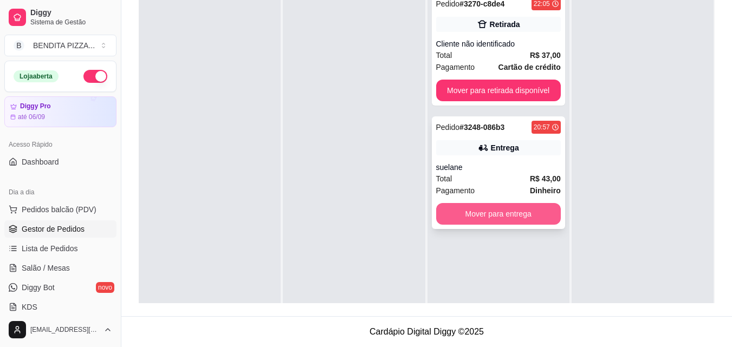
click at [525, 222] on button "Mover para entrega" at bounding box center [498, 214] width 125 height 22
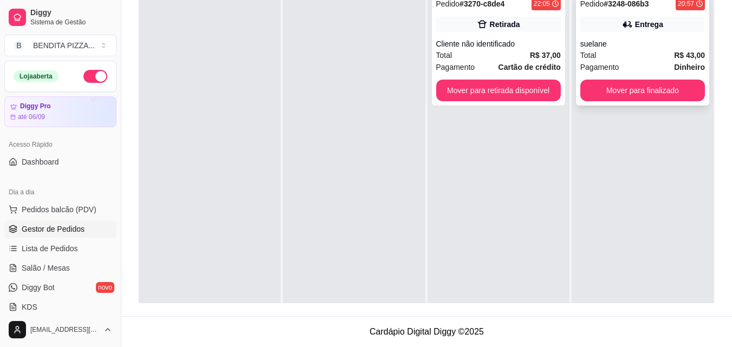
click at [652, 102] on div "Pedido # 3248-086b3 20:57 Entrega suelane Total R$ 43,00 Pagamento Dinheiro Mov…" at bounding box center [642, 49] width 133 height 113
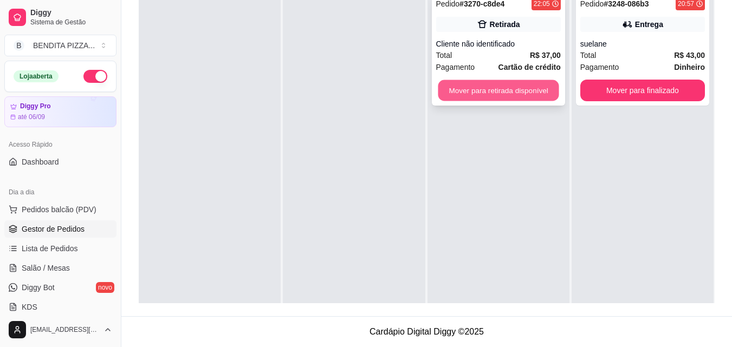
click at [537, 96] on button "Mover para retirada disponível" at bounding box center [498, 90] width 121 height 21
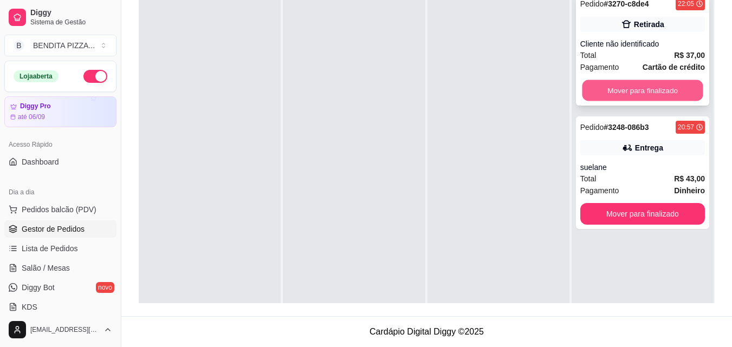
click at [622, 94] on button "Mover para finalizado" at bounding box center [642, 90] width 121 height 21
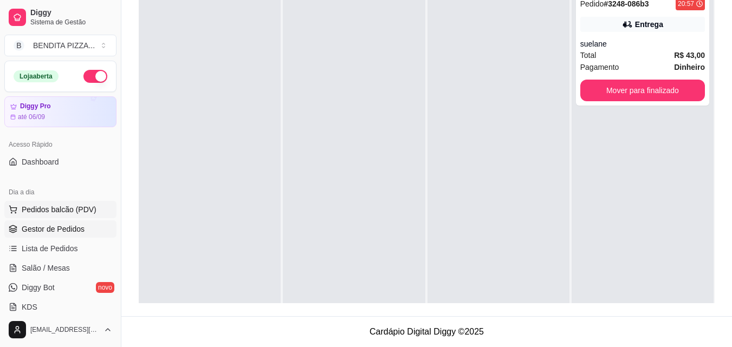
click at [85, 205] on span "Pedidos balcão (PDV)" at bounding box center [59, 209] width 75 height 11
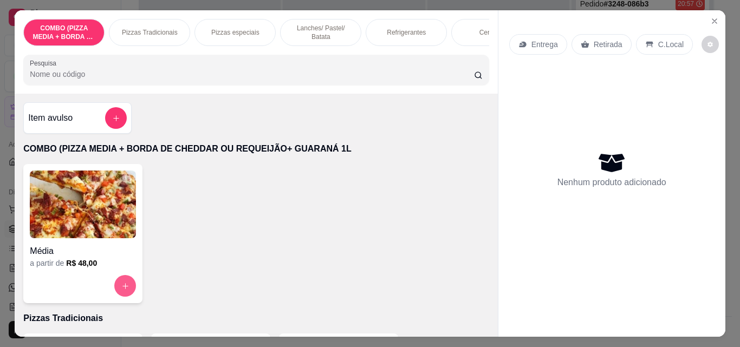
click at [114, 285] on button "increase-product-quantity" at bounding box center [125, 286] width 22 height 22
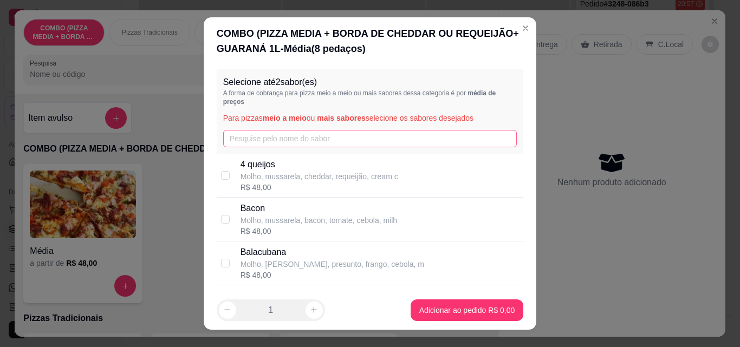
drag, startPoint x: 327, startPoint y: 127, endPoint x: 318, endPoint y: 142, distance: 17.0
click at [324, 132] on div "Selecione até 2 sabor(es) A forma de cobrança para pizza meio a meio ou mais sa…" at bounding box center [370, 111] width 307 height 85
click at [318, 142] on input "text" at bounding box center [370, 138] width 294 height 17
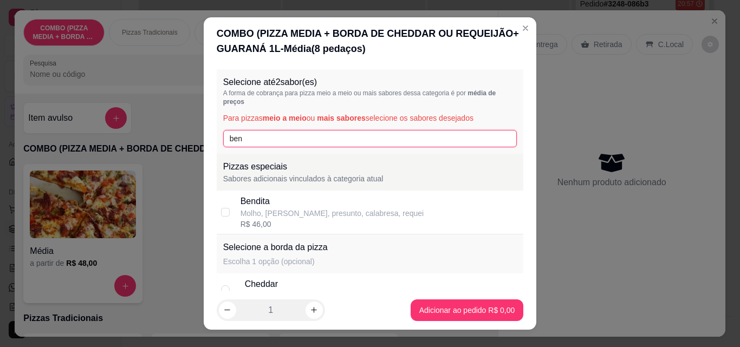
type input "ben"
click at [265, 199] on div "Bendita" at bounding box center [333, 201] width 184 height 13
checkbox input "true"
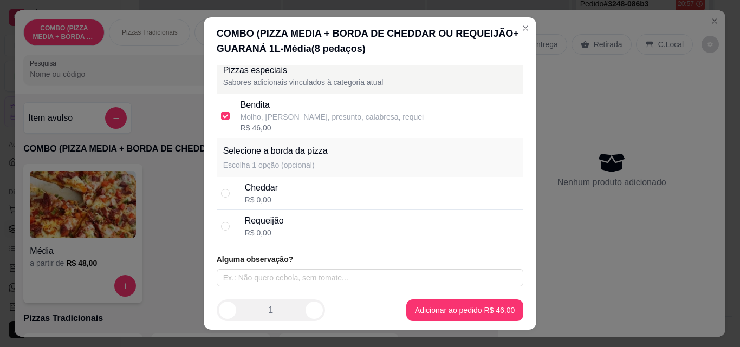
click at [321, 226] on div "Requeijão R$ 0,00" at bounding box center [382, 227] width 275 height 24
radio input "true"
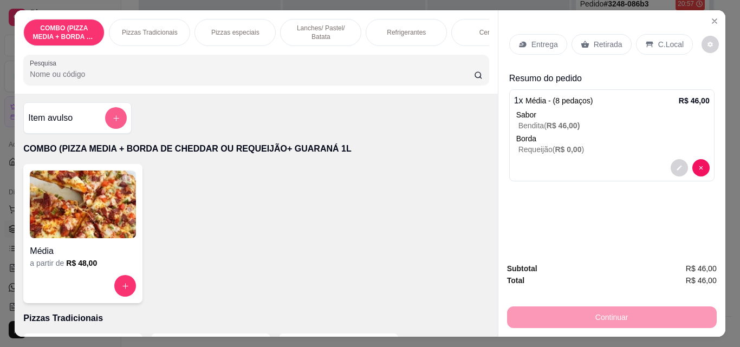
click at [109, 128] on button "add-separate-item" at bounding box center [116, 118] width 22 height 22
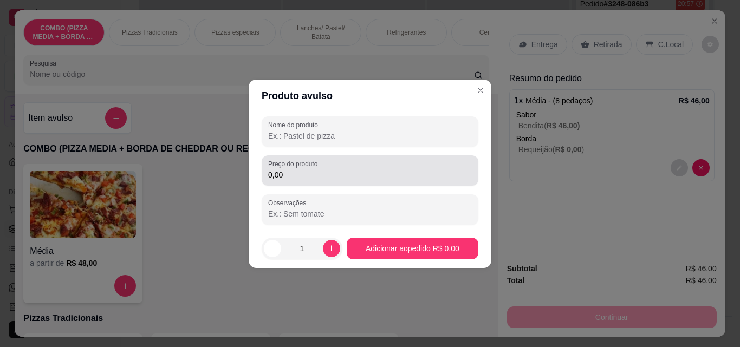
click at [321, 166] on label "Preço do produto" at bounding box center [294, 163] width 53 height 9
click at [321, 170] on input "0,00" at bounding box center [370, 175] width 204 height 11
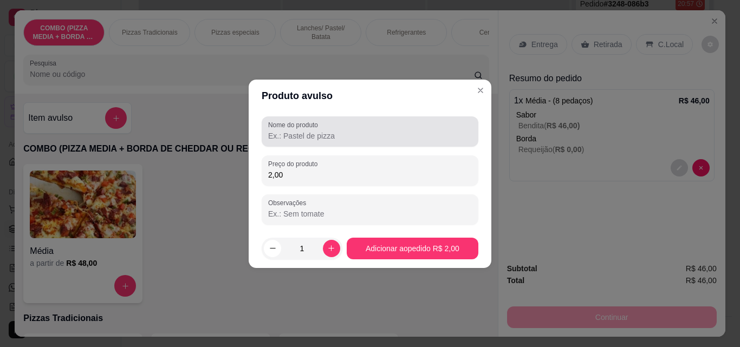
type input "2,00"
click at [271, 145] on div "Nome do produto" at bounding box center [370, 131] width 217 height 30
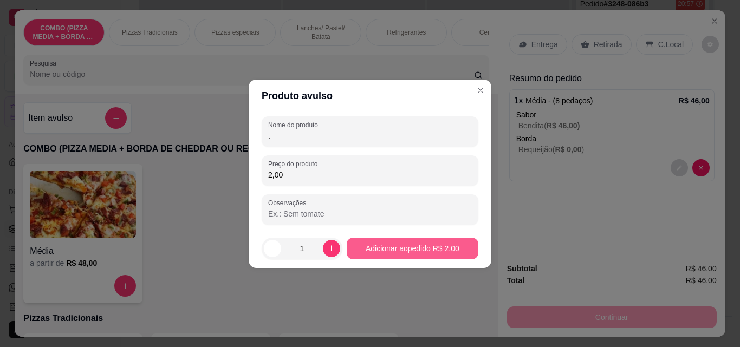
type input "."
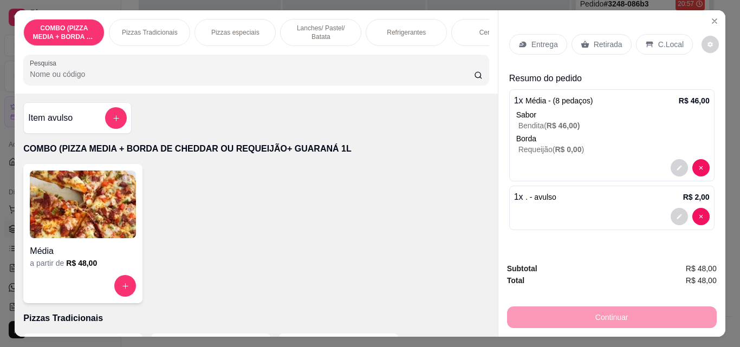
click at [550, 44] on p "Entrega" at bounding box center [544, 44] width 27 height 11
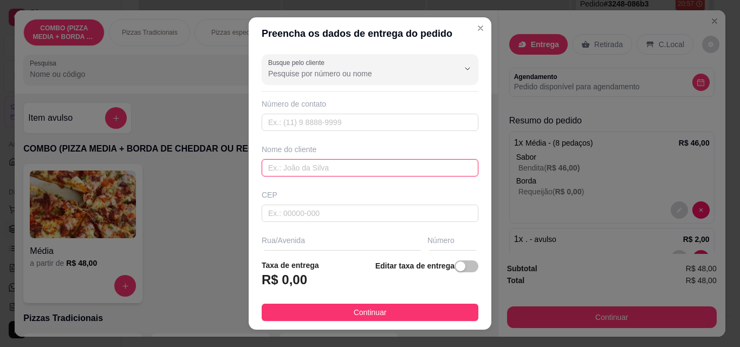
click at [334, 171] on input "text" at bounding box center [370, 167] width 217 height 17
type input "Wiris"
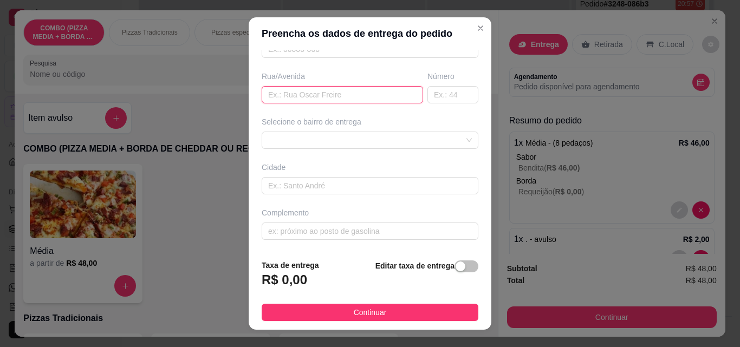
click at [360, 101] on input "text" at bounding box center [342, 94] width 161 height 17
type input "fr"
click at [331, 101] on input "text" at bounding box center [342, 94] width 161 height 17
type input "Francisca de Aragão Paiva"
click at [450, 143] on span at bounding box center [370, 140] width 204 height 16
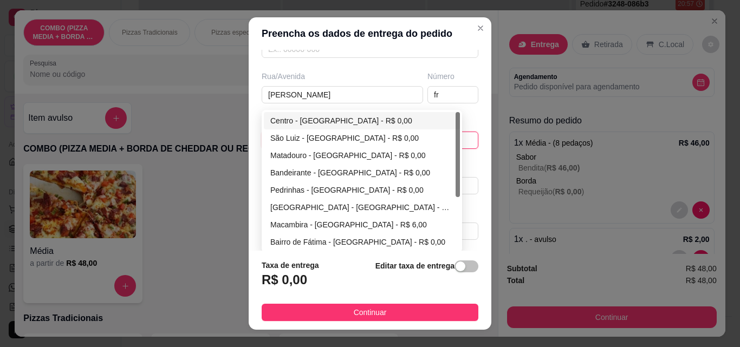
click at [365, 127] on div "Centro - [GEOGRAPHIC_DATA] - R$ 0,00" at bounding box center [362, 120] width 196 height 17
type input "São Miguel do Tapuio"
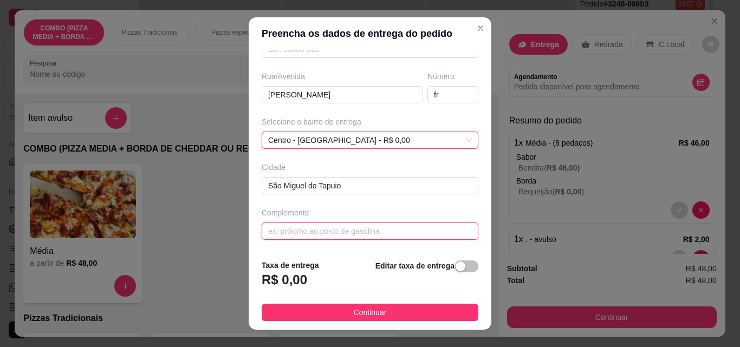
click at [395, 228] on input "text" at bounding box center [370, 231] width 217 height 17
type input "perto"
click at [395, 235] on input "perto" at bounding box center [370, 231] width 217 height 17
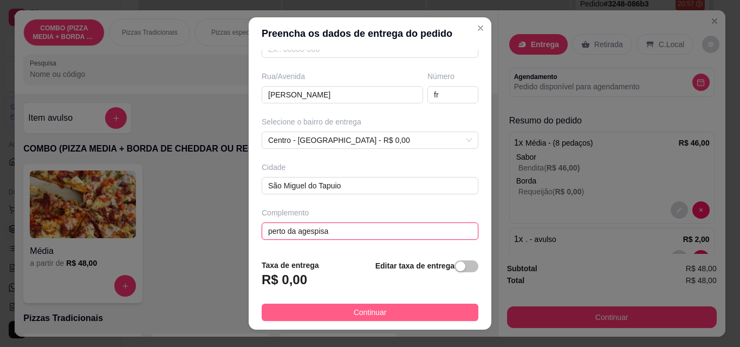
type input "perto da agespisa"
click at [354, 307] on span "Continuar" at bounding box center [370, 313] width 33 height 12
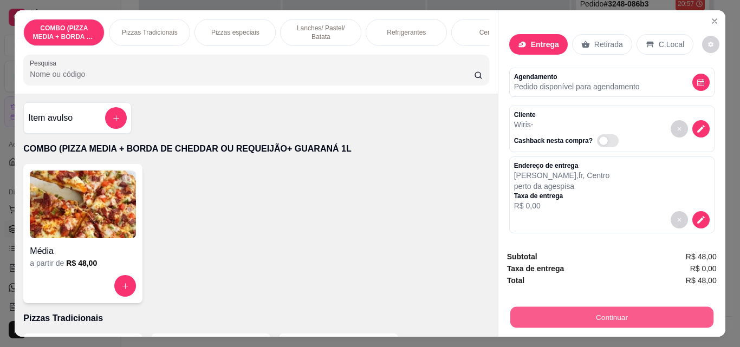
click at [674, 320] on button "Continuar" at bounding box center [611, 317] width 203 height 21
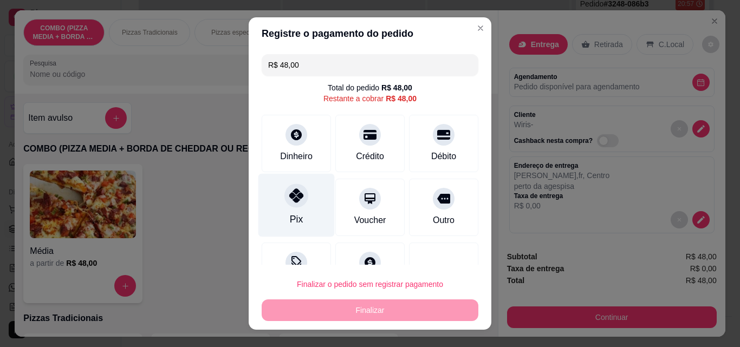
click at [293, 201] on icon at bounding box center [296, 196] width 14 height 14
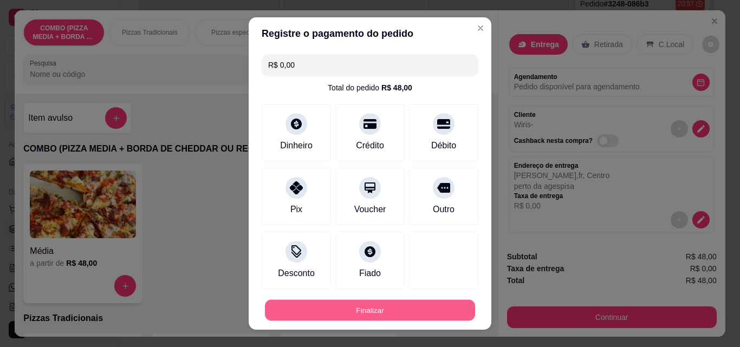
click at [347, 310] on button "Finalizar" at bounding box center [370, 310] width 210 height 21
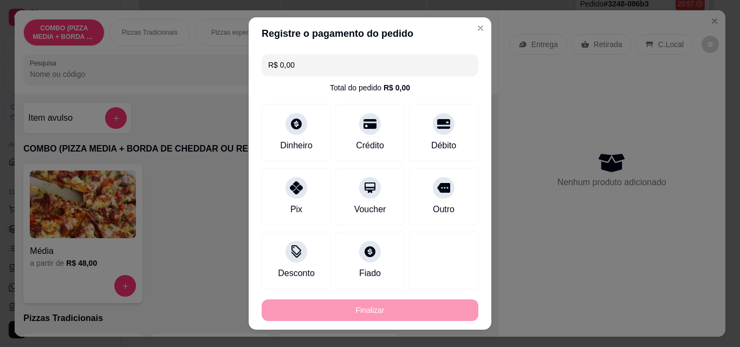
type input "-R$ 48,00"
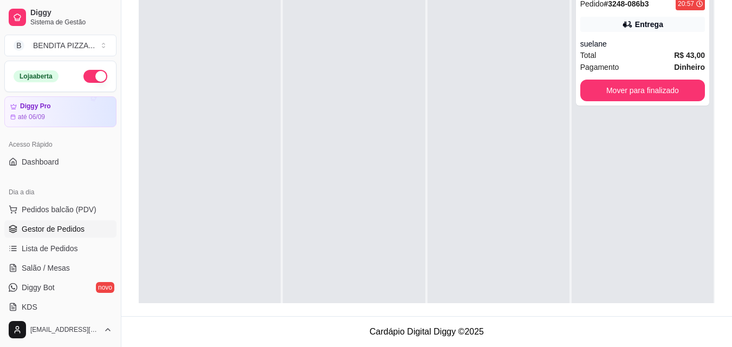
click at [730, 79] on div "Selecione o tipo dos pedidos Todos os pedidos Pedidos sem agendamento Pedidos a…" at bounding box center [426, 94] width 610 height 445
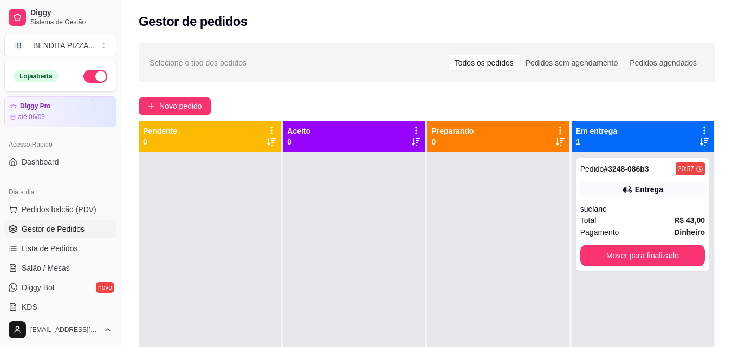
click at [28, 199] on div "Dia a dia" at bounding box center [60, 192] width 112 height 17
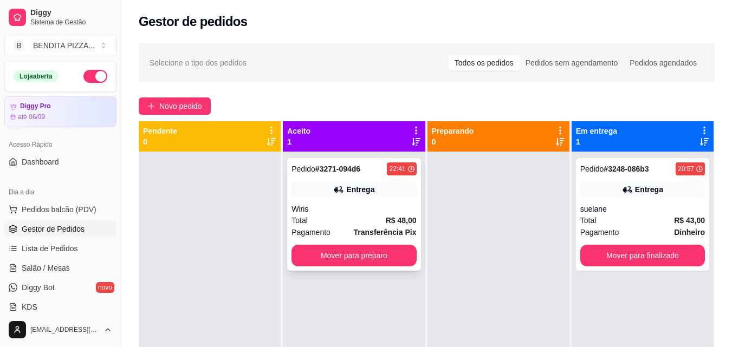
click at [314, 215] on div "Total R$ 48,00" at bounding box center [353, 221] width 125 height 12
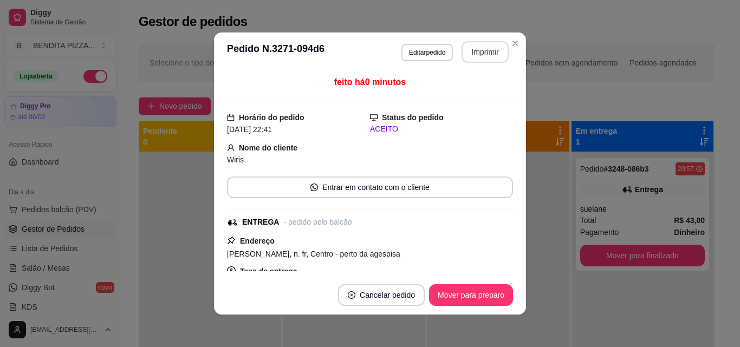
click at [485, 53] on button "Imprimir" at bounding box center [485, 52] width 47 height 22
click at [482, 50] on button "Imprimir" at bounding box center [486, 52] width 46 height 21
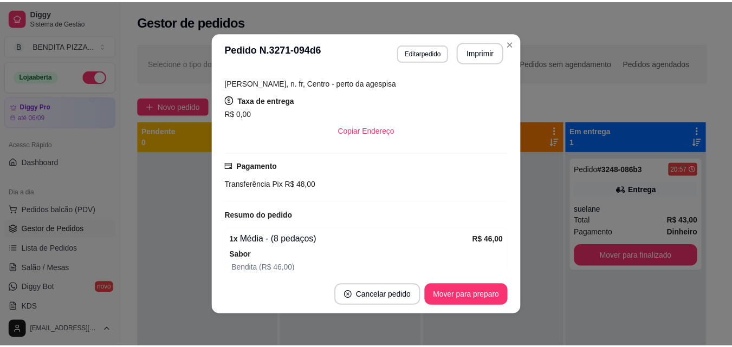
scroll to position [309, 0]
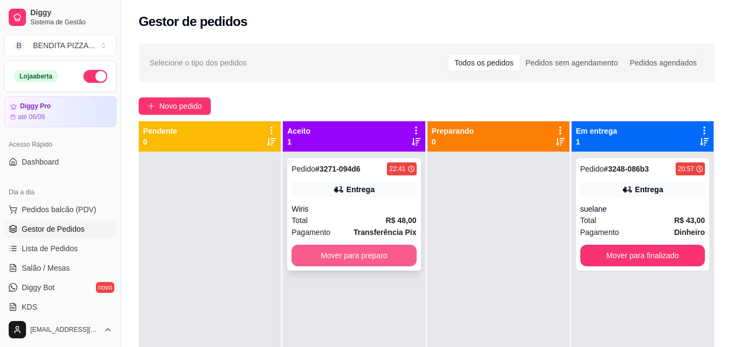
click at [365, 256] on button "Mover para preparo" at bounding box center [353, 256] width 125 height 22
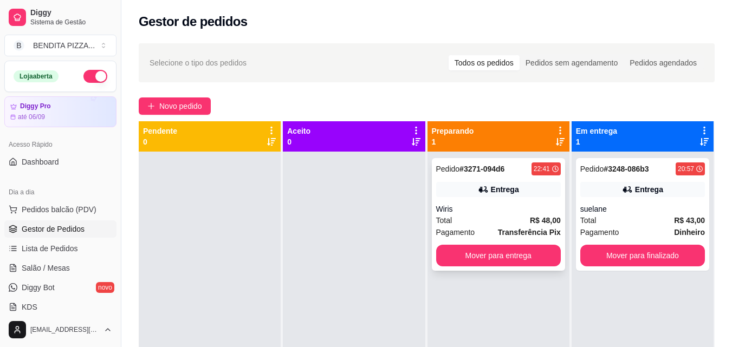
click at [487, 268] on div "Pedido # 3271-094d6 22:41 Entrega Wiris Total R$ 48,00 Pagamento Transferência …" at bounding box center [498, 214] width 133 height 113
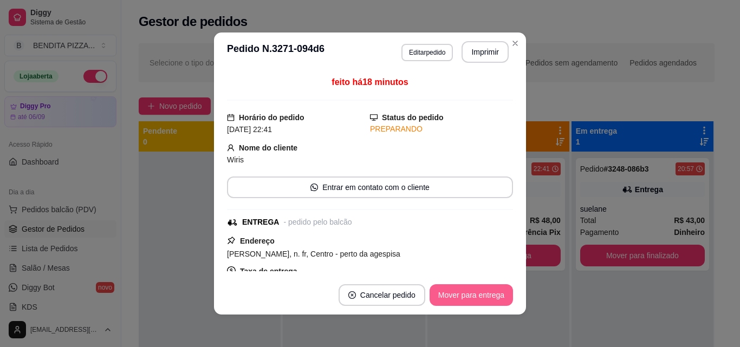
click at [497, 294] on button "Mover para entrega" at bounding box center [471, 295] width 83 height 22
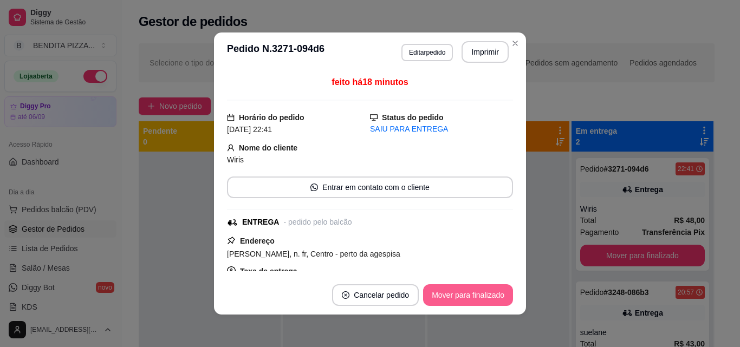
click at [497, 294] on button "Mover para finalizado" at bounding box center [468, 295] width 90 height 22
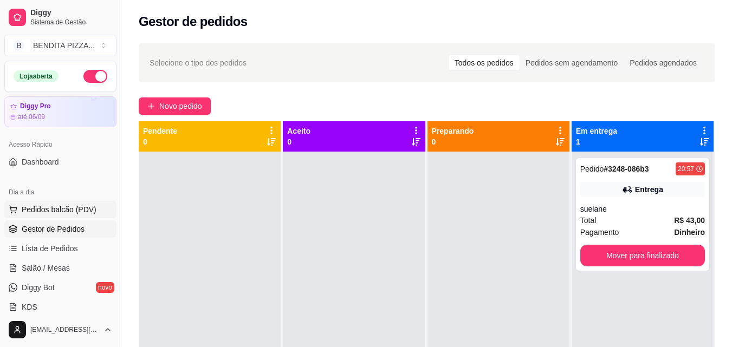
click at [57, 216] on button "Pedidos balcão (PDV)" at bounding box center [60, 209] width 112 height 17
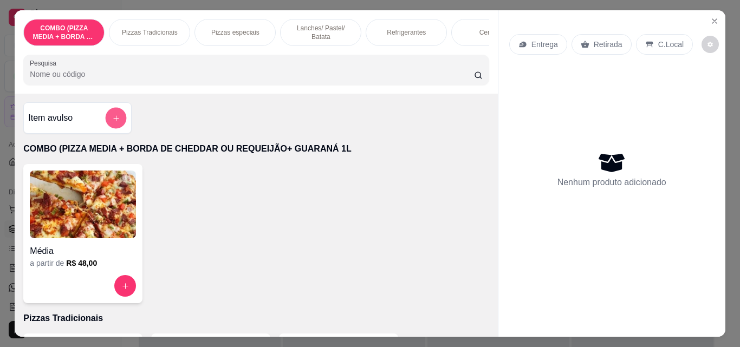
click at [113, 119] on icon "add-separate-item" at bounding box center [116, 118] width 8 height 8
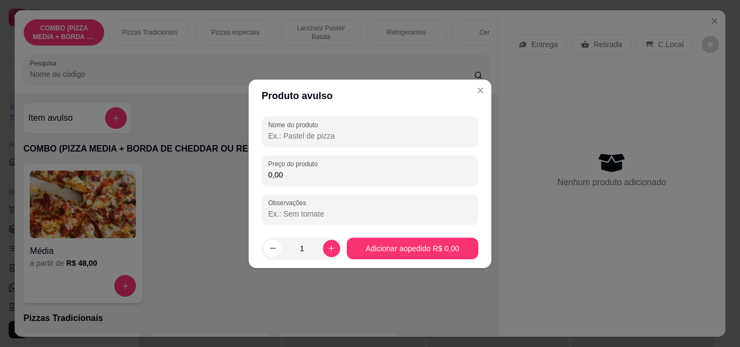
click at [332, 147] on div "Nome do produto Preço do produto 0,00 Observações" at bounding box center [370, 170] width 217 height 108
click at [330, 140] on input "Nome do produto" at bounding box center [370, 136] width 204 height 11
click at [330, 140] on input "Sorvete" at bounding box center [370, 136] width 204 height 11
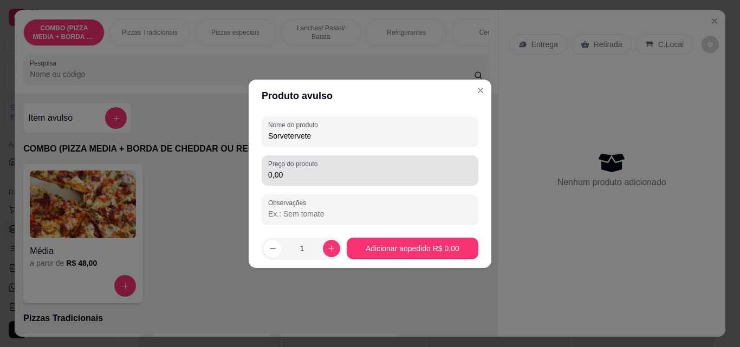
click at [340, 181] on div "0,00" at bounding box center [370, 171] width 204 height 22
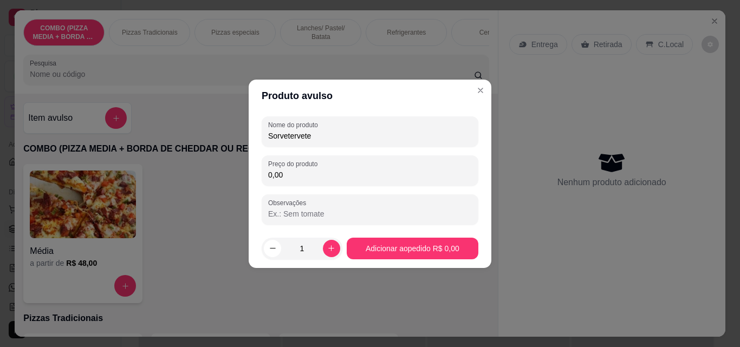
click at [347, 141] on input "Sorvetervete" at bounding box center [370, 136] width 204 height 11
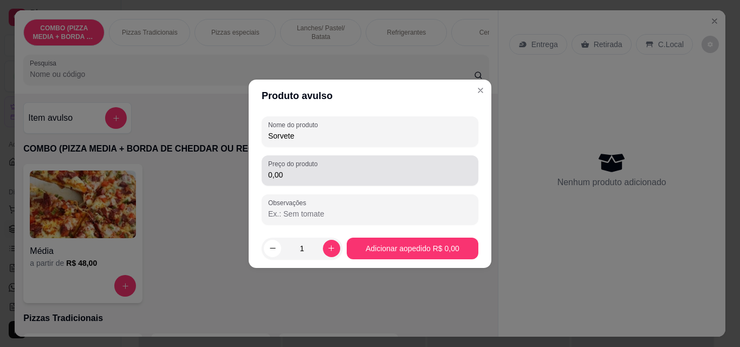
type input "Sorvete"
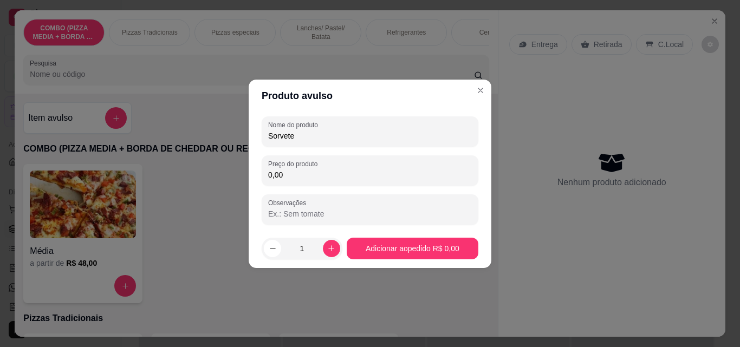
click at [316, 177] on input "0,00" at bounding box center [370, 175] width 204 height 11
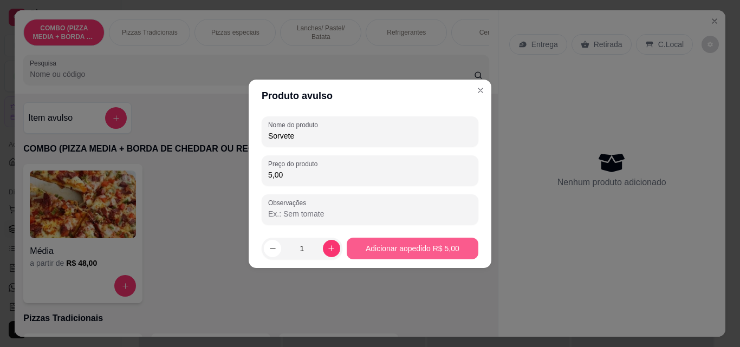
type input "5,00"
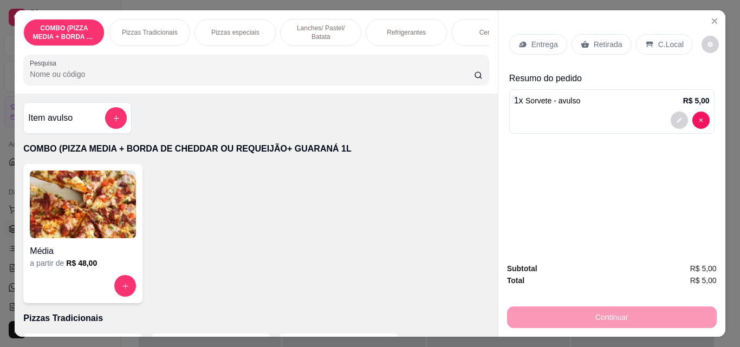
click at [614, 49] on div "Retirada" at bounding box center [601, 44] width 60 height 21
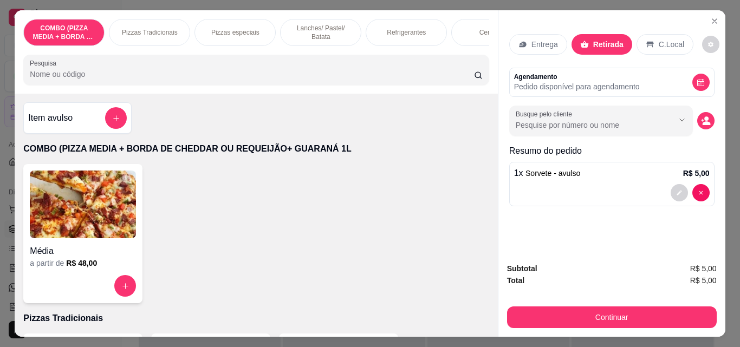
click at [646, 34] on div "C.Local" at bounding box center [664, 44] width 57 height 21
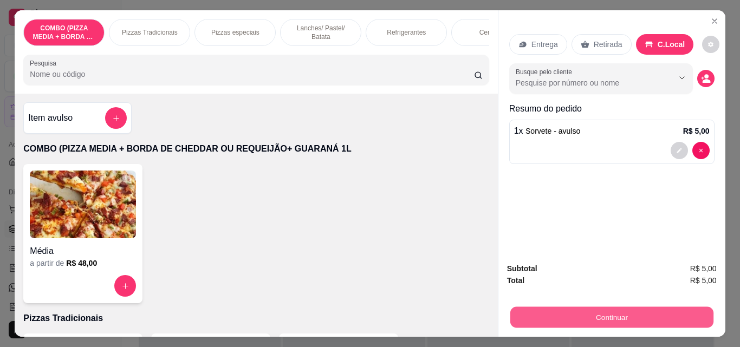
click at [620, 307] on button "Continuar" at bounding box center [611, 317] width 203 height 21
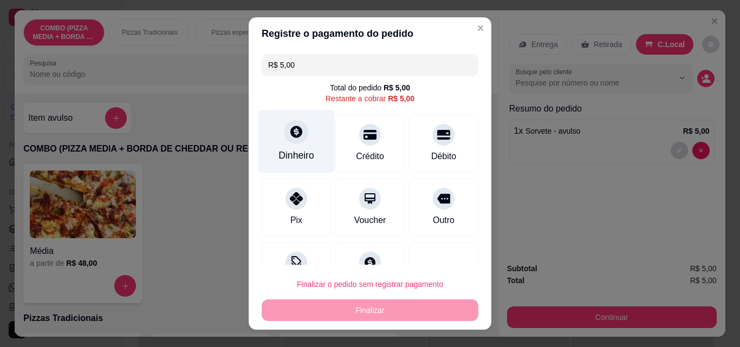
click at [321, 122] on div "Dinheiro" at bounding box center [296, 141] width 76 height 63
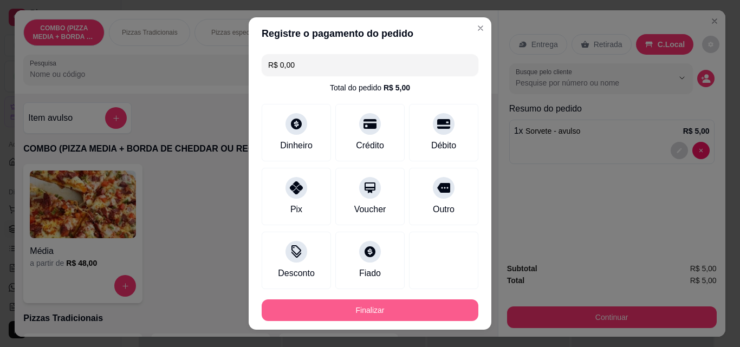
click at [392, 317] on button "Finalizar" at bounding box center [370, 311] width 217 height 22
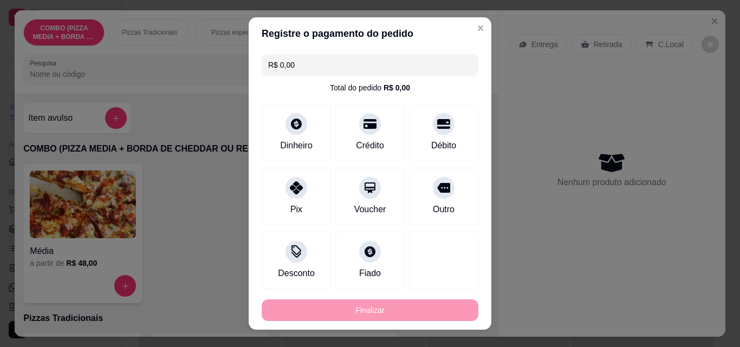
type input "-R$ 5,00"
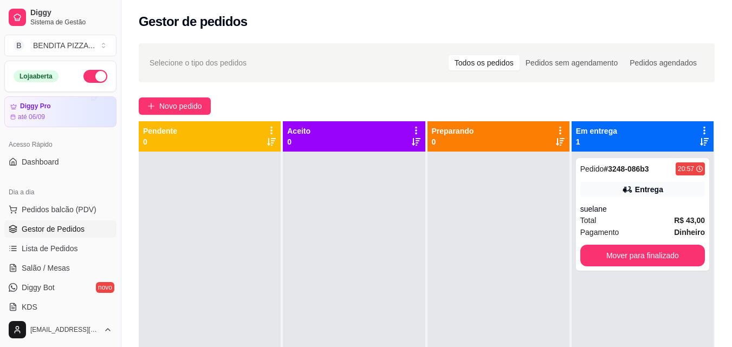
click at [48, 257] on ul "Pedidos balcão (PDV) Gestor de Pedidos Lista de Pedidos Salão / Mesas Diggy Bot…" at bounding box center [60, 258] width 112 height 115
click at [47, 251] on span "Lista de Pedidos" at bounding box center [50, 248] width 56 height 11
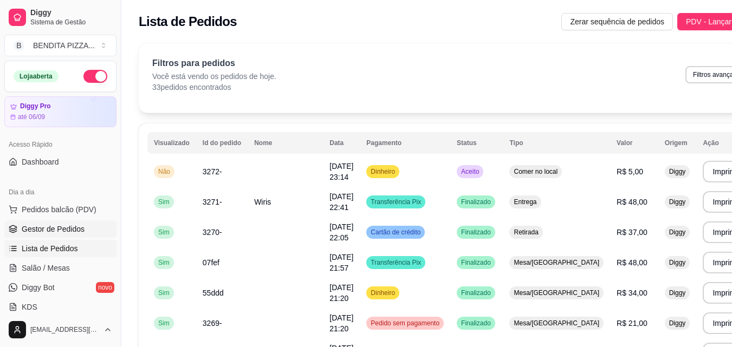
click at [65, 229] on span "Gestor de Pedidos" at bounding box center [53, 229] width 63 height 11
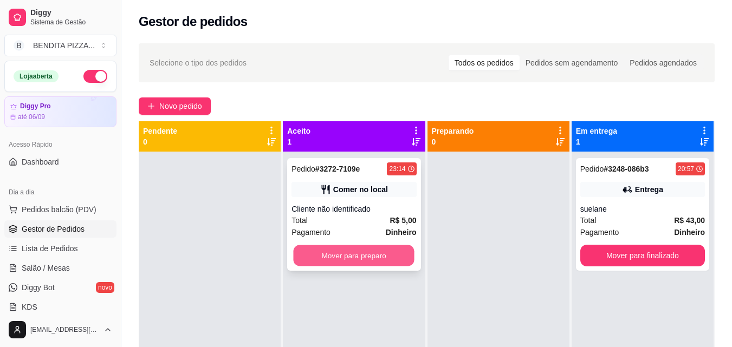
click at [356, 258] on button "Mover para preparo" at bounding box center [354, 255] width 121 height 21
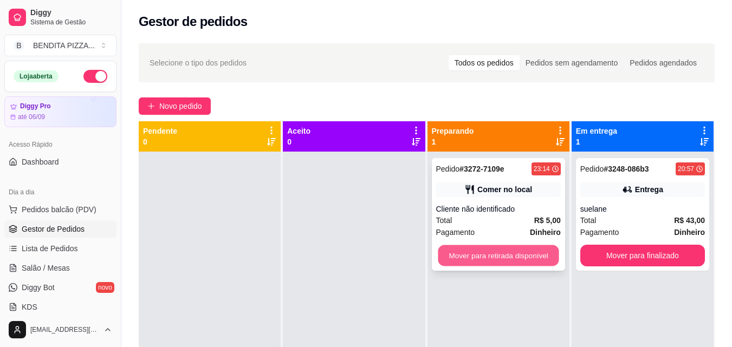
click at [495, 251] on button "Mover para retirada disponível" at bounding box center [498, 255] width 121 height 21
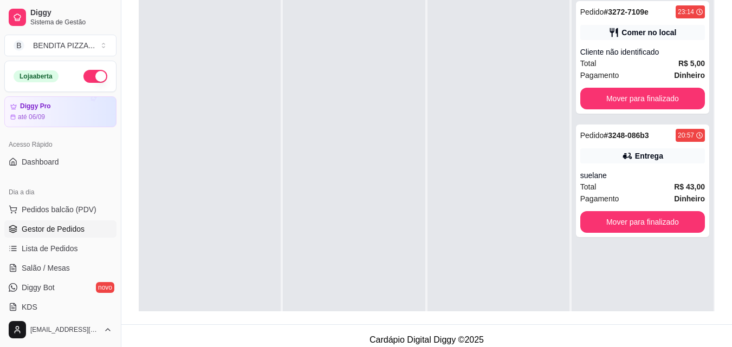
scroll to position [165, 0]
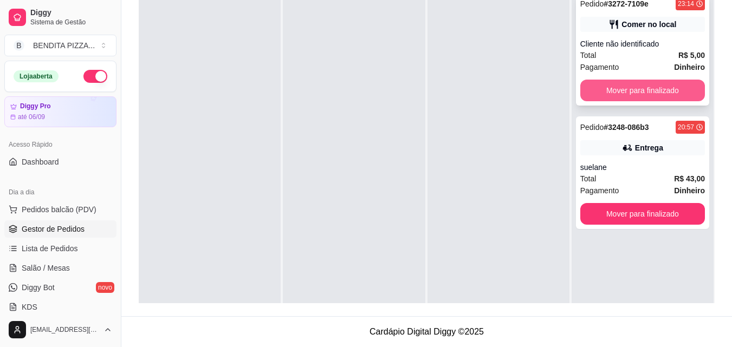
click at [618, 99] on button "Mover para finalizado" at bounding box center [642, 91] width 125 height 22
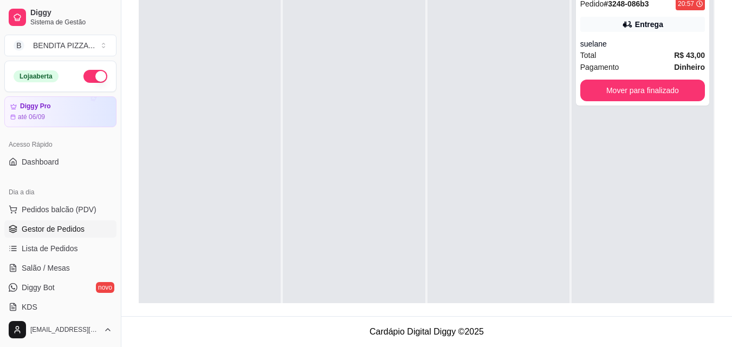
click at [112, 170] on div "Acesso Rápido Dashboard" at bounding box center [60, 153] width 121 height 43
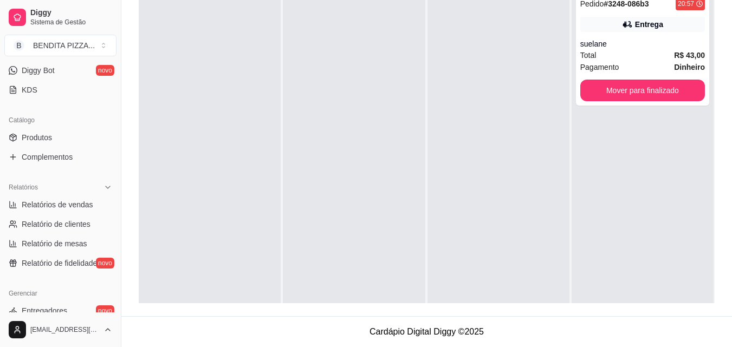
scroll to position [220, 0]
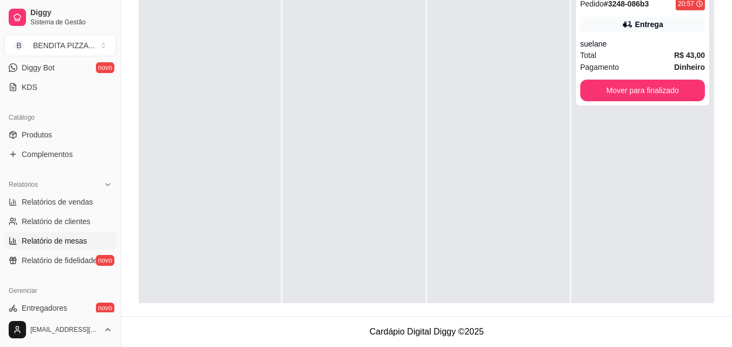
click at [88, 239] on link "Relatório de mesas" at bounding box center [60, 240] width 112 height 17
select select "TOTAL_OF_ORDERS"
select select "7"
